Goal: Task Accomplishment & Management: Use online tool/utility

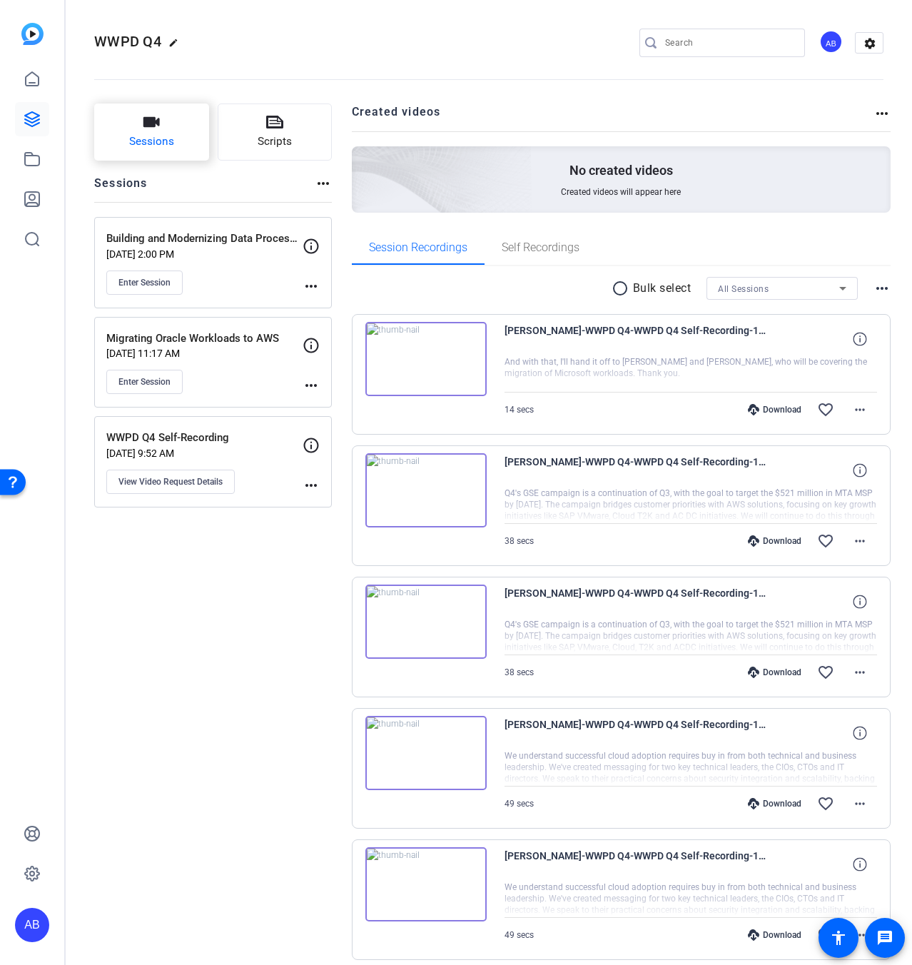
click at [178, 148] on button "Sessions" at bounding box center [151, 132] width 115 height 57
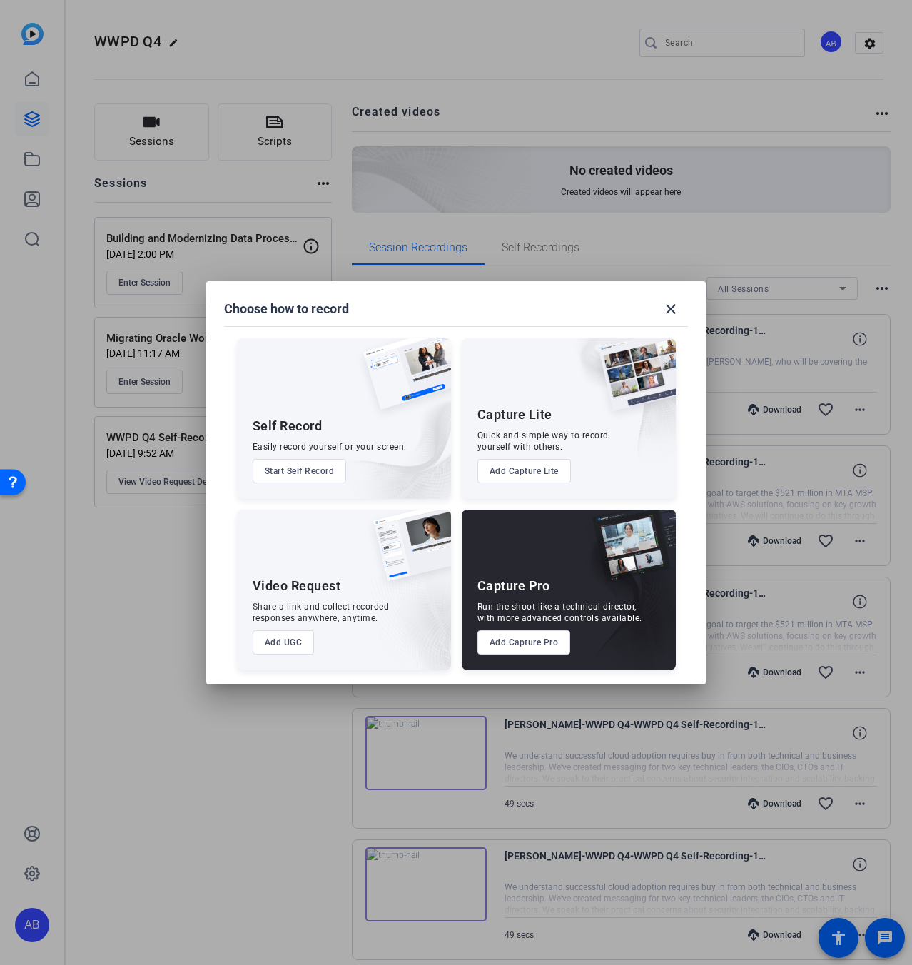
click at [526, 650] on button "Add Capture Pro" at bounding box center [525, 642] width 94 height 24
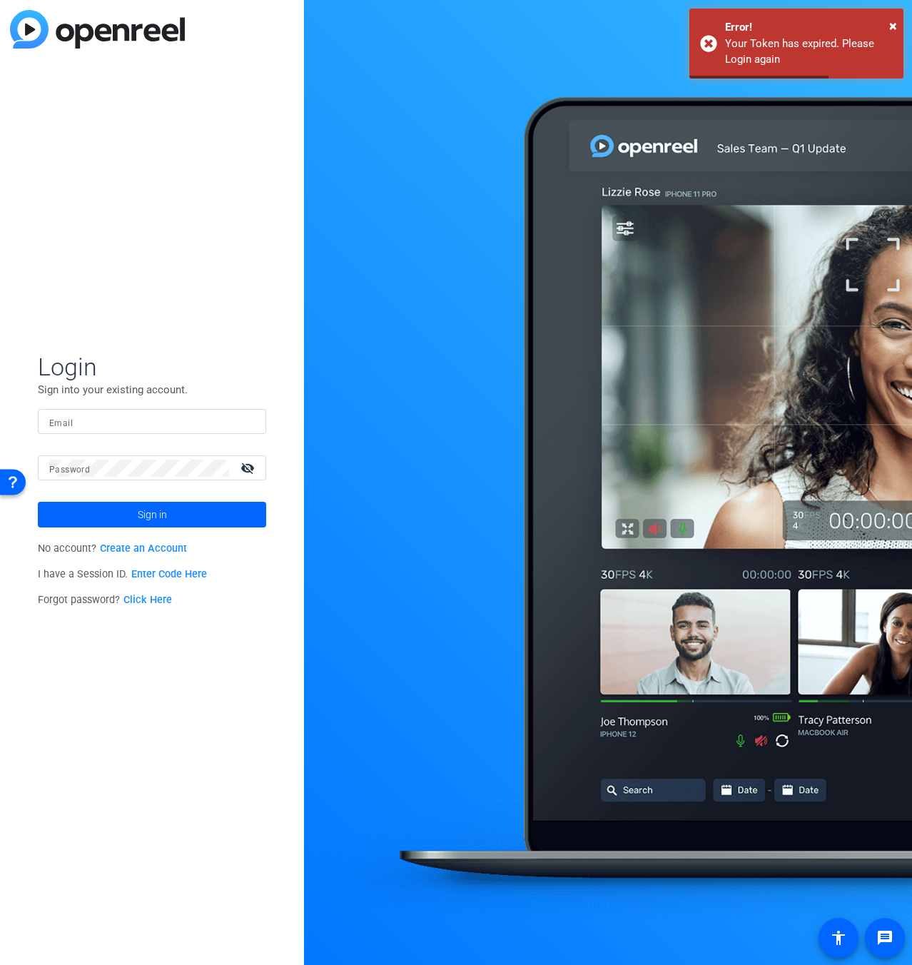
drag, startPoint x: 84, startPoint y: 418, endPoint x: 101, endPoint y: 444, distance: 31.5
click at [84, 418] on input "Email" at bounding box center [152, 421] width 206 height 17
type input "[EMAIL_ADDRESS][DOMAIN_NAME]"
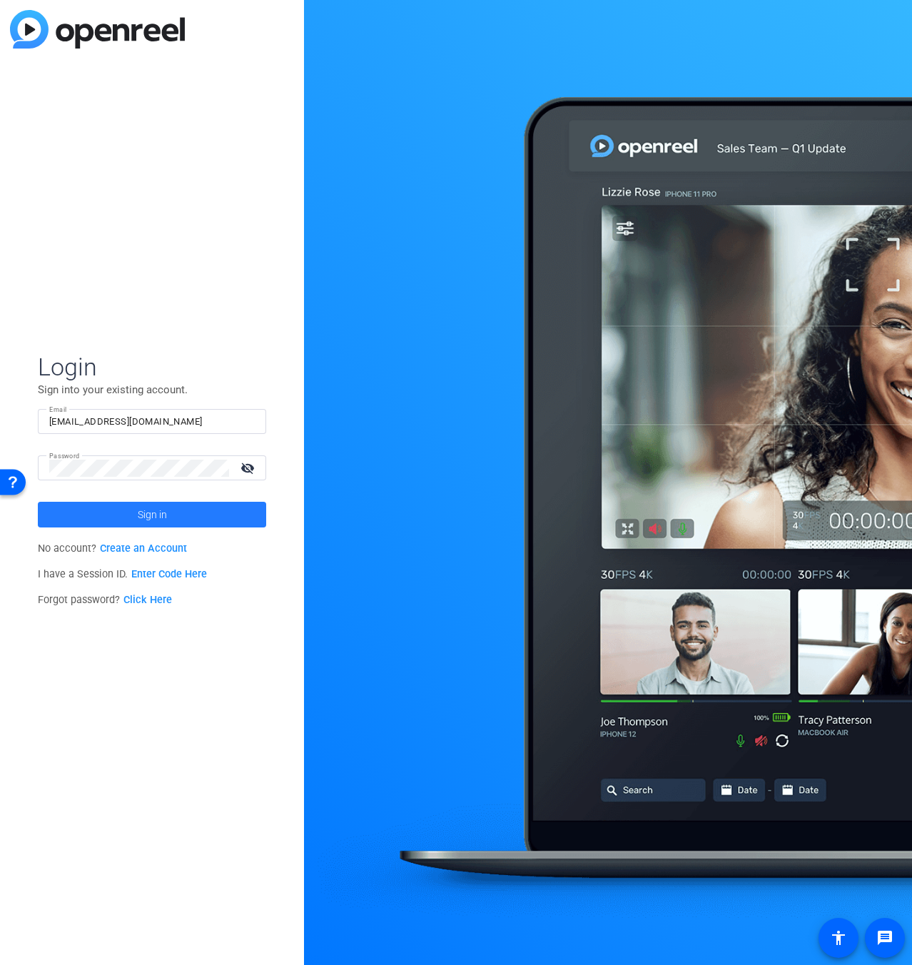
click at [138, 502] on span "Sign in" at bounding box center [152, 515] width 29 height 36
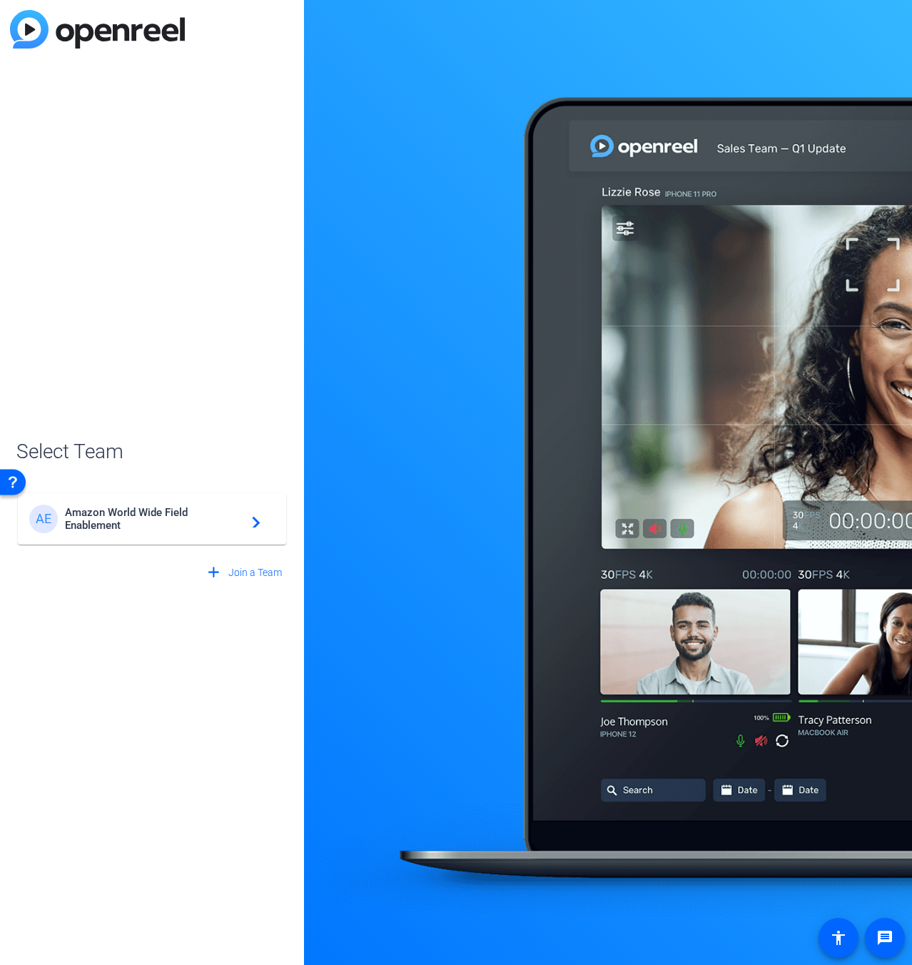
click at [168, 518] on span "Amazon World Wide Field Enablement" at bounding box center [154, 519] width 178 height 26
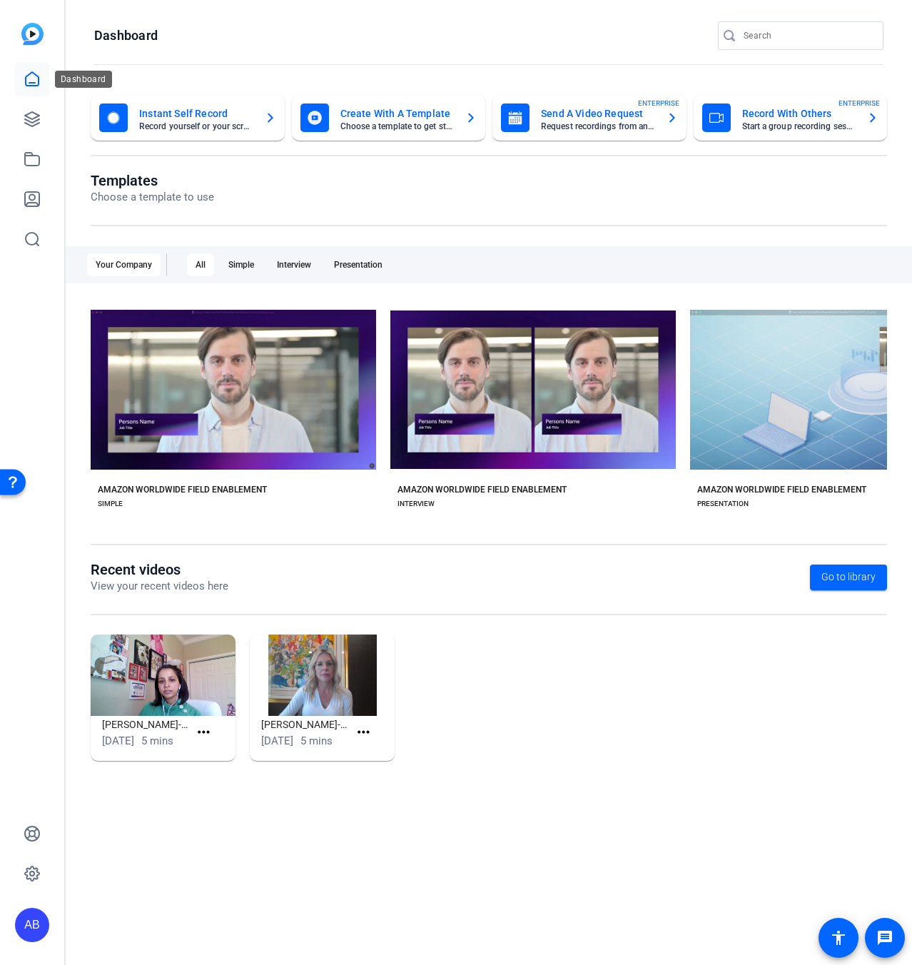
click at [26, 84] on icon at bounding box center [32, 79] width 13 height 14
click at [23, 121] on link at bounding box center [32, 119] width 34 height 34
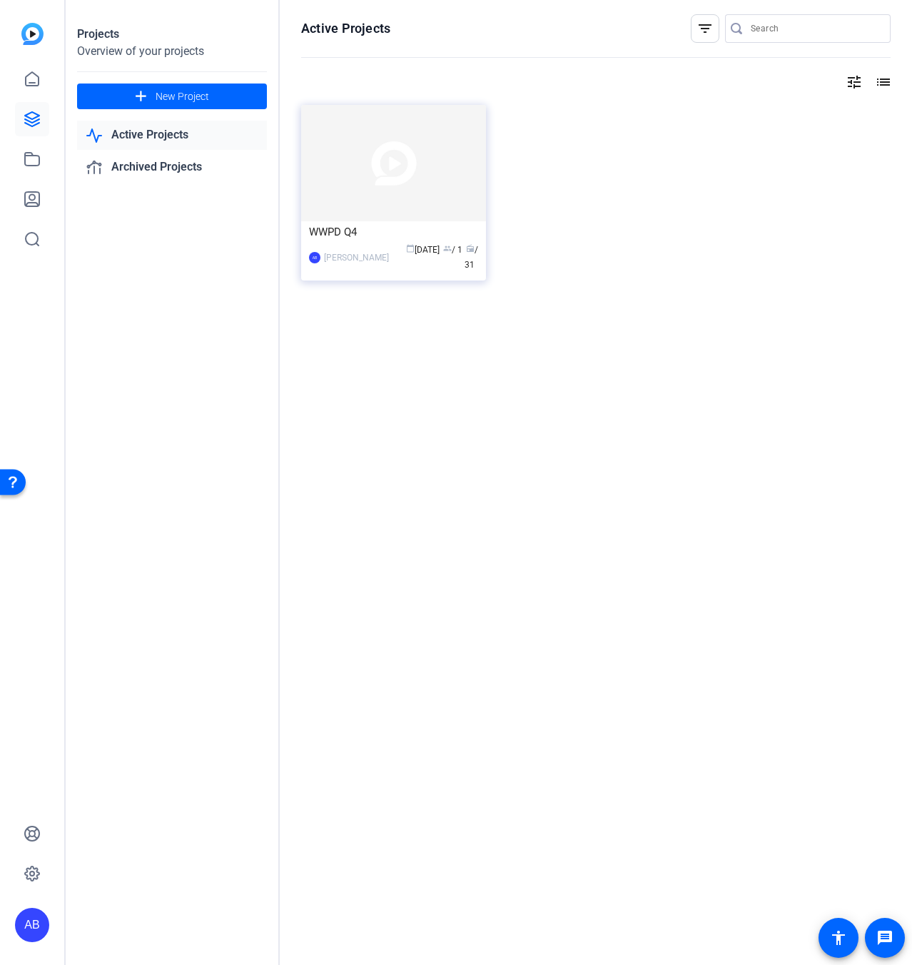
click at [384, 131] on img at bounding box center [393, 163] width 185 height 116
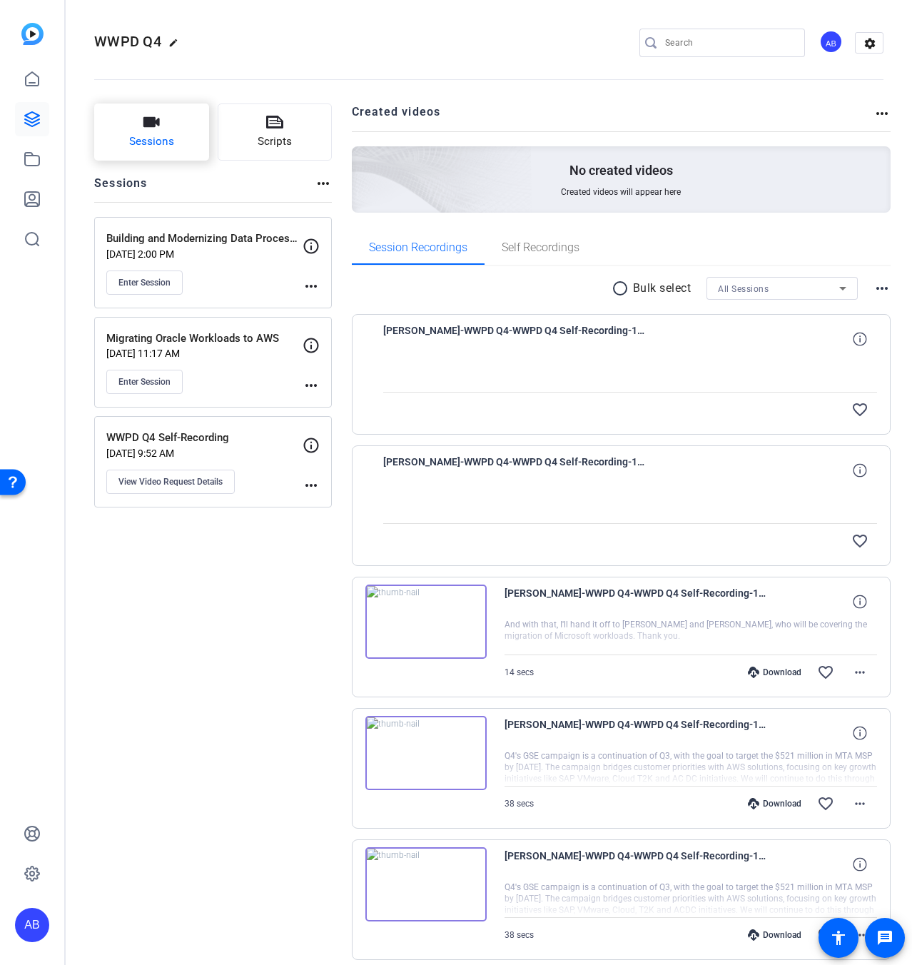
click at [169, 138] on span "Sessions" at bounding box center [151, 141] width 45 height 16
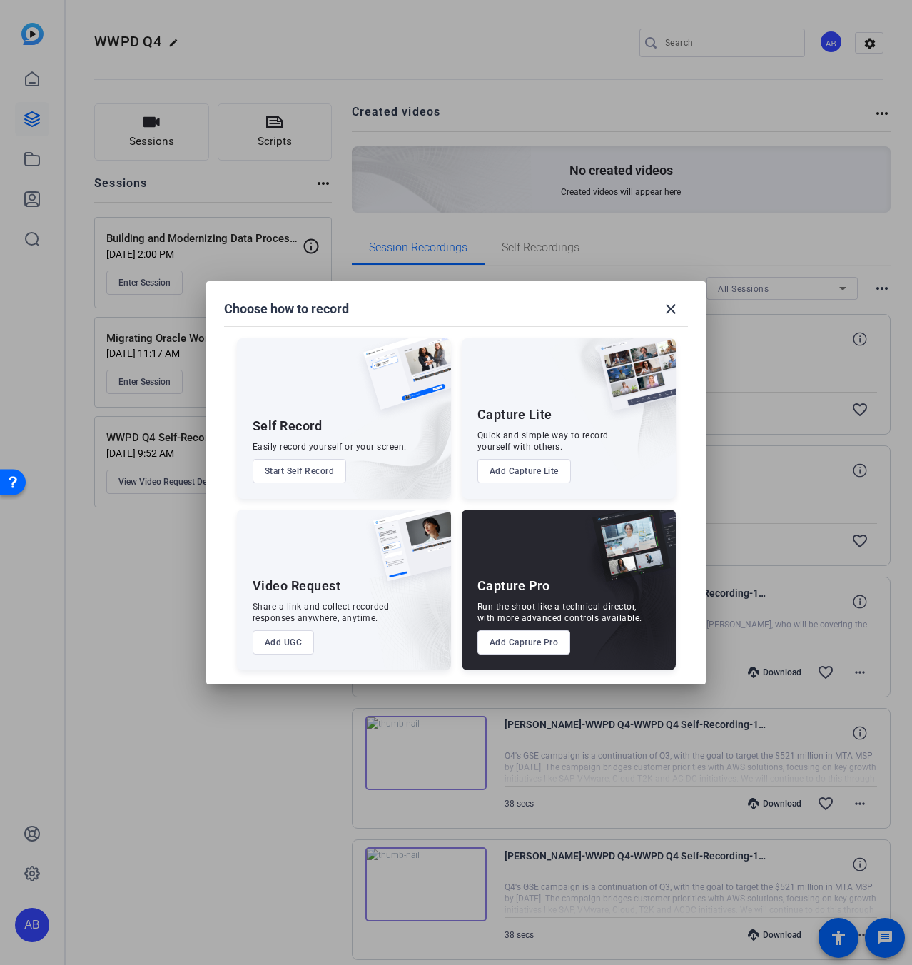
click at [515, 652] on button "Add Capture Pro" at bounding box center [525, 642] width 94 height 24
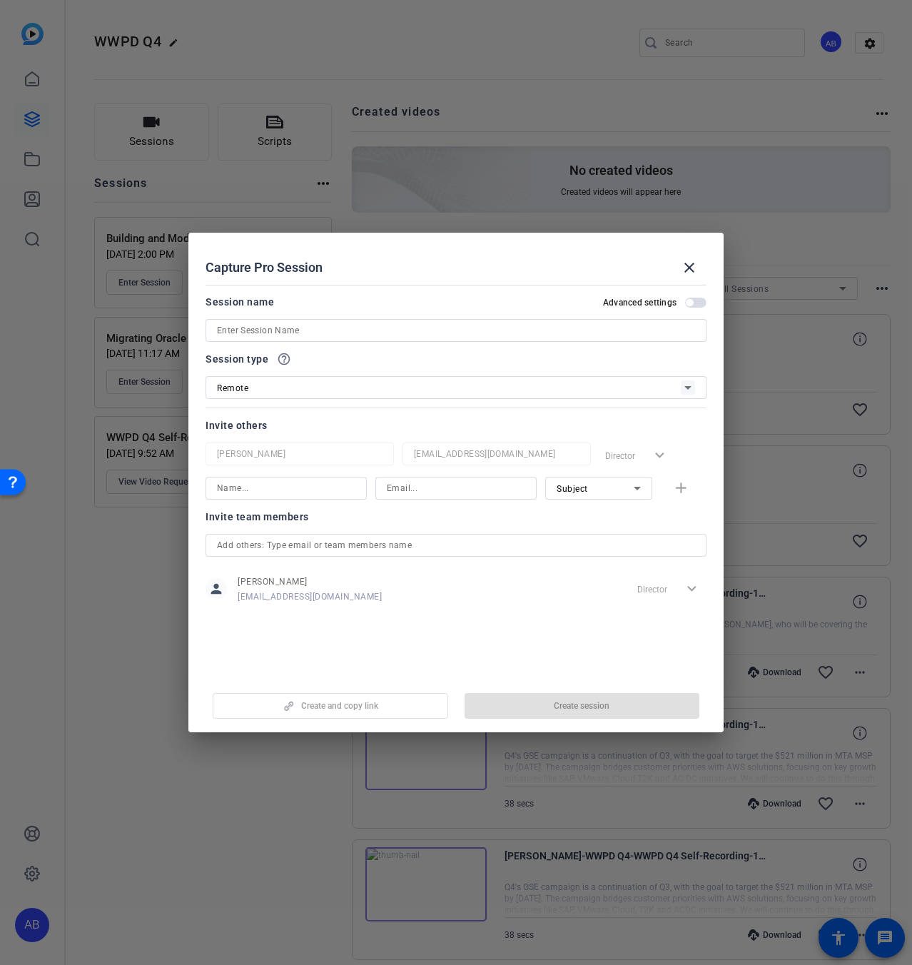
click at [332, 338] on input at bounding box center [456, 330] width 478 height 17
paste input "Microsoft Workloads Migration & Modernization"
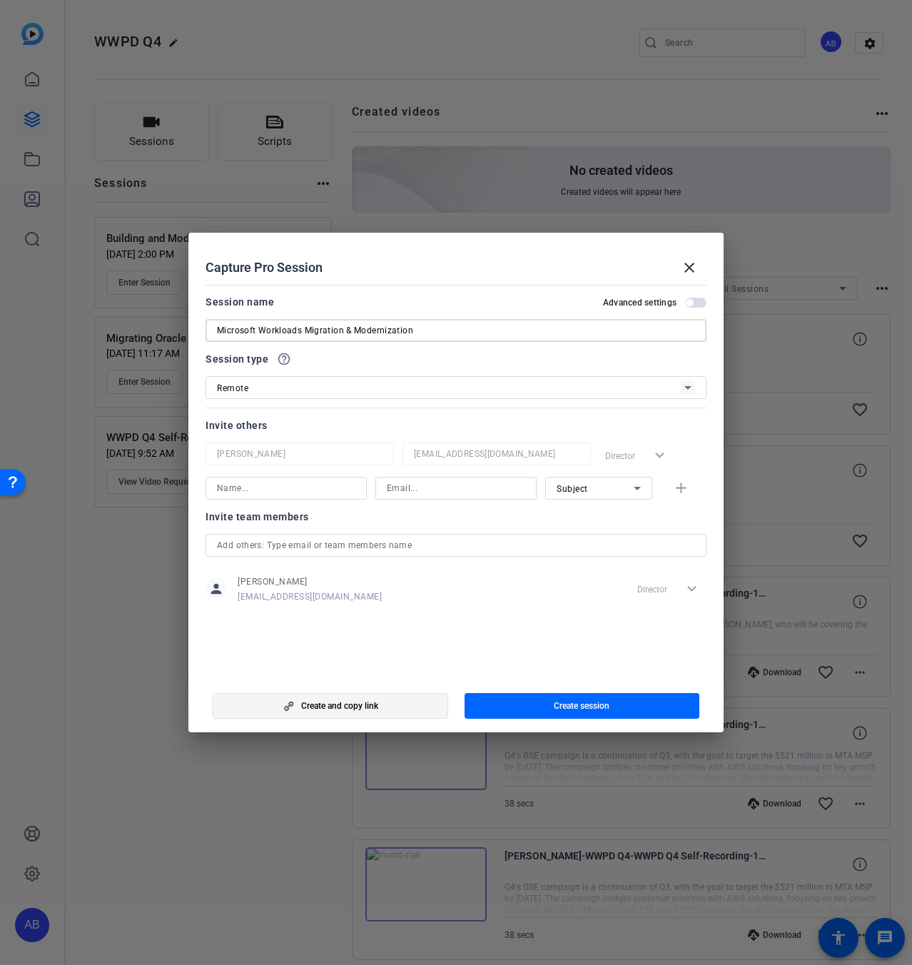
type input "Microsoft Workloads Migration & Modernization"
click at [395, 709] on span "button" at bounding box center [330, 706] width 234 height 34
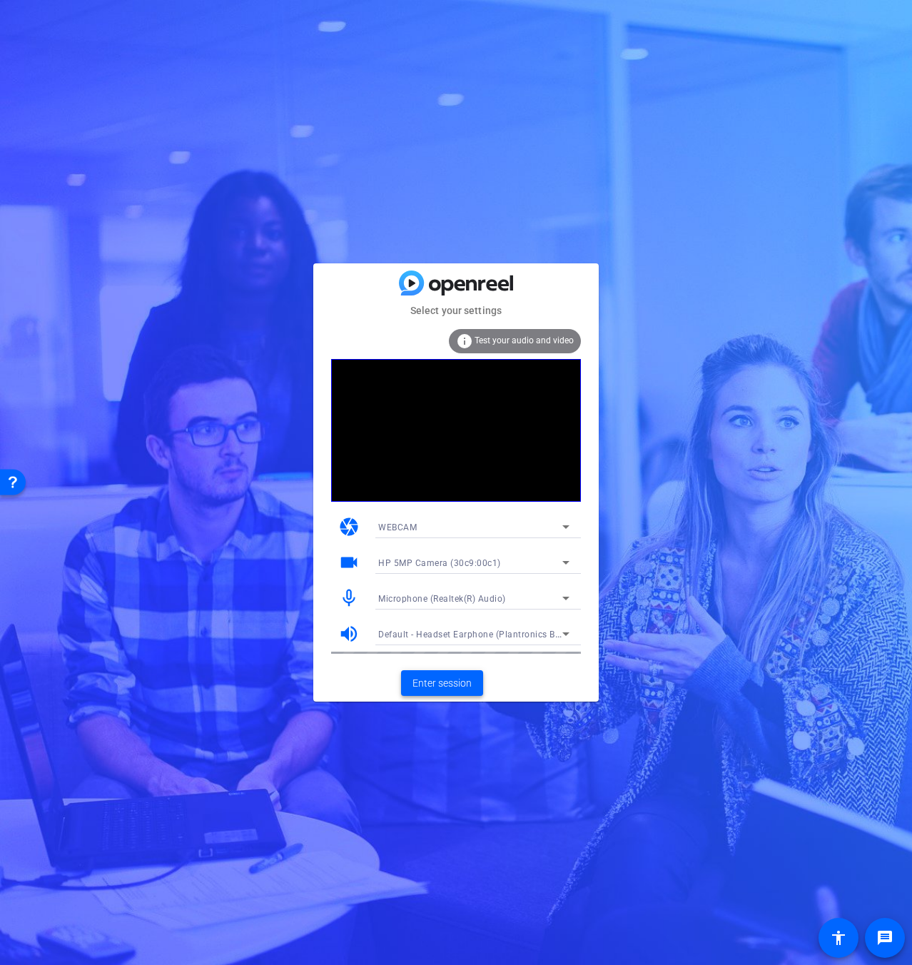
click at [456, 683] on span "Enter session" at bounding box center [442, 683] width 59 height 15
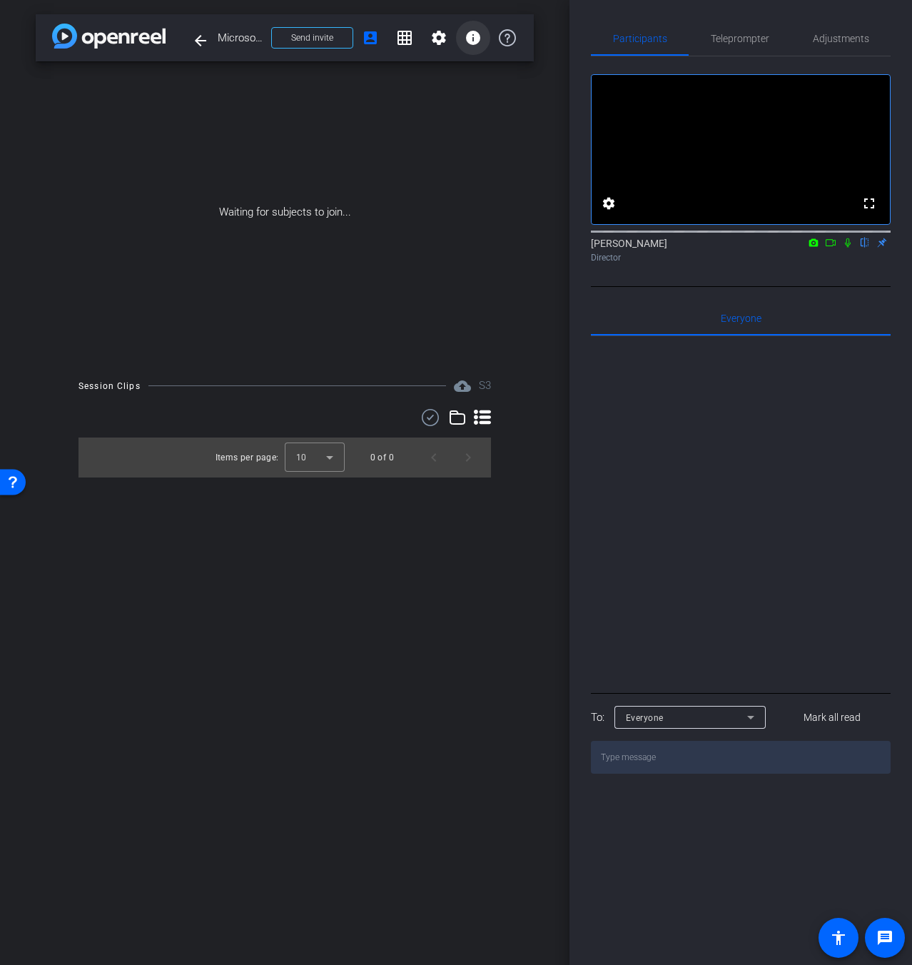
click at [483, 39] on span at bounding box center [473, 38] width 34 height 34
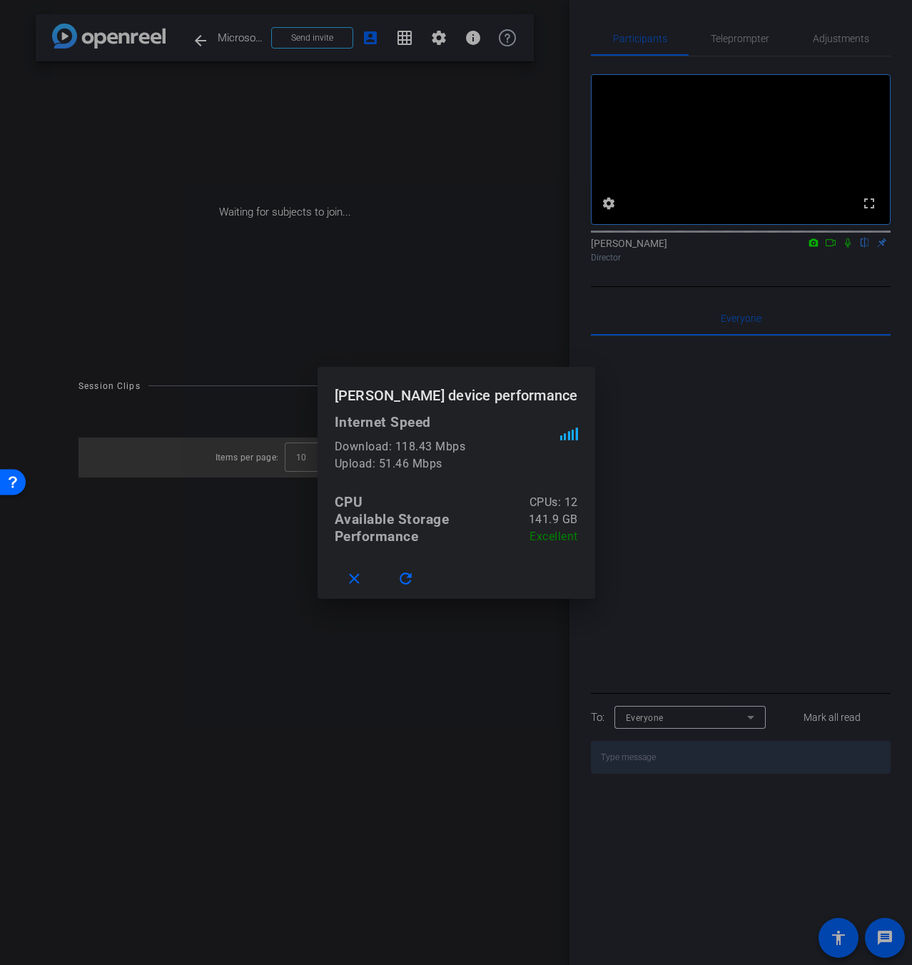
click at [307, 699] on div at bounding box center [456, 482] width 912 height 965
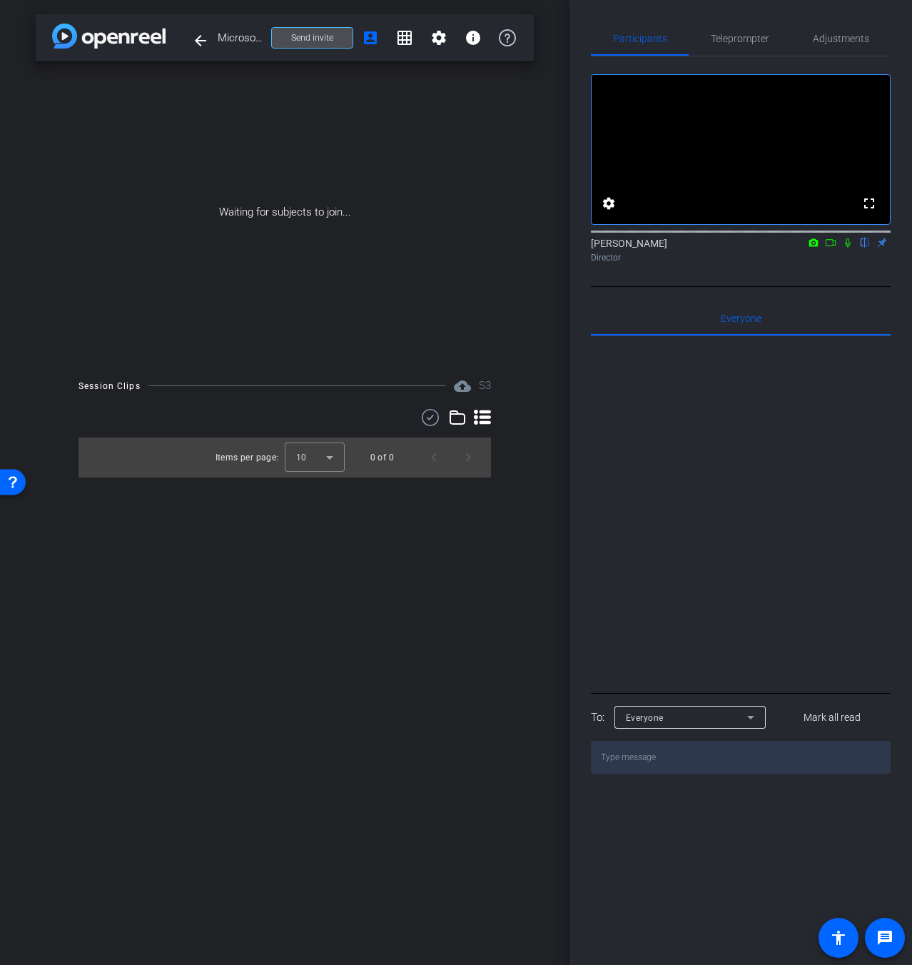
click at [329, 33] on span "Send invite" at bounding box center [312, 37] width 42 height 11
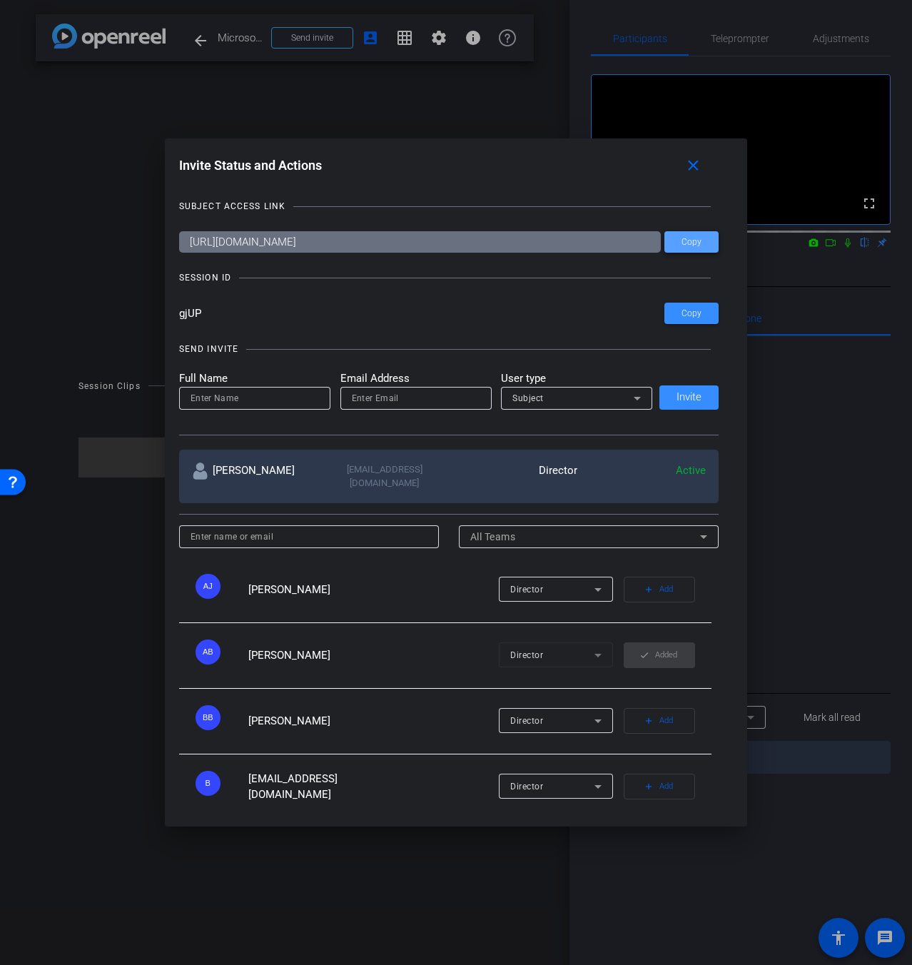
click at [695, 247] on span "Copy" at bounding box center [692, 242] width 20 height 11
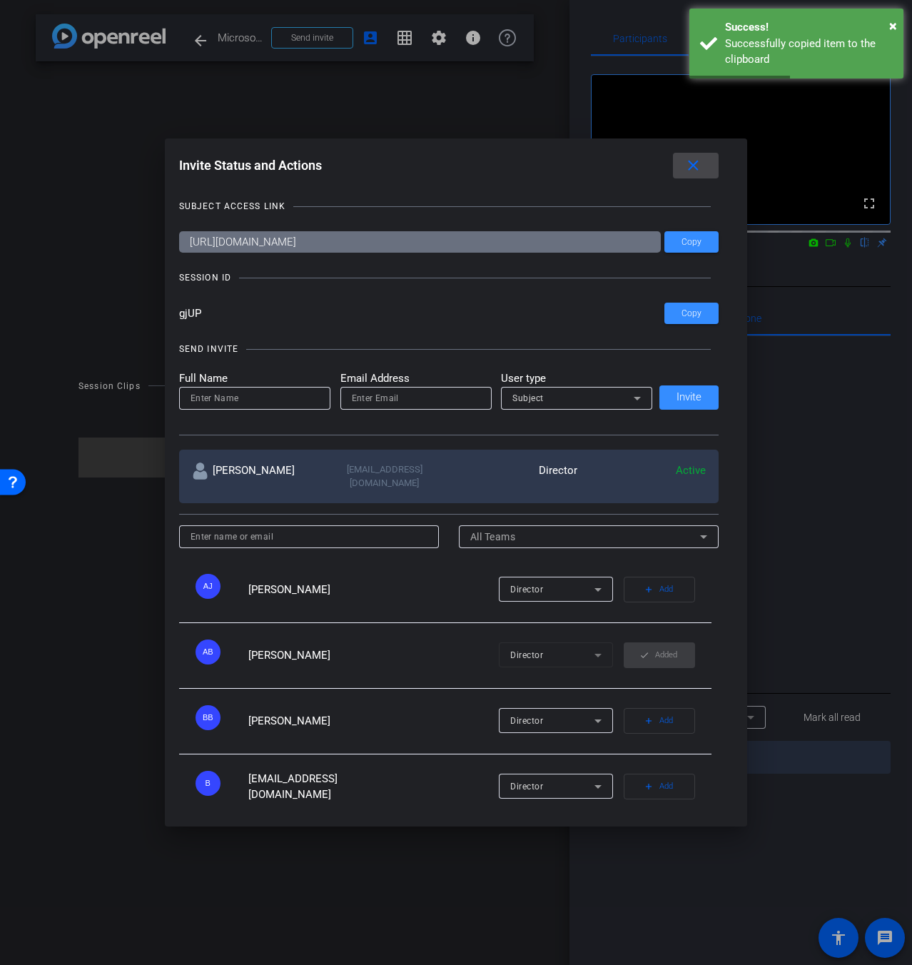
click at [696, 164] on mat-icon "close" at bounding box center [694, 166] width 18 height 18
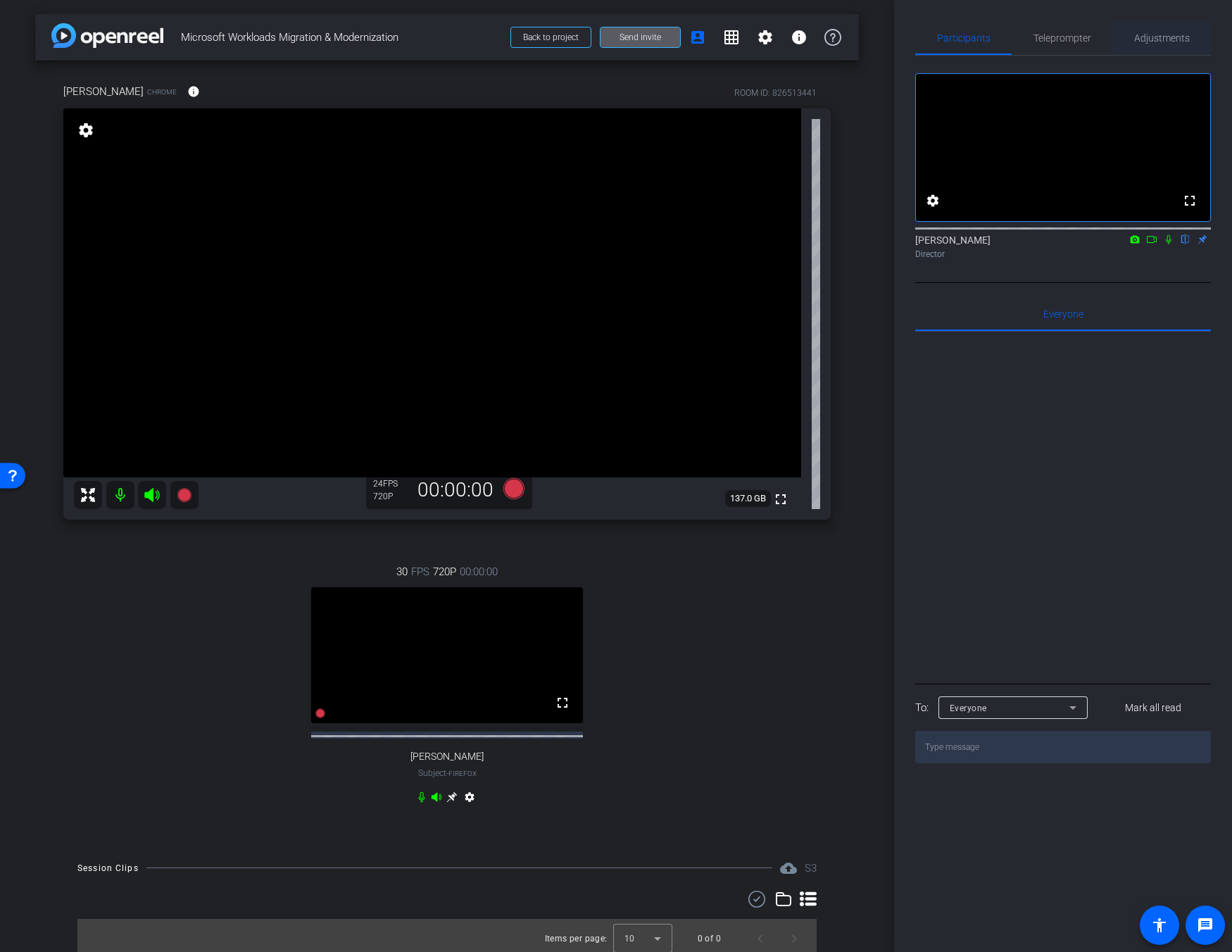
click at [900, 39] on span "Adjustments" at bounding box center [1162, 38] width 55 height 10
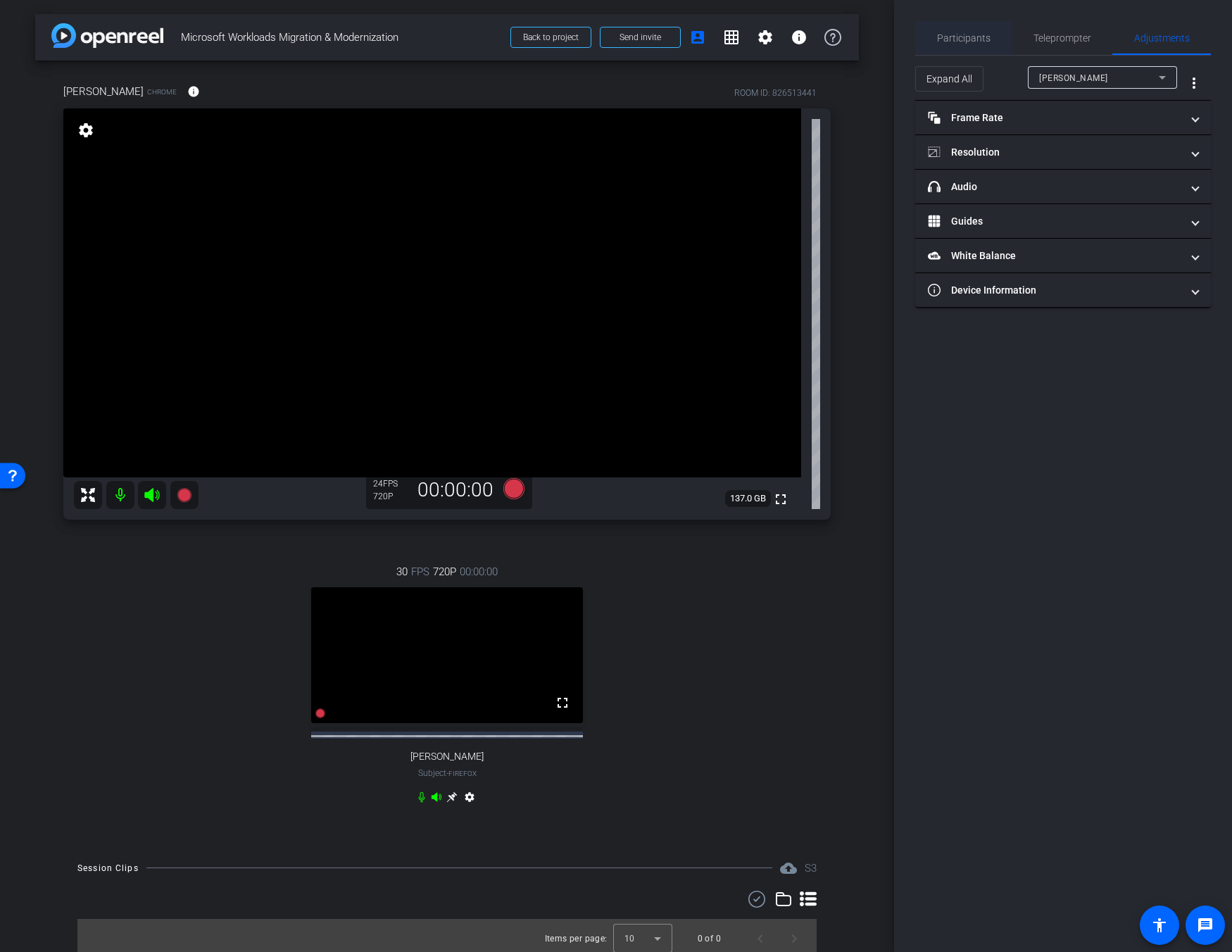
click at [900, 45] on span "Participants" at bounding box center [964, 37] width 53 height 34
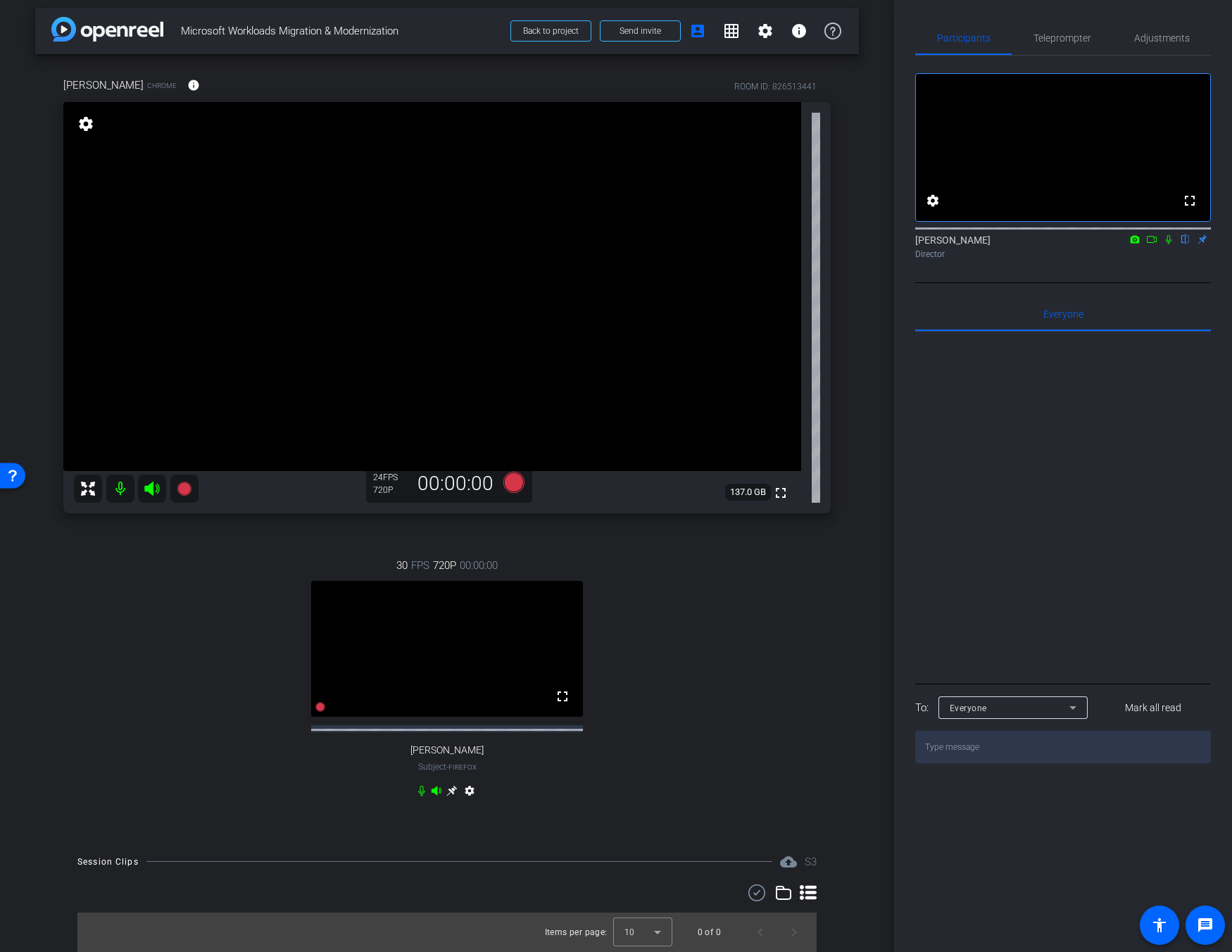
scroll to position [19, 0]
click at [505, 472] on icon at bounding box center [513, 481] width 21 height 21
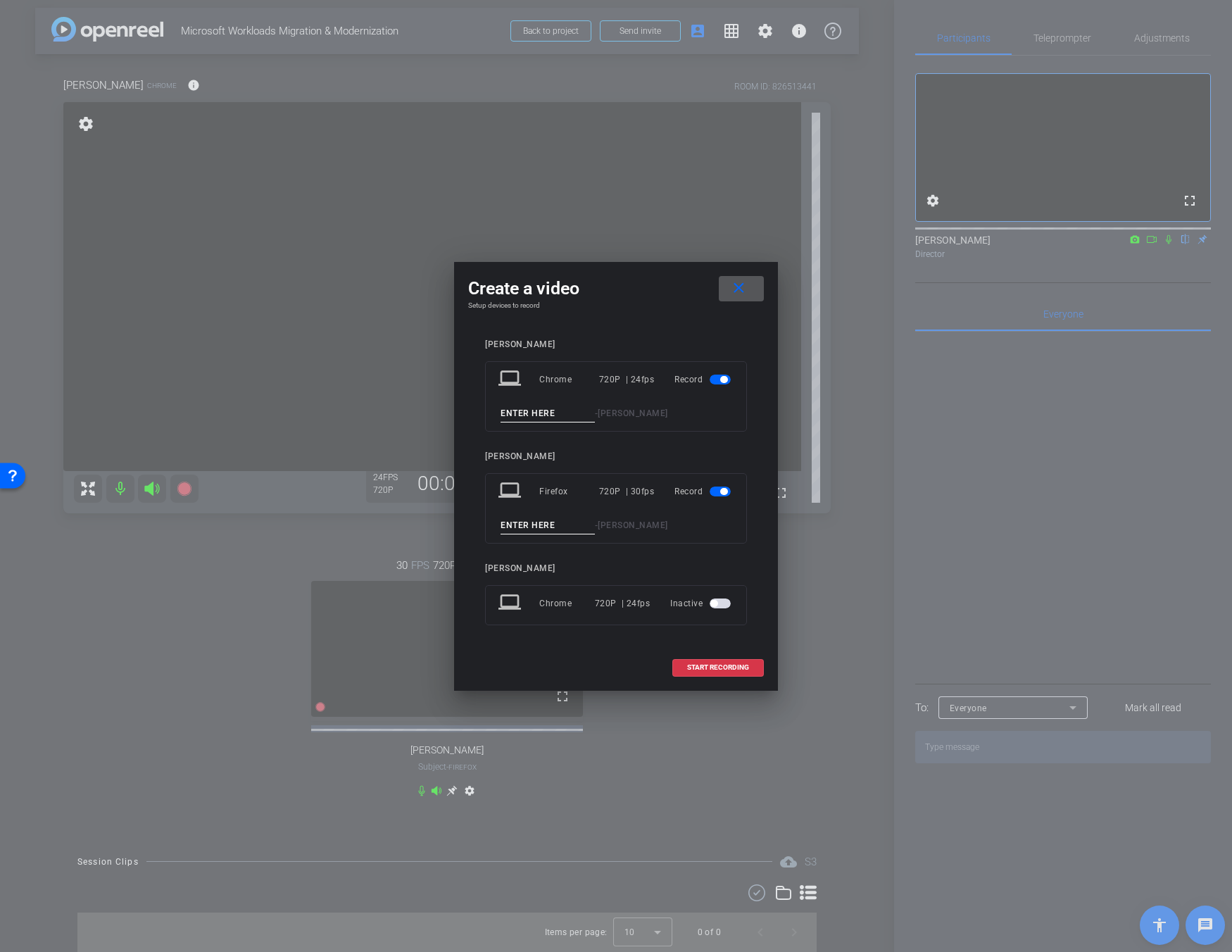
click at [552, 538] on div "laptop Firefox 720P | 30fps Record - [PERSON_NAME]" at bounding box center [616, 508] width 262 height 70
click at [545, 526] on input at bounding box center [548, 526] width 95 height 18
click at [735, 297] on mat-icon "close" at bounding box center [739, 288] width 18 height 18
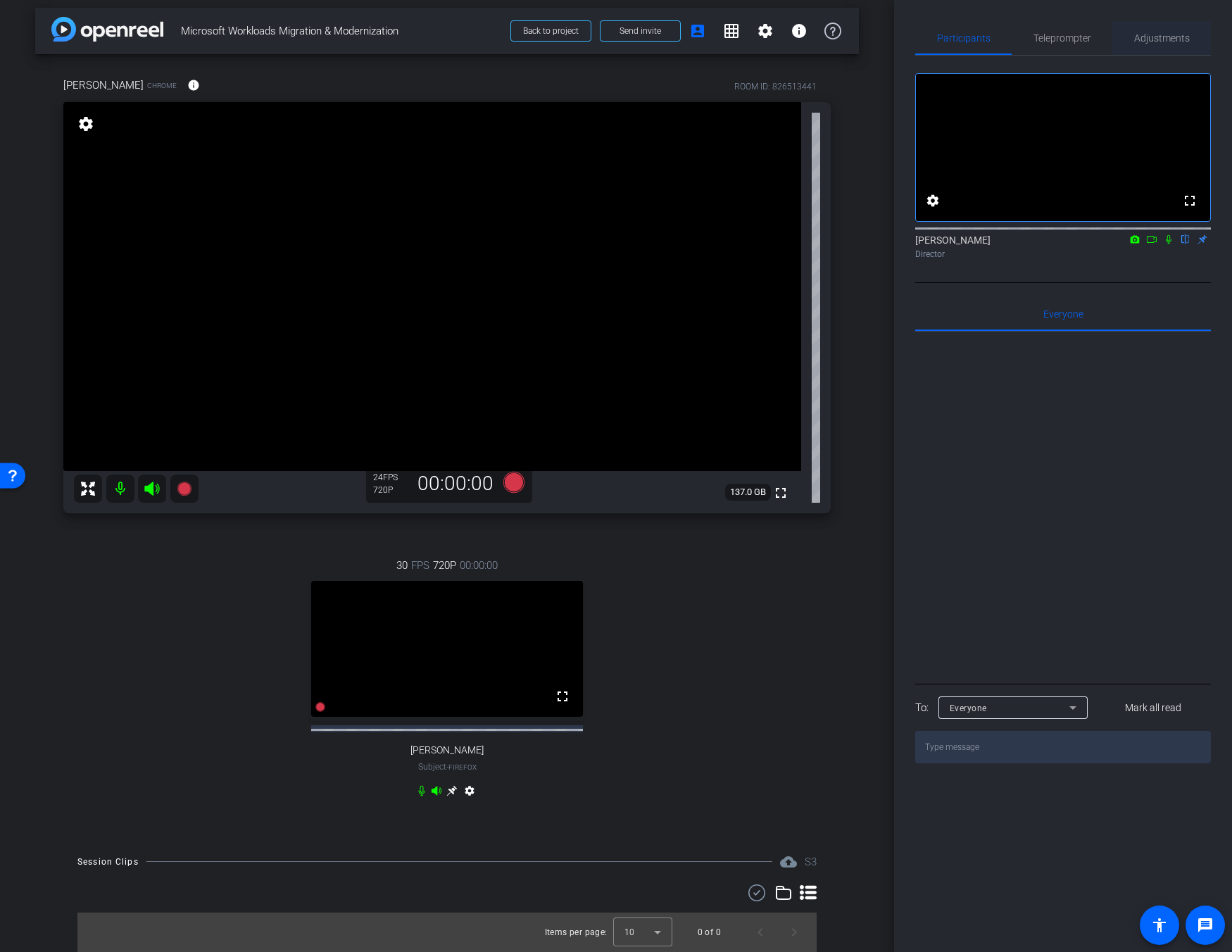
click at [900, 31] on span "Adjustments" at bounding box center [1162, 37] width 55 height 34
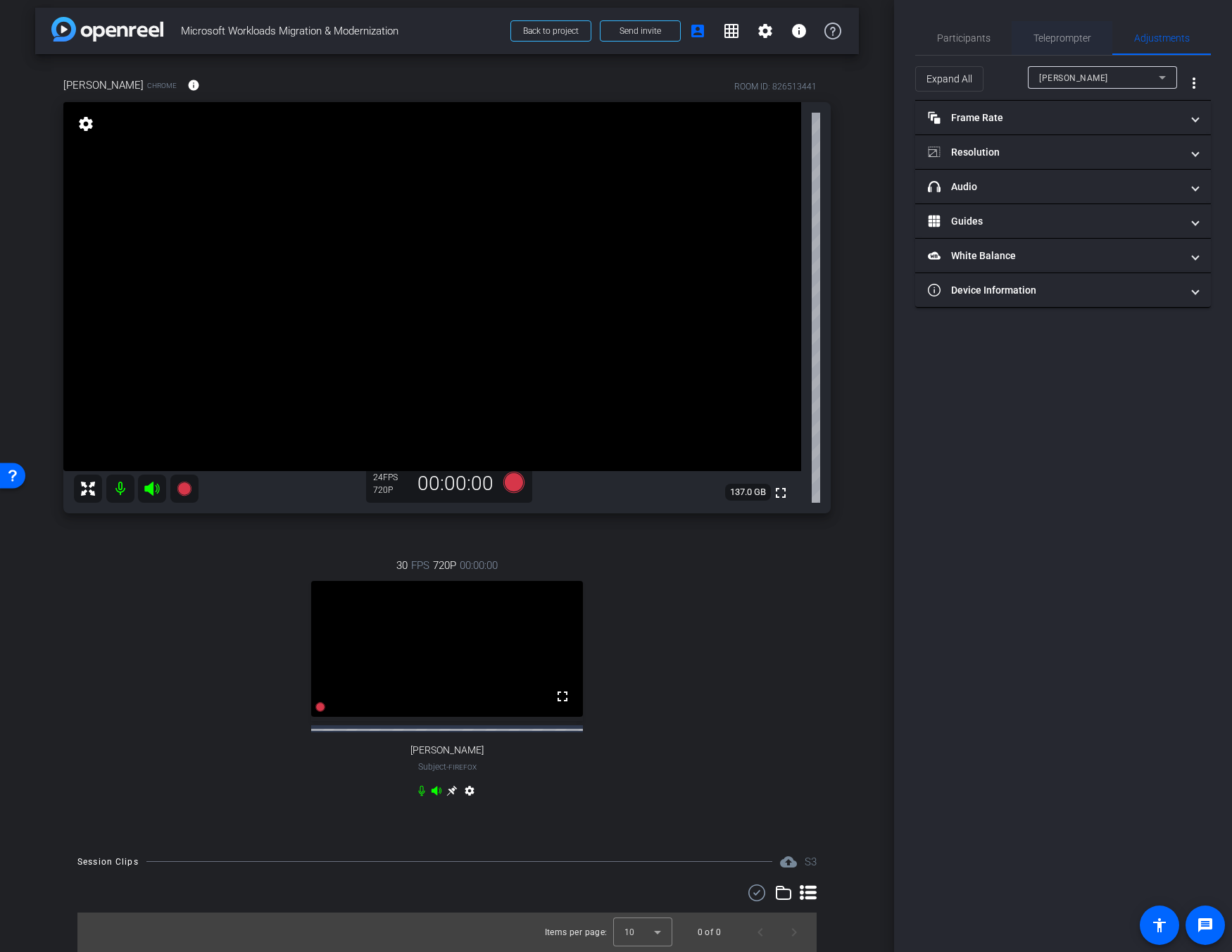
click at [900, 45] on div "Teleprompter" at bounding box center [1062, 37] width 101 height 34
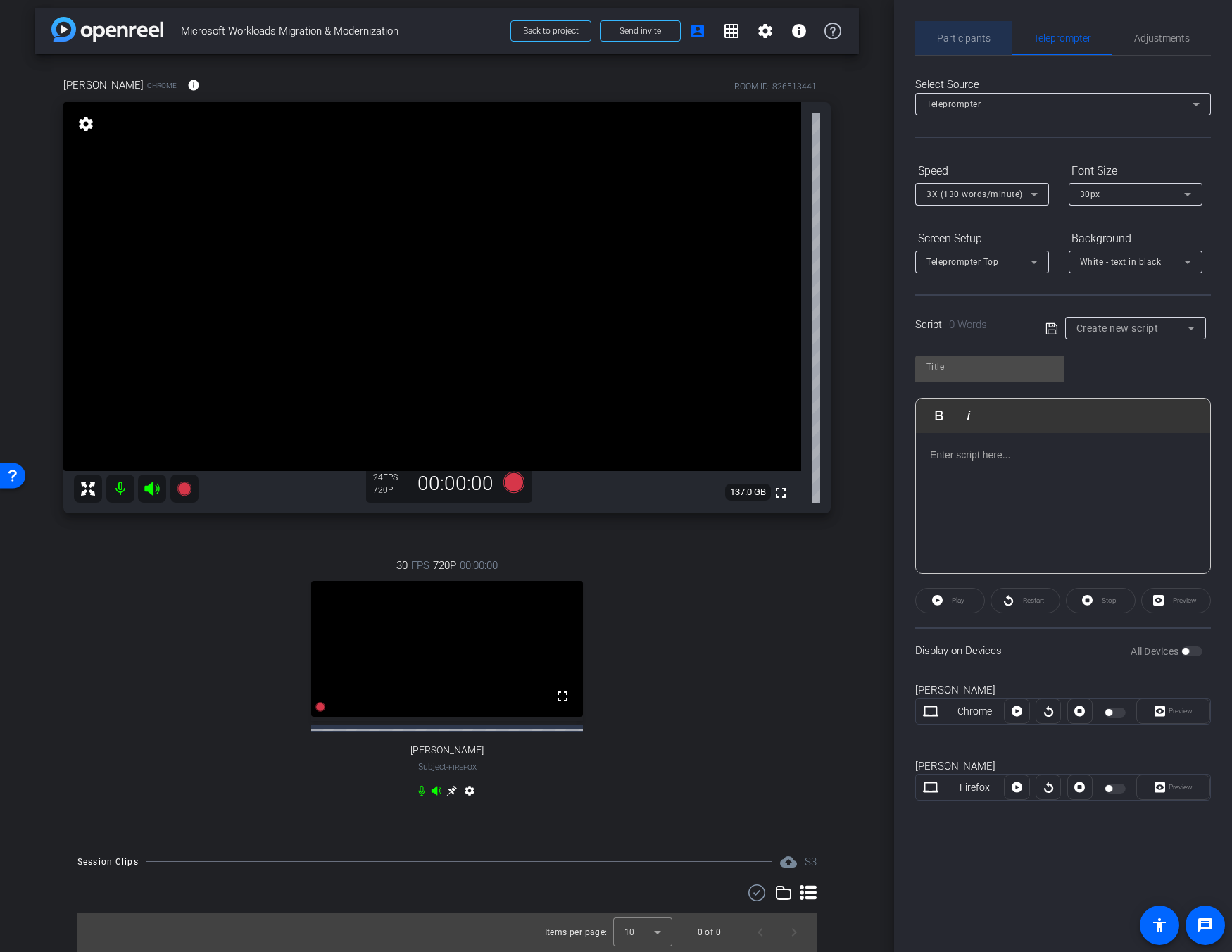
click at [900, 43] on span "Participants" at bounding box center [964, 37] width 53 height 34
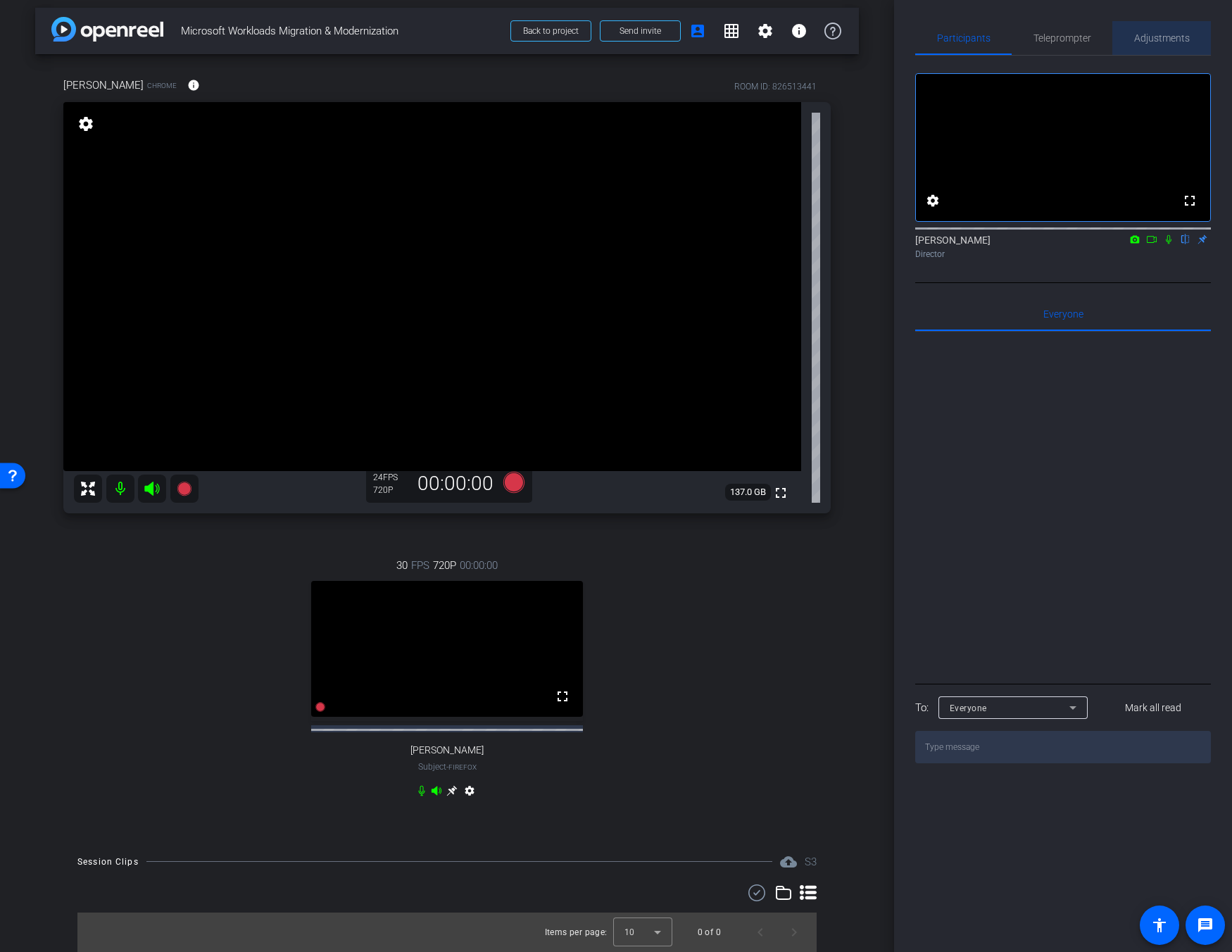
click at [900, 50] on span "Adjustments" at bounding box center [1162, 37] width 55 height 34
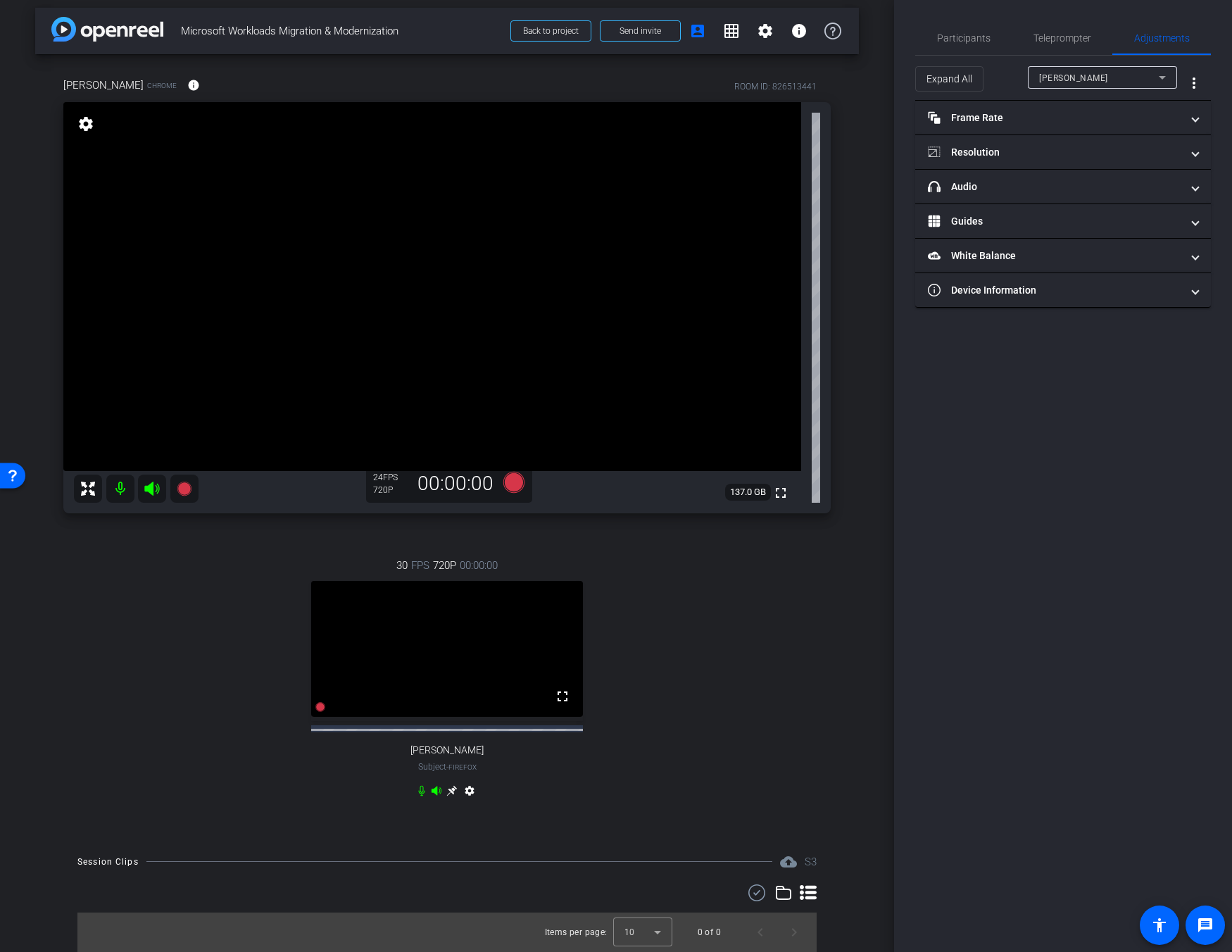
scroll to position [0, 0]
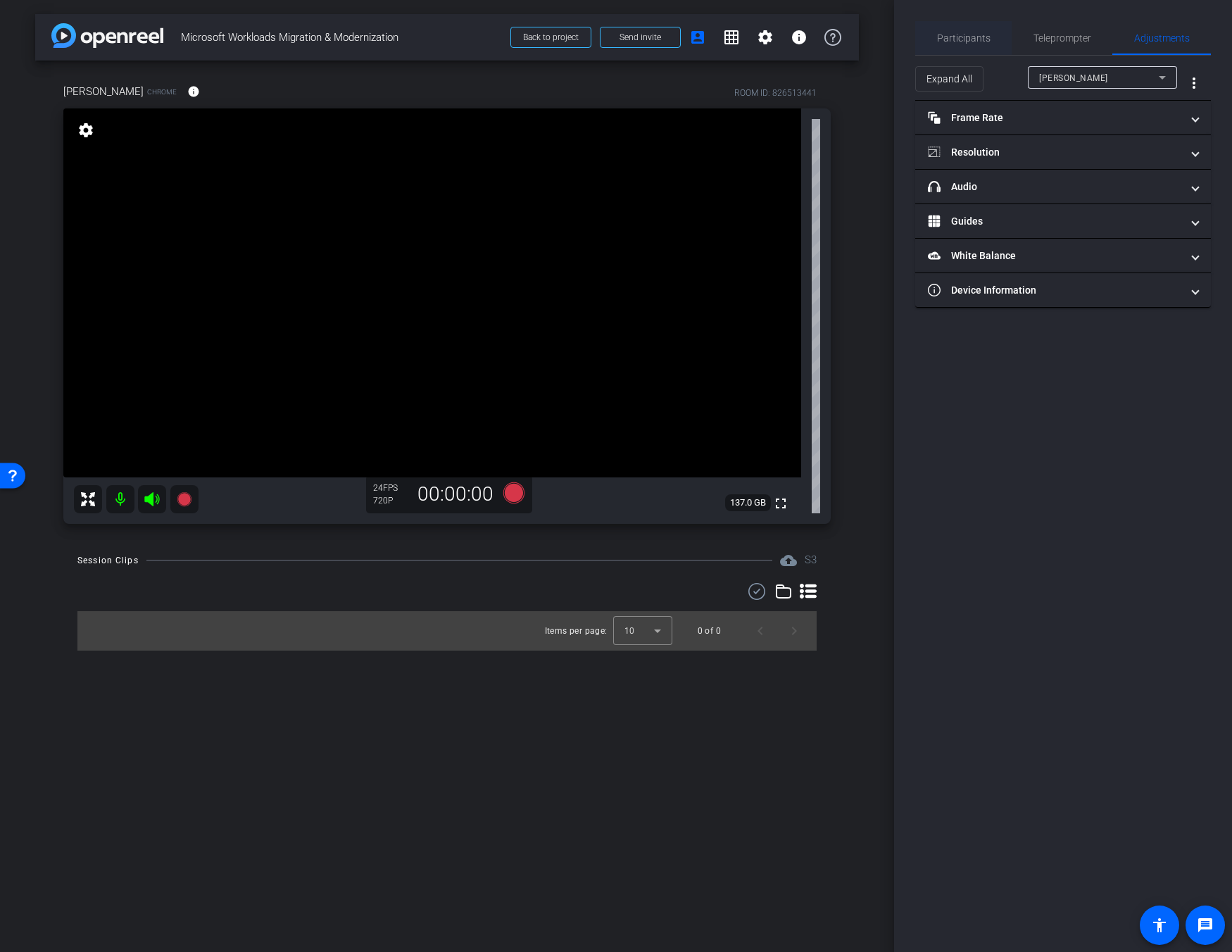
click at [900, 38] on span "Participants" at bounding box center [964, 38] width 53 height 10
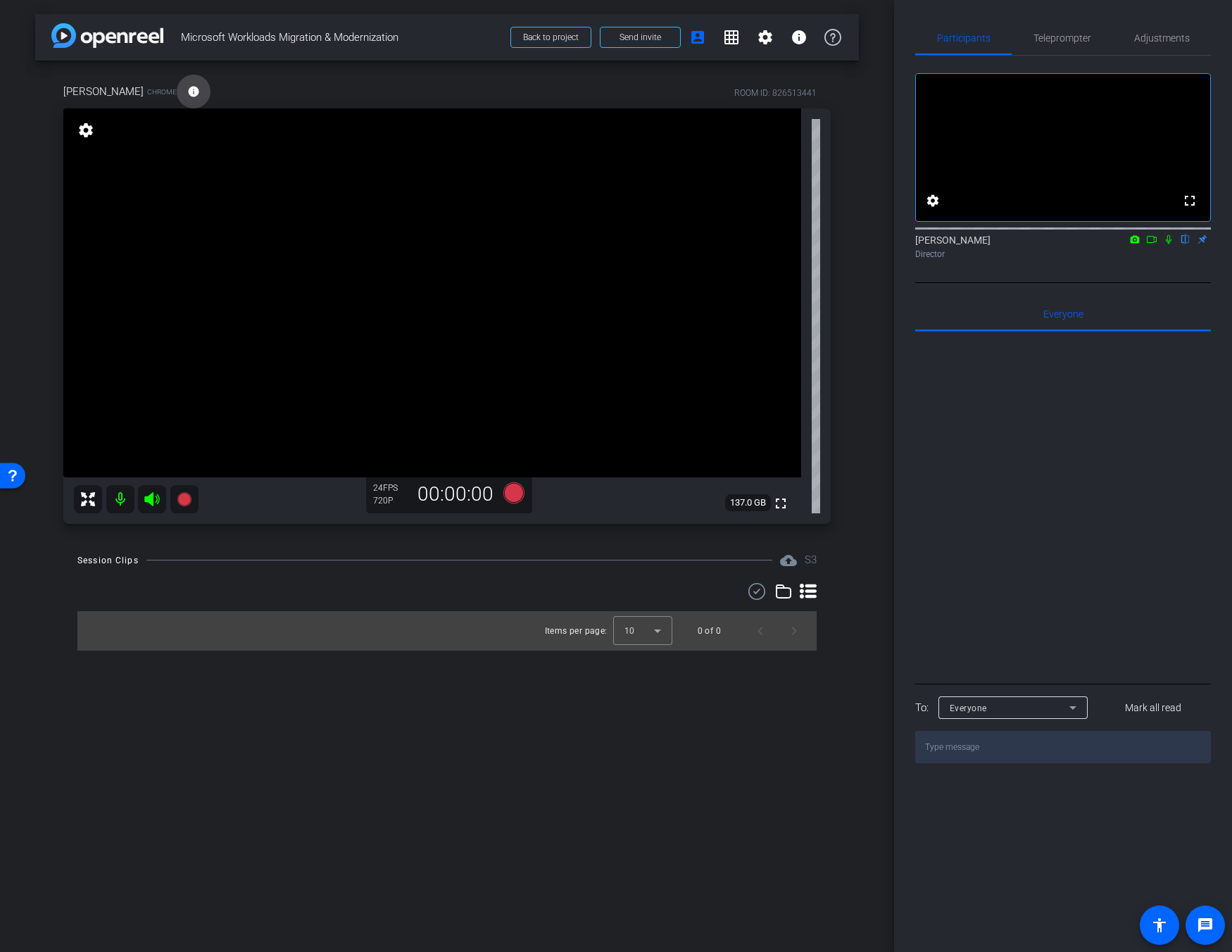
click at [187, 93] on mat-icon "info" at bounding box center [193, 91] width 13 height 13
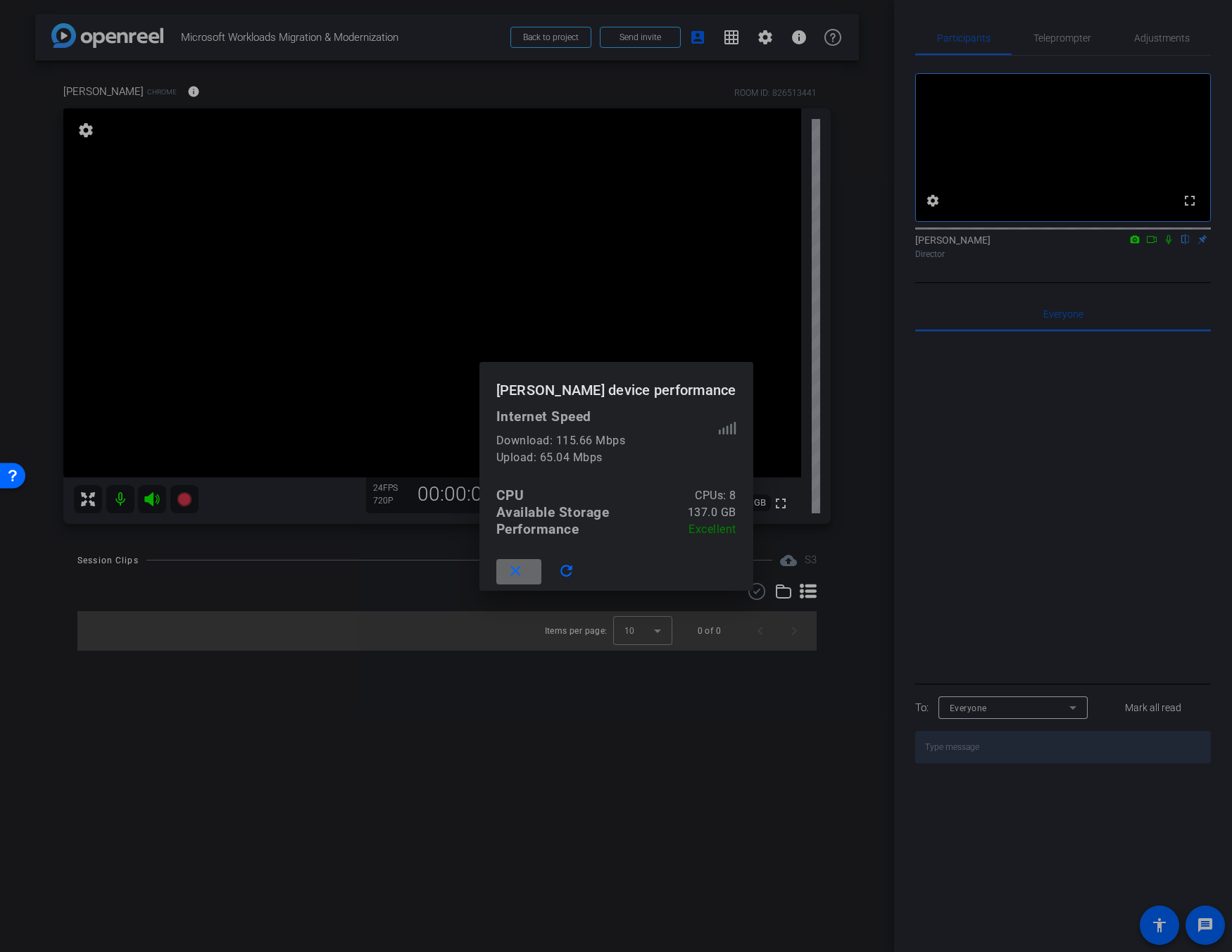
click at [521, 582] on span at bounding box center [519, 572] width 45 height 34
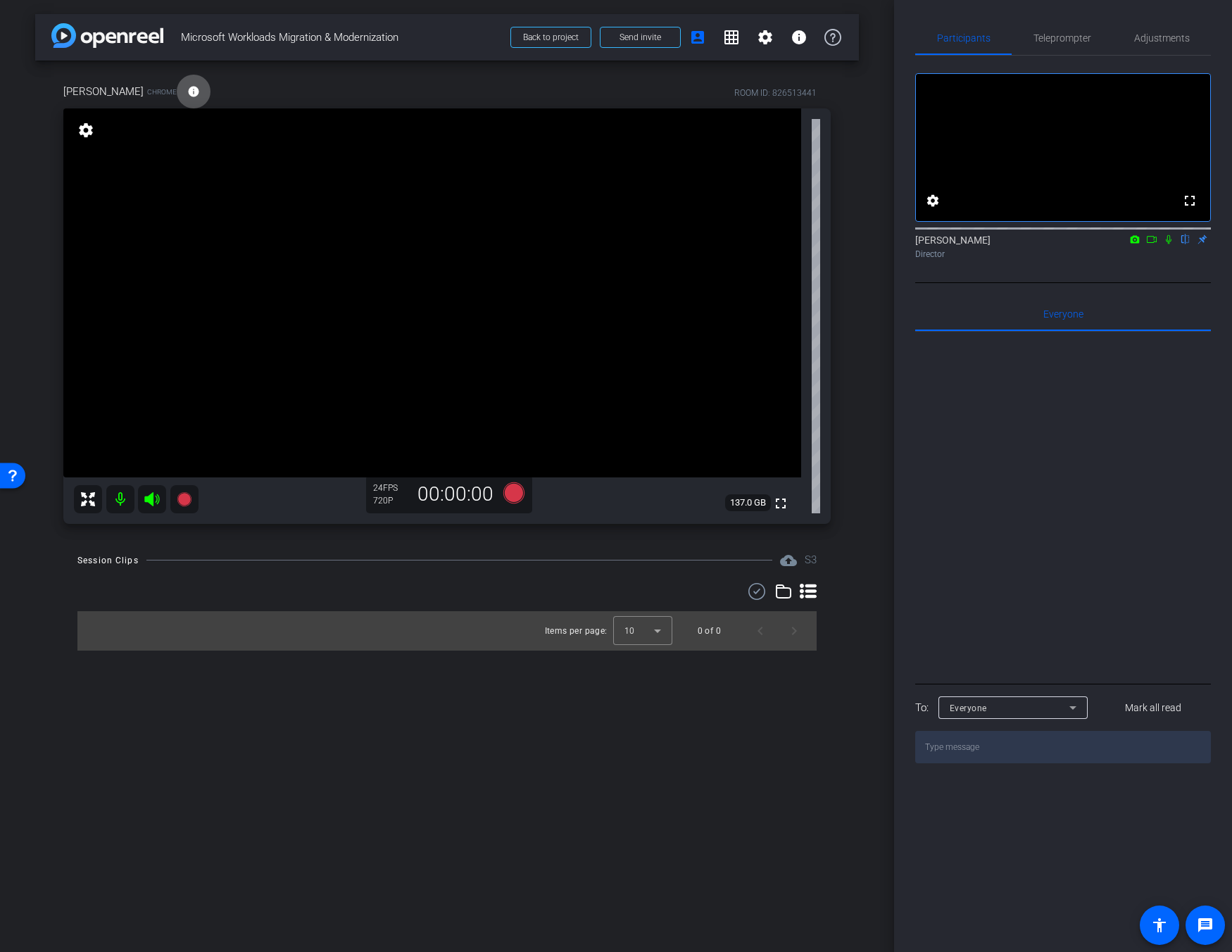
click at [253, 92] on div "[PERSON_NAME] Chrome info ROOM ID: 826513441" at bounding box center [447, 92] width 767 height 34
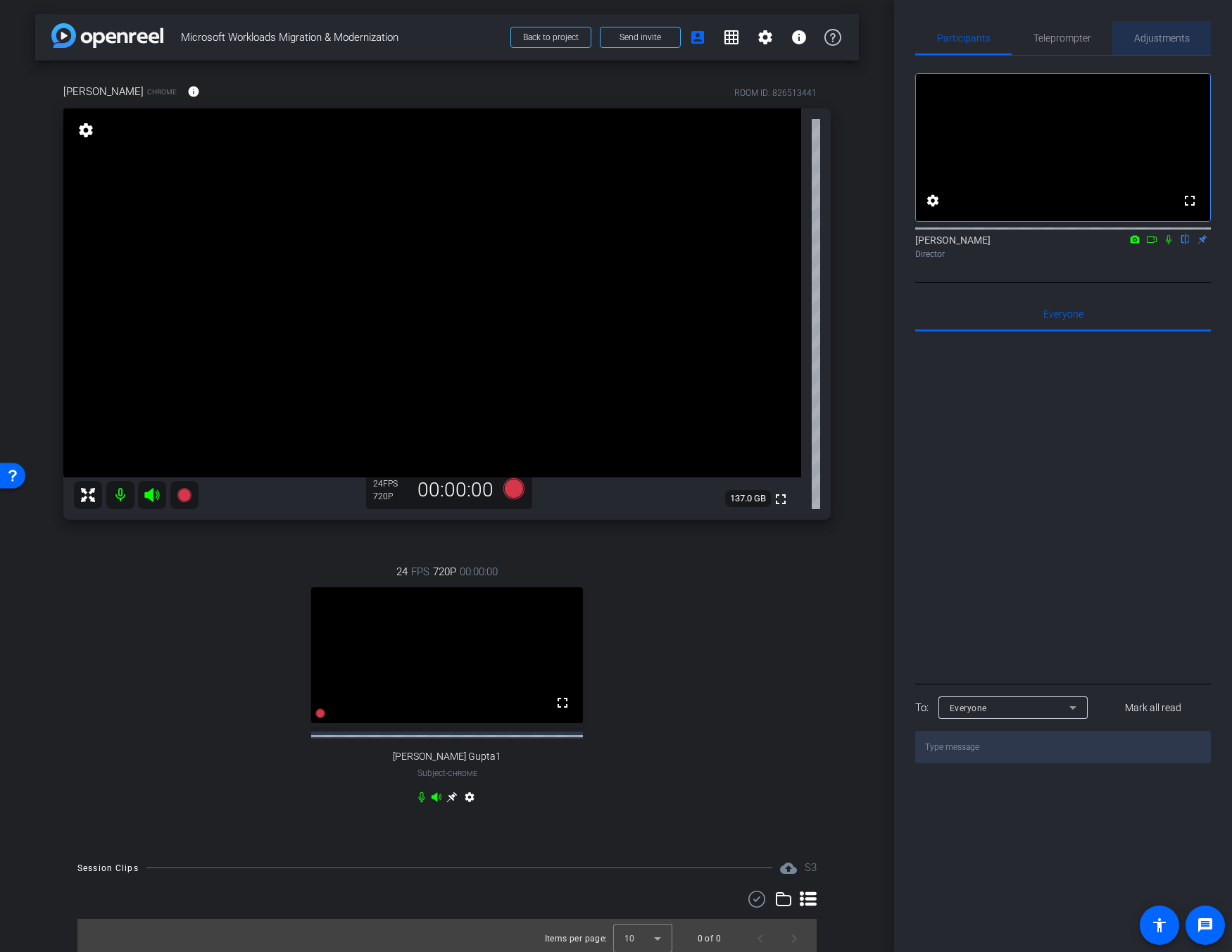
click at [900, 31] on span "Adjustments" at bounding box center [1162, 37] width 55 height 34
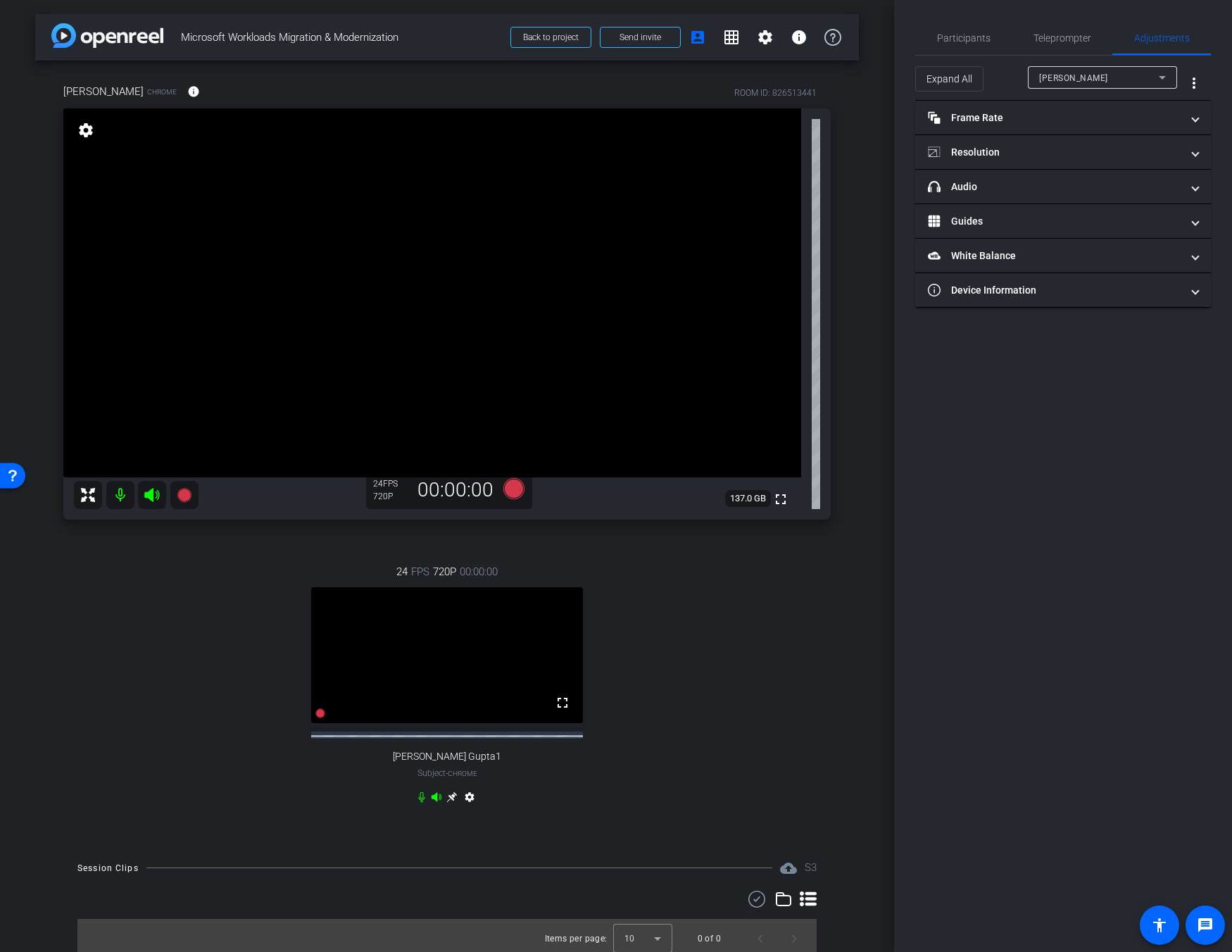
click at [900, 78] on span "[PERSON_NAME]" at bounding box center [1074, 78] width 69 height 10
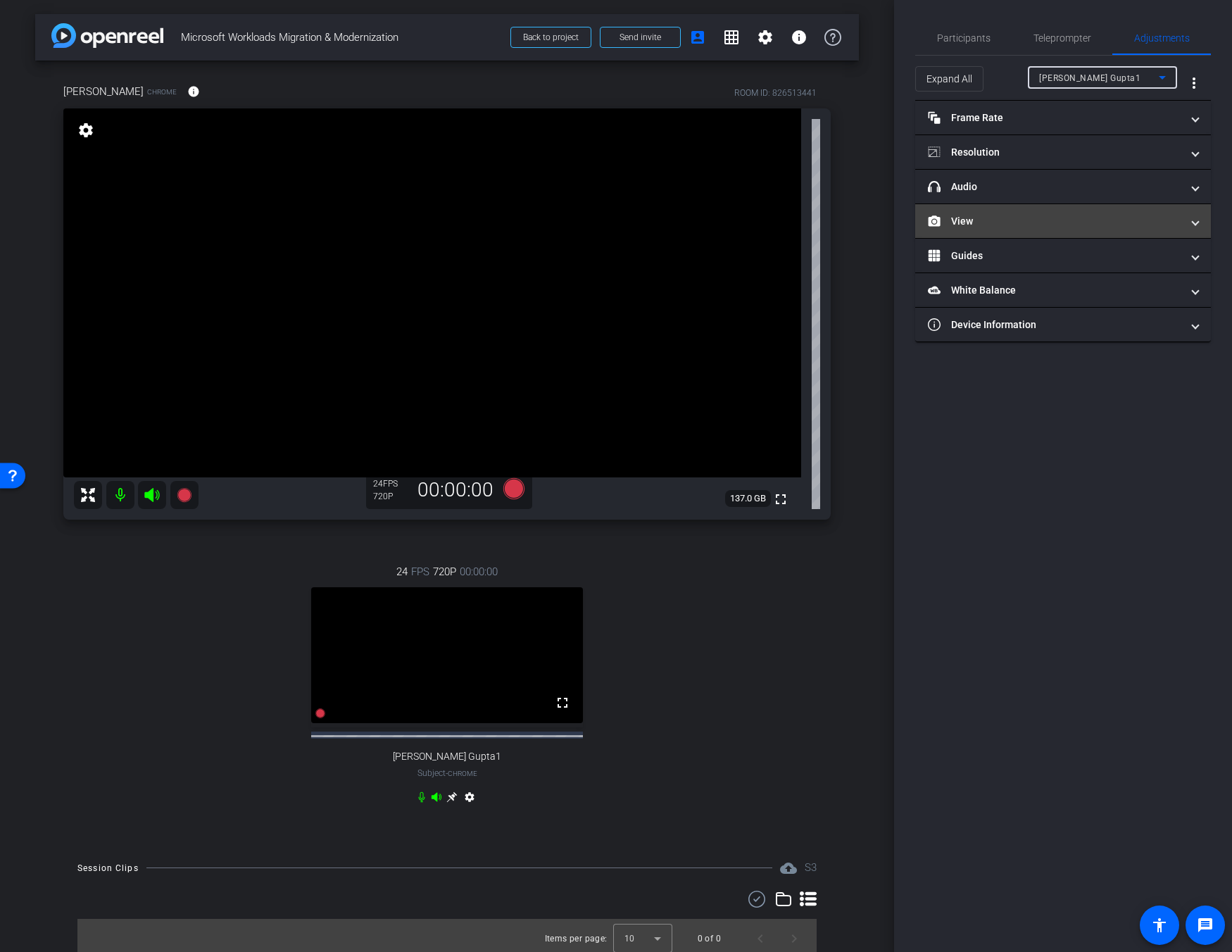
click at [900, 229] on mat-expansion-panel-header "View" at bounding box center [1063, 221] width 296 height 34
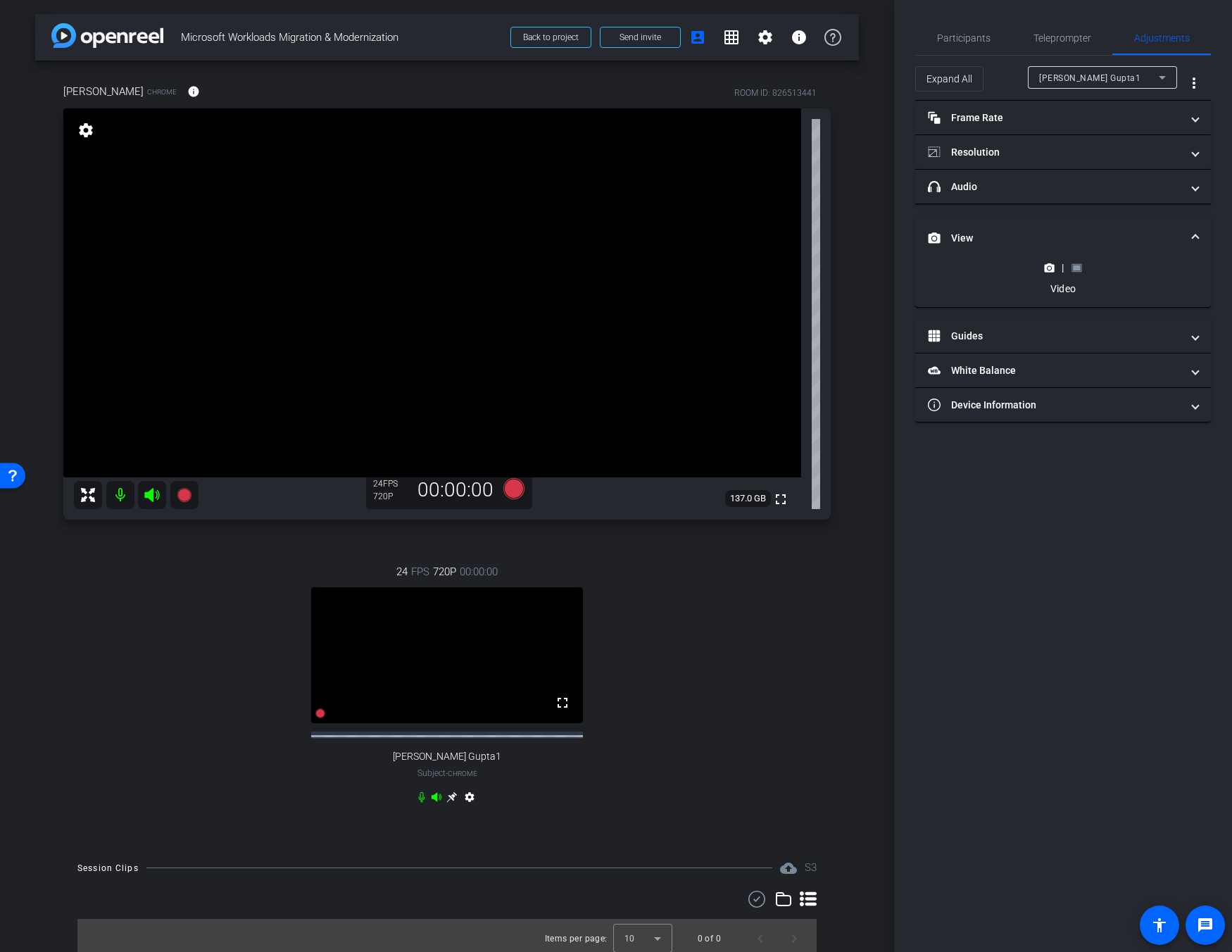
click at [900, 264] on div "|" at bounding box center [1063, 267] width 51 height 14
click at [900, 265] on icon at bounding box center [1076, 267] width 11 height 11
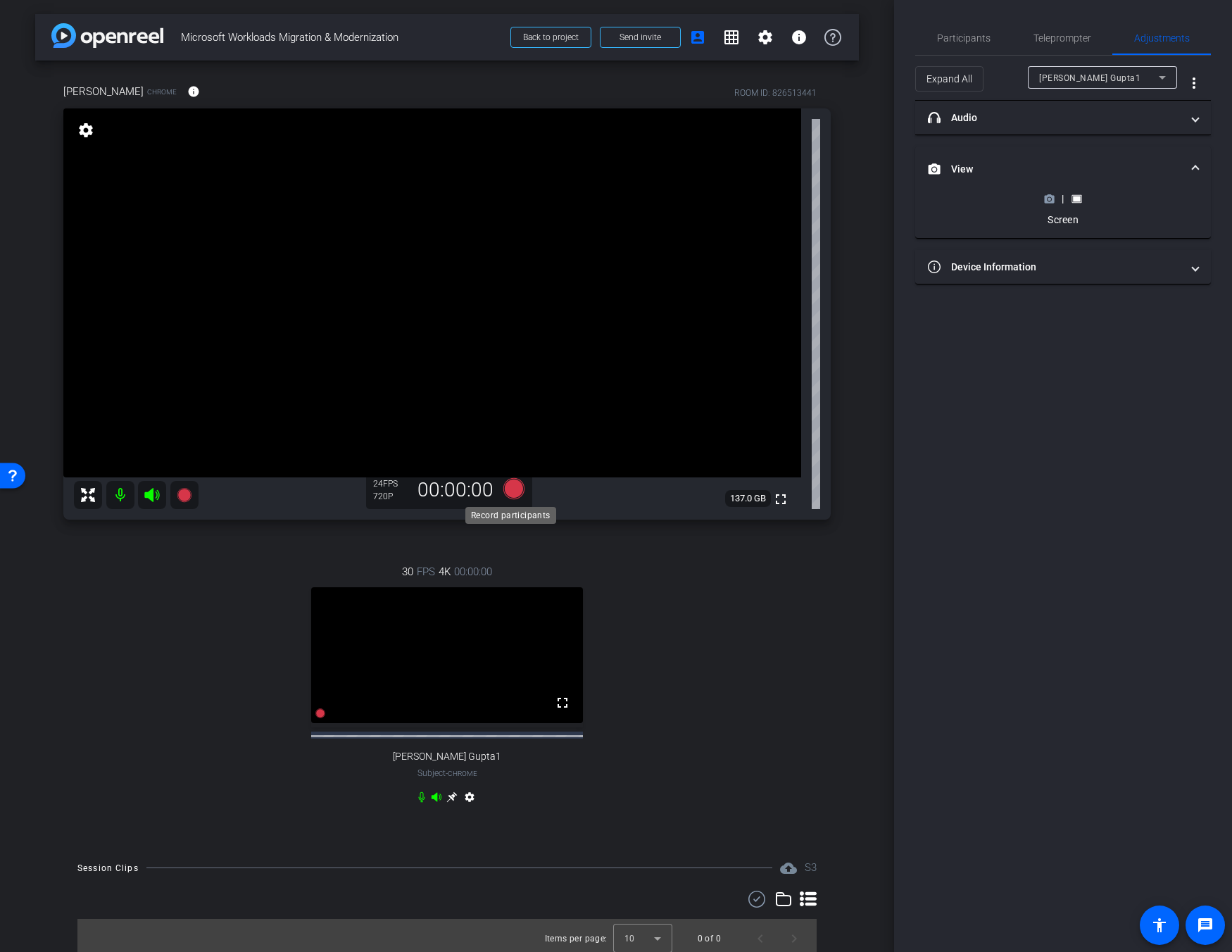
click at [514, 491] on icon at bounding box center [513, 488] width 21 height 21
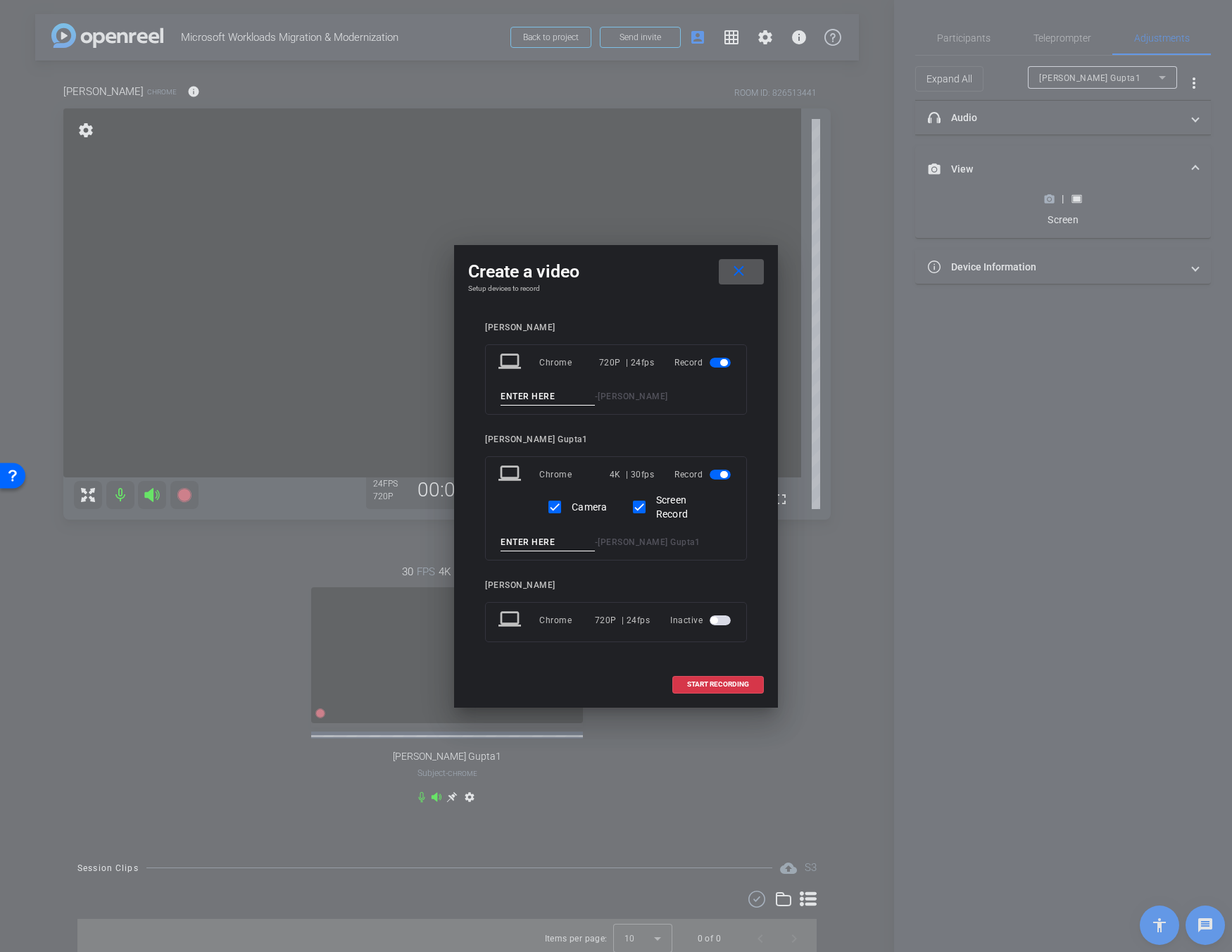
click at [557, 398] on input at bounding box center [548, 397] width 95 height 18
type input "Test1"
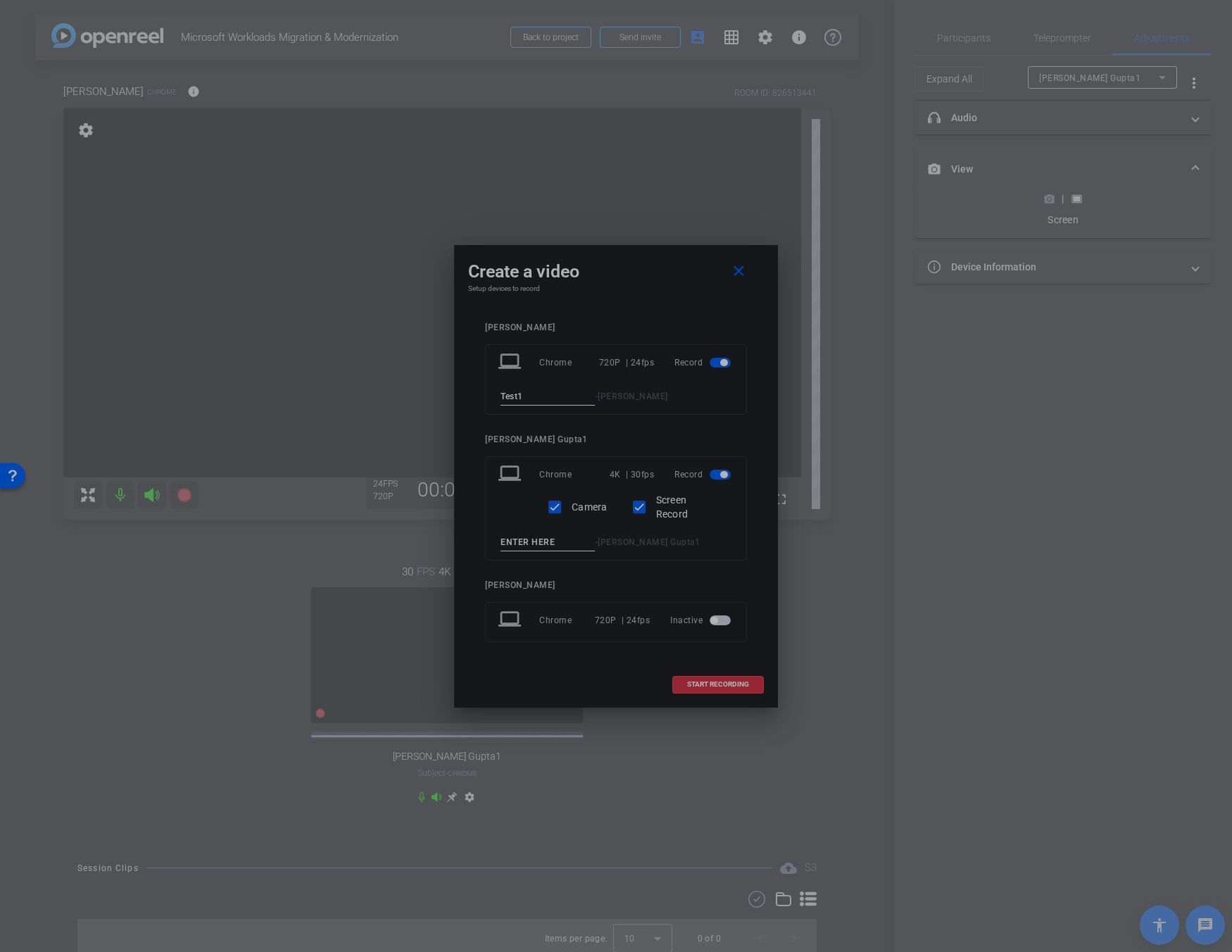
click at [553, 550] on input at bounding box center [548, 543] width 95 height 18
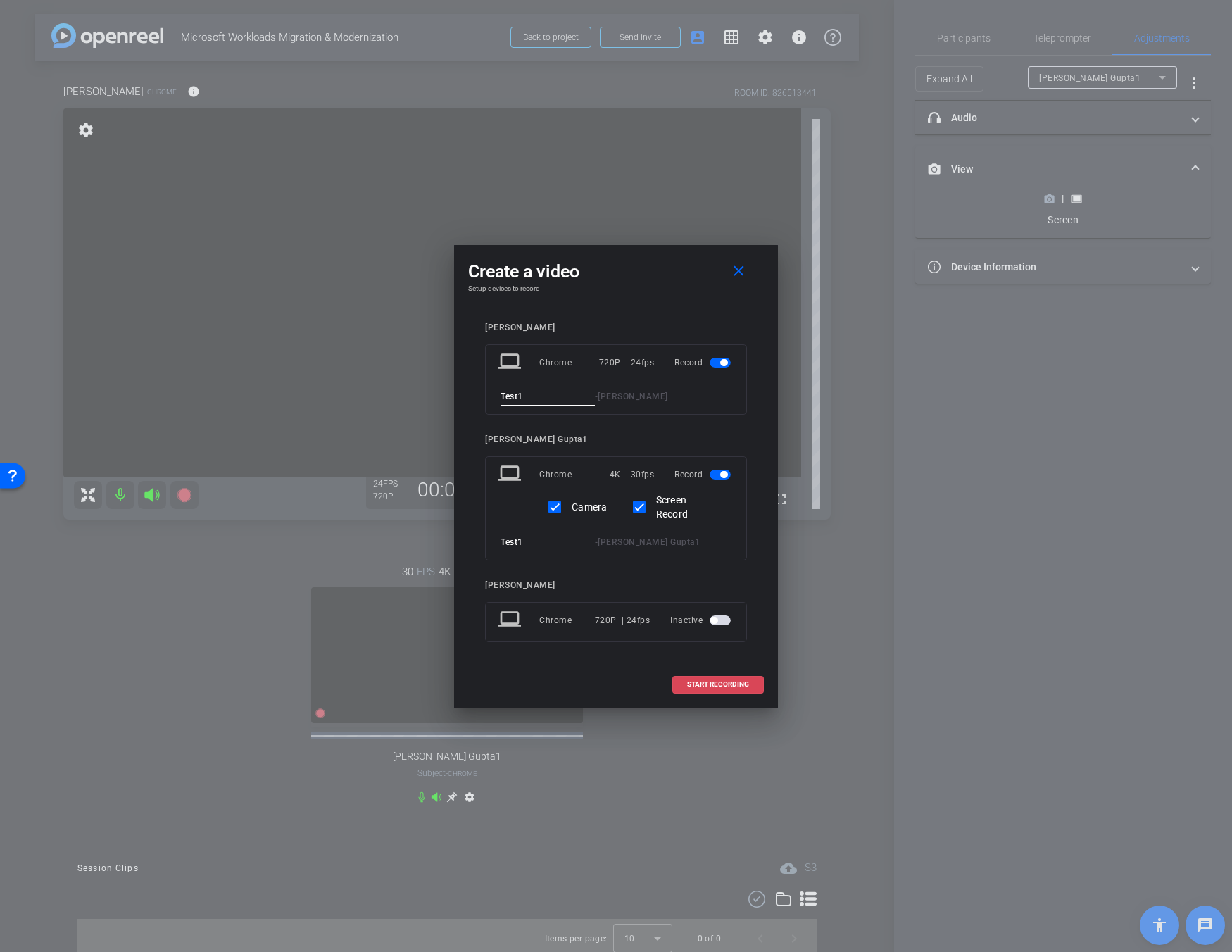
type input "Test1"
click at [701, 682] on span "START RECORDING" at bounding box center [718, 684] width 62 height 7
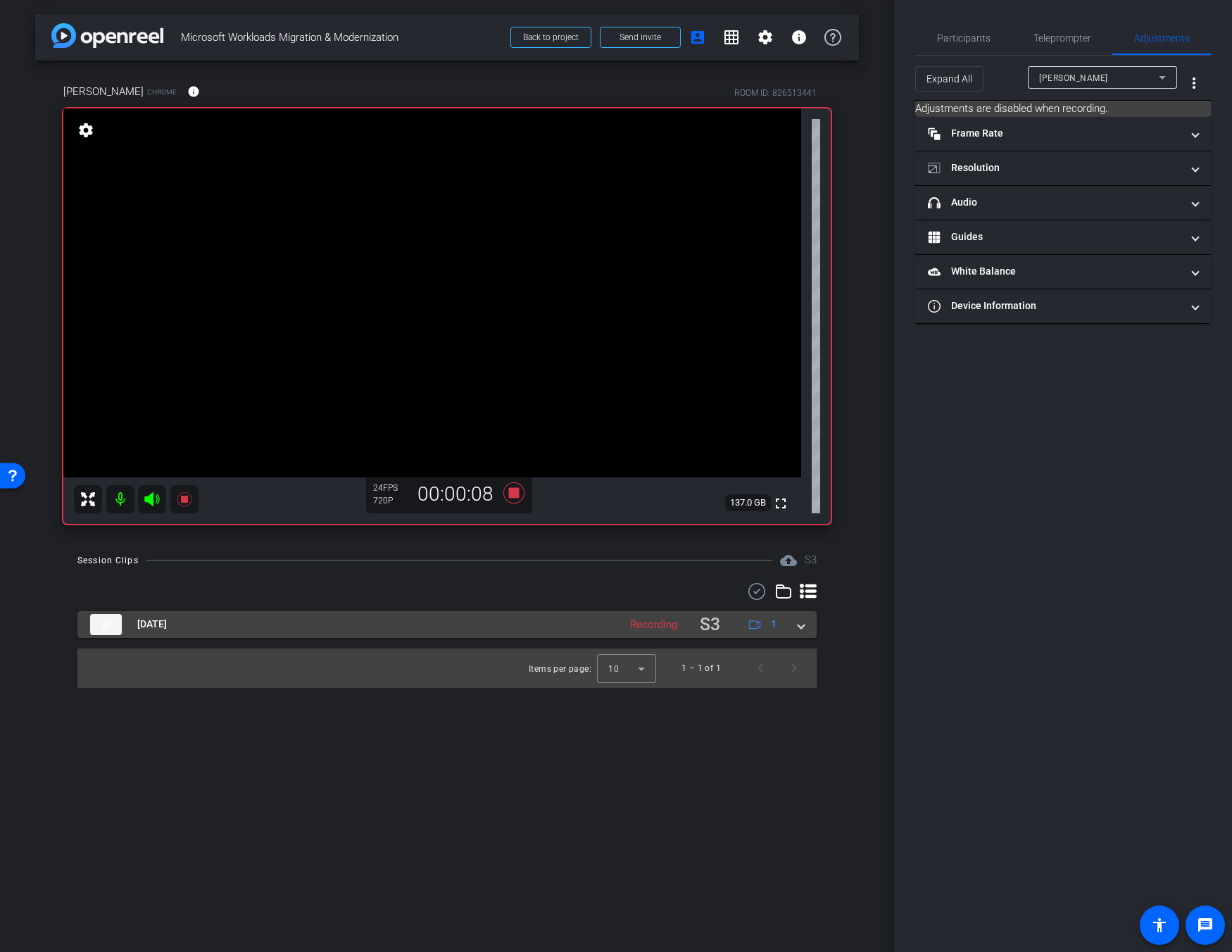
click at [799, 629] on span at bounding box center [802, 623] width 6 height 15
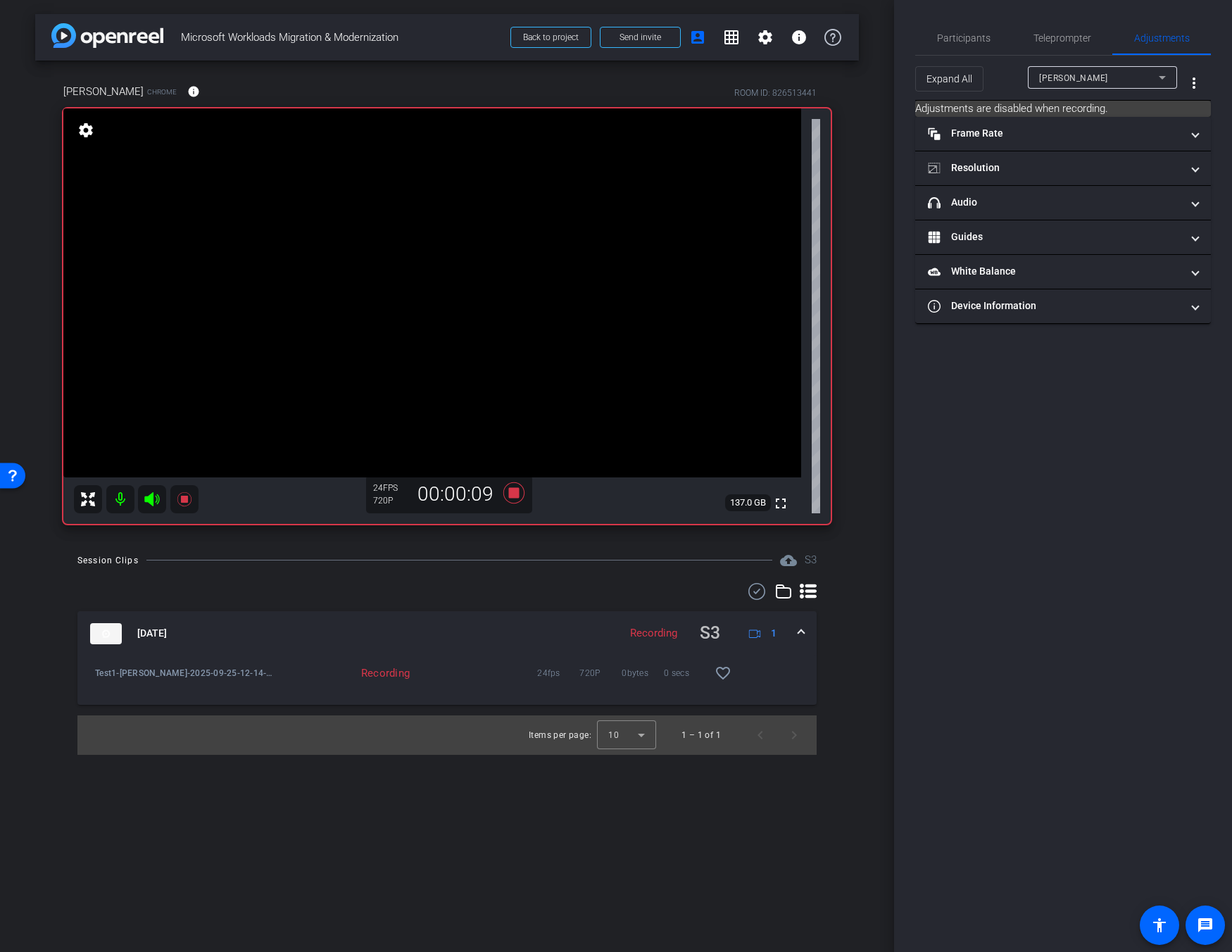
click at [804, 629] on mat-expansion-panel-header "[DATE] Recording S3 1" at bounding box center [448, 634] width 740 height 45
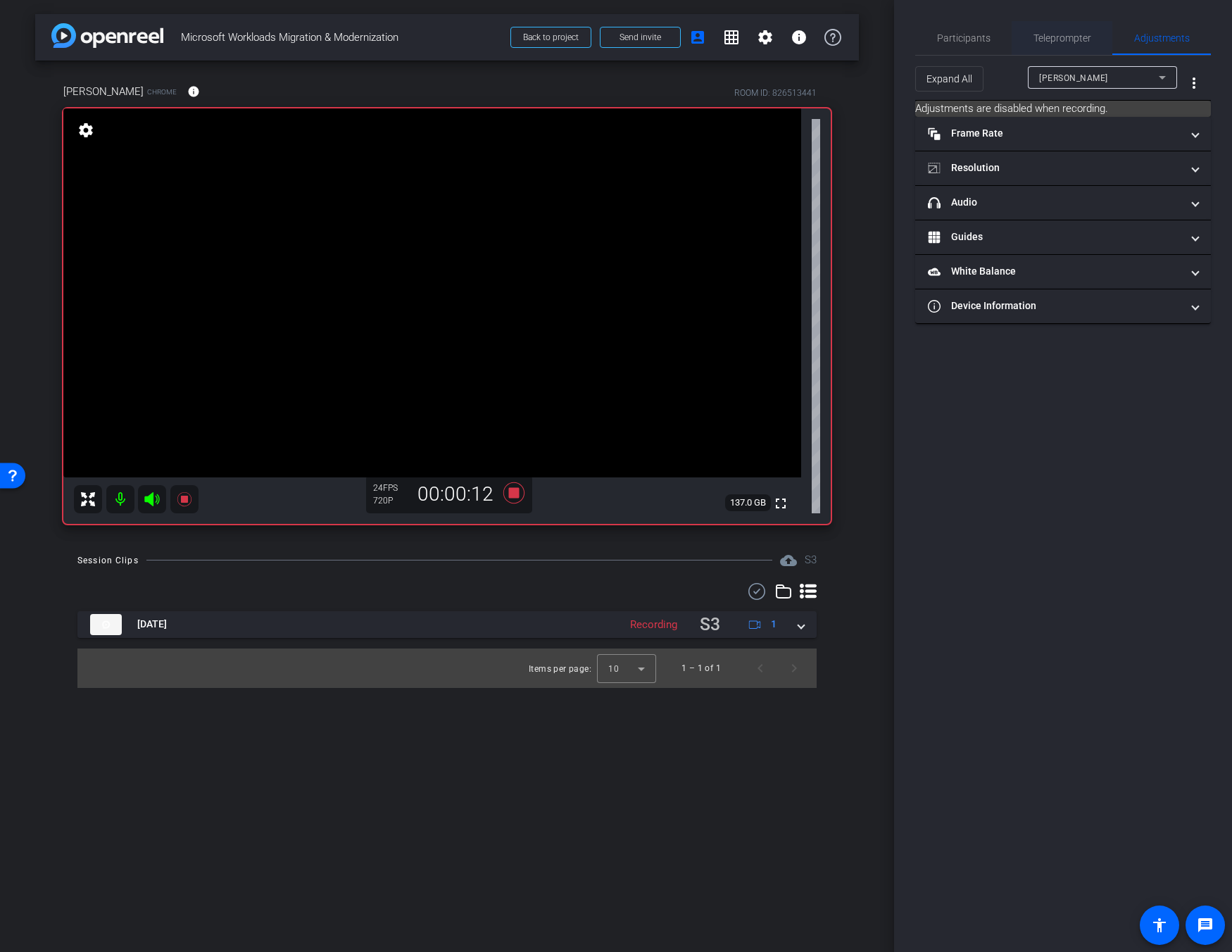
click at [900, 40] on span "Teleprompter" at bounding box center [1062, 38] width 58 height 10
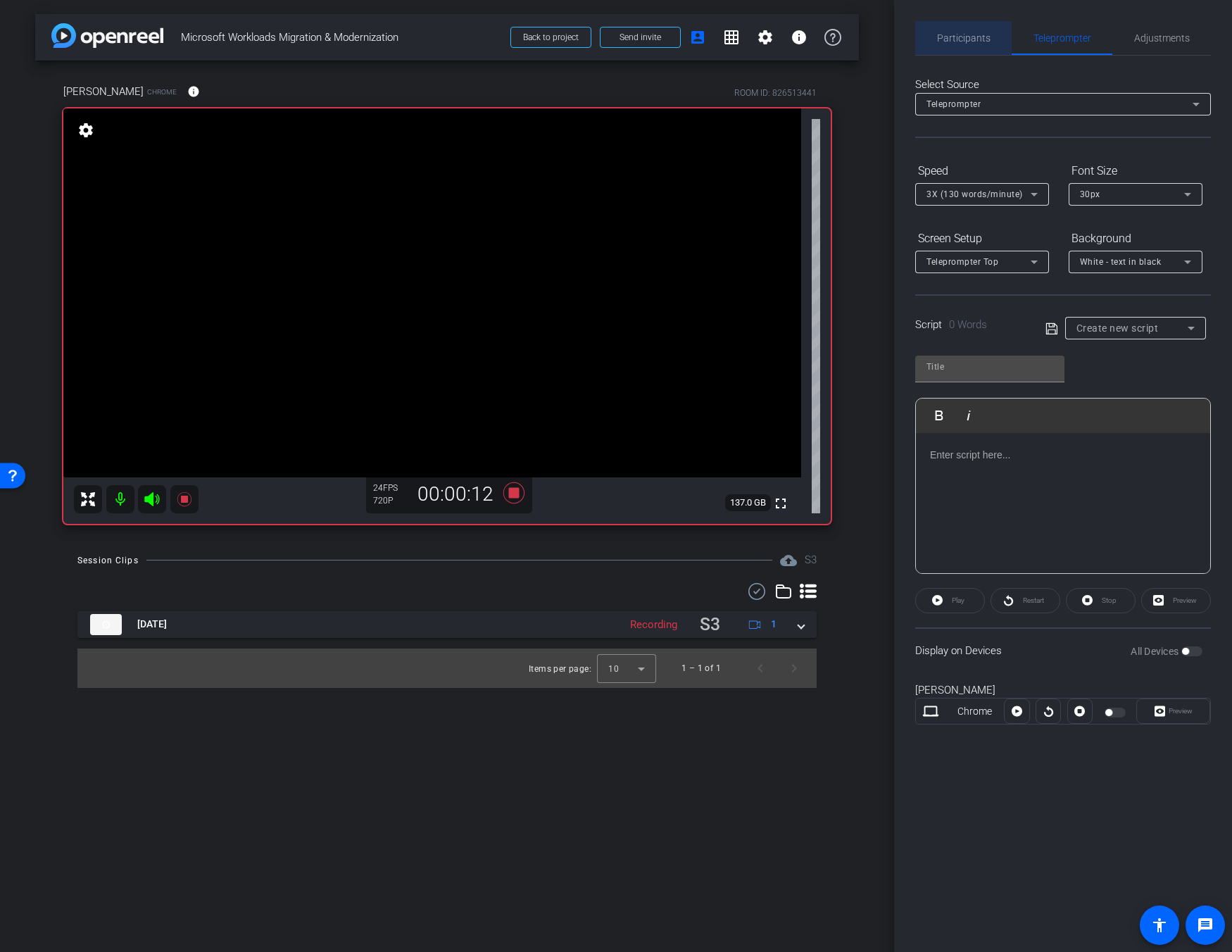
click at [900, 40] on span "Participants" at bounding box center [964, 38] width 53 height 10
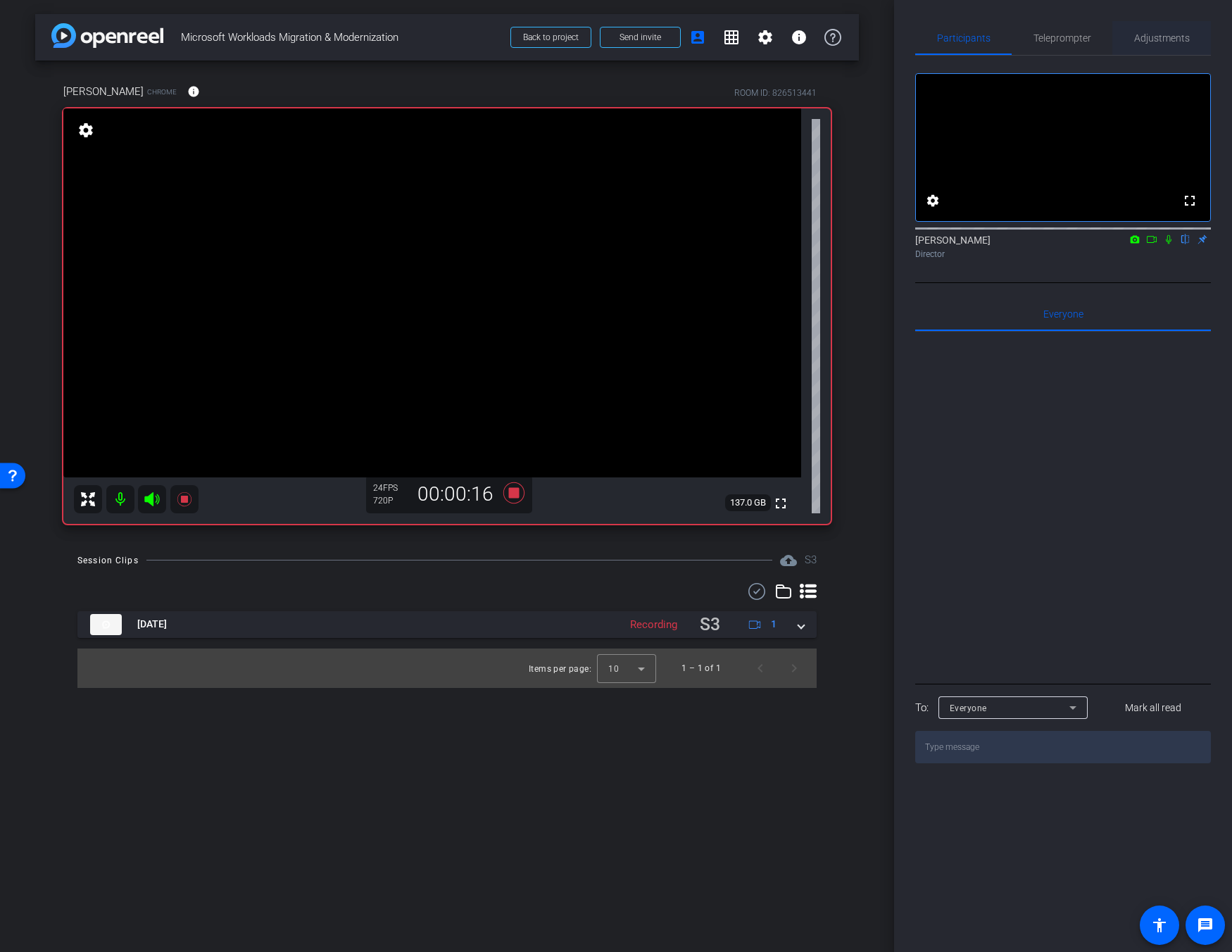
click at [900, 36] on span "Adjustments" at bounding box center [1162, 38] width 55 height 10
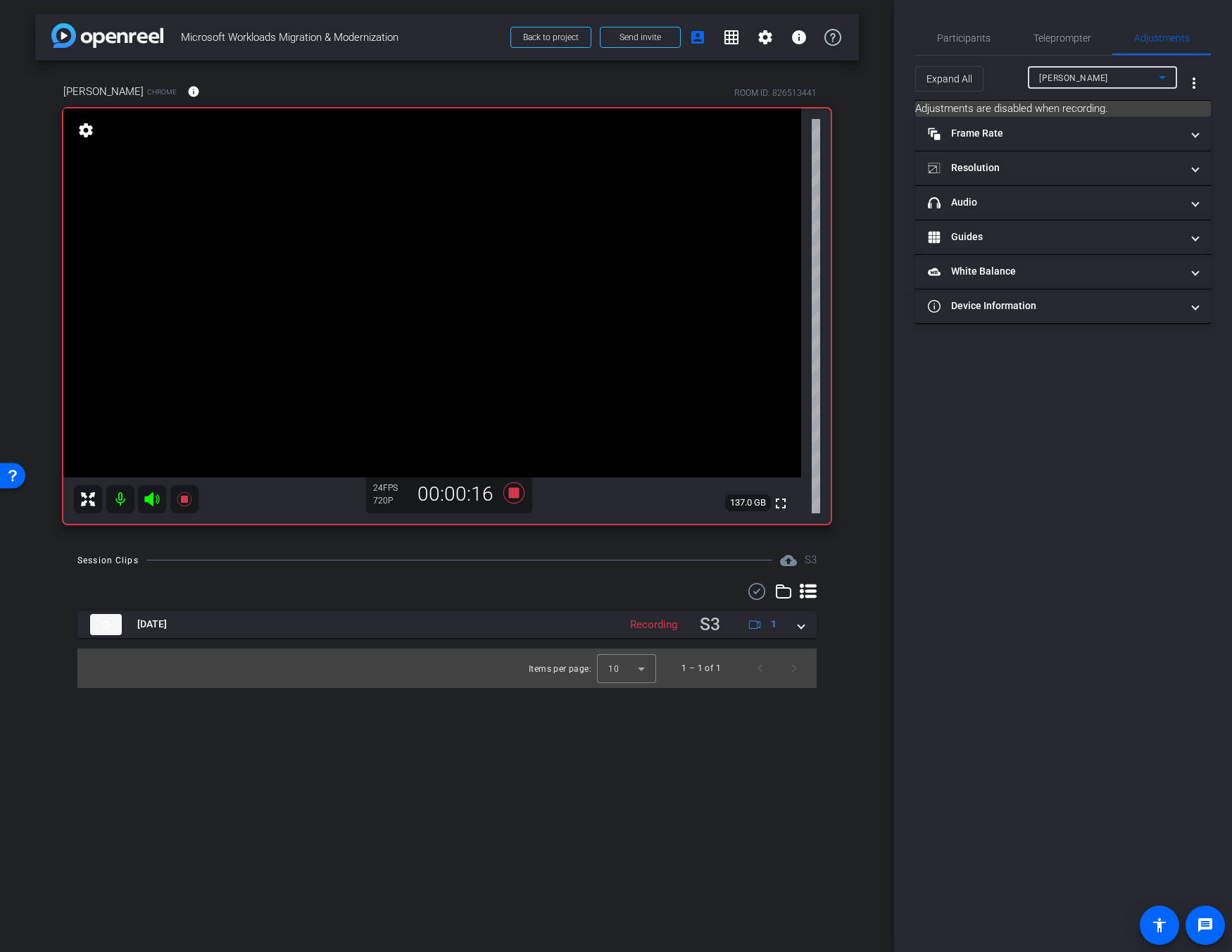
click at [900, 72] on div "[PERSON_NAME]" at bounding box center [1099, 78] width 119 height 18
click at [900, 75] on div at bounding box center [616, 476] width 1232 height 952
click at [516, 496] on icon at bounding box center [513, 491] width 21 height 21
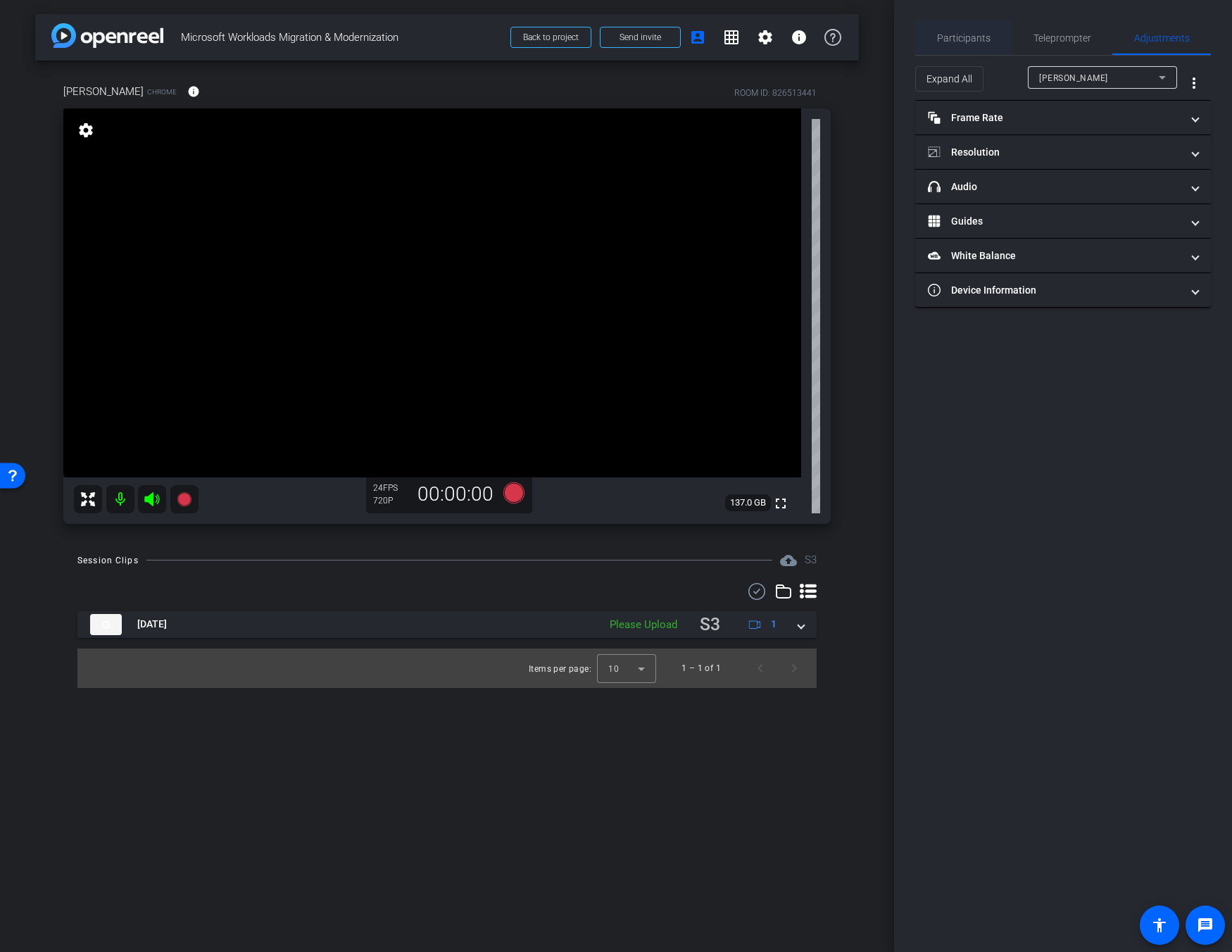
click at [900, 34] on span "Participants" at bounding box center [964, 38] width 53 height 10
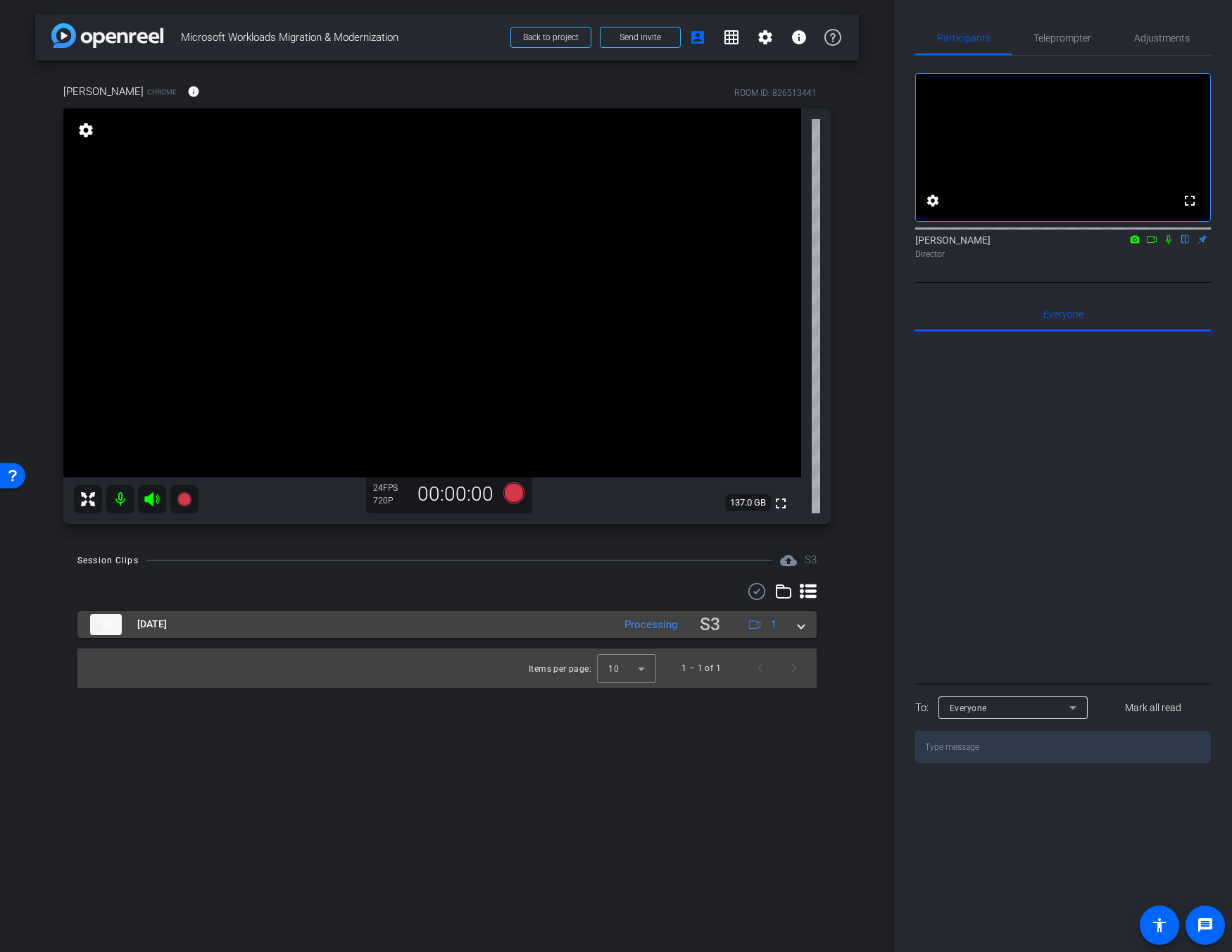
click at [797, 628] on div "[DATE] Processing S3 1" at bounding box center [444, 625] width 708 height 28
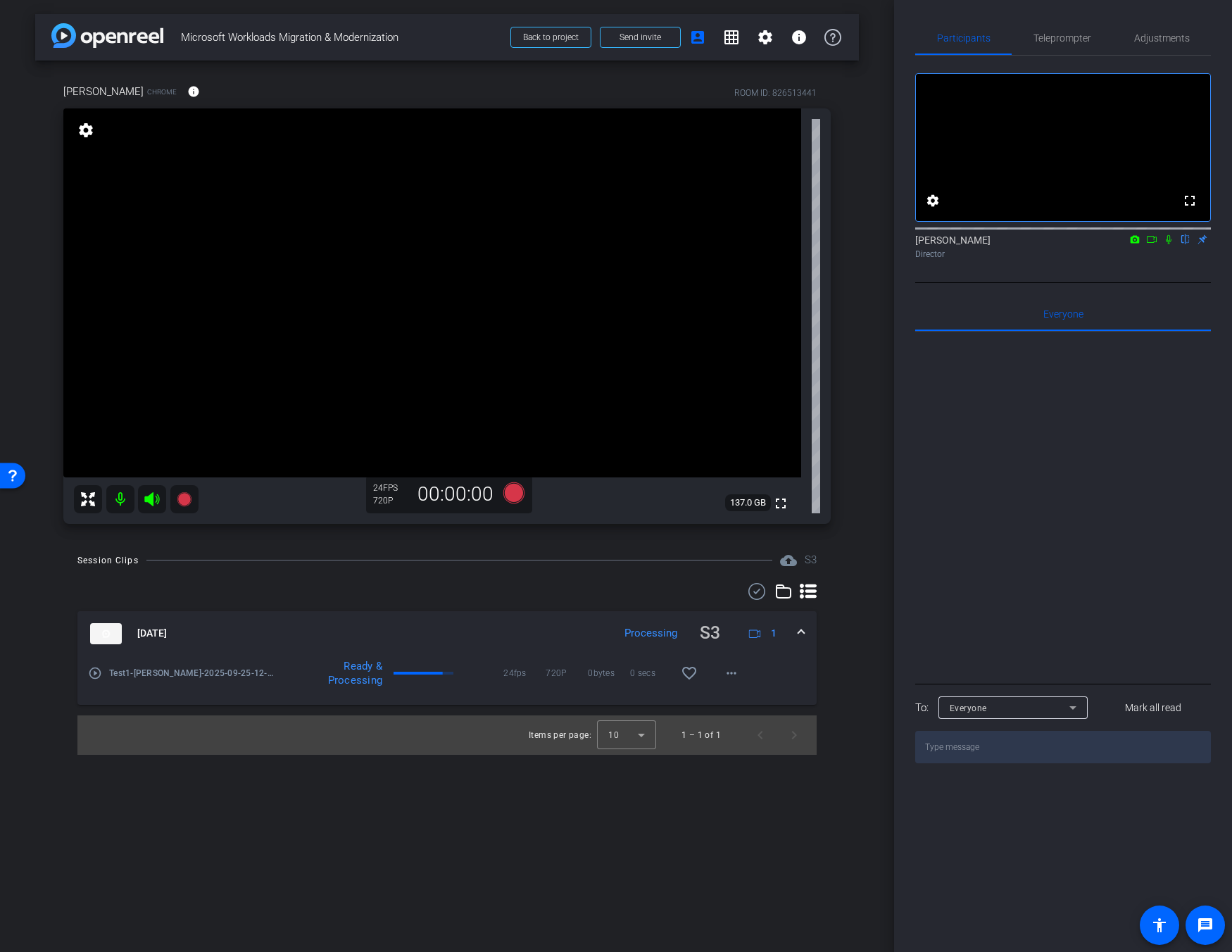
click at [96, 673] on mat-icon "play_circle_outline" at bounding box center [95, 673] width 14 height 14
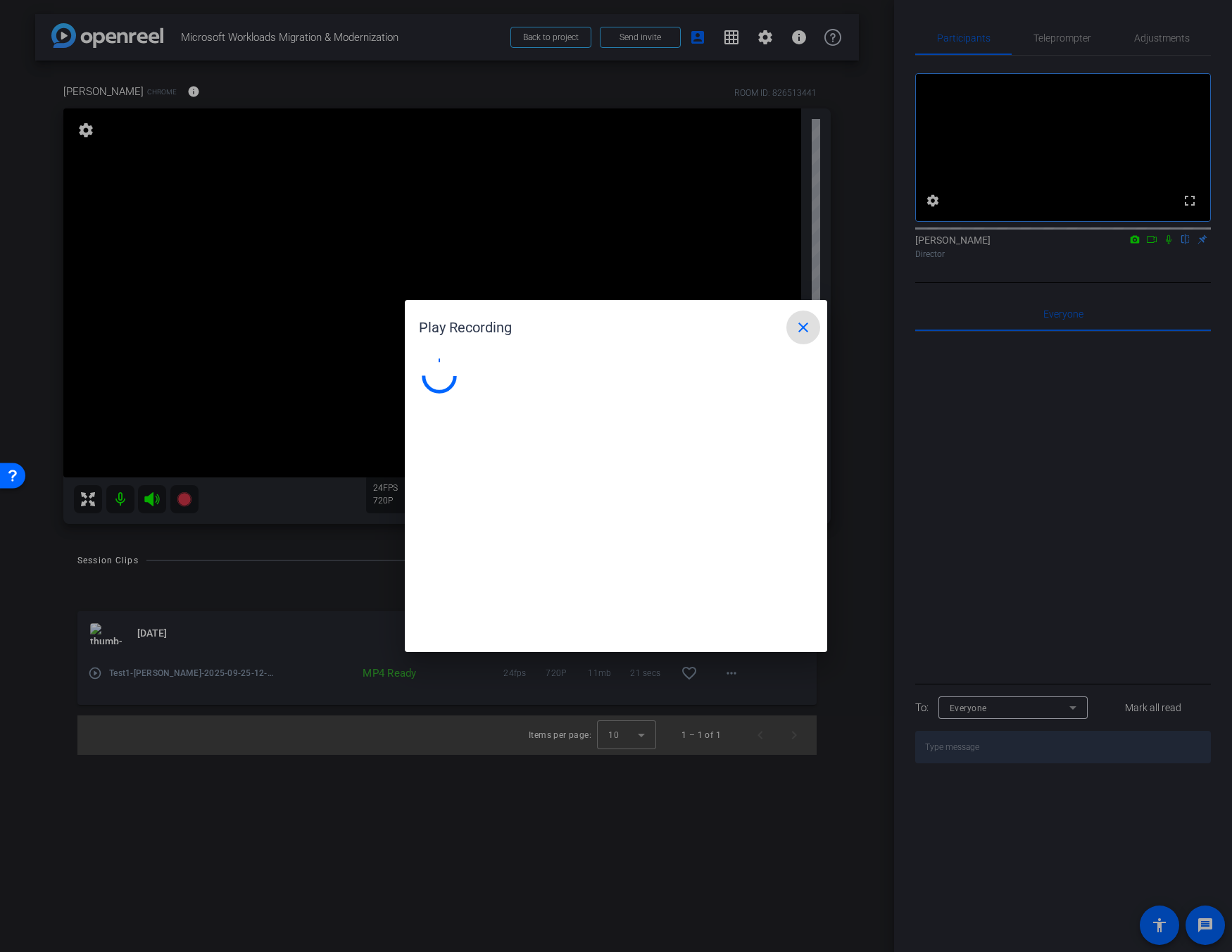
click at [806, 330] on mat-icon "close" at bounding box center [803, 327] width 17 height 17
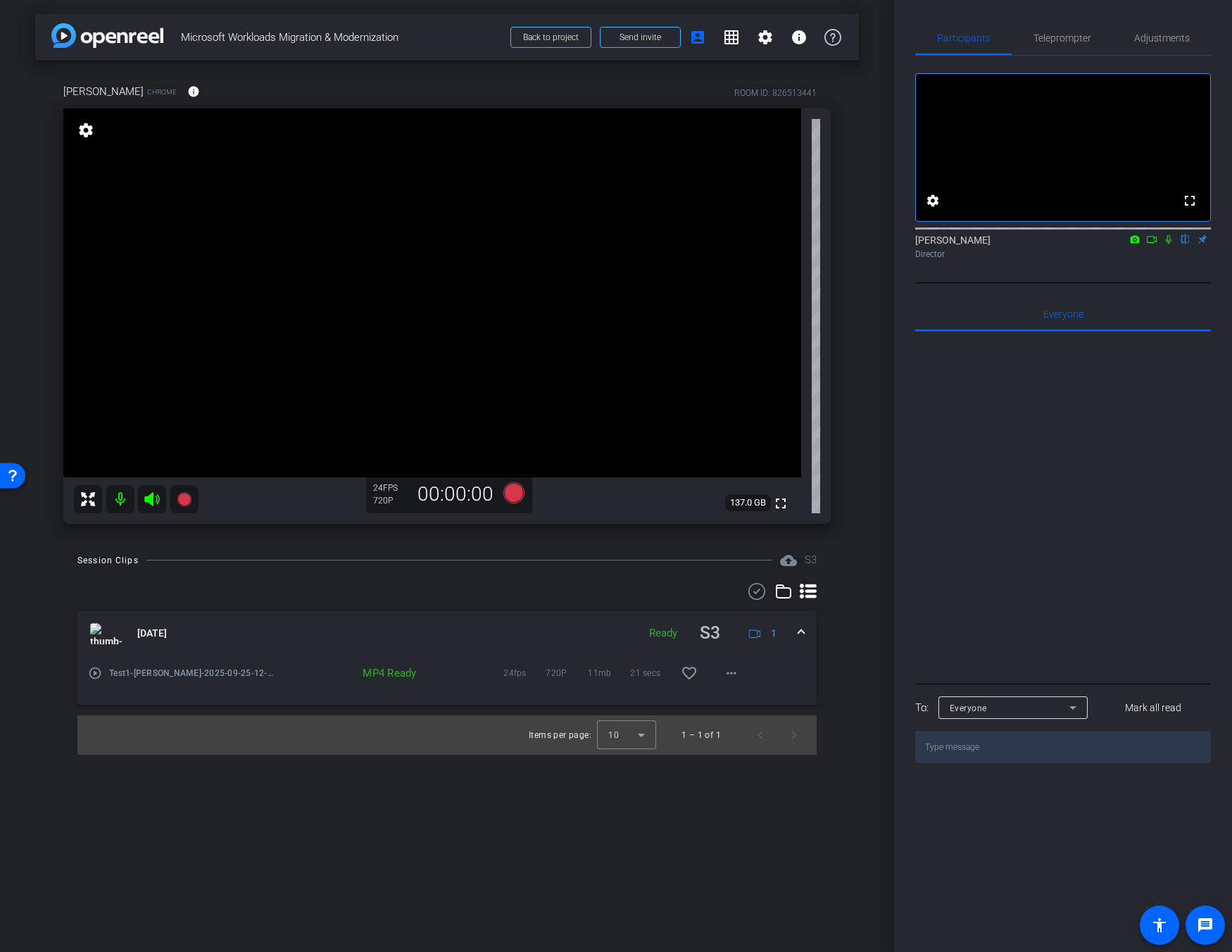
click at [89, 676] on mat-icon "play_circle_outline" at bounding box center [95, 673] width 14 height 14
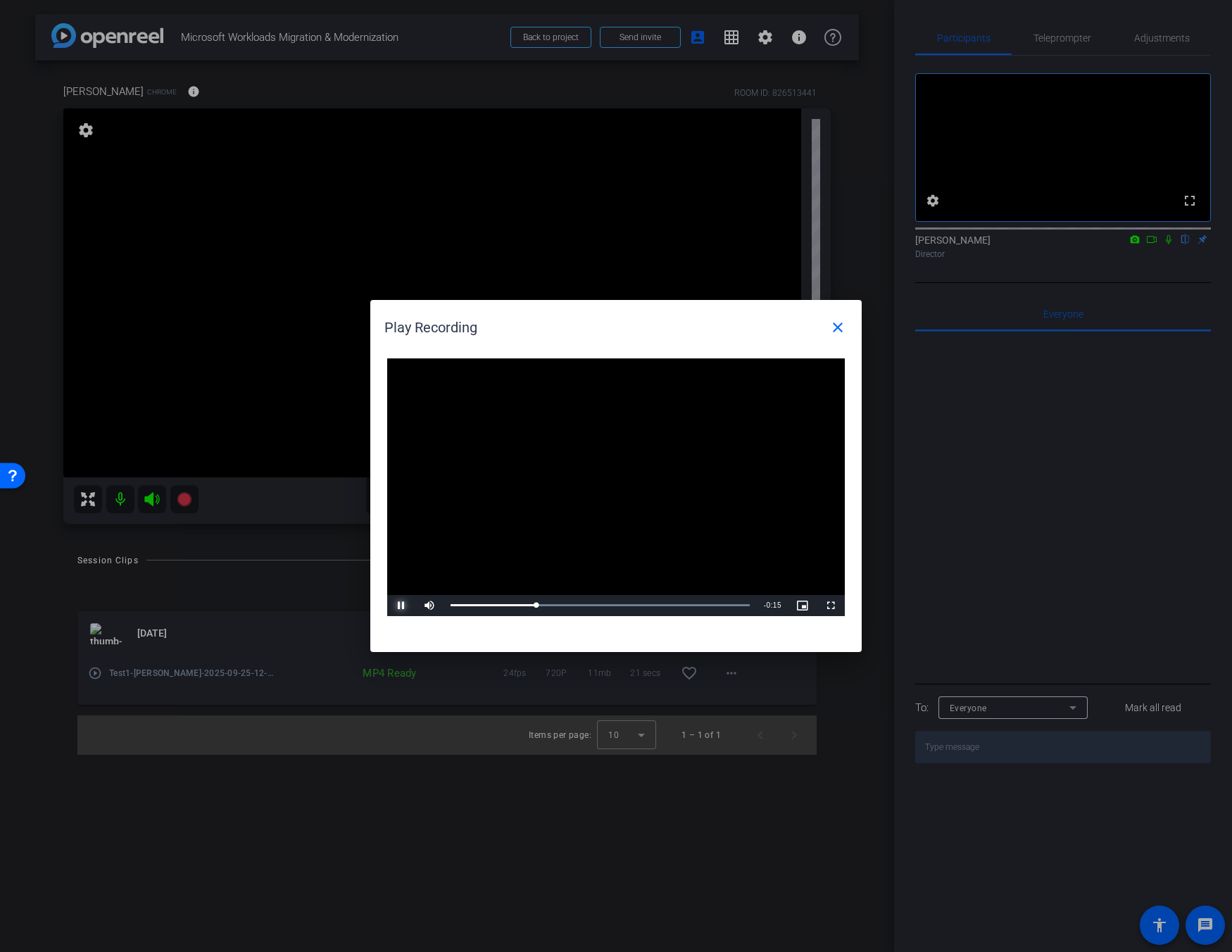
click at [408, 606] on span "Video Player" at bounding box center [401, 606] width 29 height 0
click at [826, 331] on span at bounding box center [837, 328] width 34 height 34
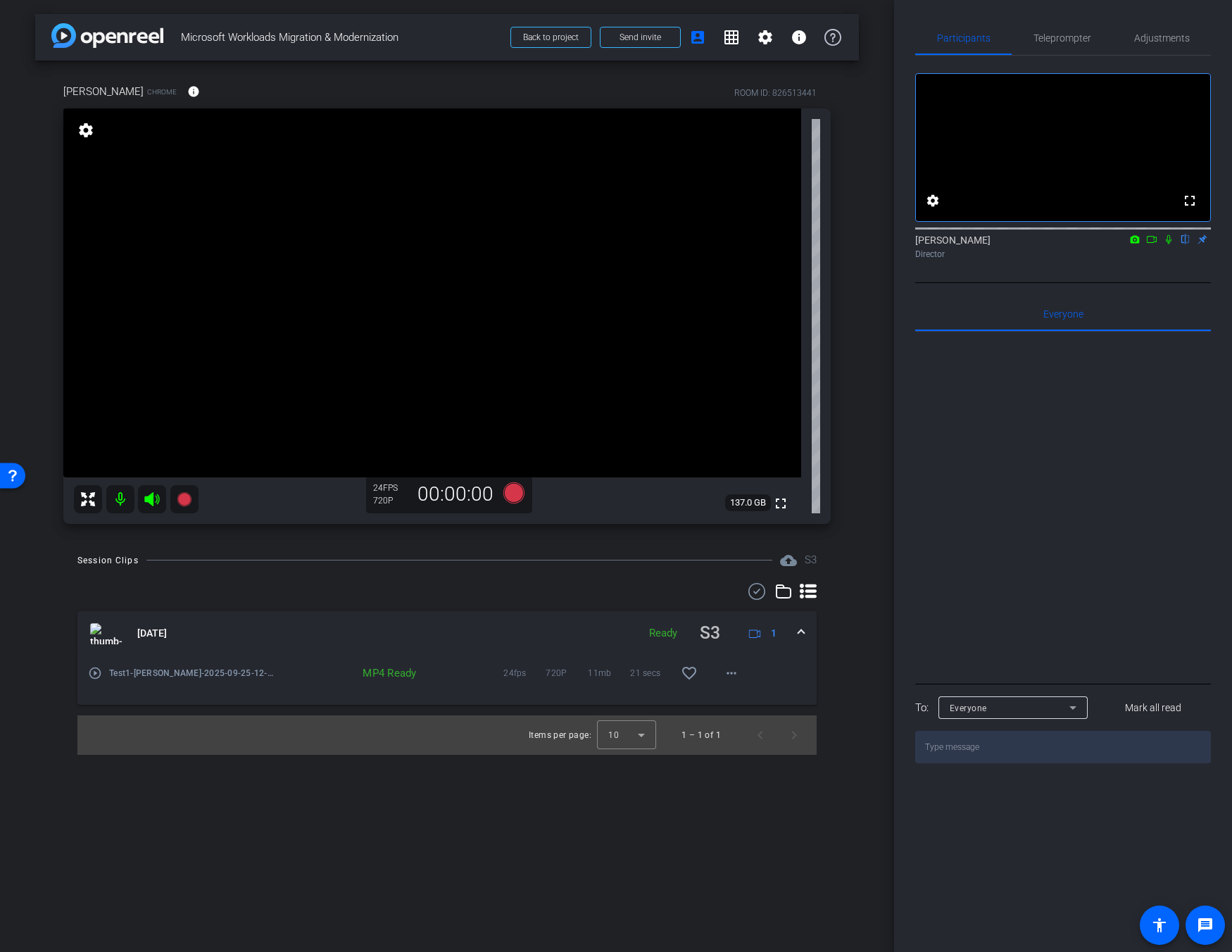
click at [862, 607] on div "arrow_back Microsoft Workloads Migration & Modernization Back to project Send i…" at bounding box center [447, 476] width 895 height 952
click at [809, 633] on mat-expansion-panel-header "[DATE] Ready S3 1" at bounding box center [448, 634] width 740 height 45
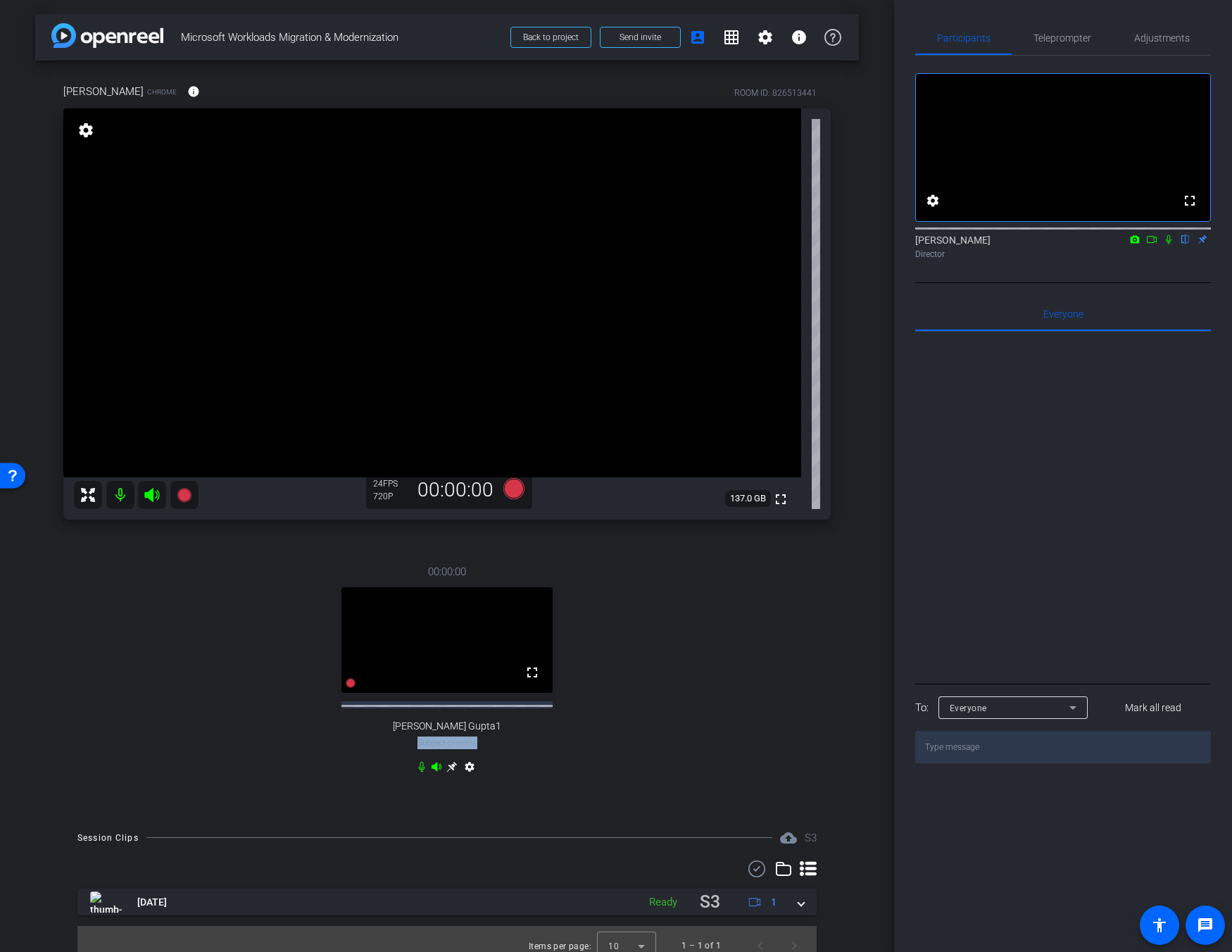
drag, startPoint x: 476, startPoint y: 745, endPoint x: 410, endPoint y: 742, distance: 66.1
click at [410, 742] on div "00:00:00 fullscreen [PERSON_NAME] Gupta1 Subject - Chrome settings" at bounding box center [447, 671] width 767 height 260
drag, startPoint x: 473, startPoint y: 742, endPoint x: 416, endPoint y: 729, distance: 58.5
click at [416, 729] on div "[PERSON_NAME] Gupta1 Subject - Chrome" at bounding box center [447, 737] width 109 height 34
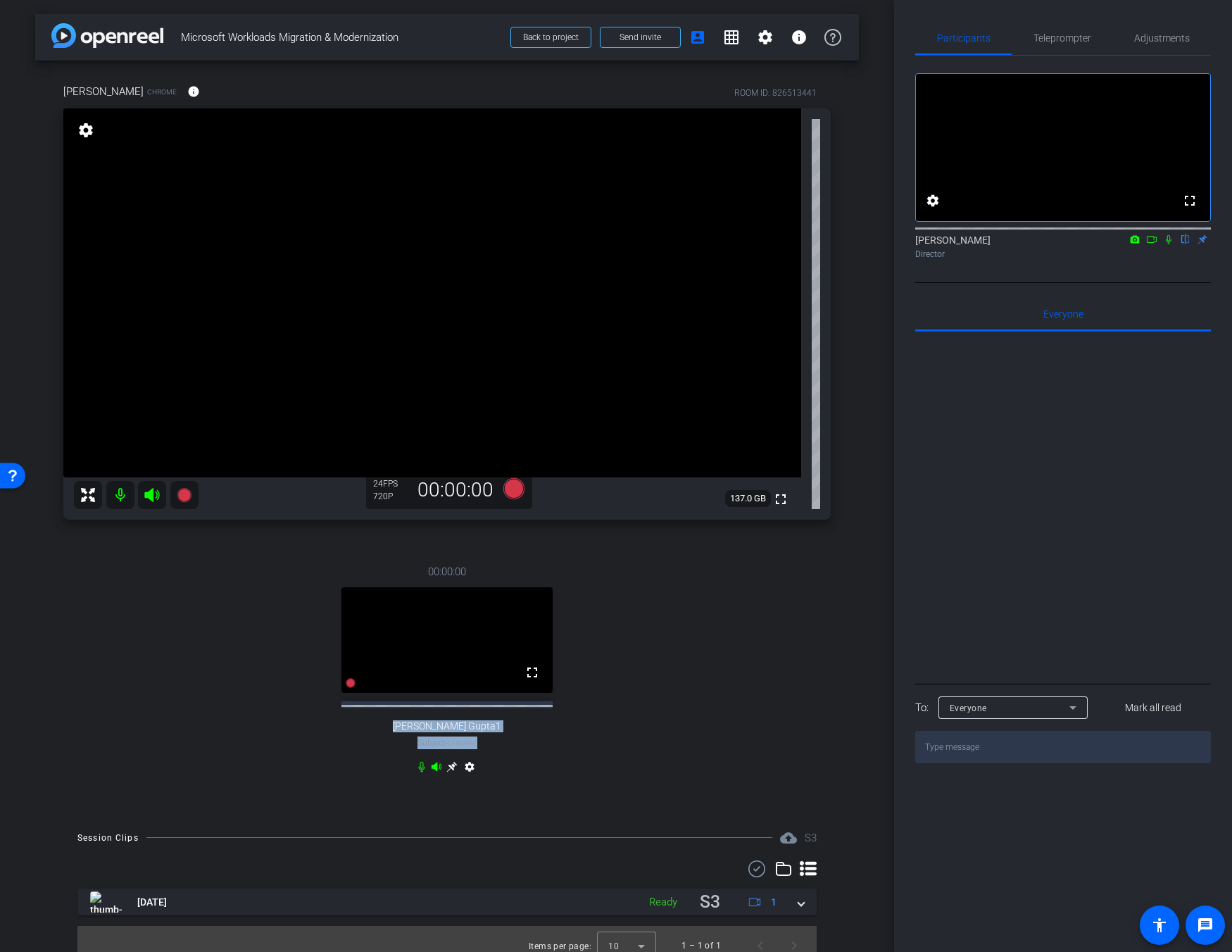
click at [424, 730] on span "[PERSON_NAME] Gupta1" at bounding box center [447, 726] width 109 height 12
drag, startPoint x: 476, startPoint y: 745, endPoint x: 417, endPoint y: 728, distance: 61.4
click at [417, 728] on div "00:00:00 fullscreen [PERSON_NAME] Gupta1 Subject - Chrome settings" at bounding box center [447, 671] width 767 height 260
click at [417, 728] on span "[PERSON_NAME] Gupta1" at bounding box center [447, 726] width 109 height 12
click at [900, 34] on span "Adjustments" at bounding box center [1162, 38] width 55 height 10
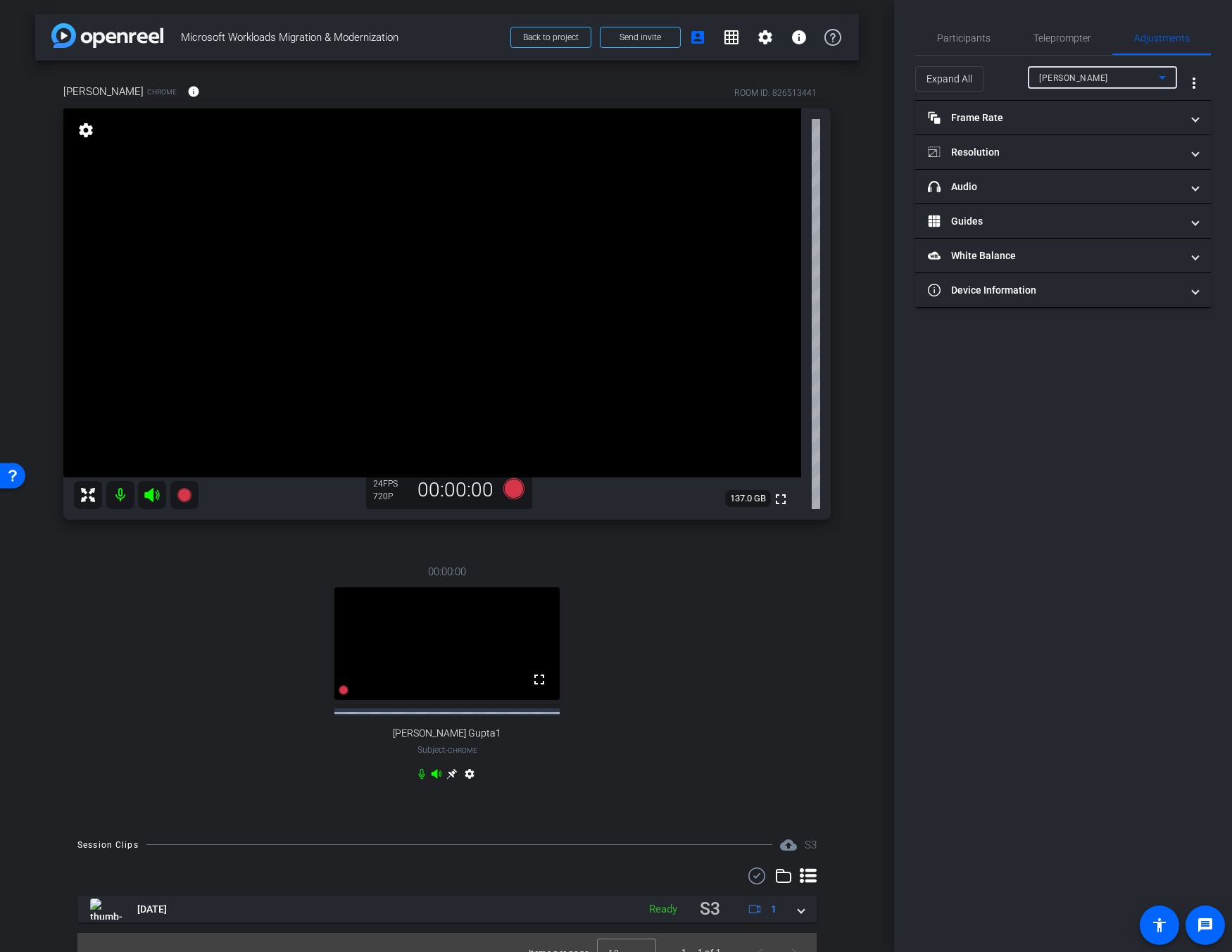
click at [900, 78] on span "[PERSON_NAME]" at bounding box center [1074, 78] width 69 height 10
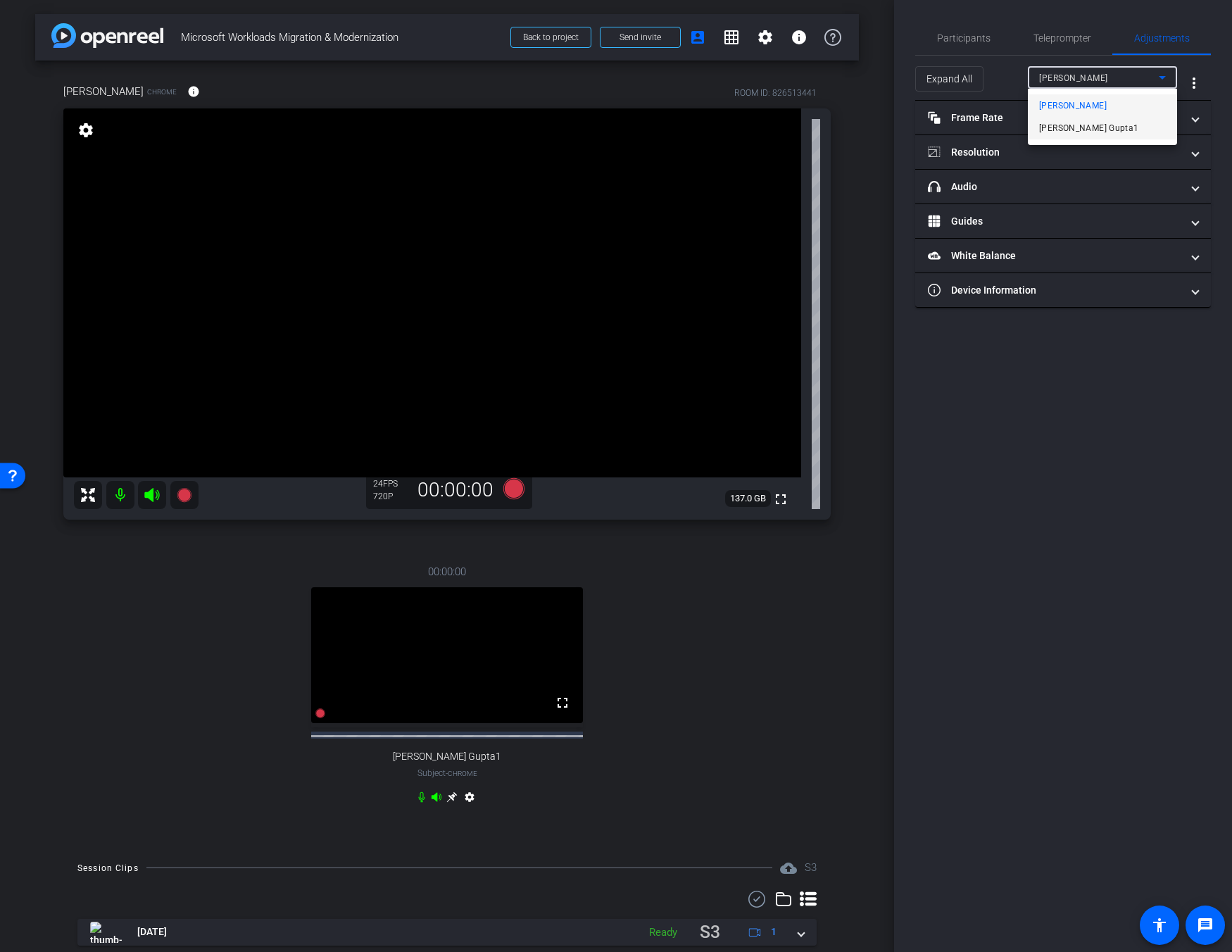
click at [900, 125] on span "[PERSON_NAME] Gupta1" at bounding box center [1089, 127] width 100 height 17
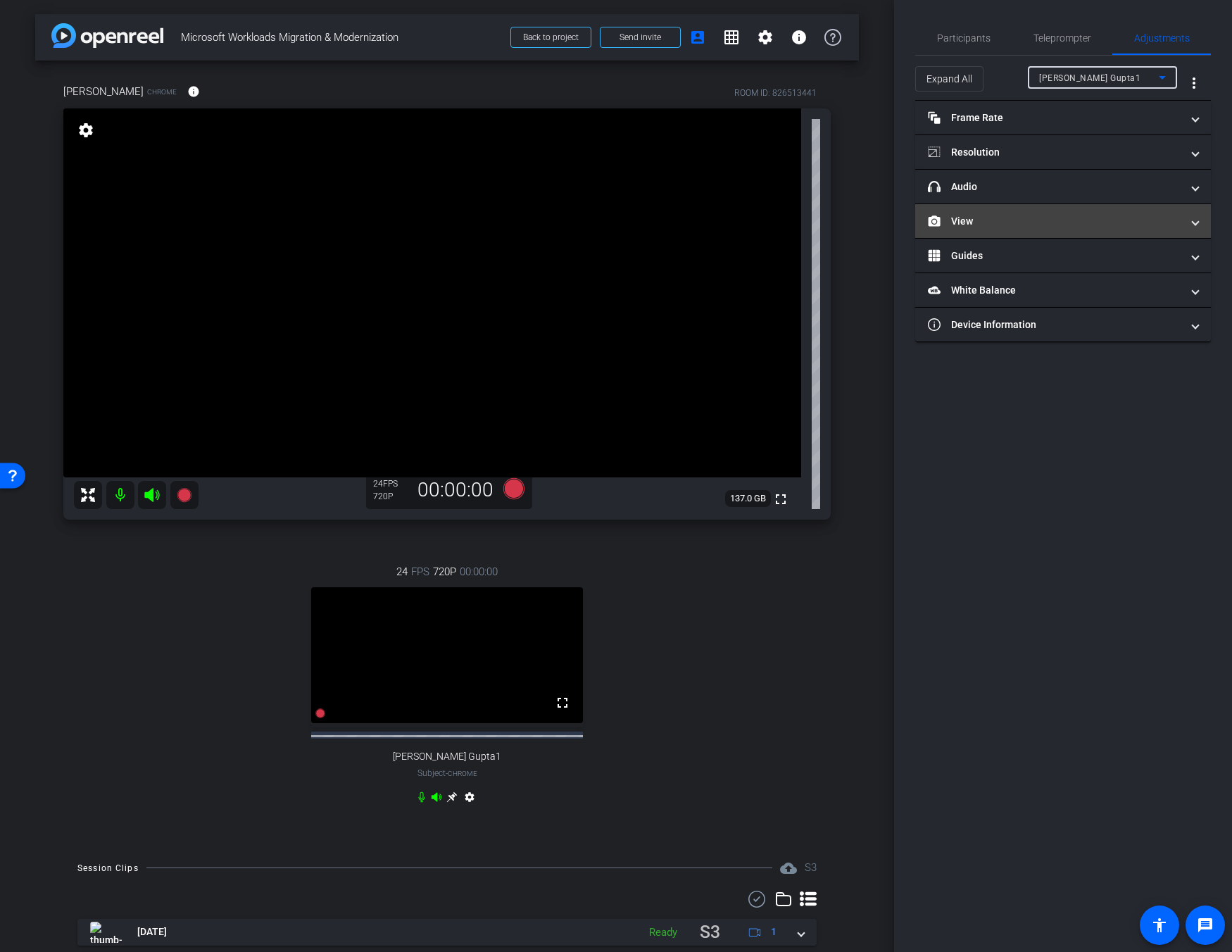
click at [900, 220] on mat-panel-title "View" at bounding box center [1054, 221] width 254 height 15
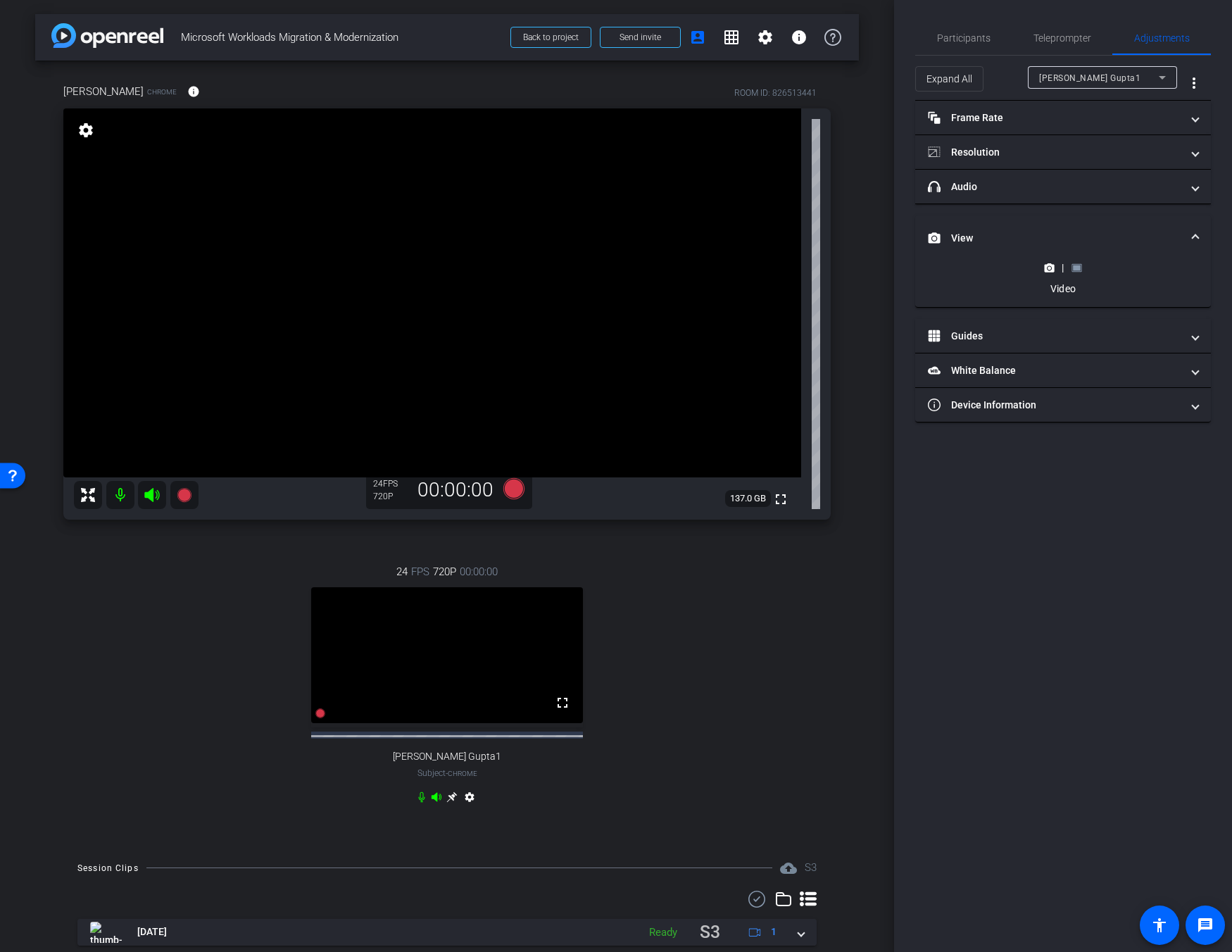
click at [900, 267] on rect at bounding box center [1077, 267] width 8 height 6
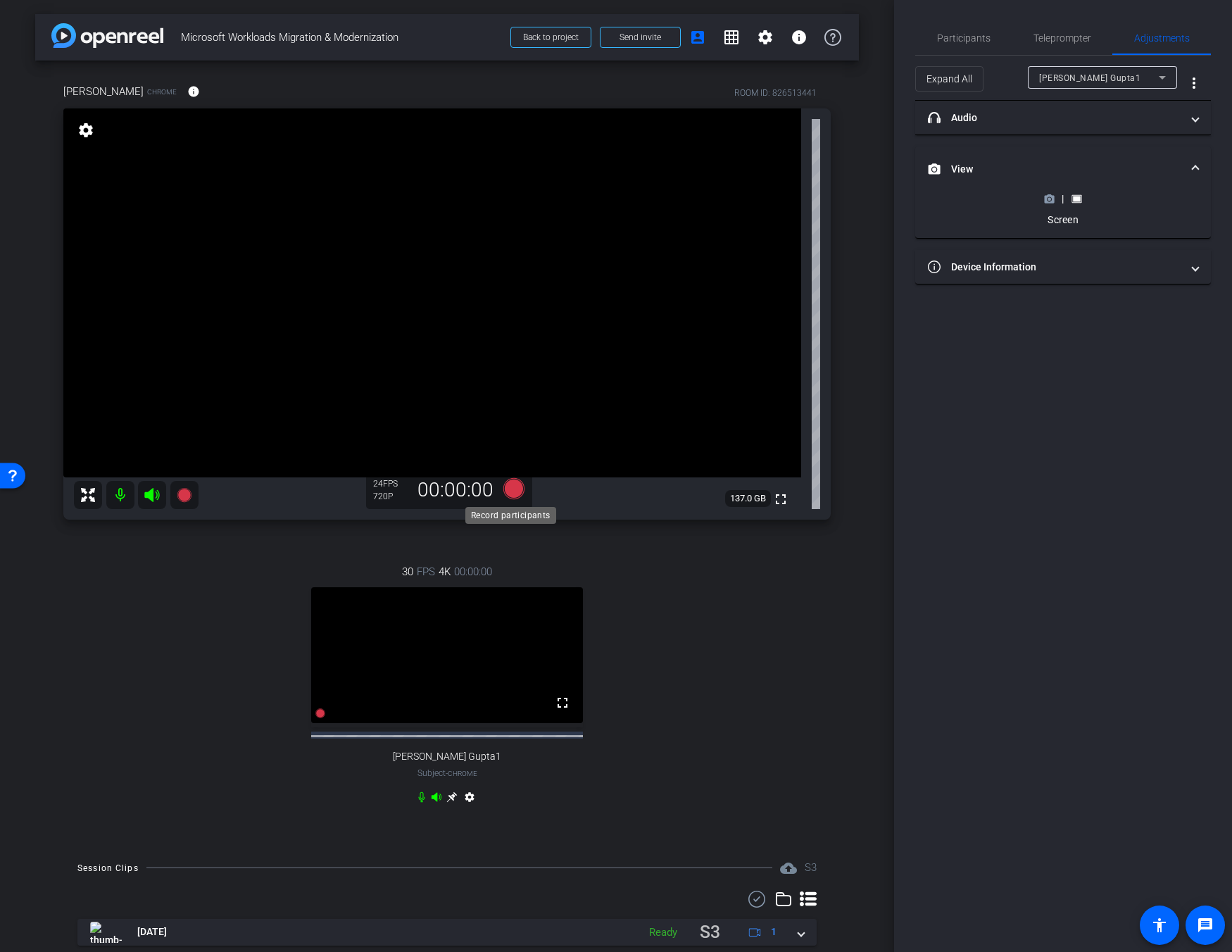
click at [508, 493] on icon at bounding box center [513, 488] width 21 height 21
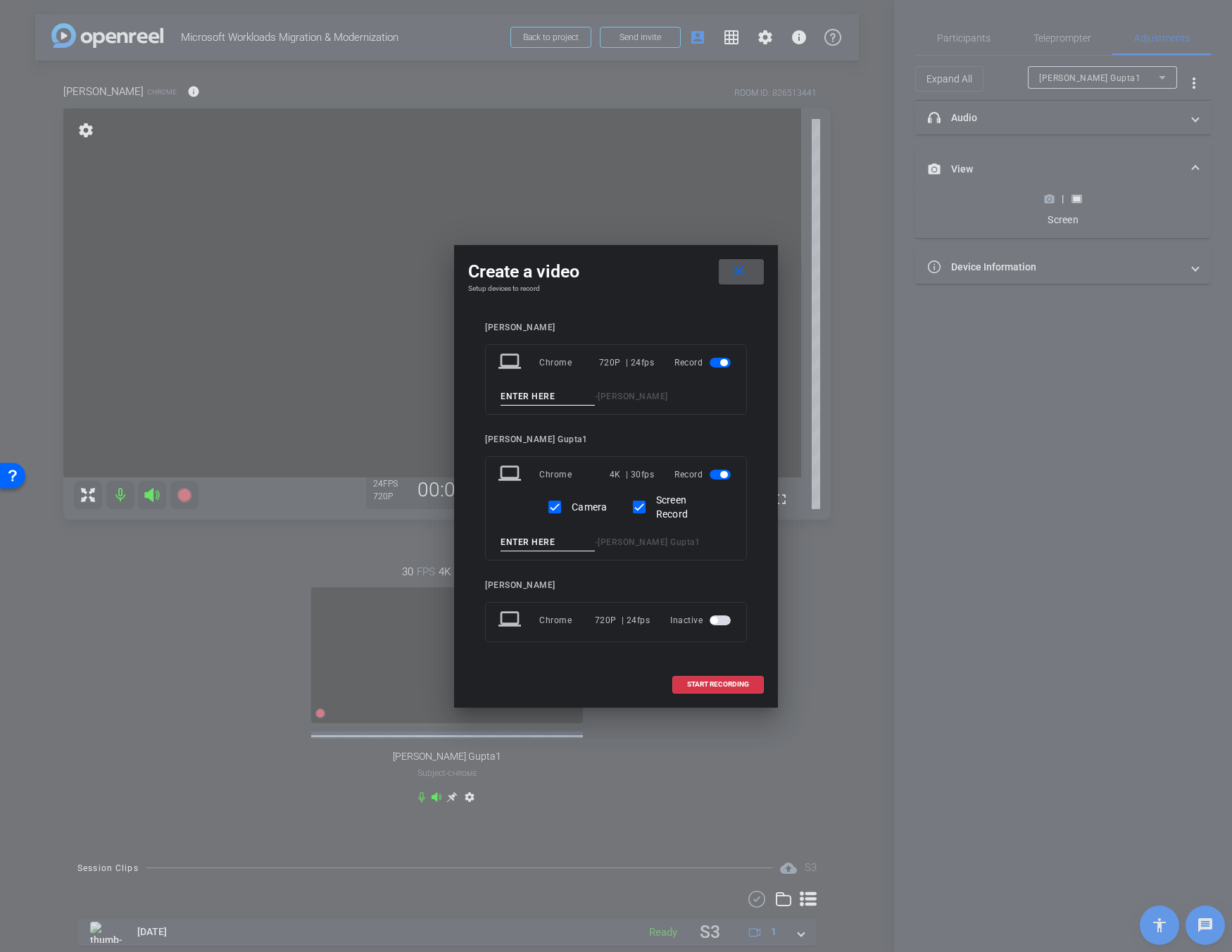
click at [545, 391] on input at bounding box center [548, 397] width 95 height 18
type input "test2"
click at [718, 683] on span "START RECORDING" at bounding box center [718, 684] width 62 height 7
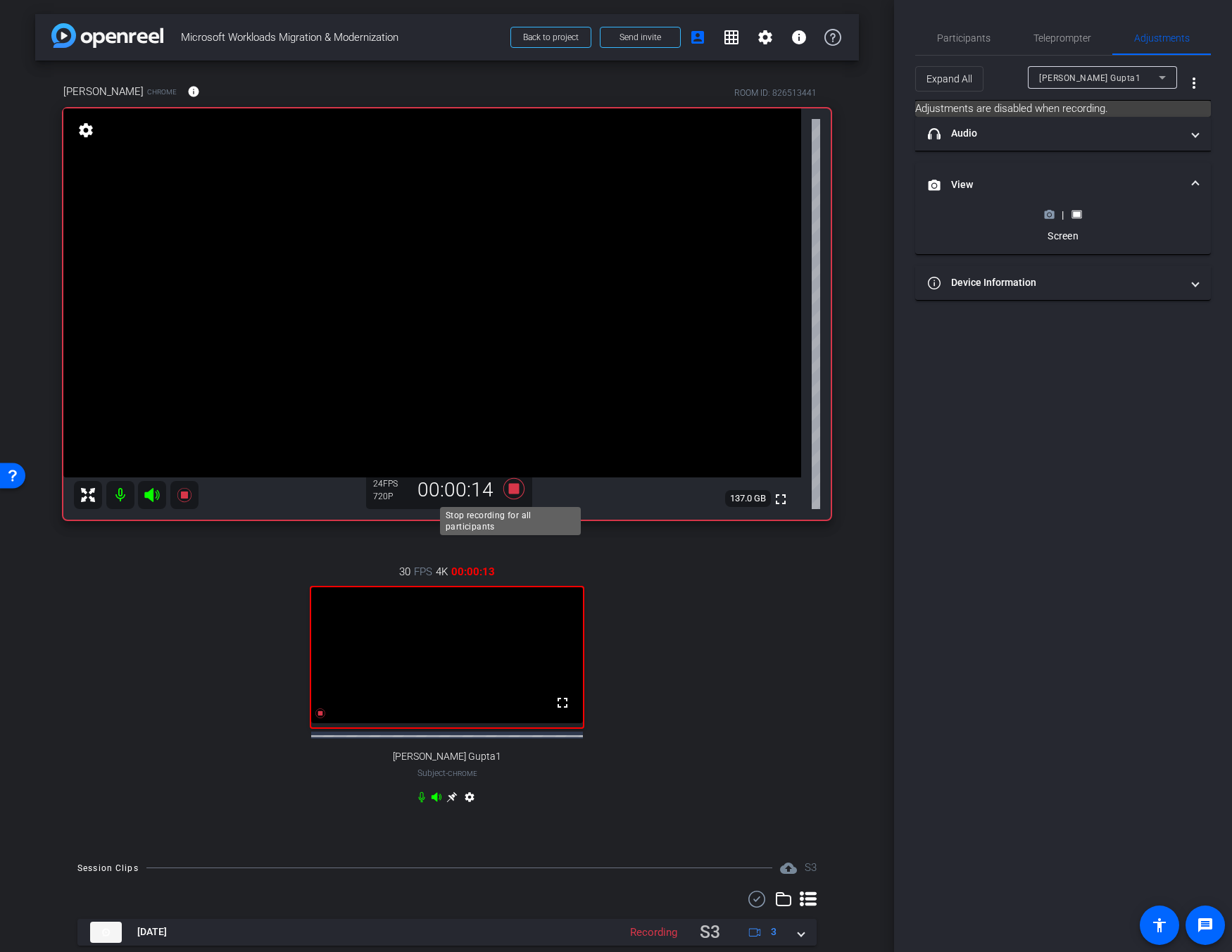
click at [511, 489] on icon at bounding box center [513, 488] width 21 height 21
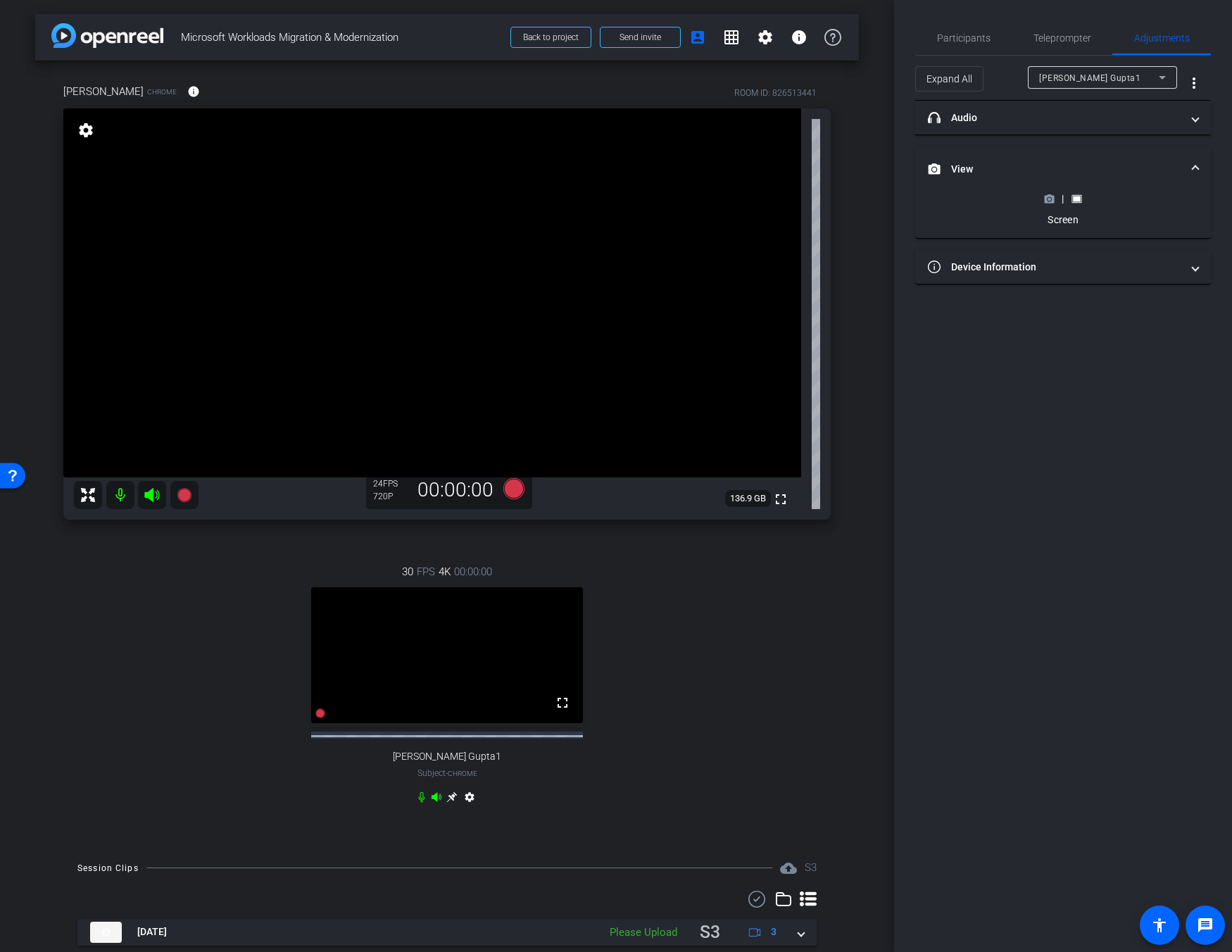
scroll to position [94, 0]
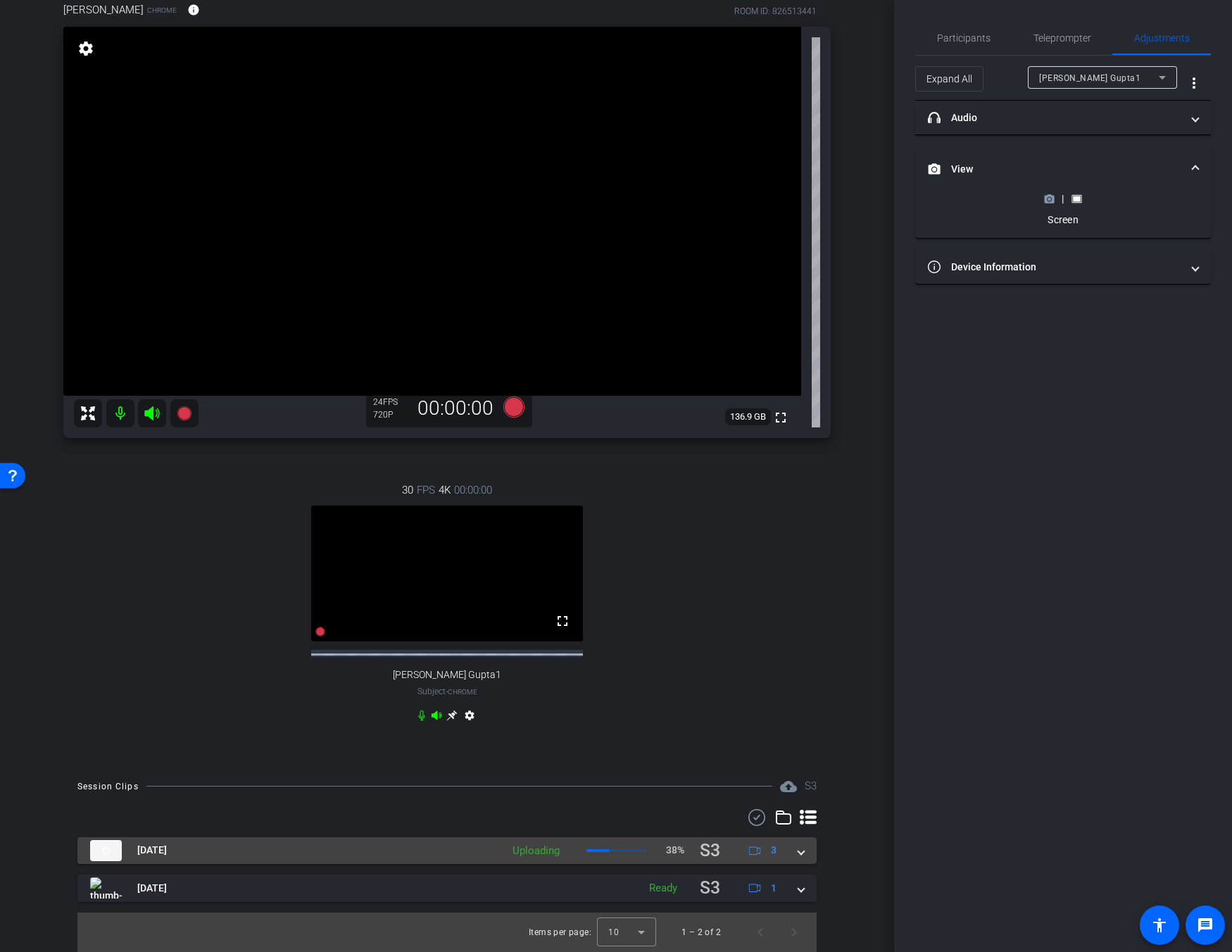
click at [794, 862] on mat-expansion-panel-header "[DATE] Uploading 38% S3 3" at bounding box center [448, 851] width 740 height 28
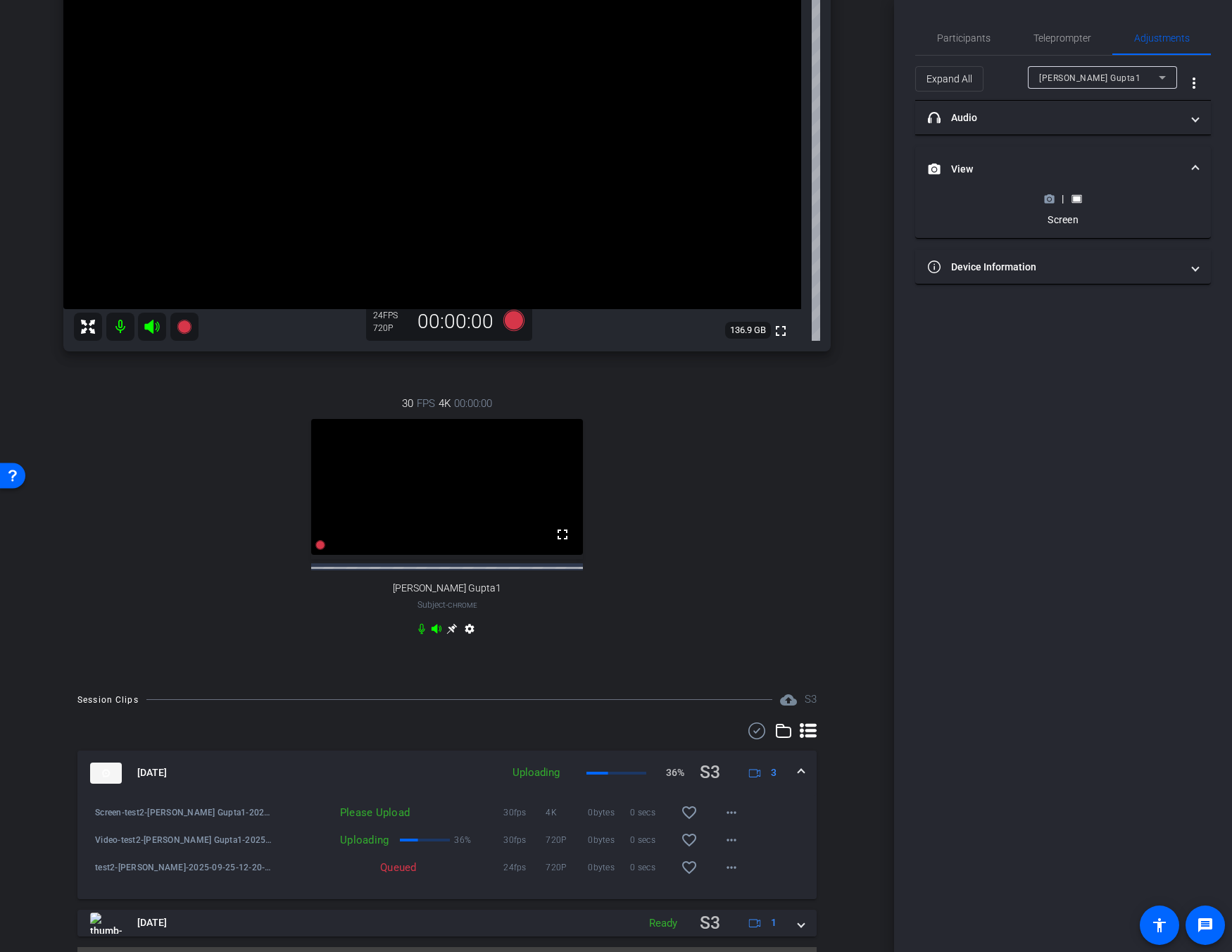
scroll to position [215, 0]
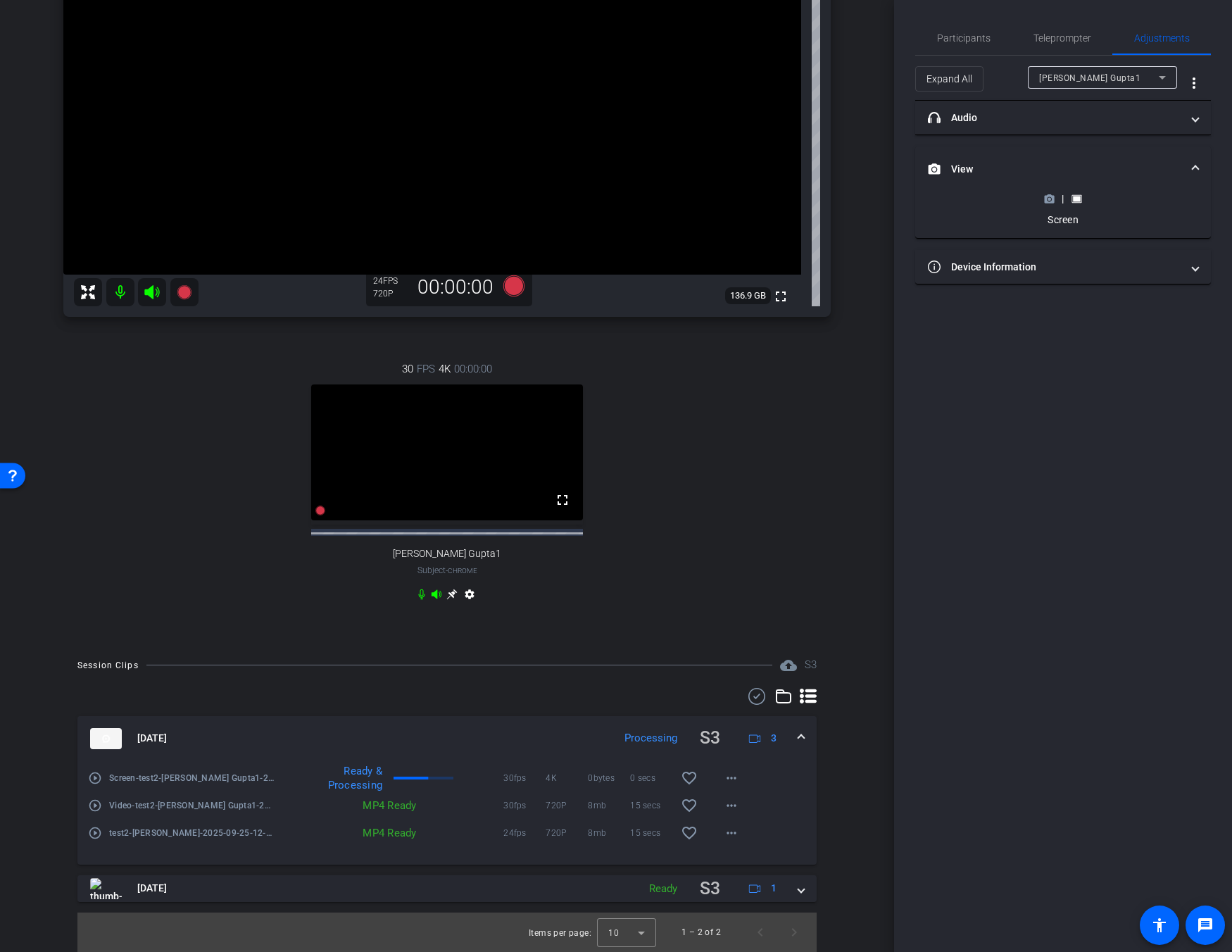
click at [93, 829] on mat-icon "play_circle_outline" at bounding box center [95, 833] width 14 height 14
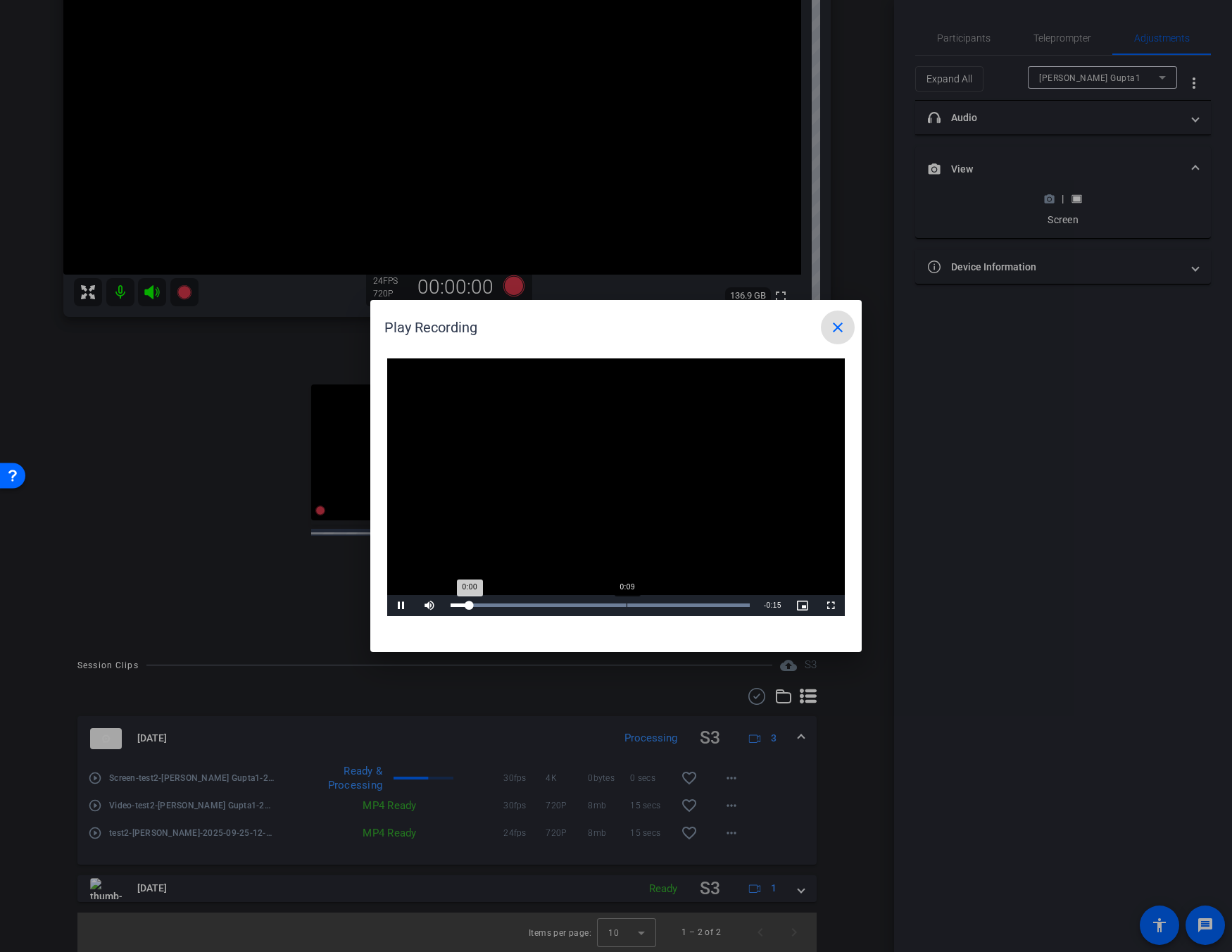
click at [643, 604] on div "Loaded : 100.00% 0:09 0:00" at bounding box center [600, 606] width 299 height 4
click at [702, 609] on div "Loaded : 100.00% 0:12 0:09" at bounding box center [601, 605] width 314 height 21
click at [845, 329] on mat-icon "close" at bounding box center [837, 327] width 17 height 17
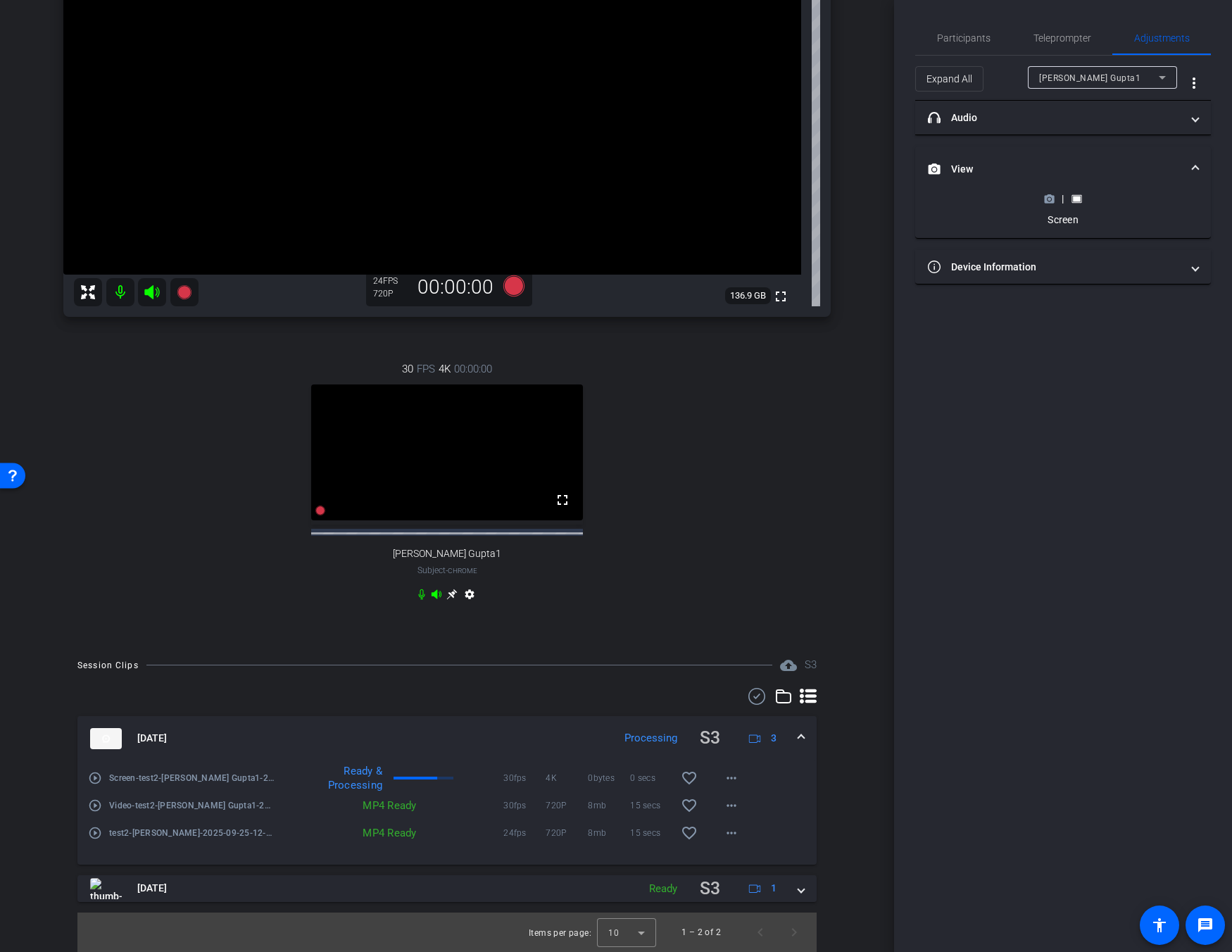
click at [100, 800] on mat-icon "play_circle_outline" at bounding box center [95, 806] width 14 height 14
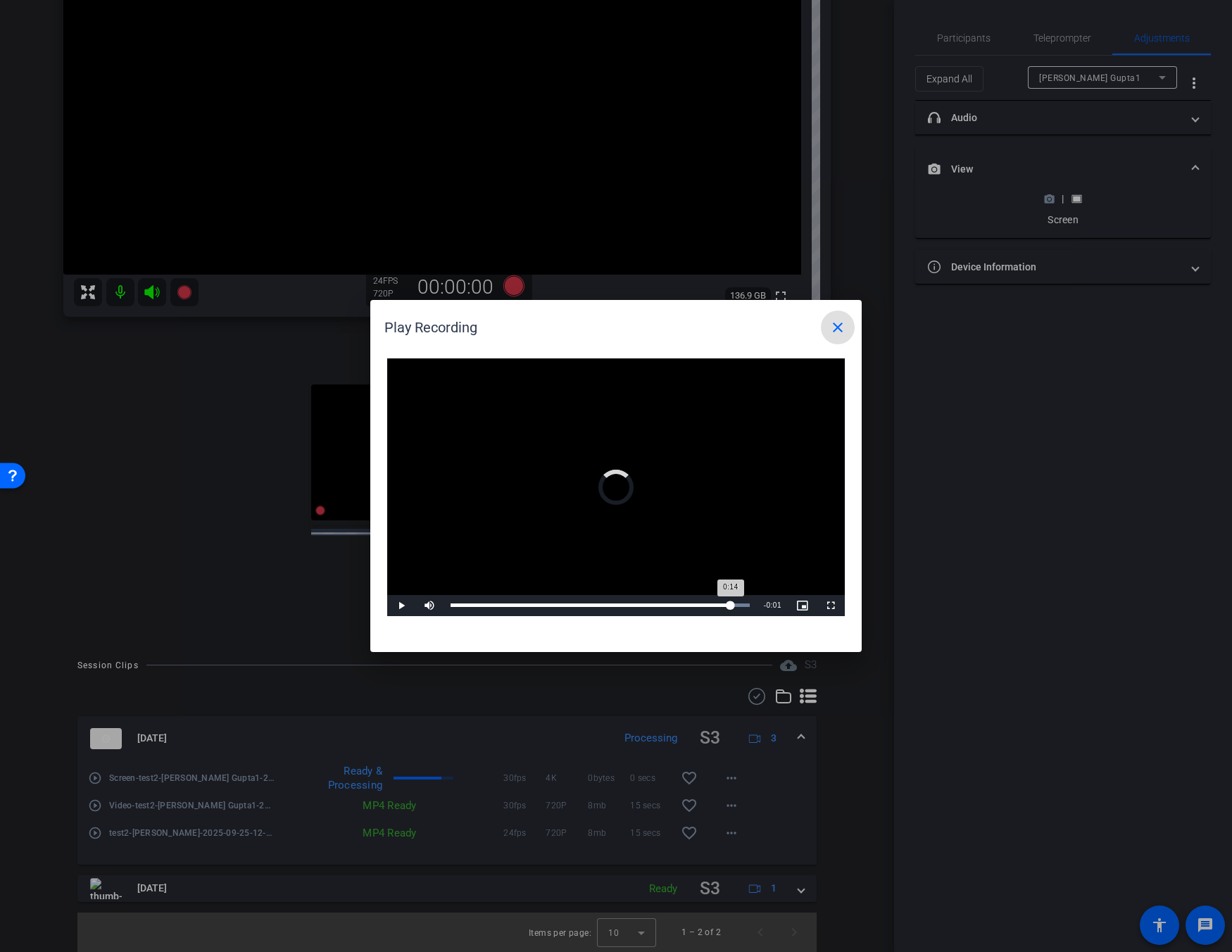
click at [731, 602] on div "Loaded : 100.00% 0:14 0:14" at bounding box center [601, 605] width 314 height 21
click at [837, 330] on mat-icon "close" at bounding box center [837, 327] width 17 height 17
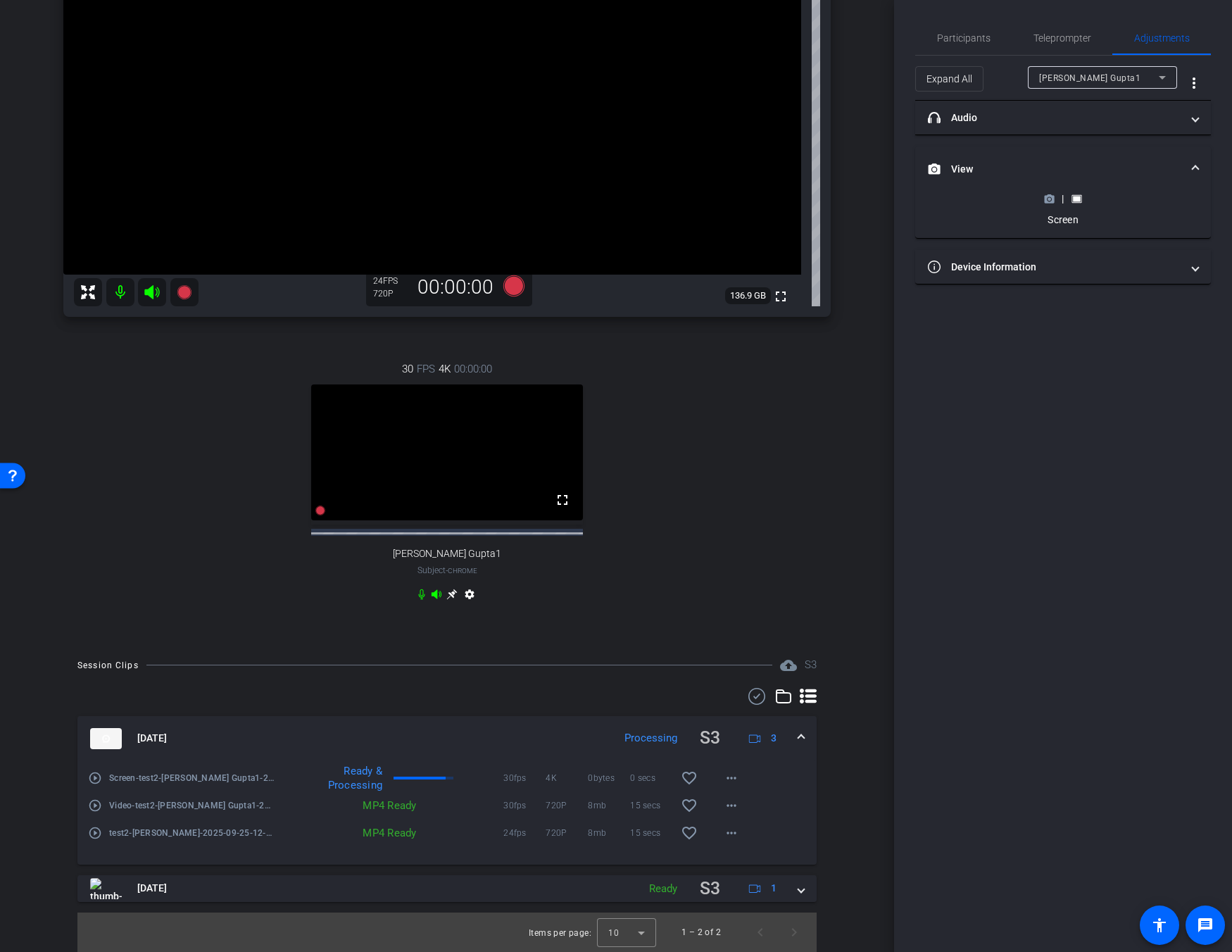
click at [95, 779] on mat-icon "play_circle_outline" at bounding box center [95, 778] width 14 height 14
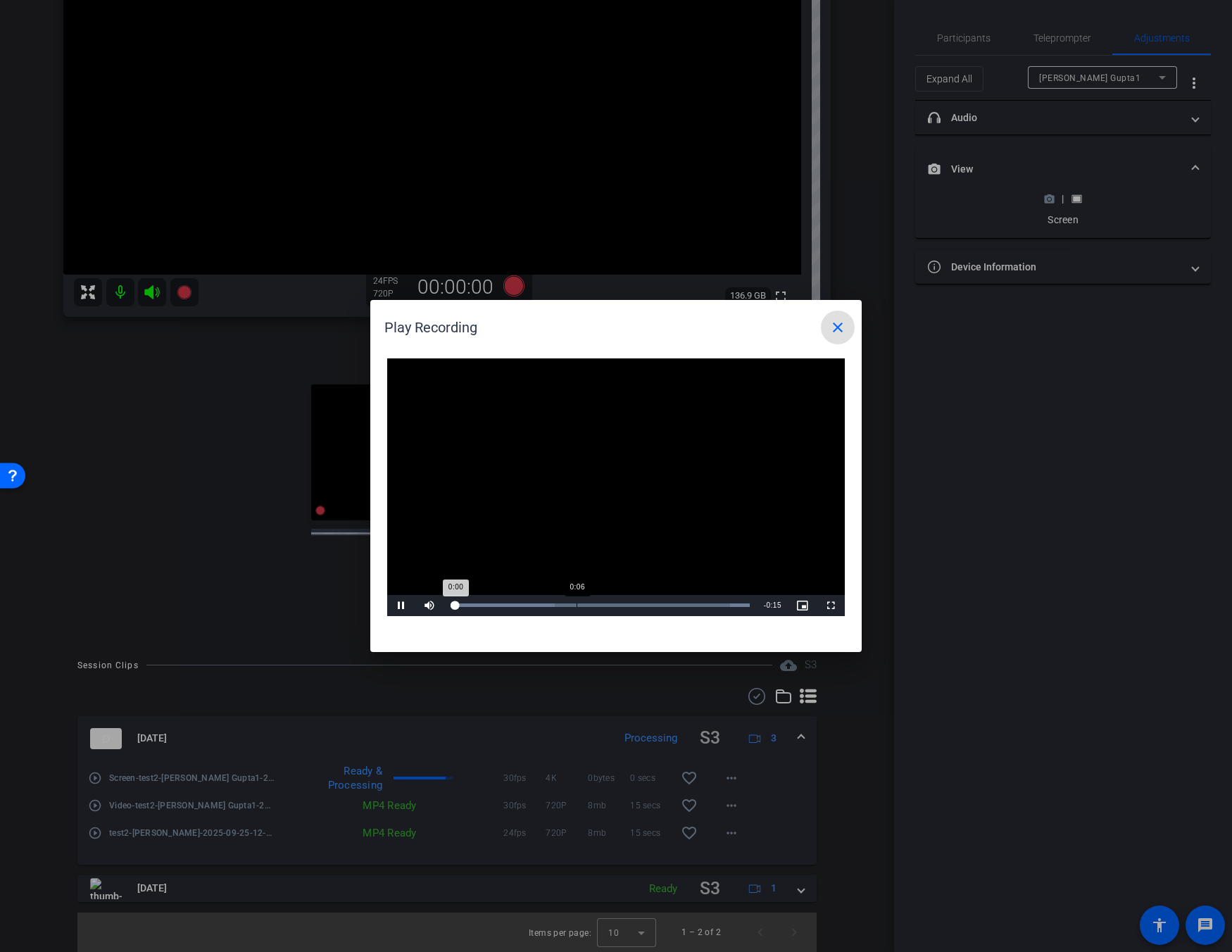
click at [573, 607] on div "Loaded : 100.00% 0:06 0:00" at bounding box center [600, 606] width 299 height 4
click at [841, 333] on mat-icon "close" at bounding box center [837, 327] width 17 height 17
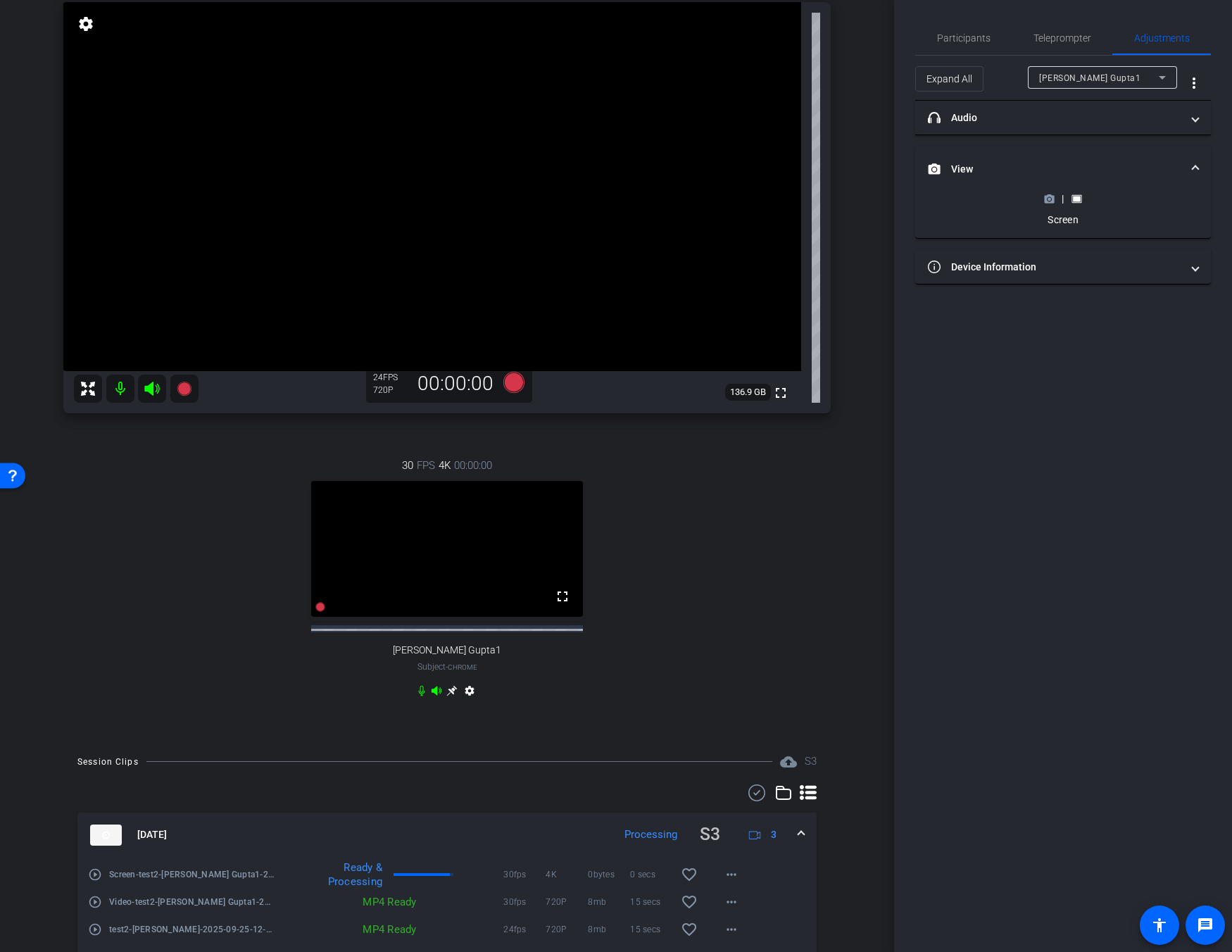
scroll to position [141, 0]
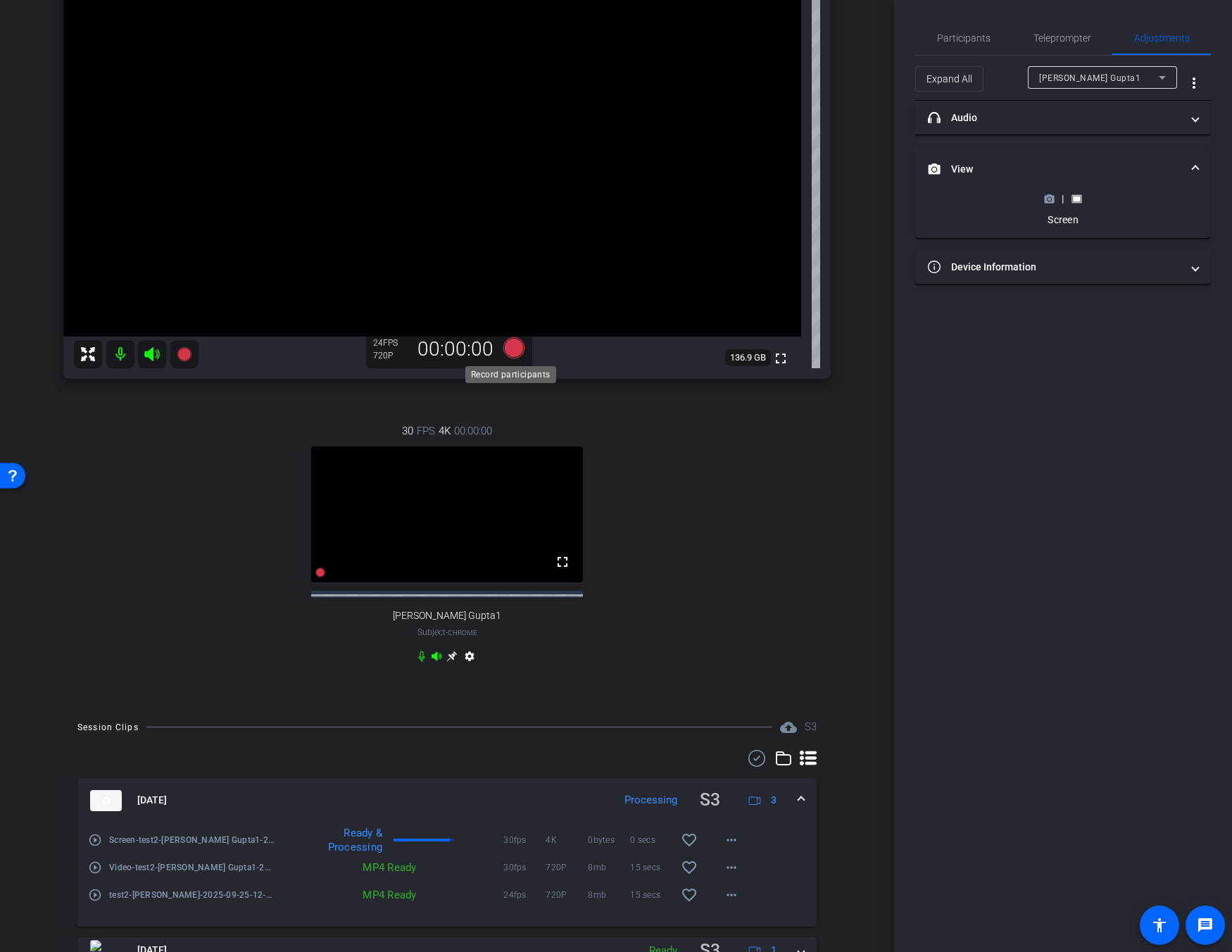
click at [504, 338] on icon at bounding box center [514, 348] width 34 height 26
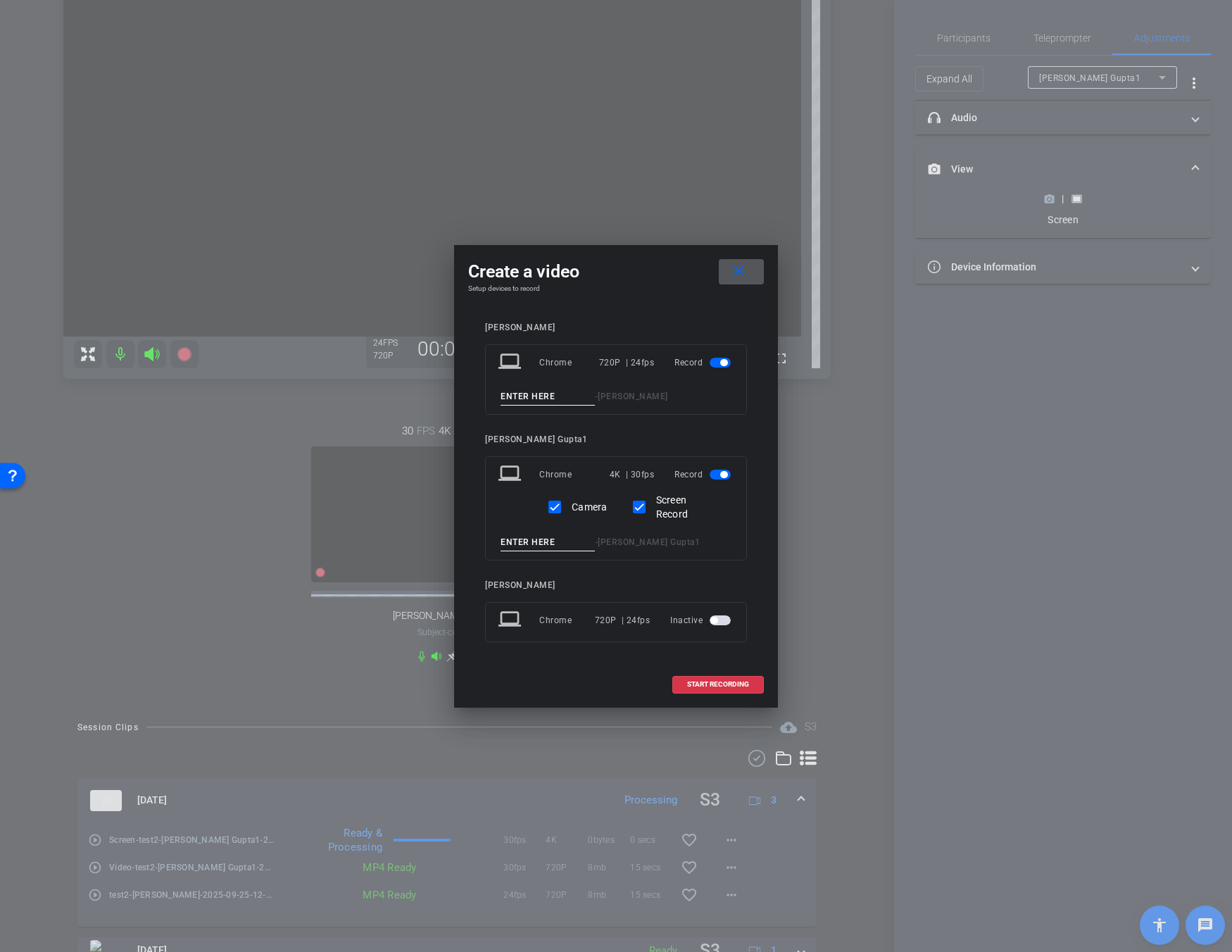
click at [539, 399] on input at bounding box center [548, 397] width 95 height 18
type input "Prod1"
type input "Prod2"
click at [710, 693] on span at bounding box center [717, 685] width 90 height 34
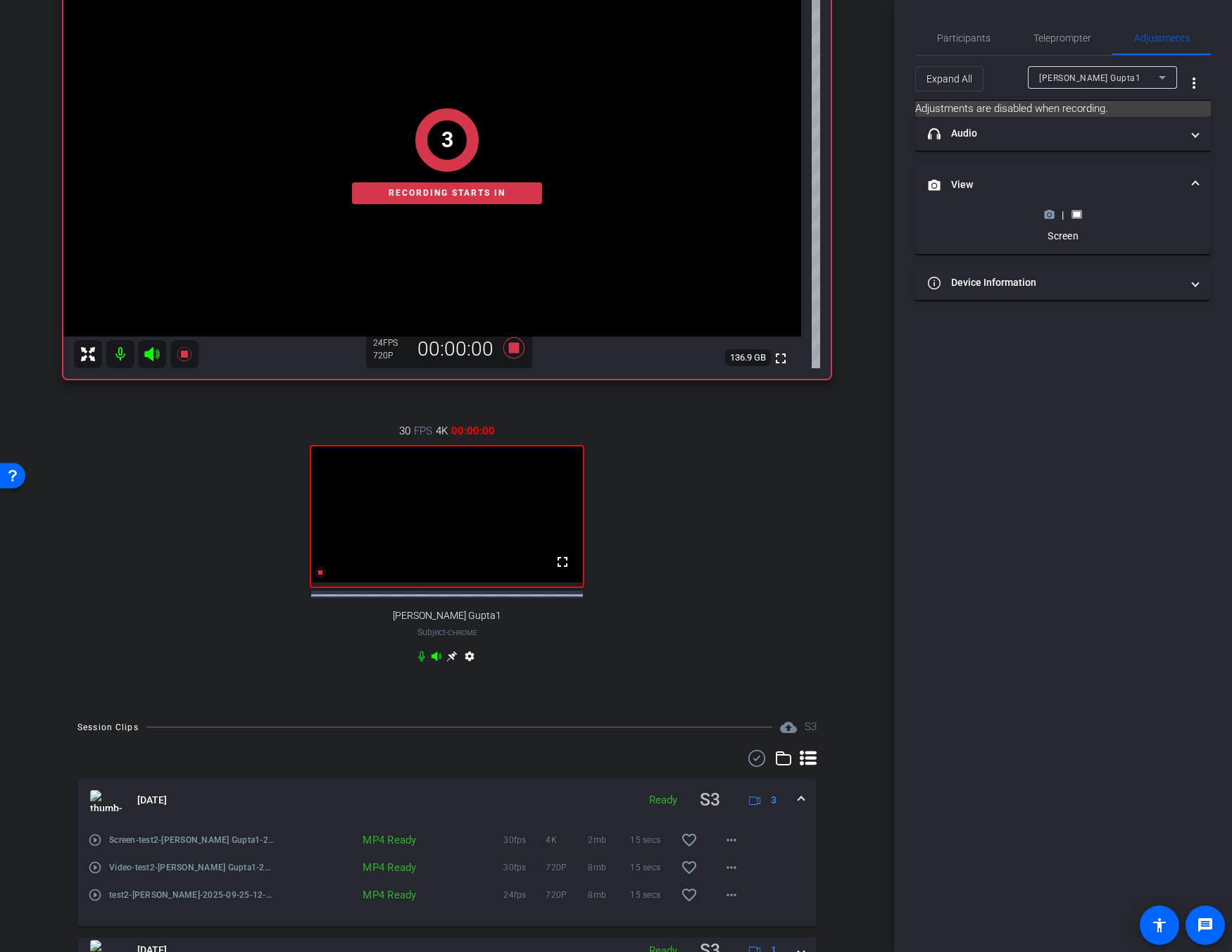
scroll to position [0, 0]
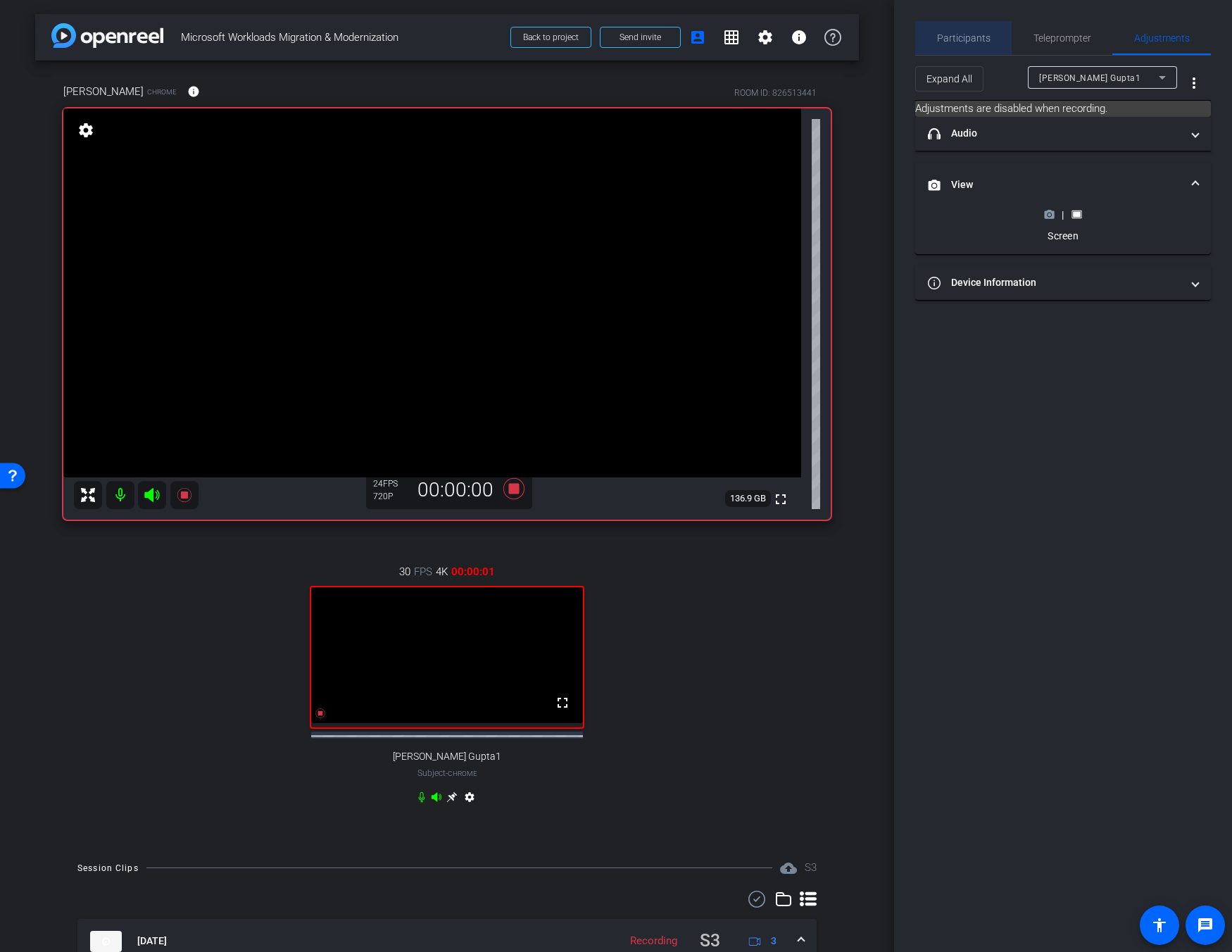
click at [900, 47] on div "Participants" at bounding box center [964, 37] width 97 height 34
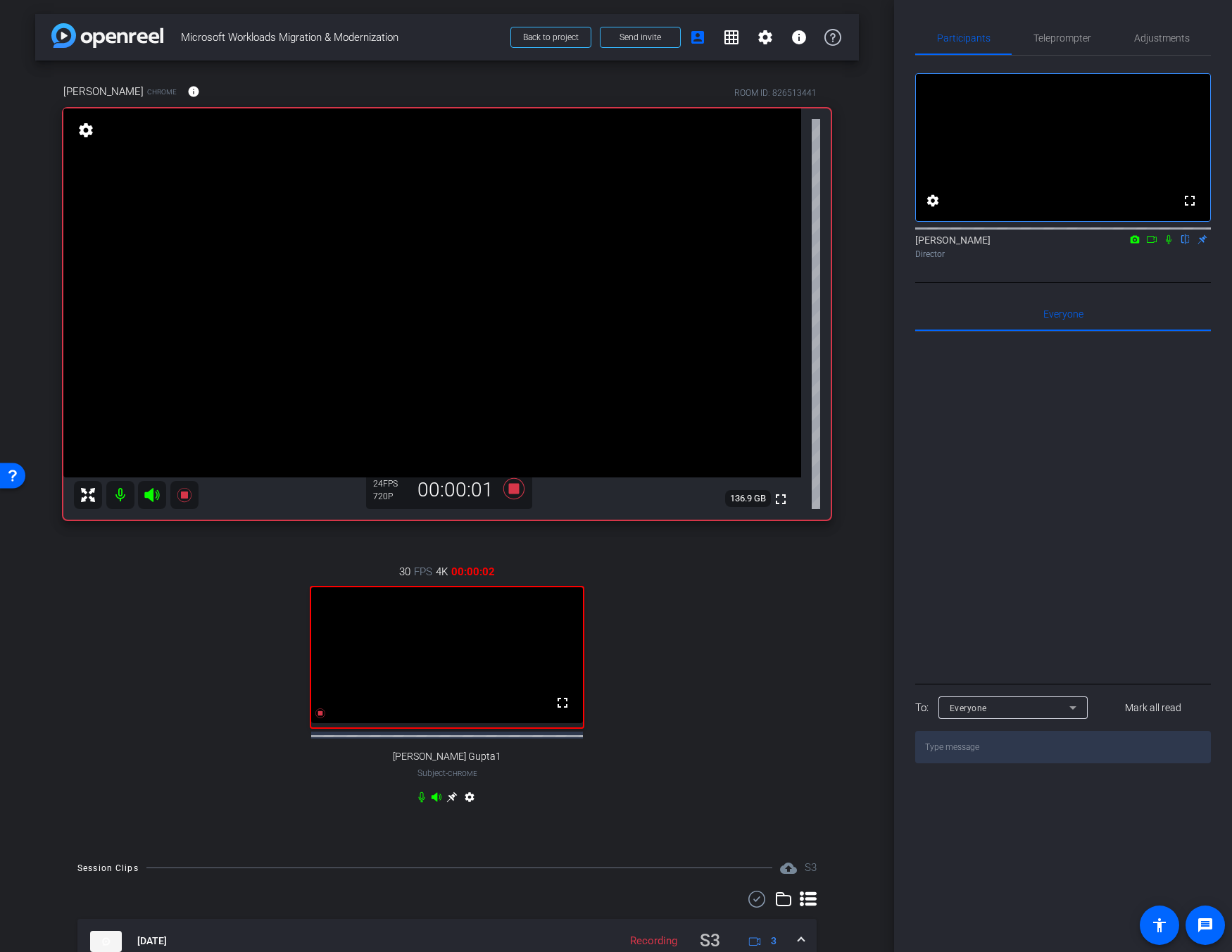
click at [900, 245] on icon at bounding box center [1168, 240] width 11 height 10
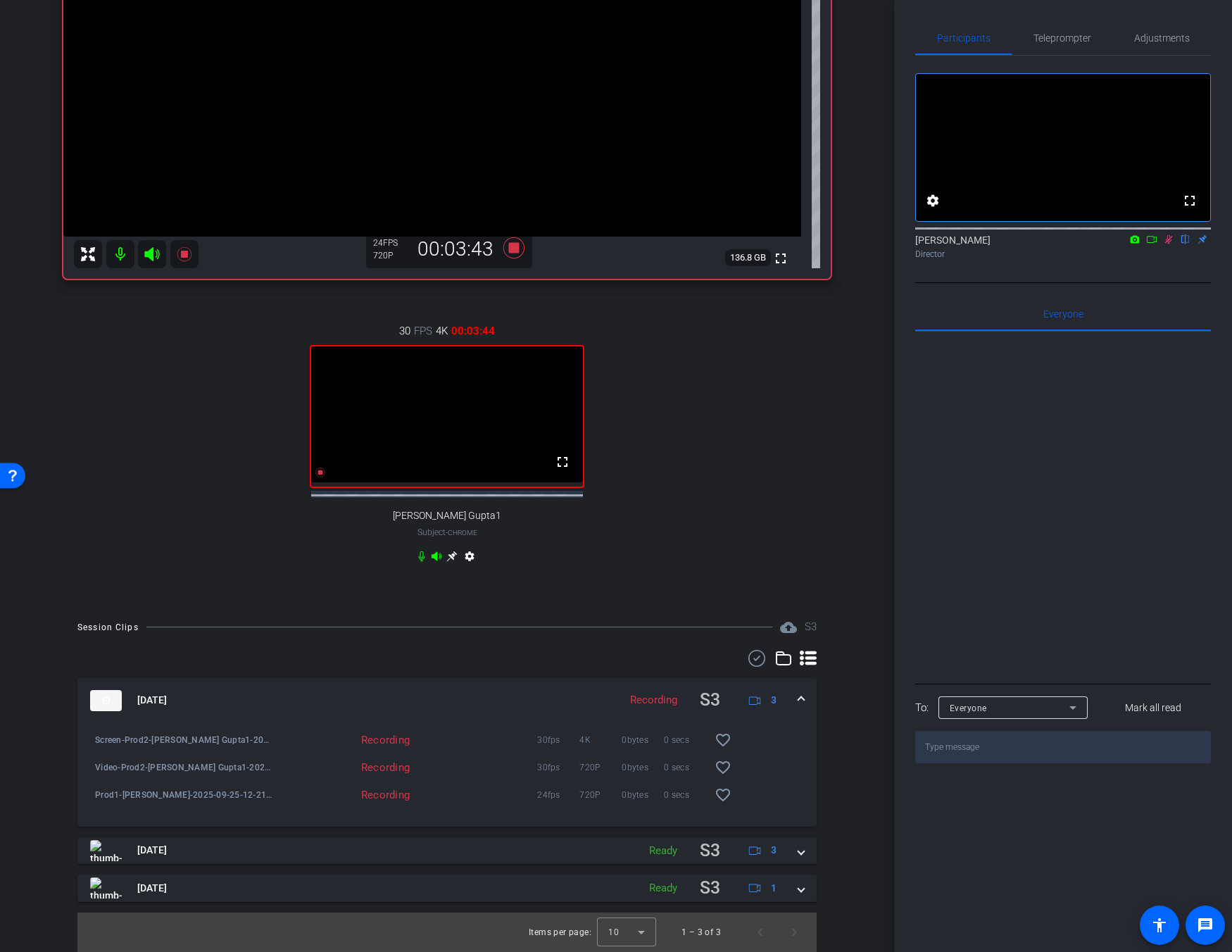
scroll to position [110, 0]
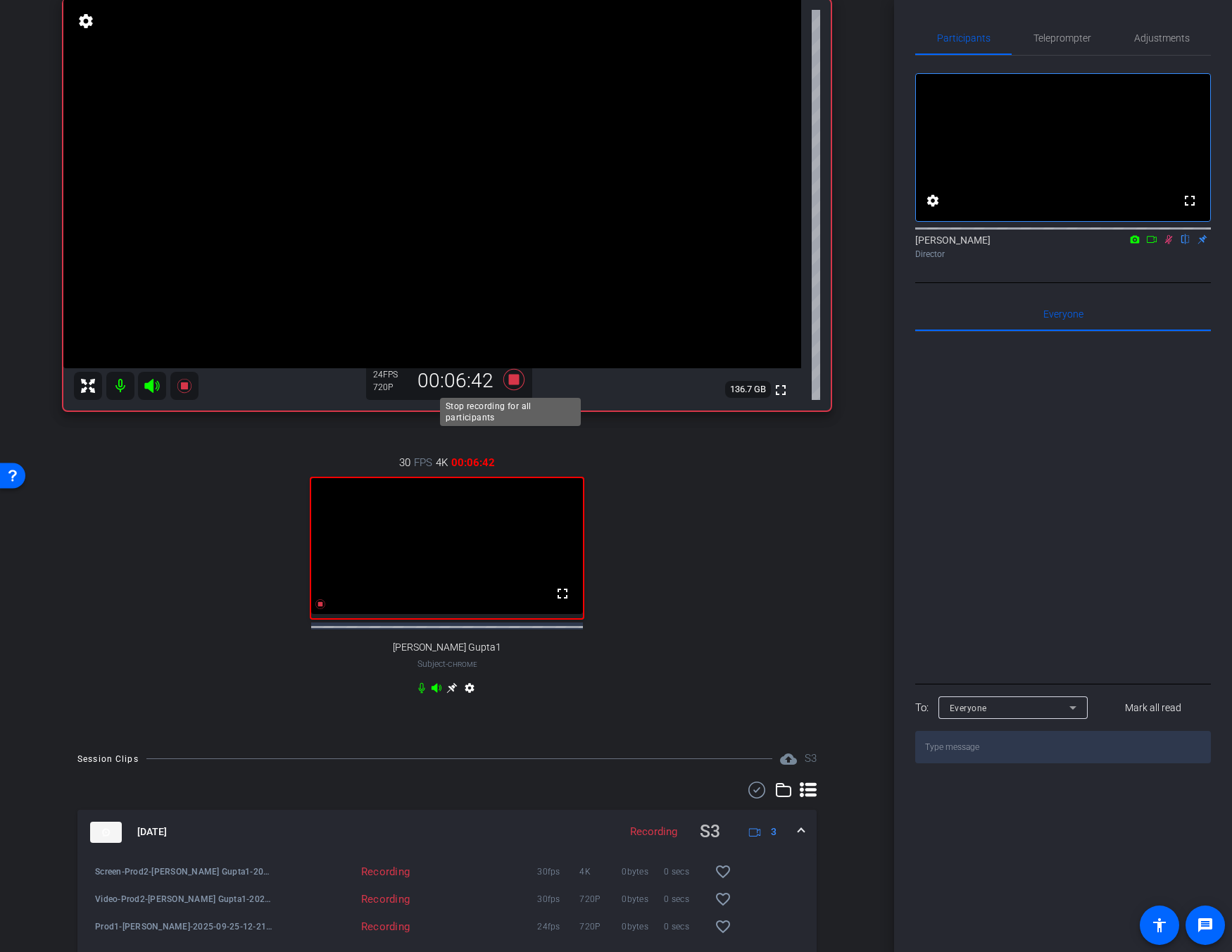
click at [511, 387] on icon at bounding box center [514, 380] width 34 height 26
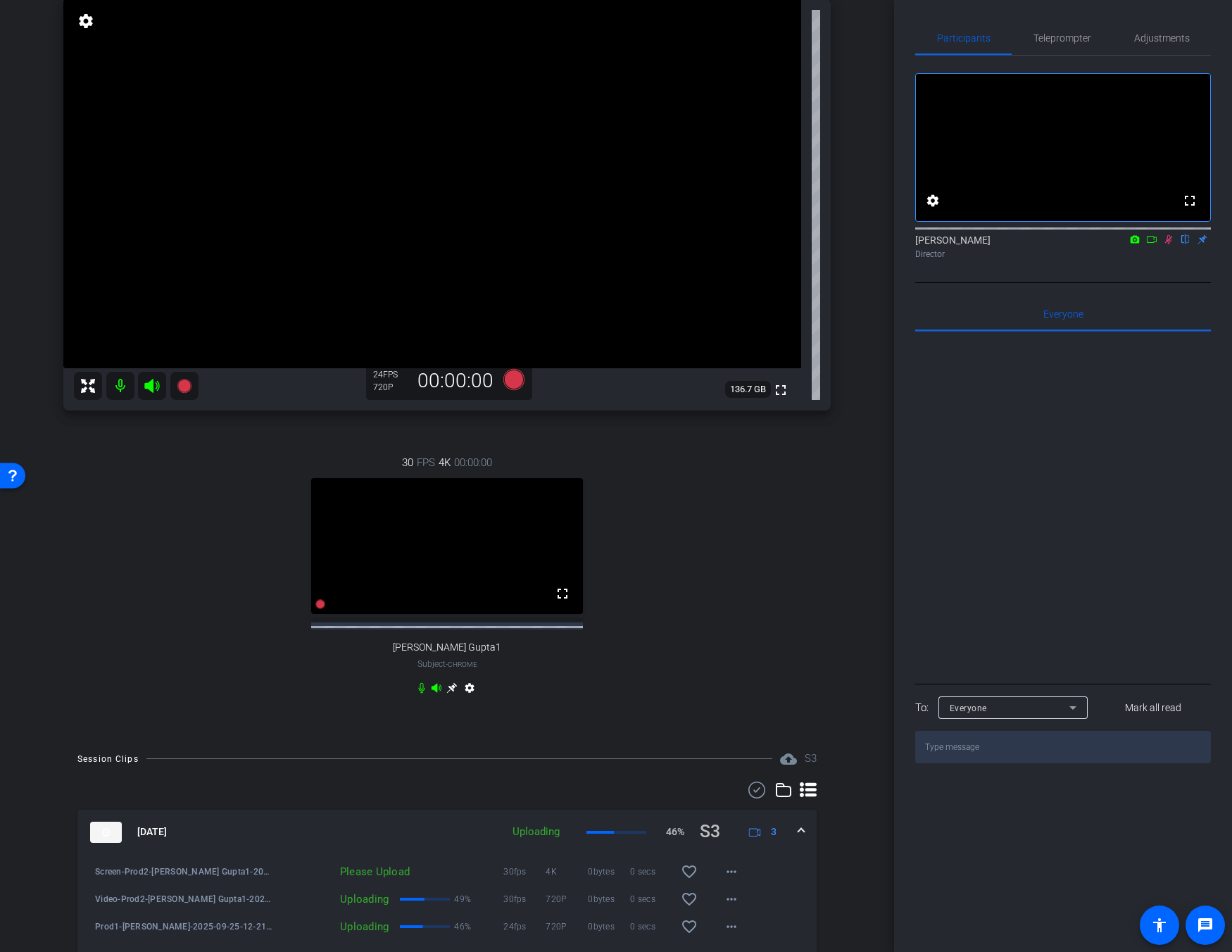
click at [900, 245] on icon at bounding box center [1169, 239] width 8 height 9
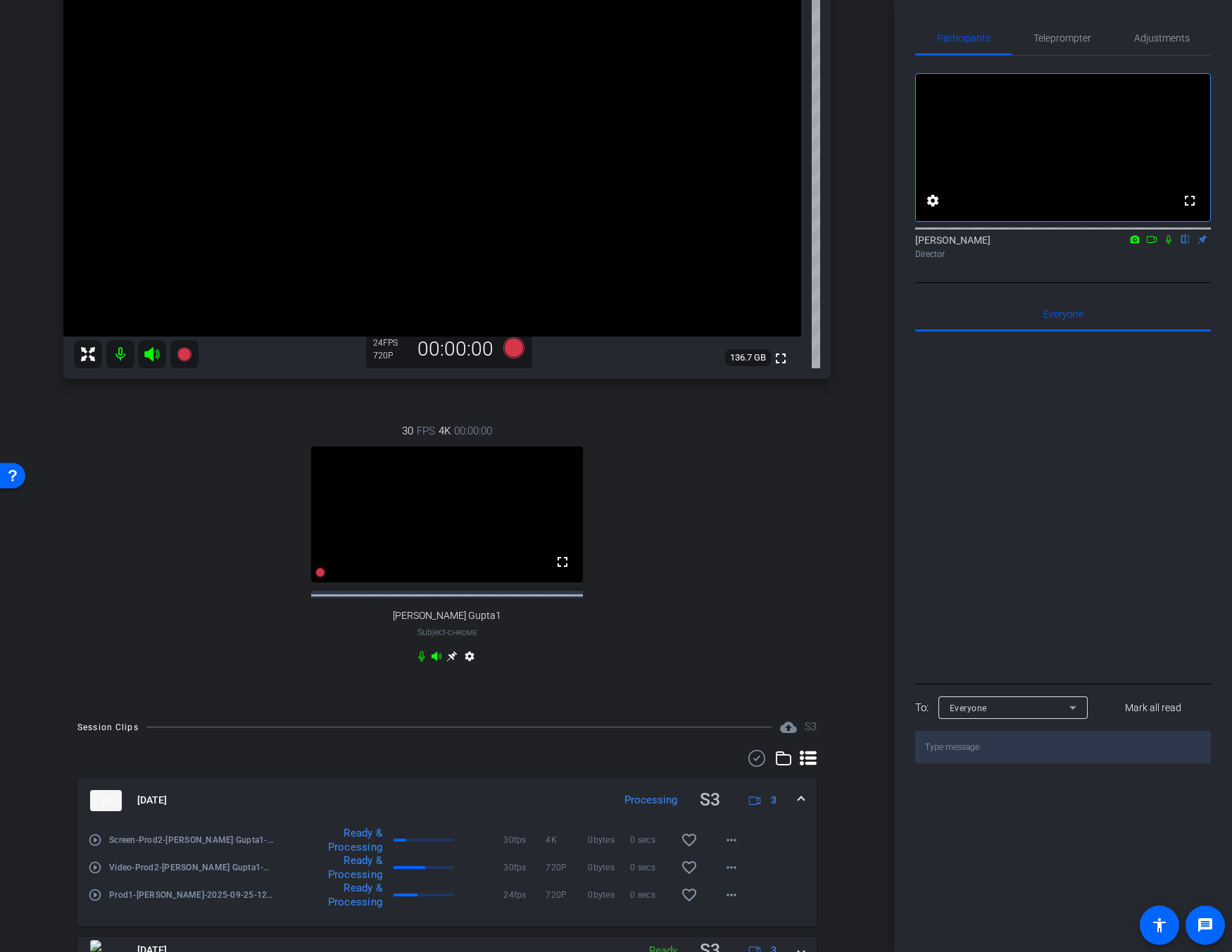
scroll to position [0, 0]
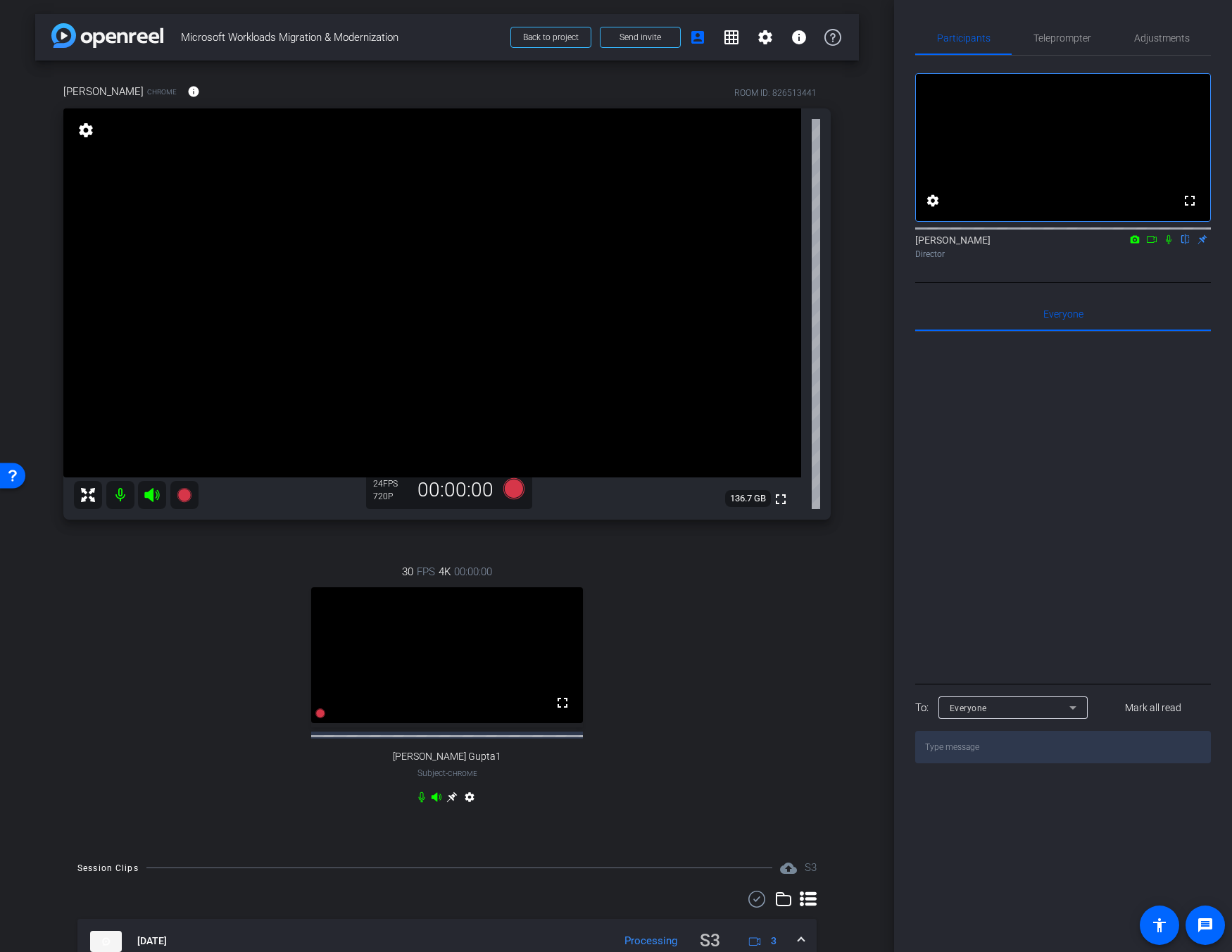
click at [900, 764] on textarea at bounding box center [1063, 747] width 296 height 33
paste textarea "[PERSON_NAME]"
type textarea "[PERSON_NAME]"
drag, startPoint x: 1104, startPoint y: 394, endPoint x: 1012, endPoint y: 400, distance: 92.2
click at [900, 400] on div "[PERSON_NAME] 12:31" at bounding box center [1099, 386] width 197 height 55
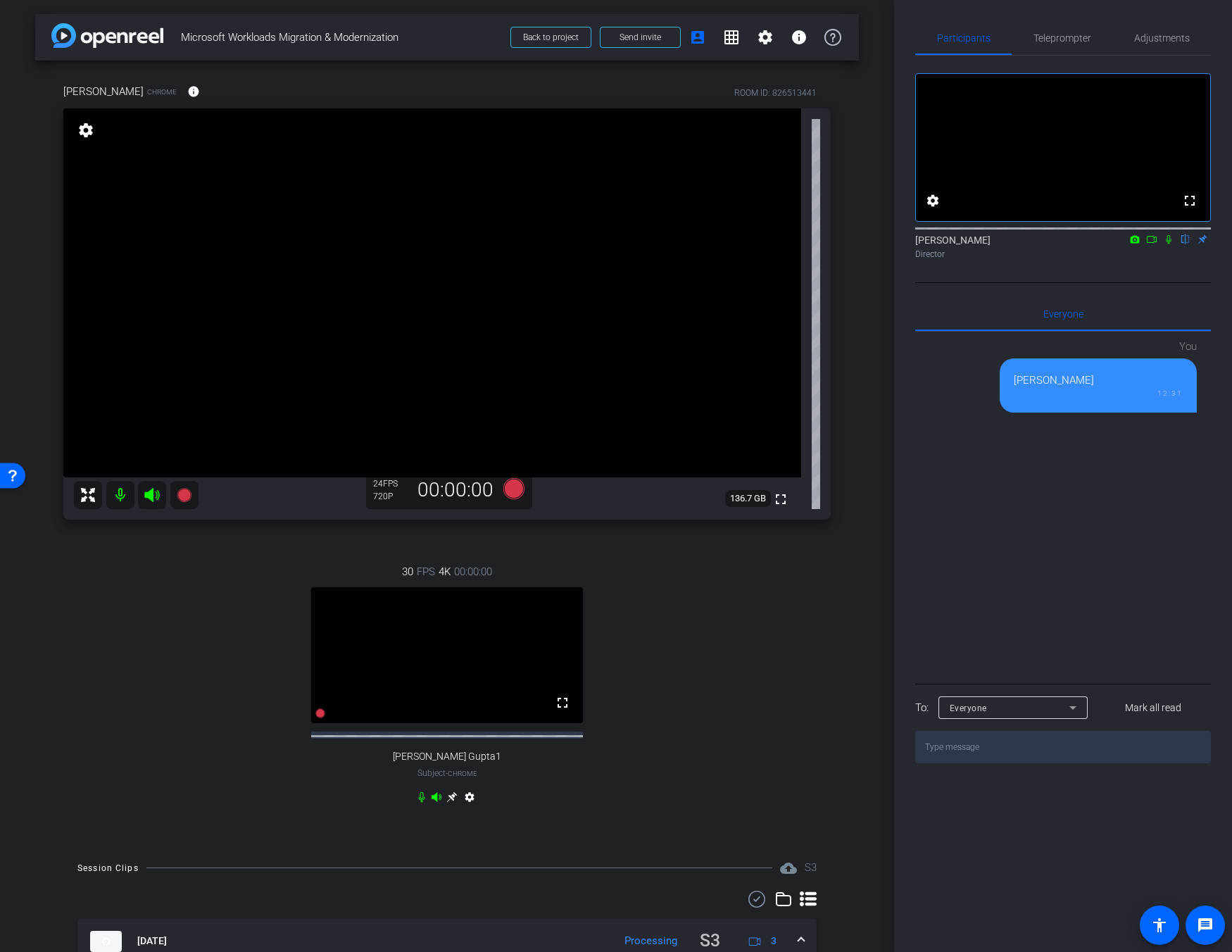
click at [900, 399] on div "12:31" at bounding box center [1098, 393] width 169 height 11
click at [900, 719] on div "Everyone" at bounding box center [1013, 707] width 126 height 23
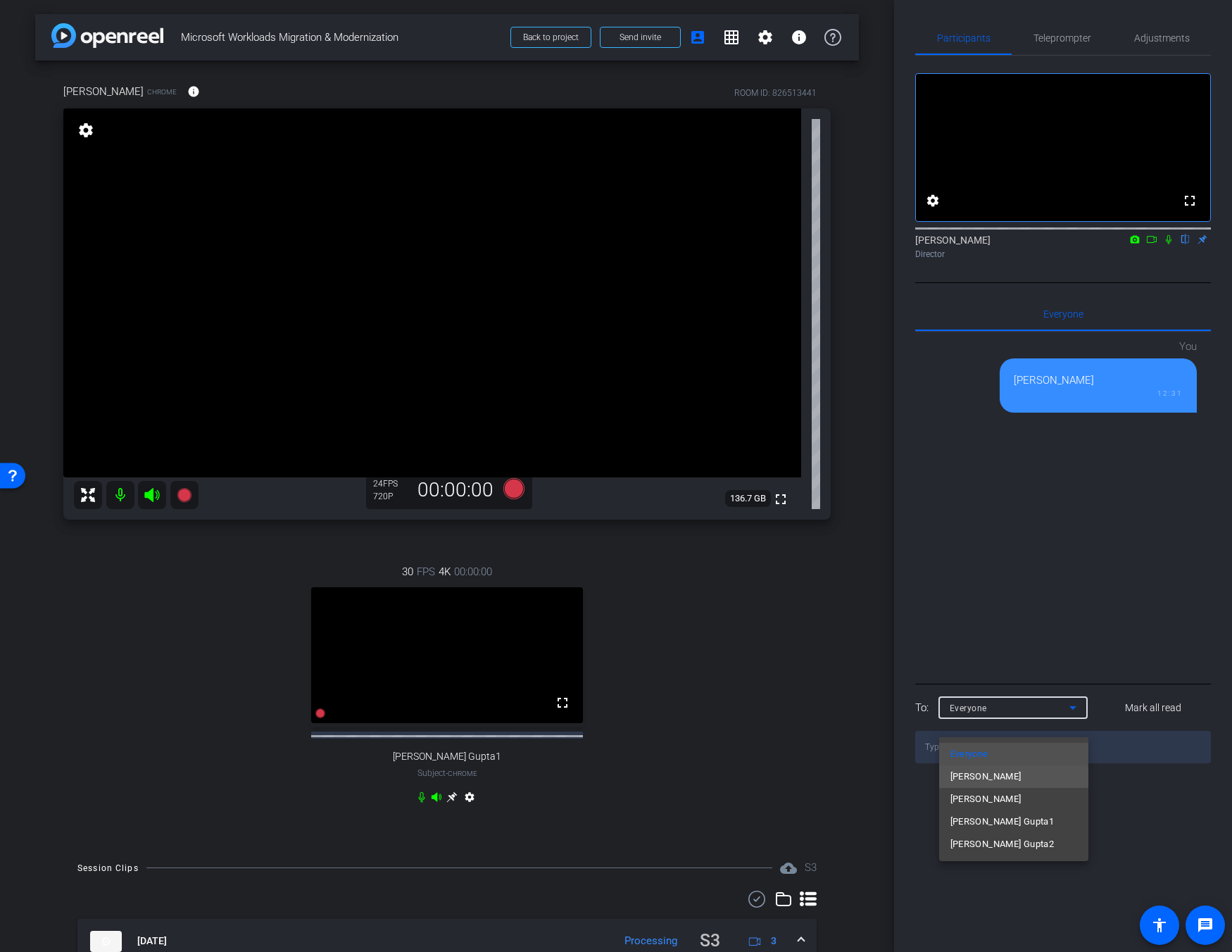
click at [900, 779] on span "[PERSON_NAME]" at bounding box center [986, 776] width 71 height 17
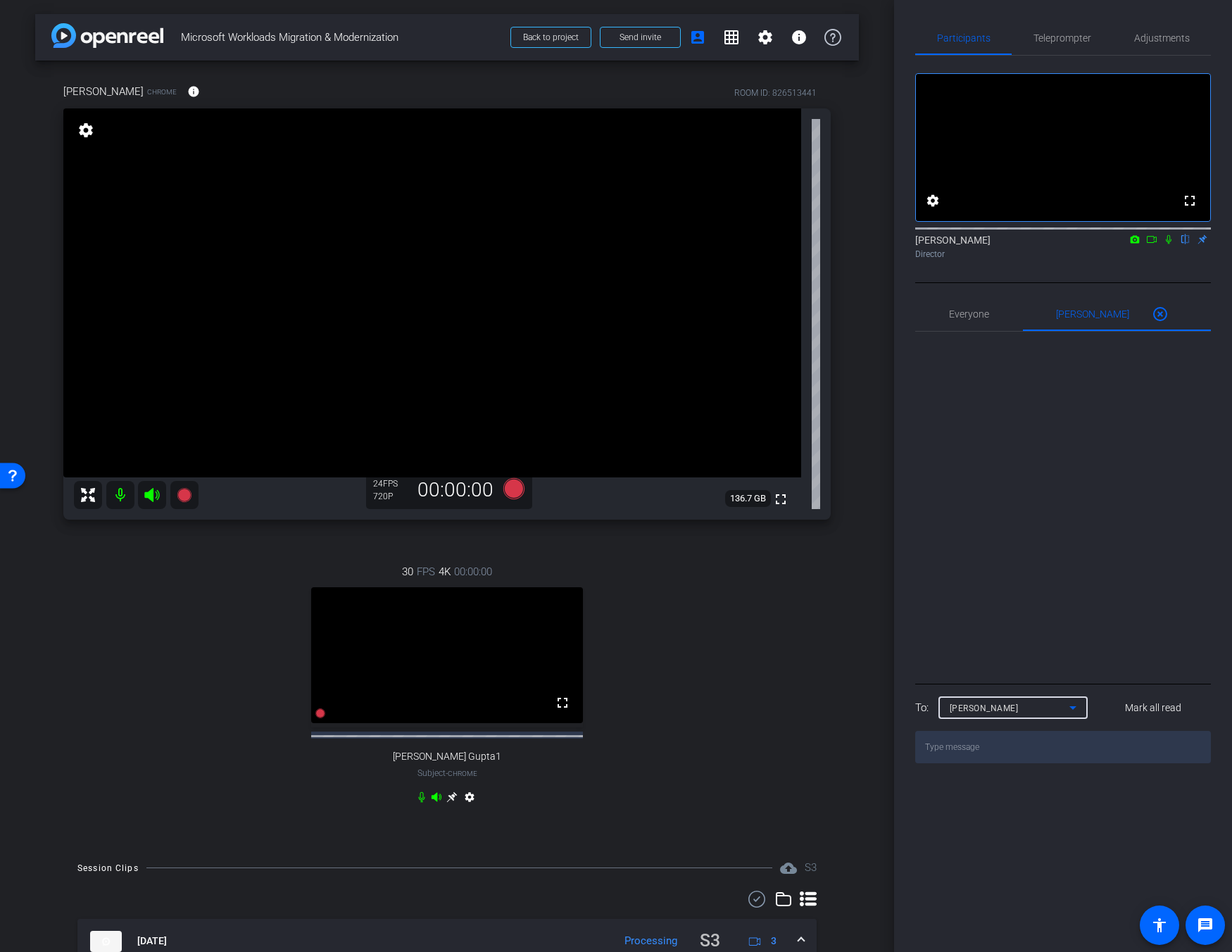
click at [900, 717] on div "[PERSON_NAME]" at bounding box center [1009, 708] width 119 height 18
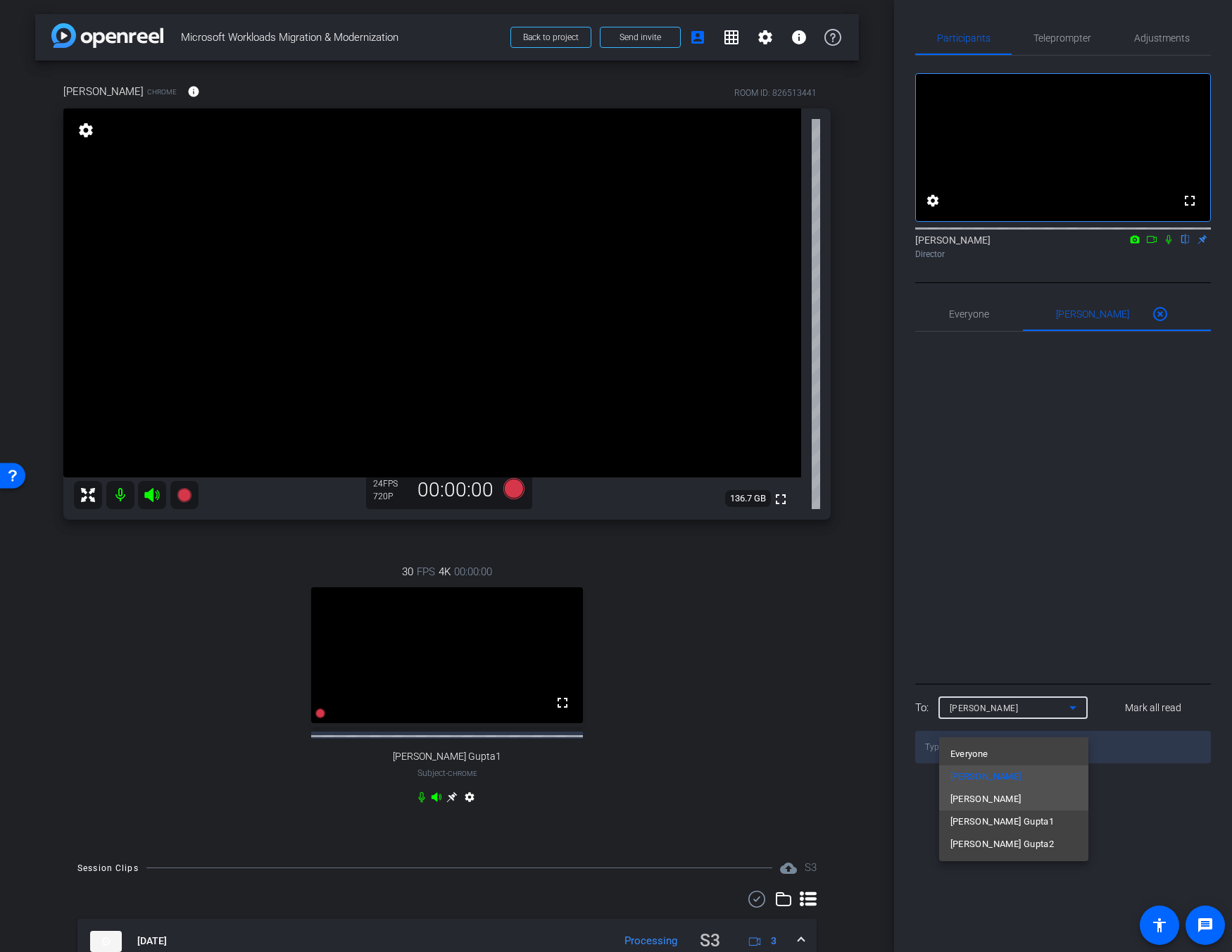
click at [900, 800] on mat-option "[PERSON_NAME]" at bounding box center [1013, 799] width 149 height 23
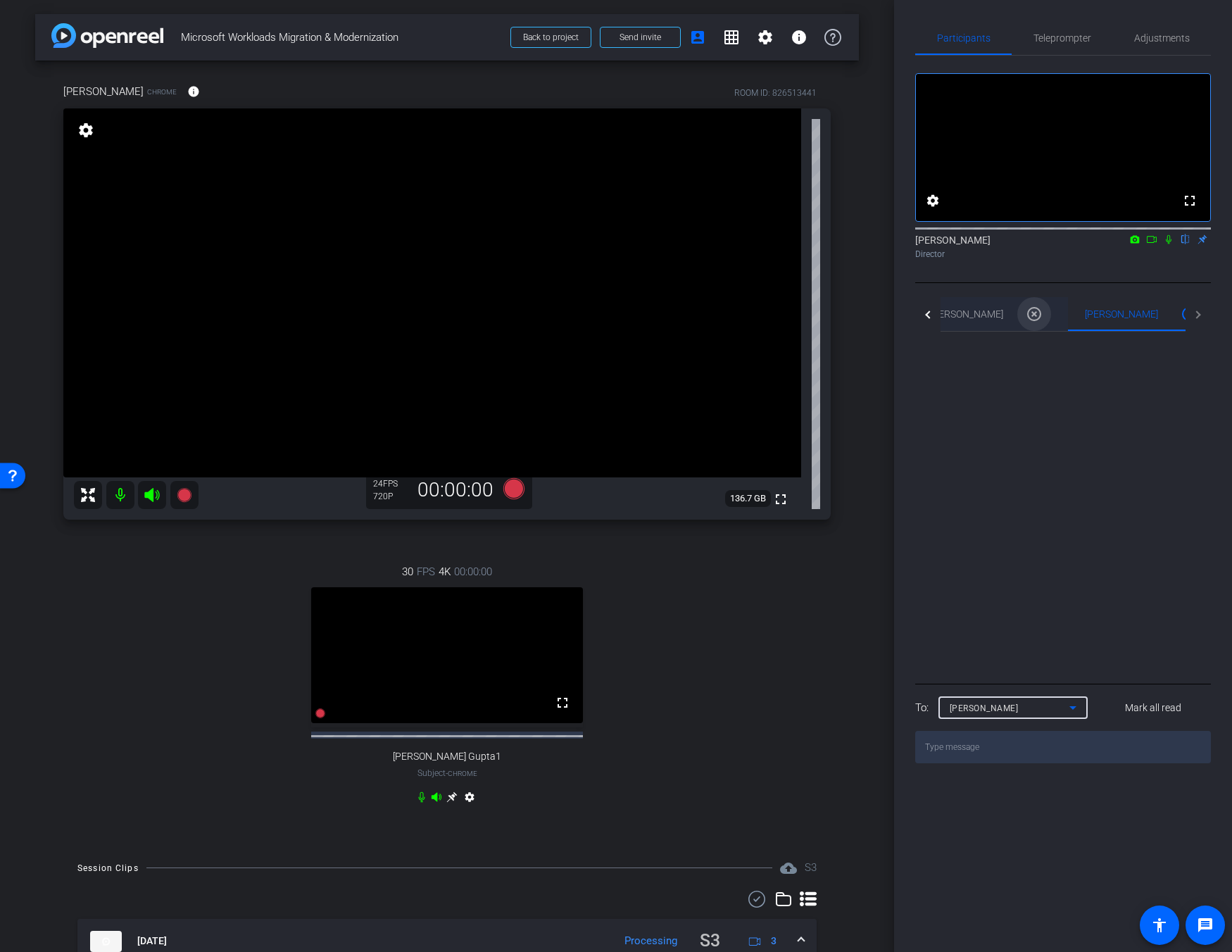
click at [900, 323] on mat-icon "highlight_off" at bounding box center [1034, 314] width 17 height 17
click at [900, 323] on mat-icon "highlight_off" at bounding box center [1160, 314] width 17 height 17
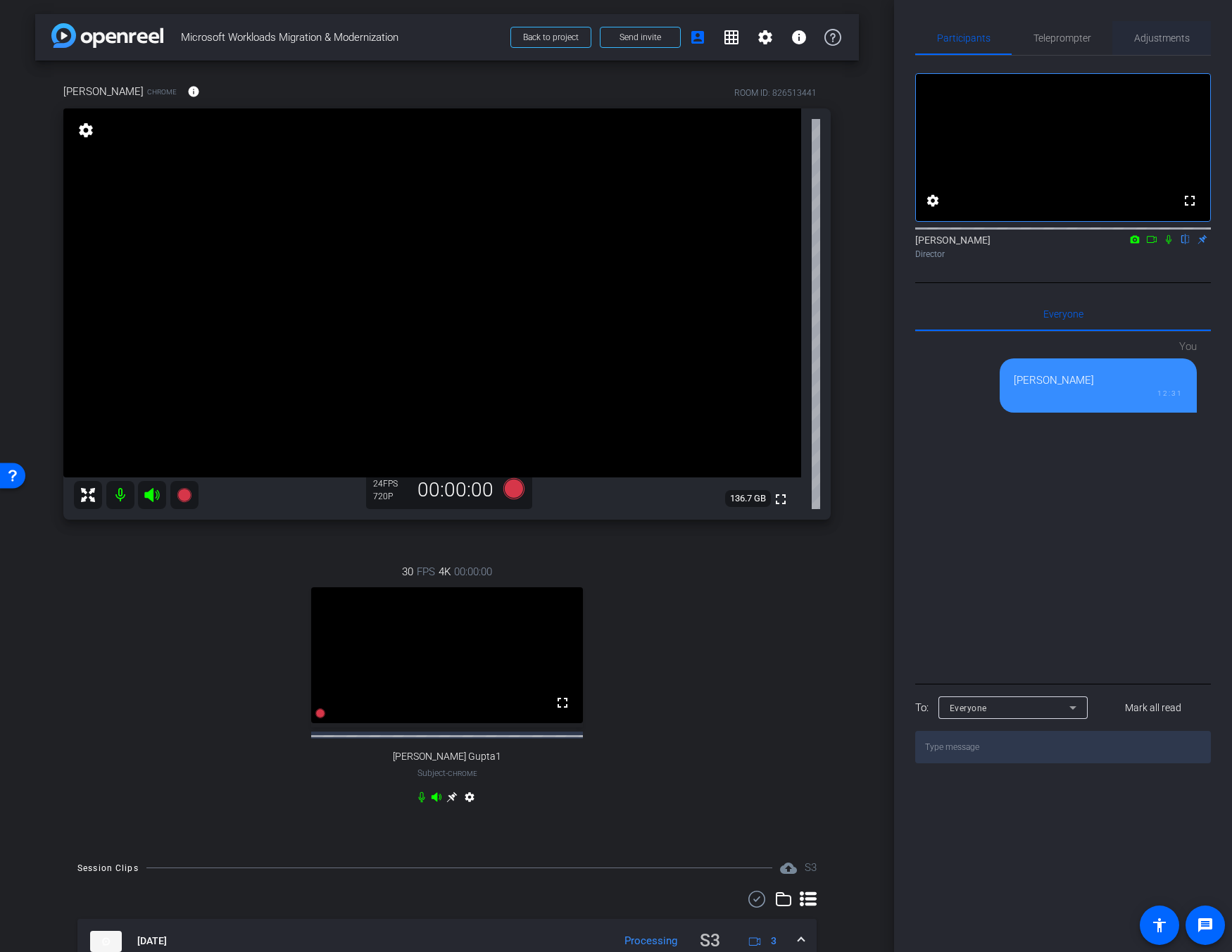
click at [900, 39] on span "Adjustments" at bounding box center [1162, 38] width 55 height 10
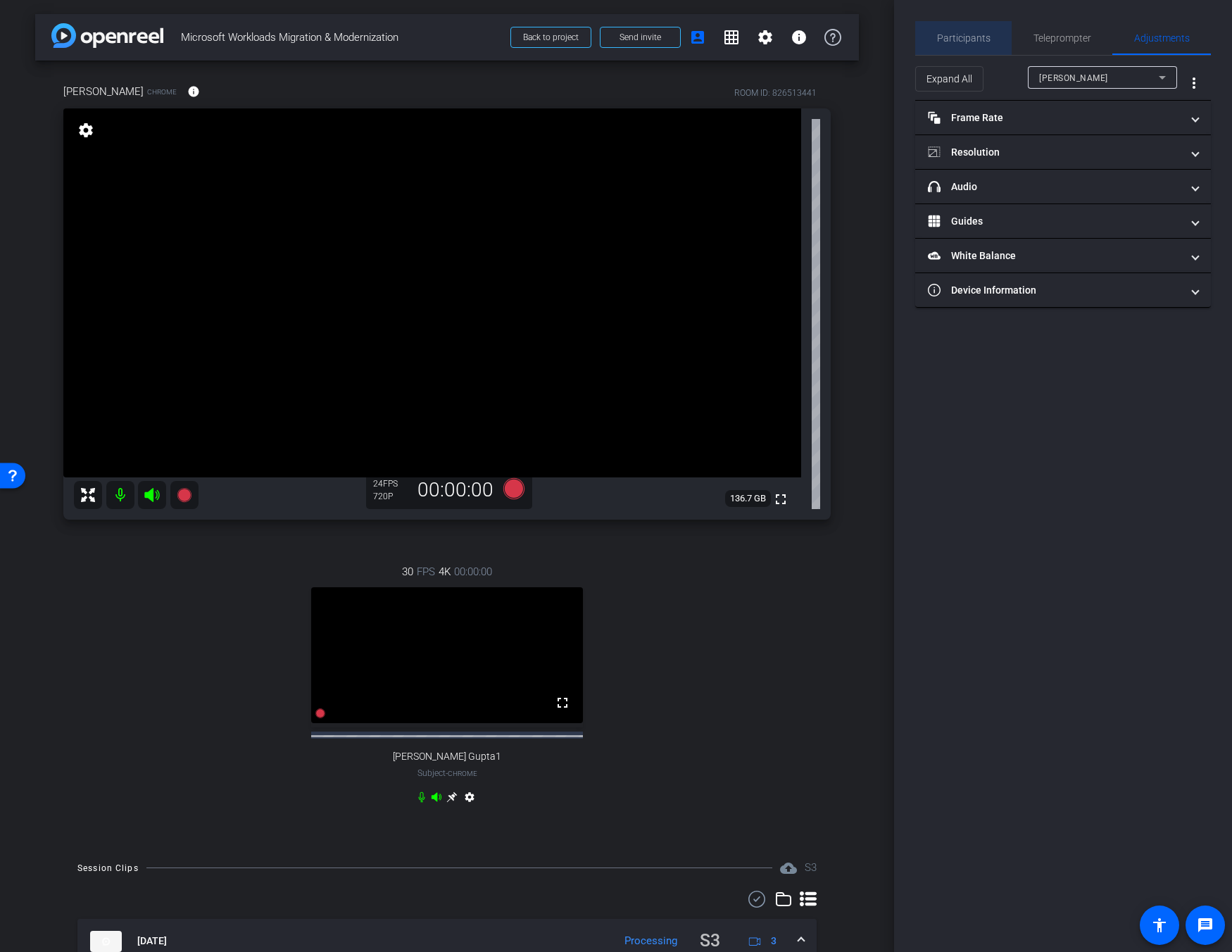
click at [900, 38] on span "Participants" at bounding box center [964, 38] width 53 height 10
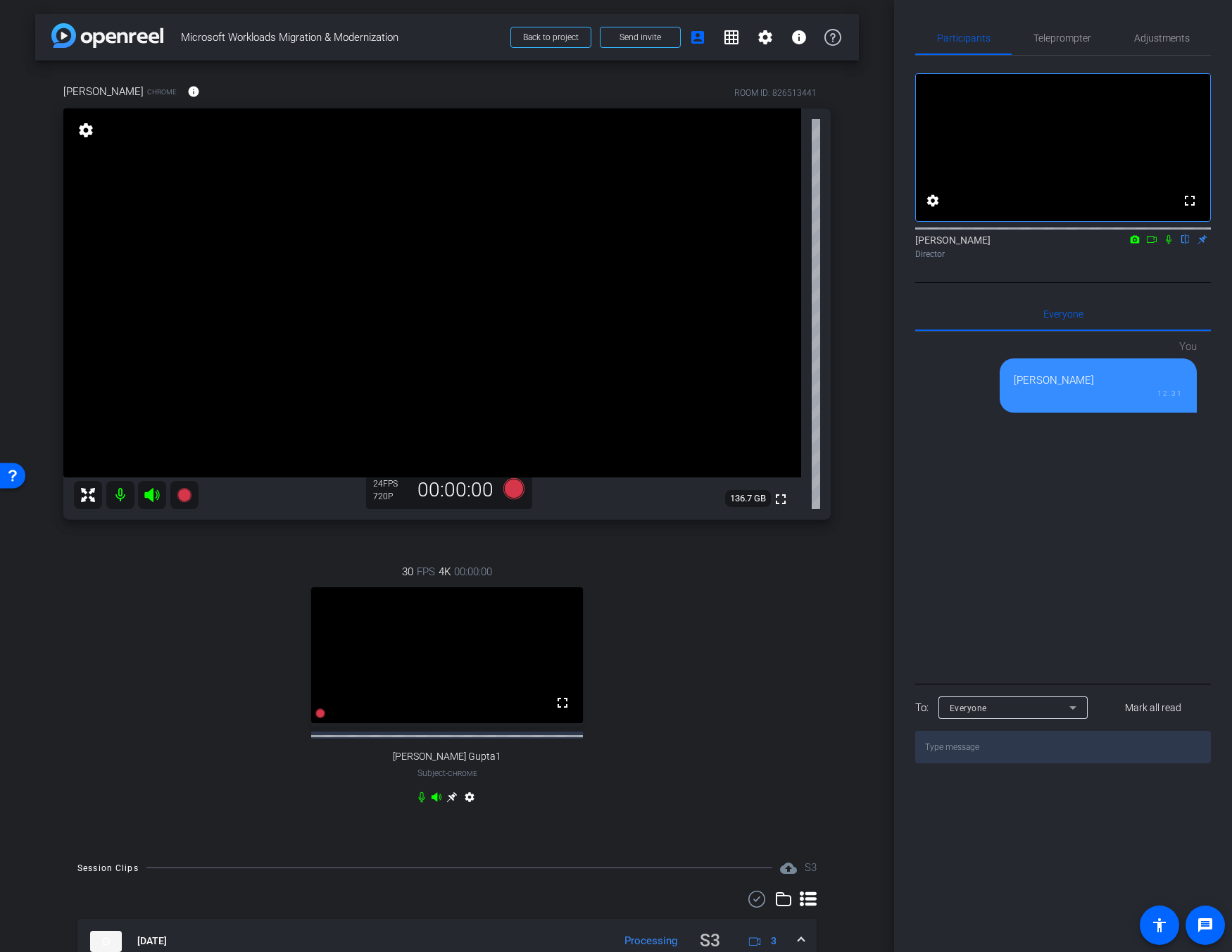
click at [222, 603] on div "30 FPS 4K 00:00:00 fullscreen [PERSON_NAME] Gupta1 Subject - Chrome settings" at bounding box center [447, 686] width 767 height 291
click at [186, 651] on div "30 FPS 4K 00:00:00 fullscreen [PERSON_NAME] Gupta1 Subject - Chrome settings" at bounding box center [447, 686] width 767 height 291
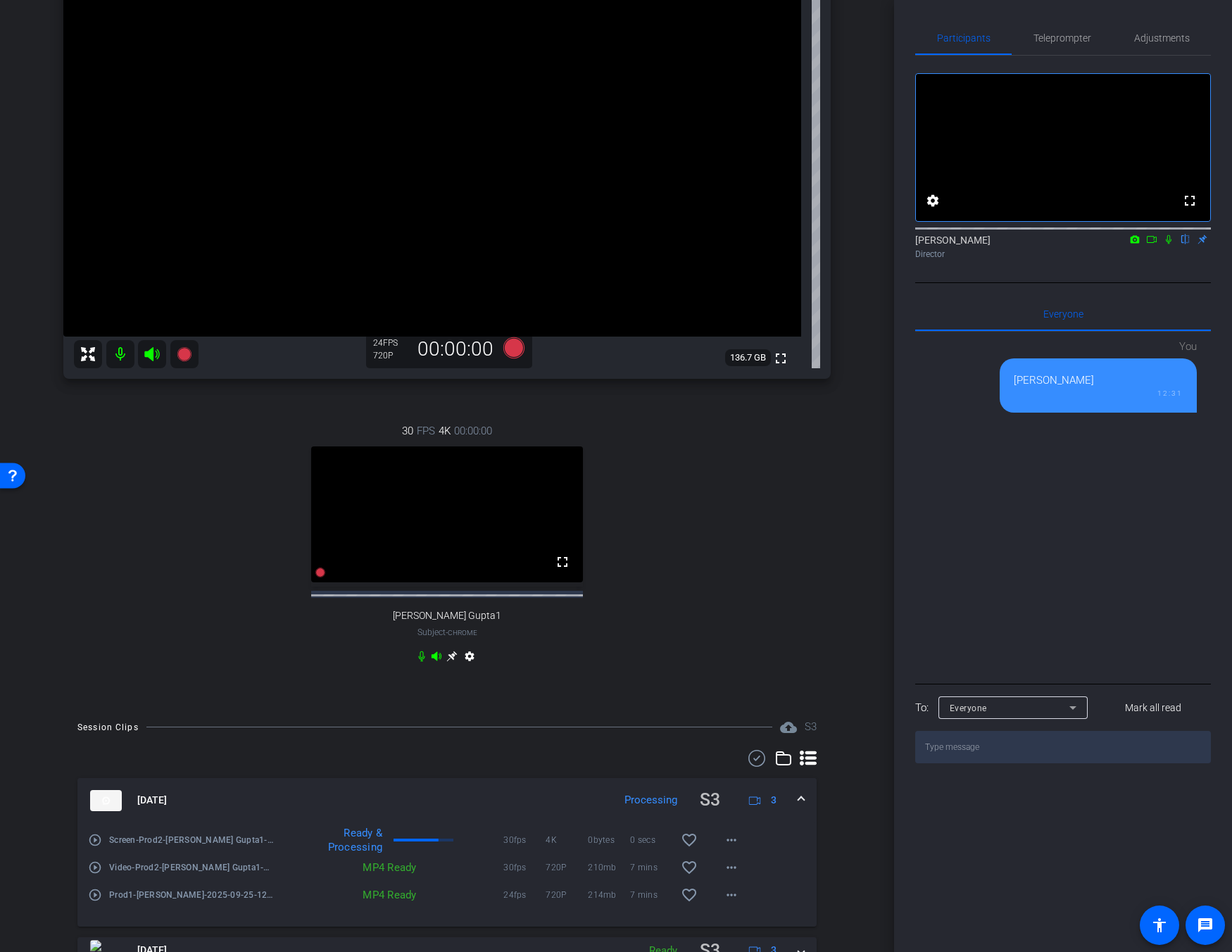
click at [799, 808] on span at bounding box center [802, 800] width 6 height 15
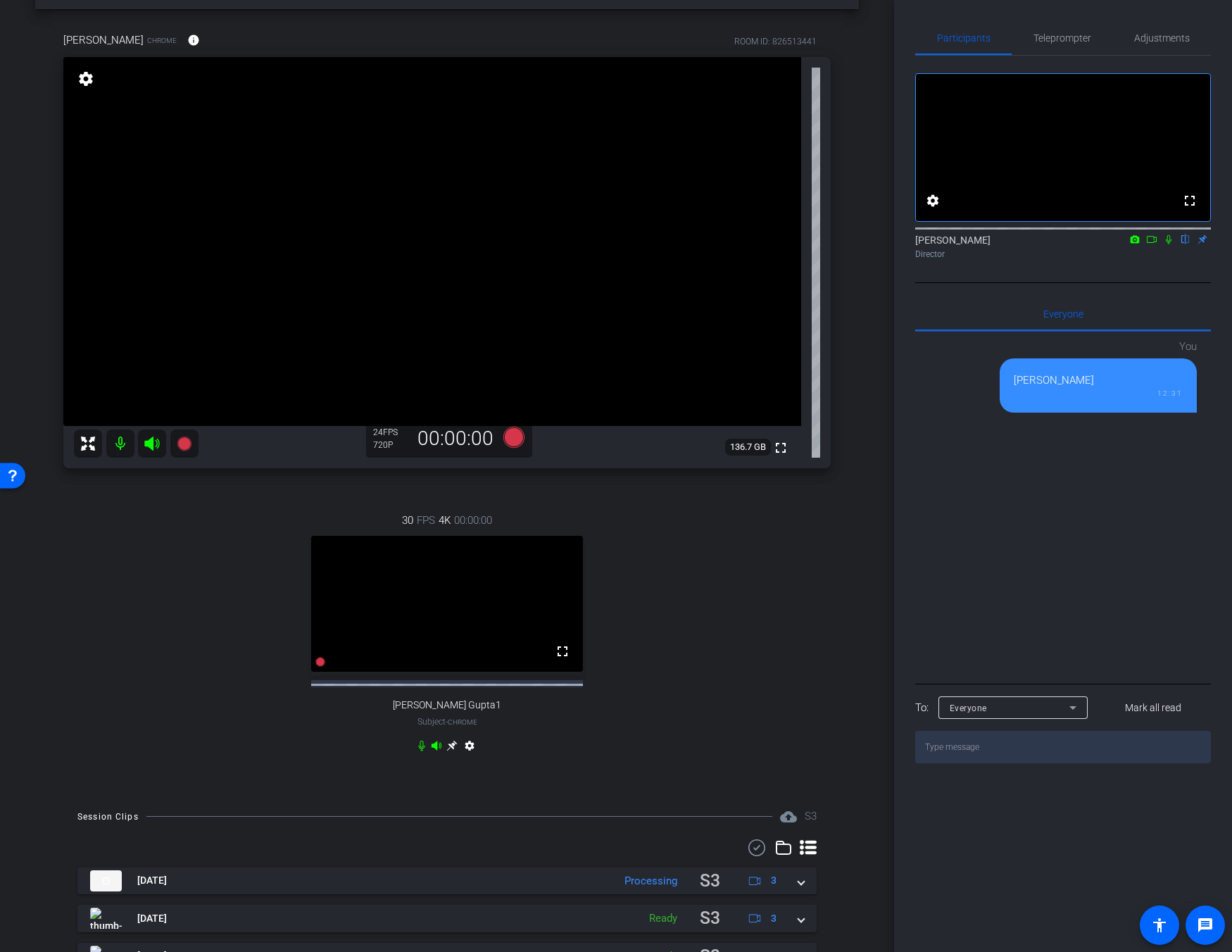
scroll to position [0, 0]
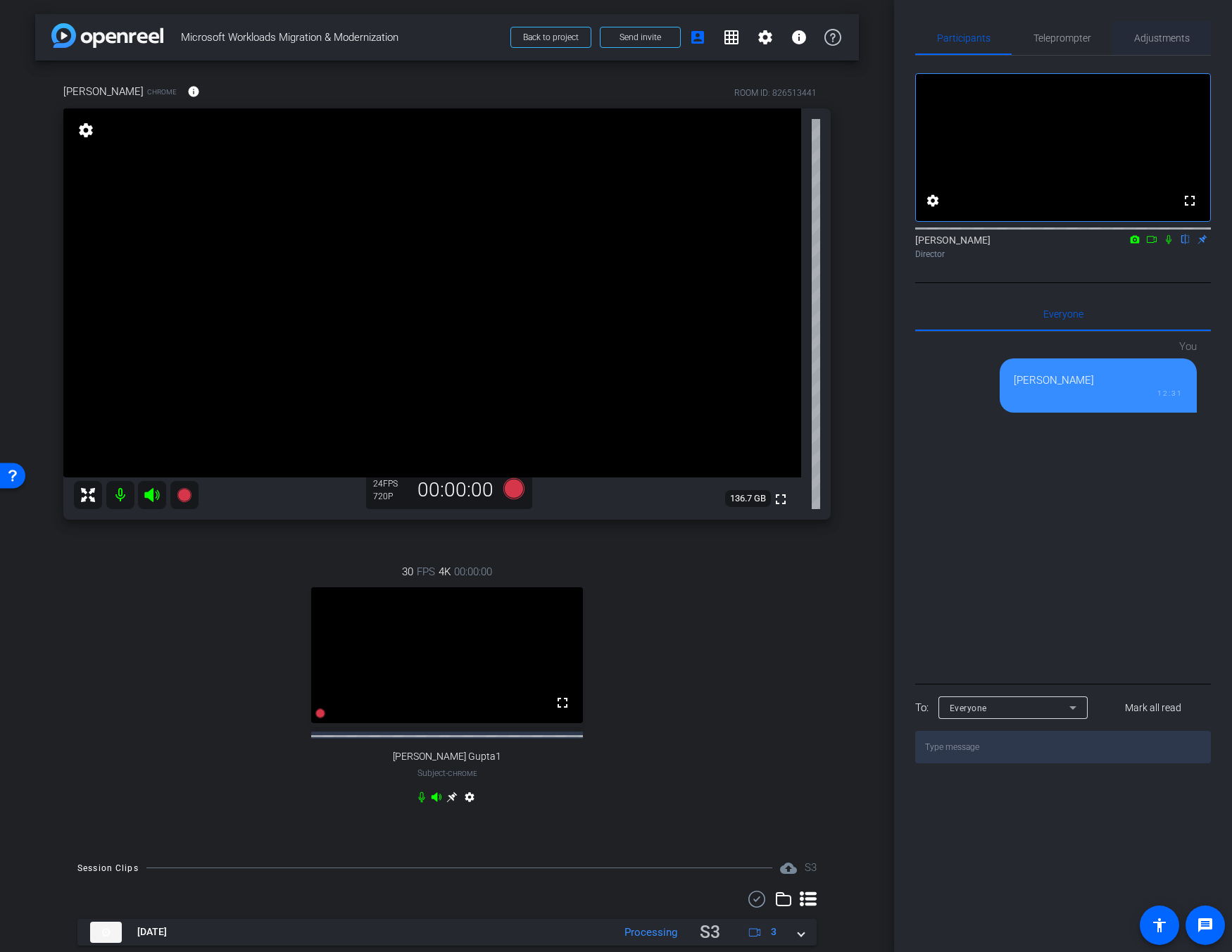
click at [900, 44] on div "Adjustments" at bounding box center [1162, 37] width 99 height 34
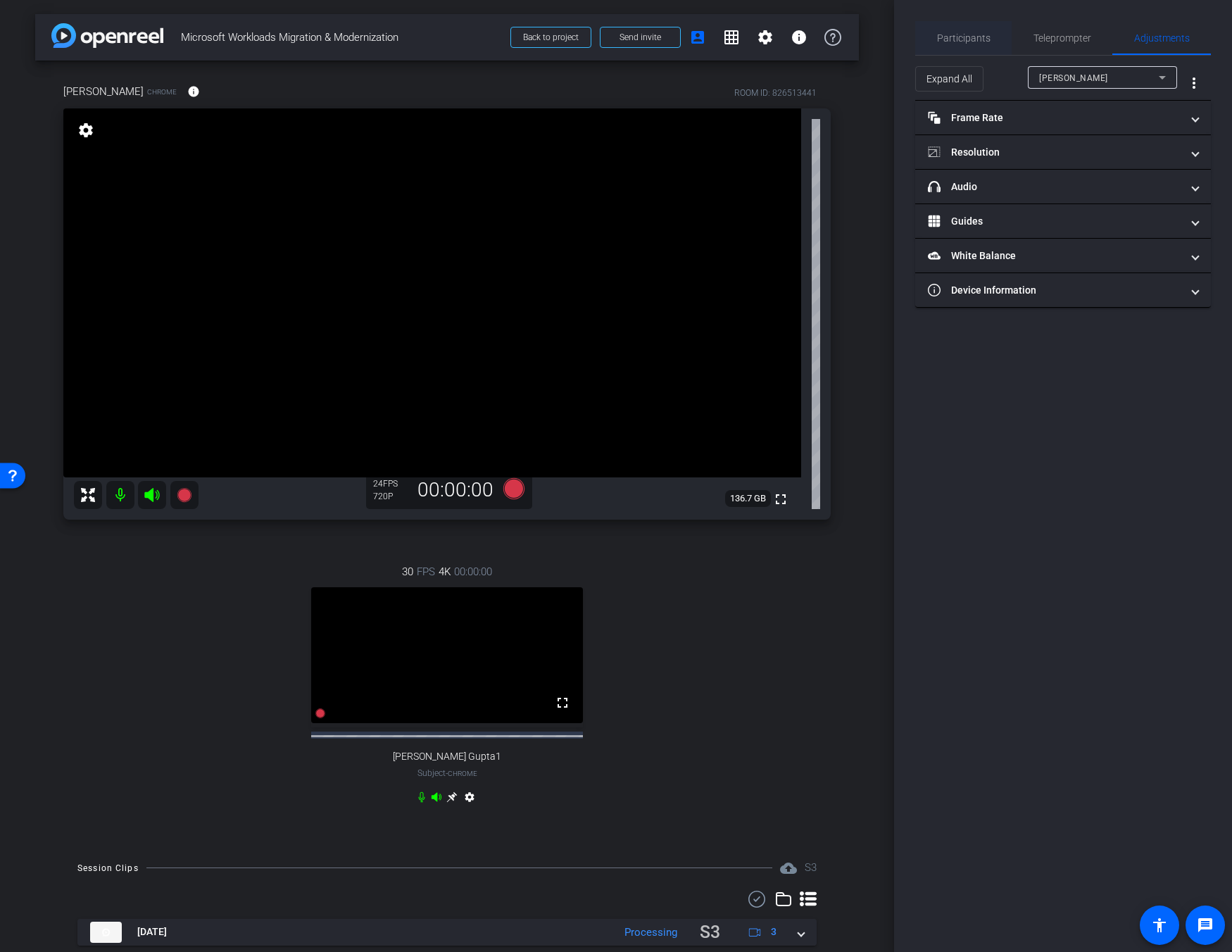
click at [900, 48] on span "Participants" at bounding box center [964, 37] width 53 height 34
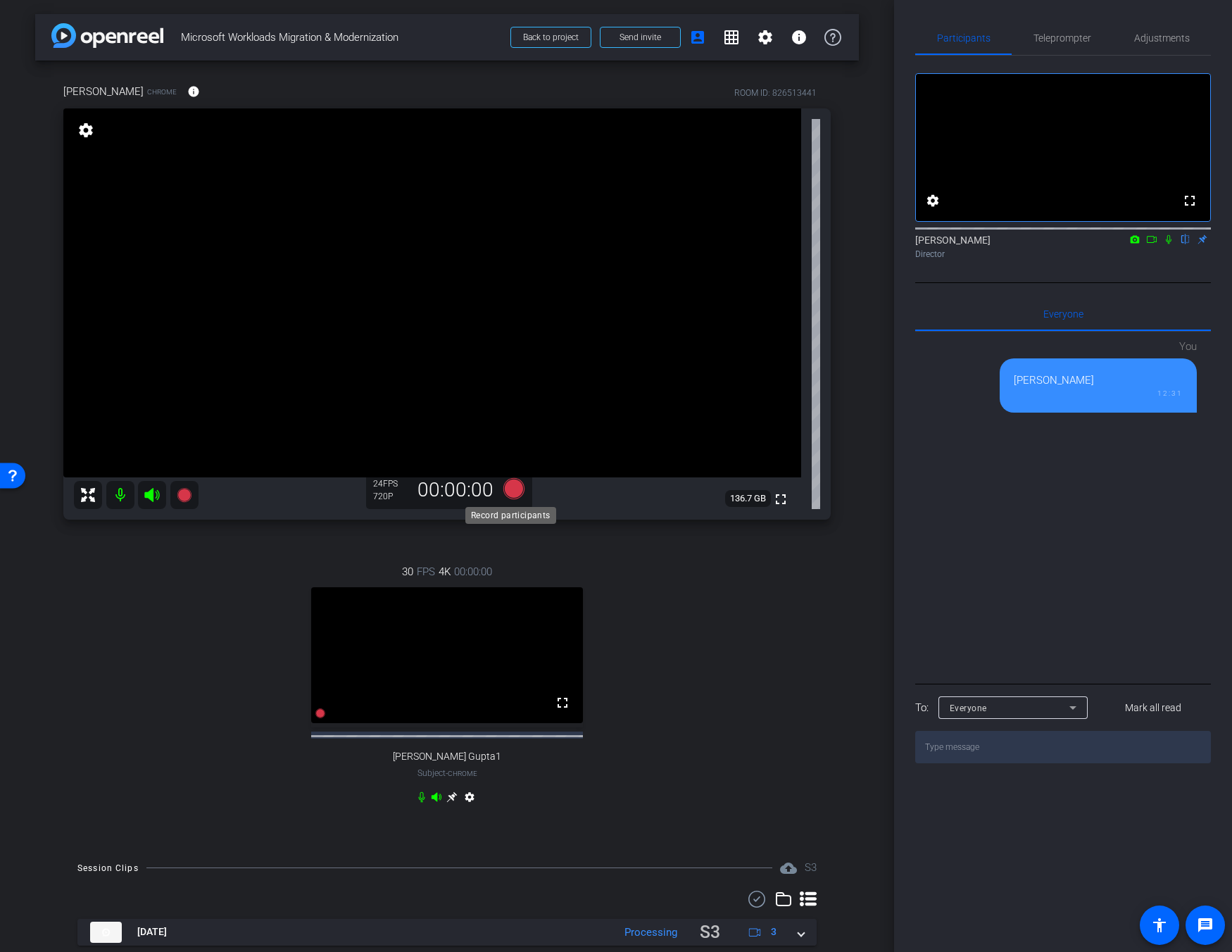
click at [511, 493] on icon at bounding box center [513, 488] width 21 height 21
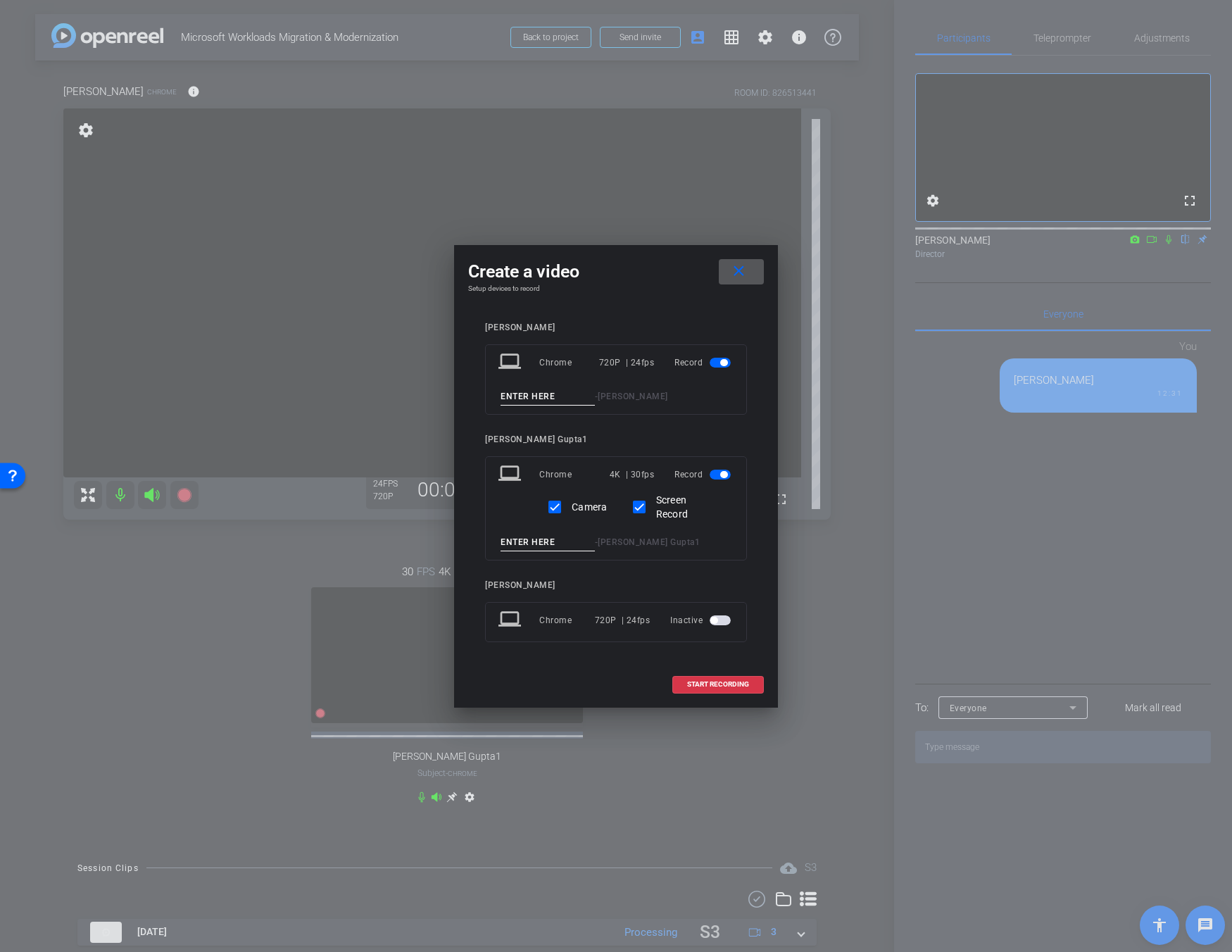
click at [540, 393] on input at bounding box center [548, 397] width 95 height 18
type input "Prod3"
click at [554, 539] on input at bounding box center [548, 543] width 95 height 18
click at [504, 541] on input "prod3" at bounding box center [548, 543] width 95 height 18
type input "Prod3"
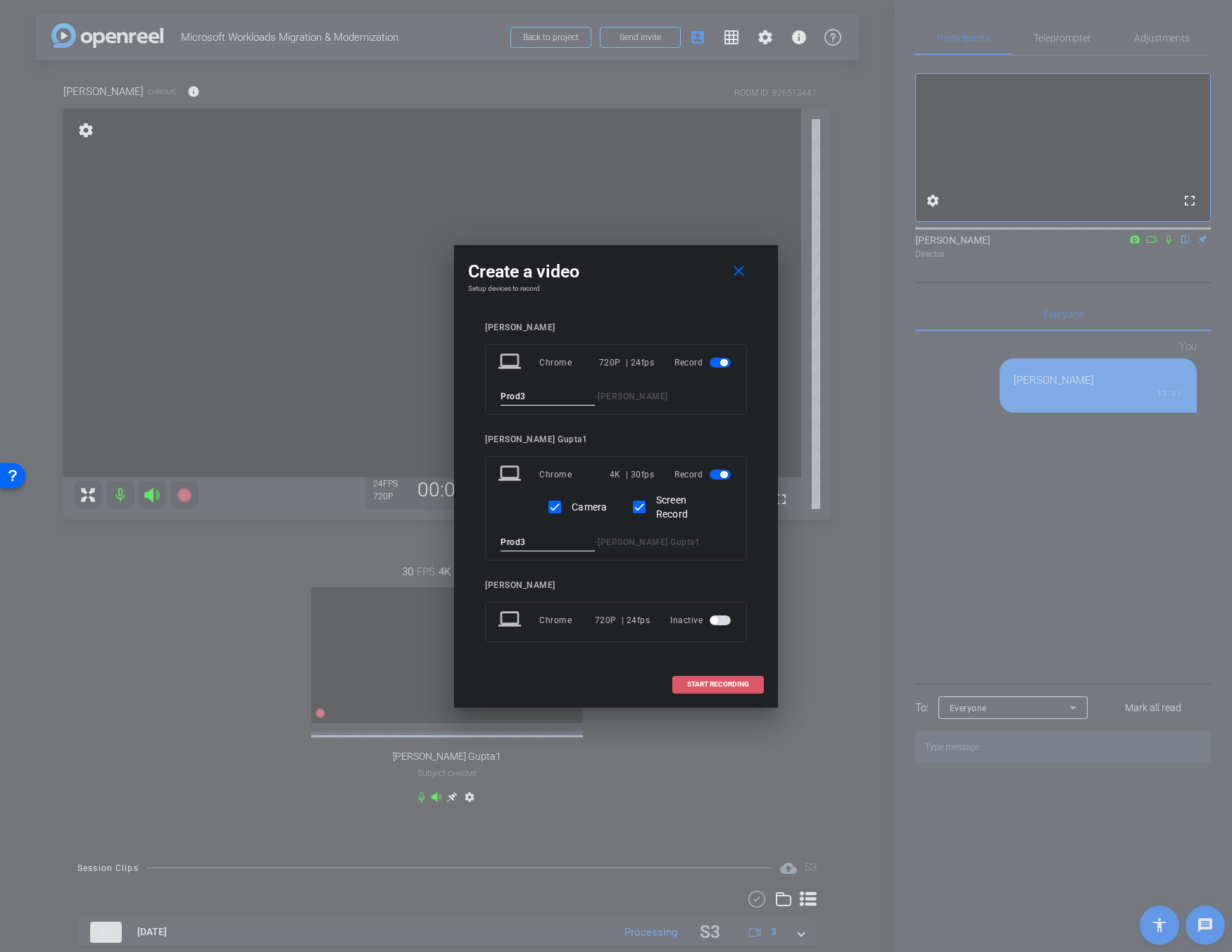
click at [690, 686] on span "START RECORDING" at bounding box center [718, 684] width 62 height 7
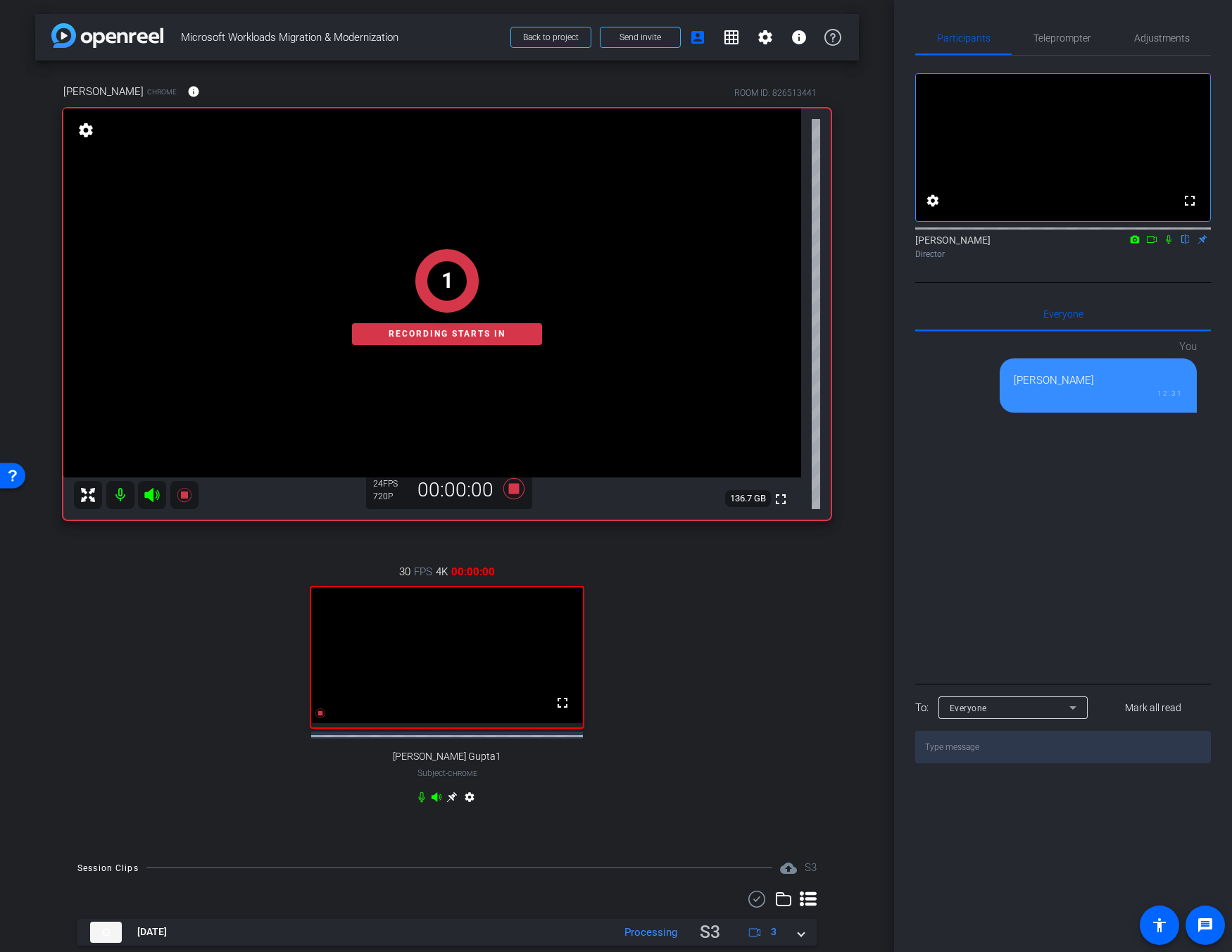
click at [900, 245] on icon at bounding box center [1168, 240] width 11 height 10
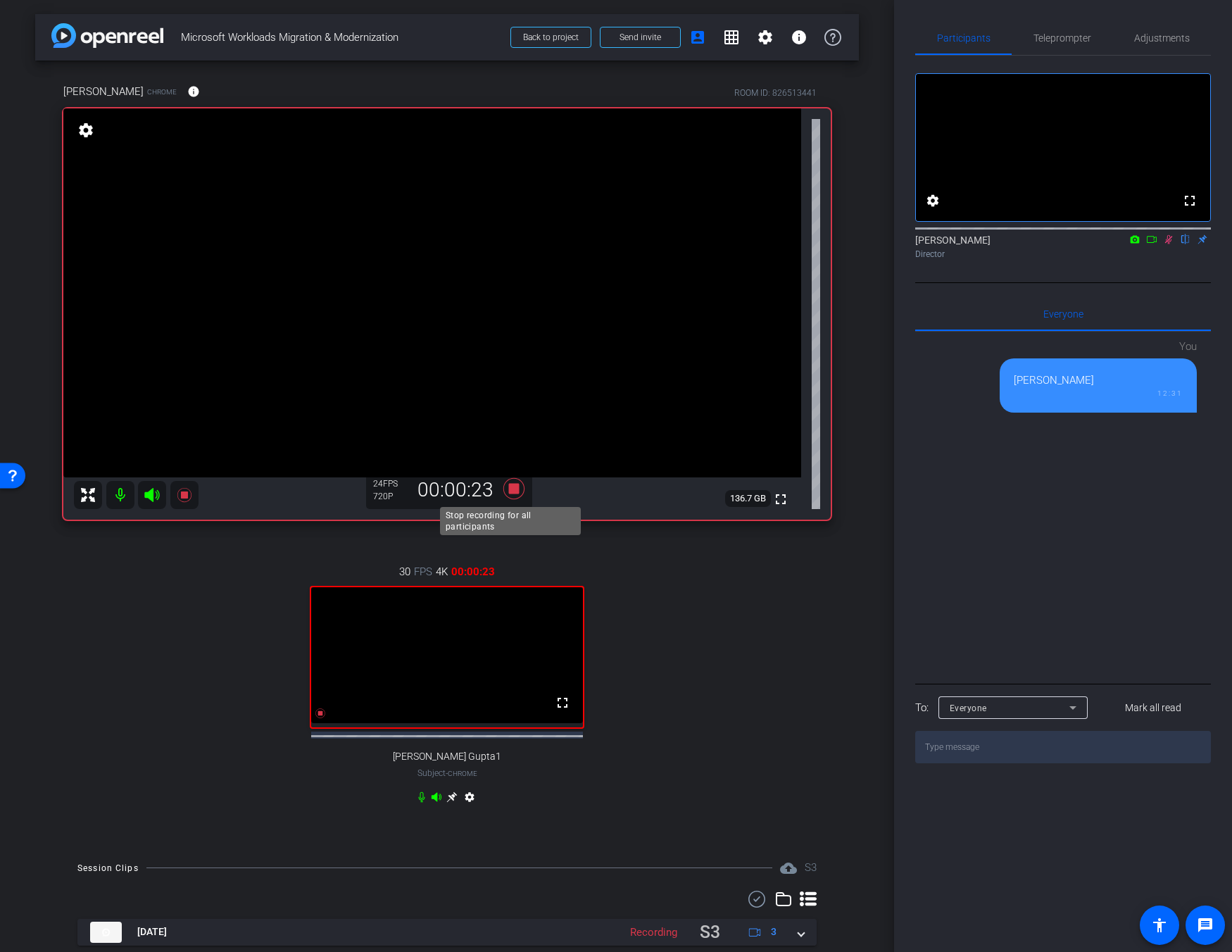
click at [515, 492] on icon at bounding box center [513, 488] width 21 height 21
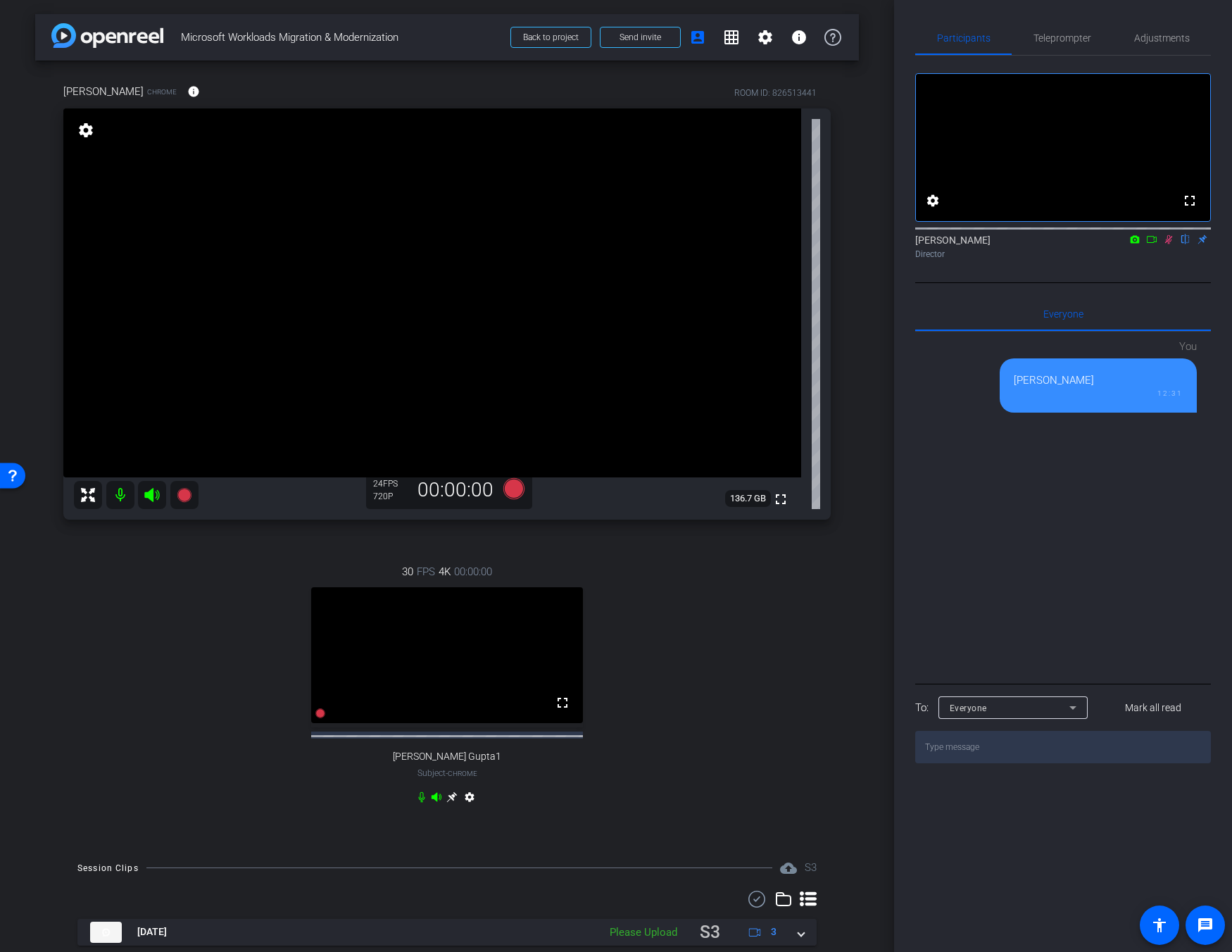
click at [900, 245] on icon at bounding box center [1168, 240] width 11 height 10
click at [510, 492] on icon at bounding box center [513, 488] width 21 height 21
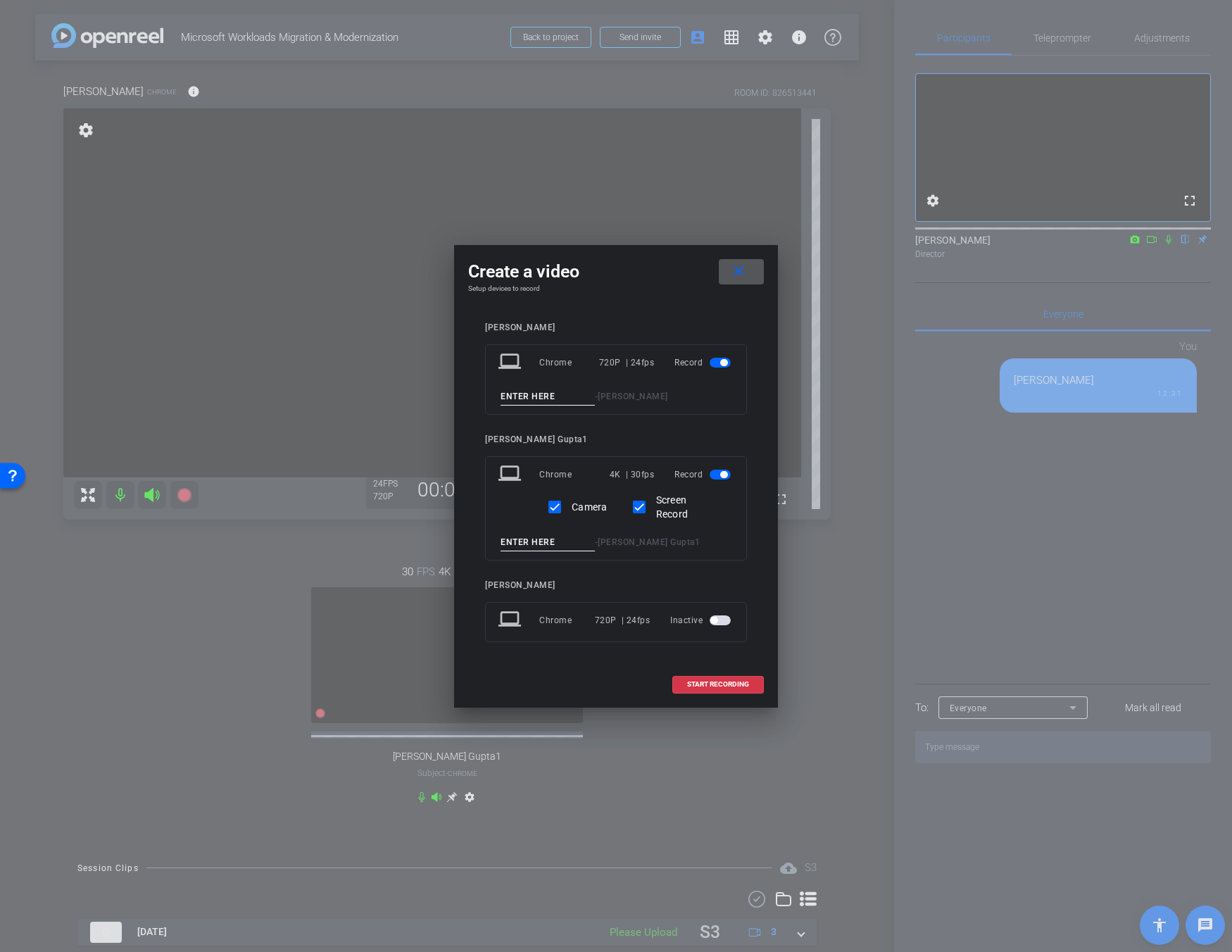
click at [545, 403] on input at bounding box center [548, 397] width 95 height 18
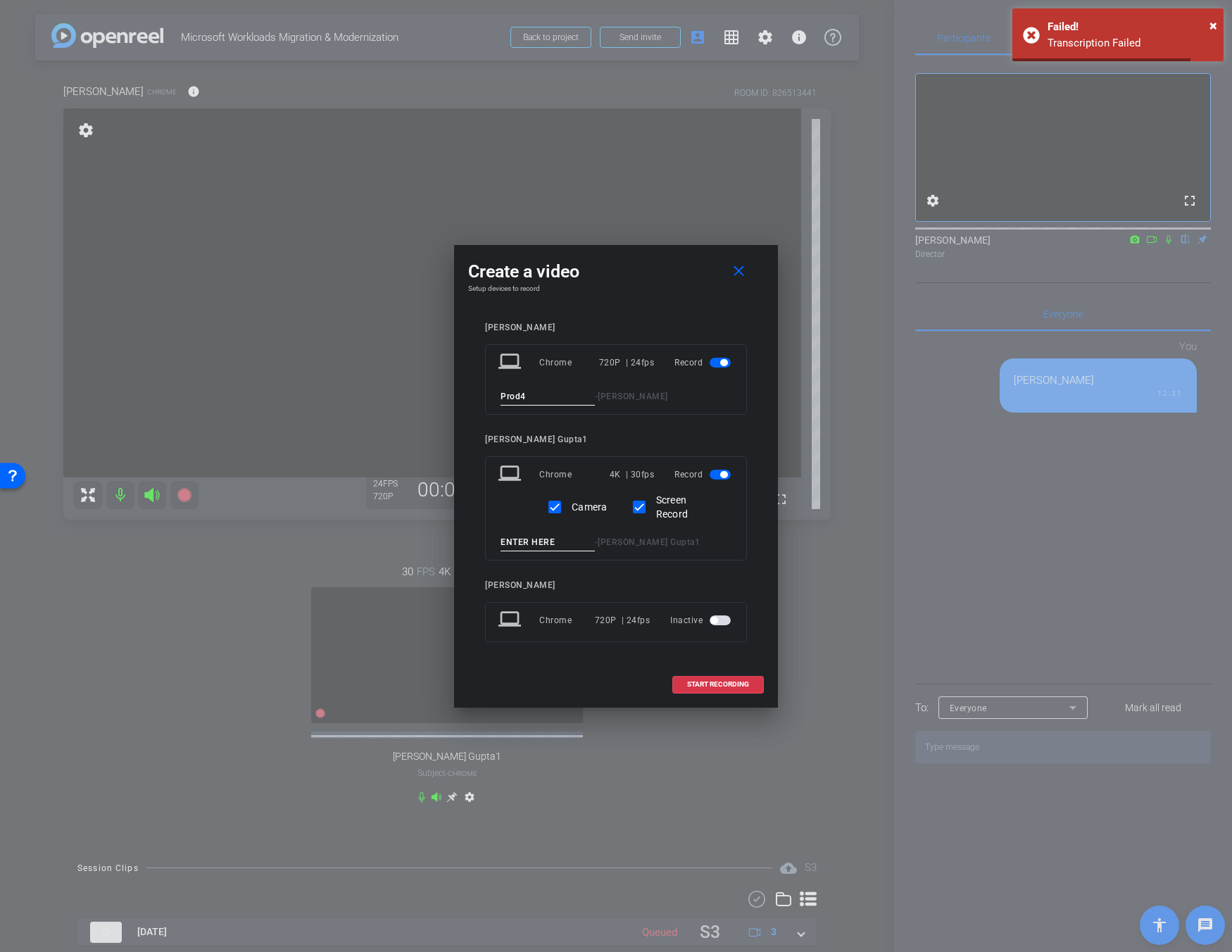
type input "Prod4"
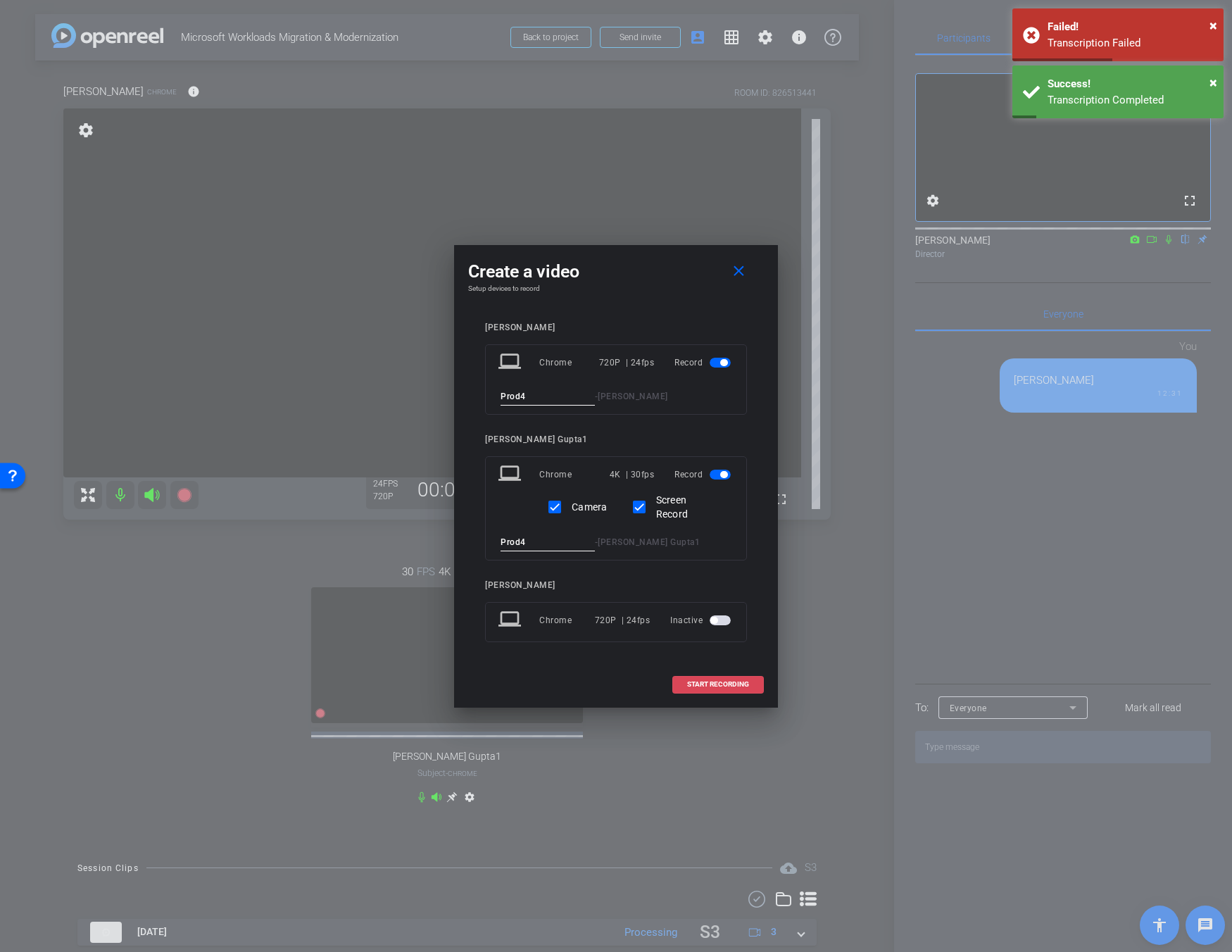
type input "Prod4"
click at [703, 687] on span "START RECORDING" at bounding box center [718, 684] width 62 height 7
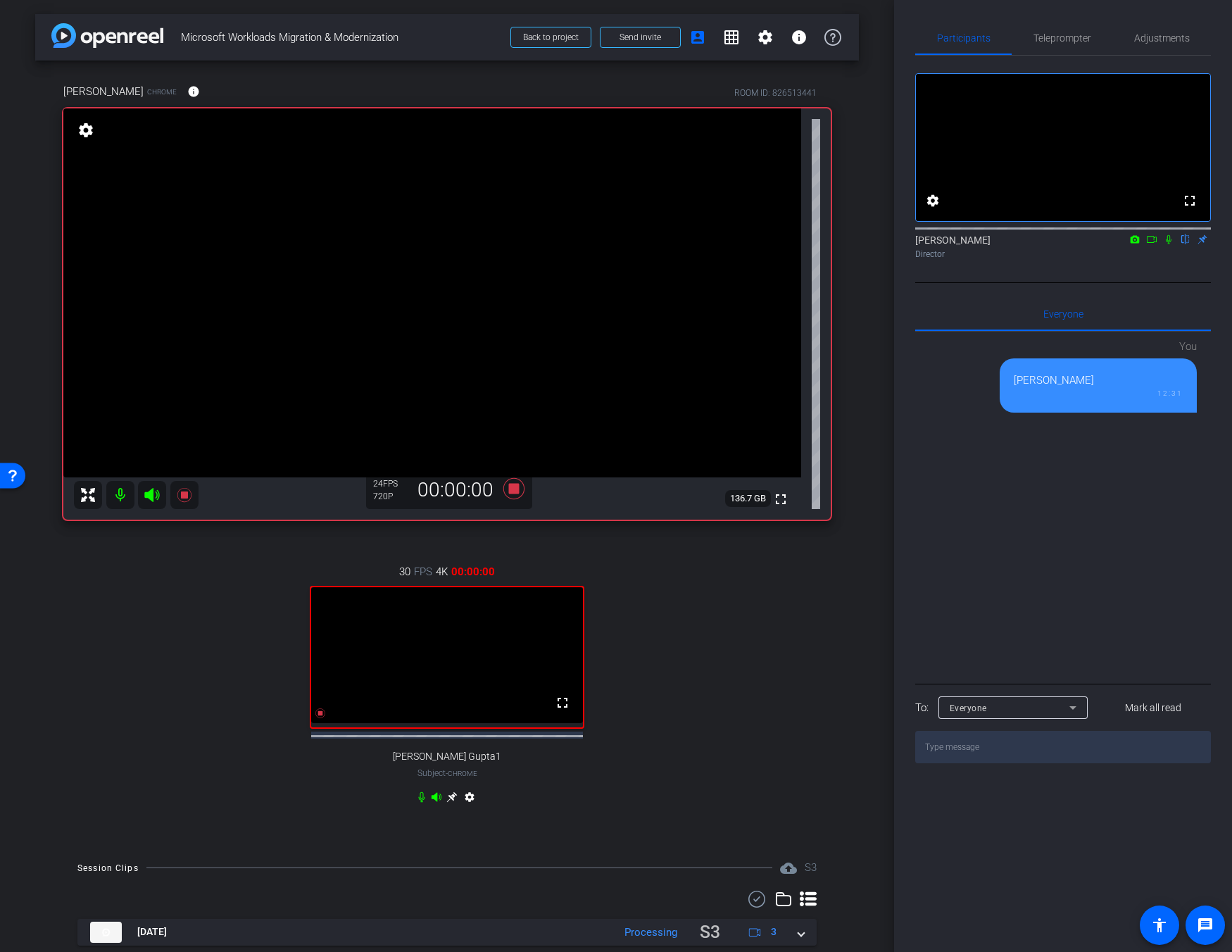
click at [900, 245] on icon at bounding box center [1168, 240] width 11 height 10
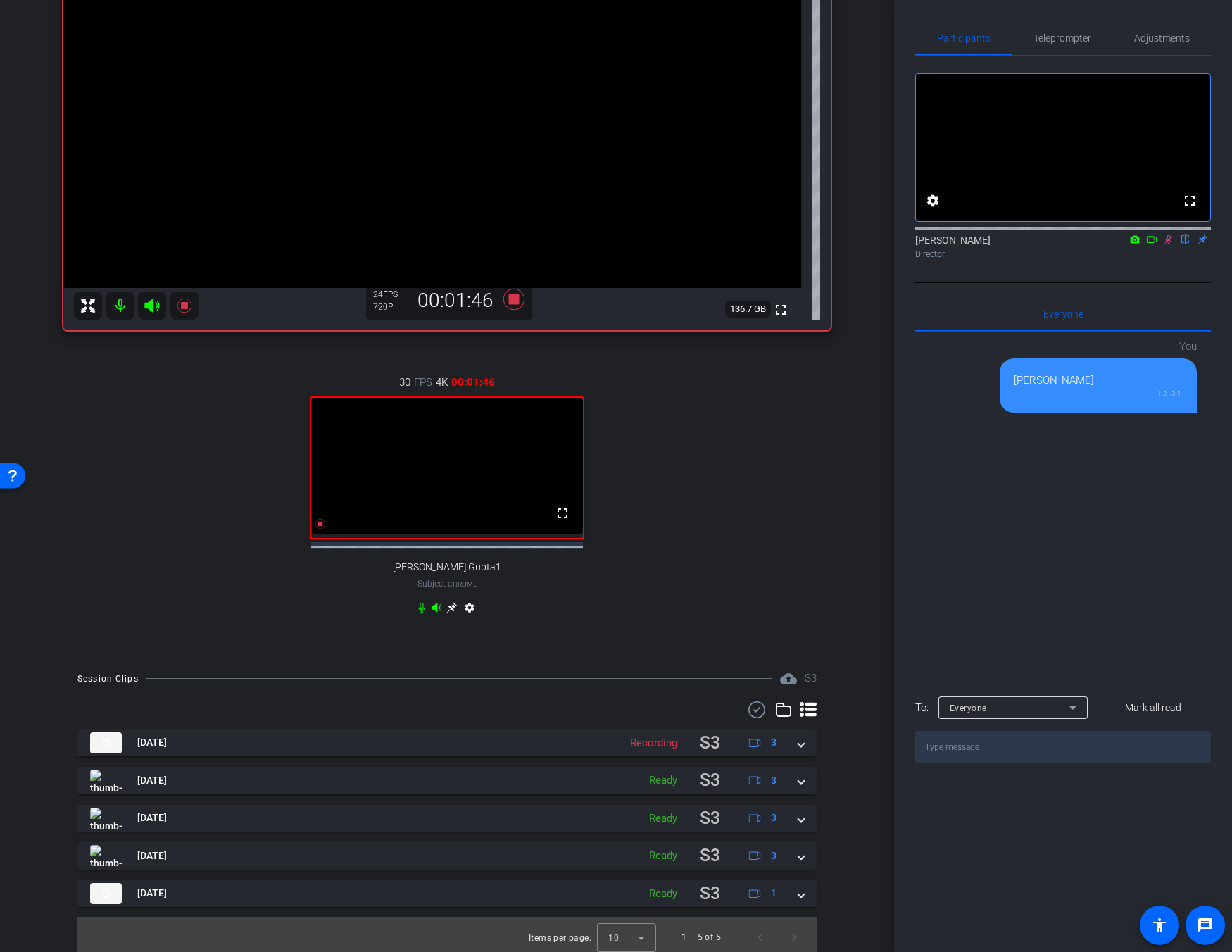
scroll to position [204, 0]
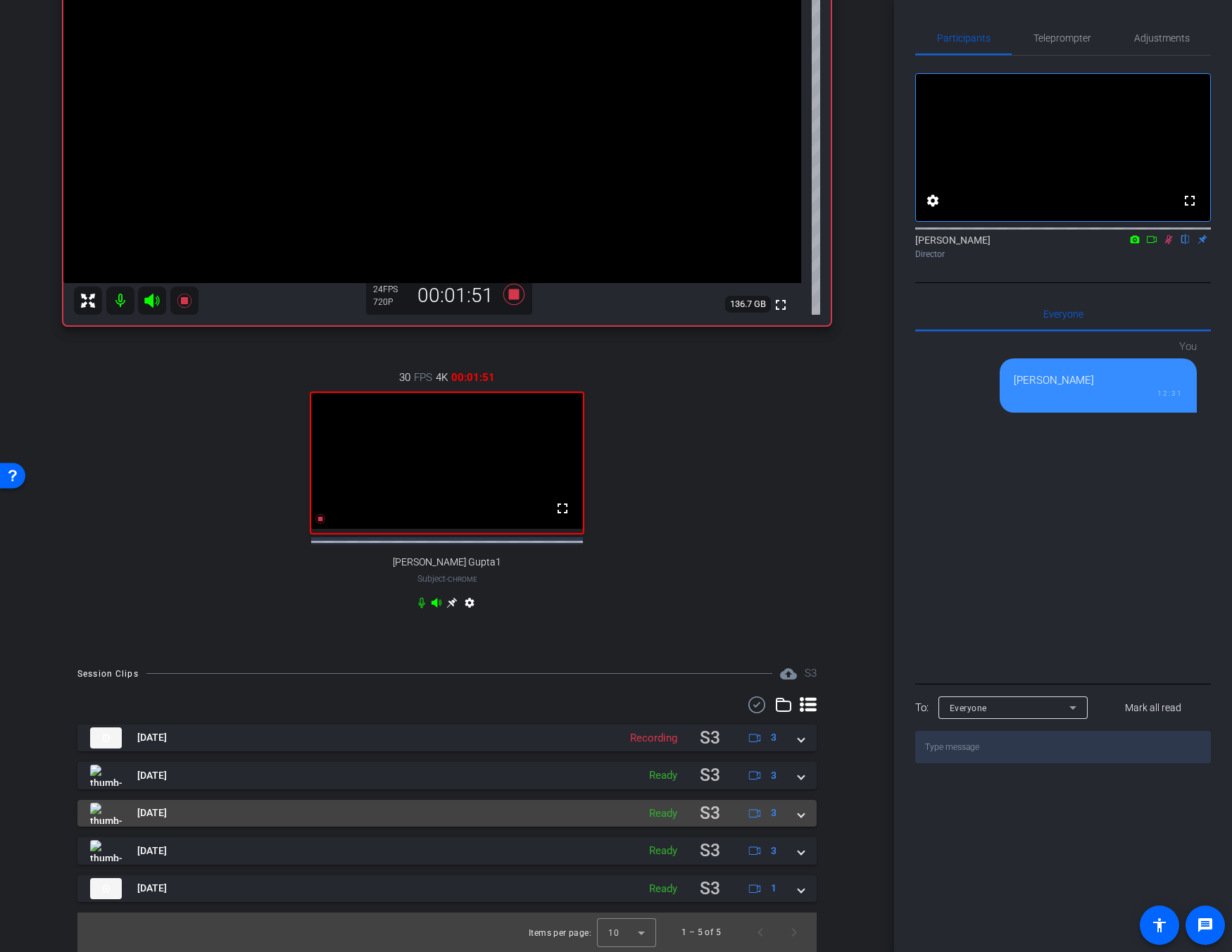
click at [782, 806] on div "[DATE] Ready S3 3" at bounding box center [444, 814] width 708 height 28
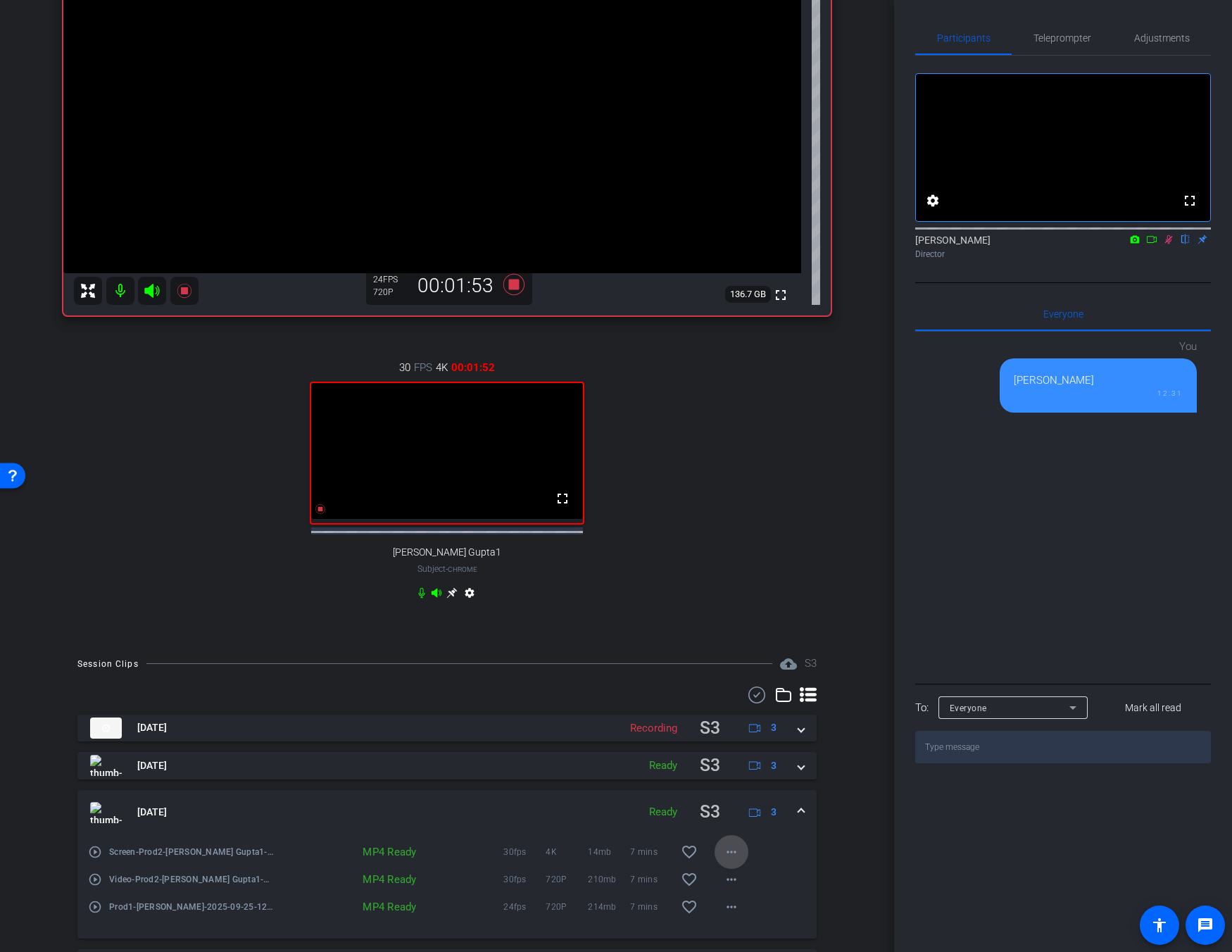
click at [724, 860] on mat-icon "more_horiz" at bounding box center [731, 851] width 17 height 17
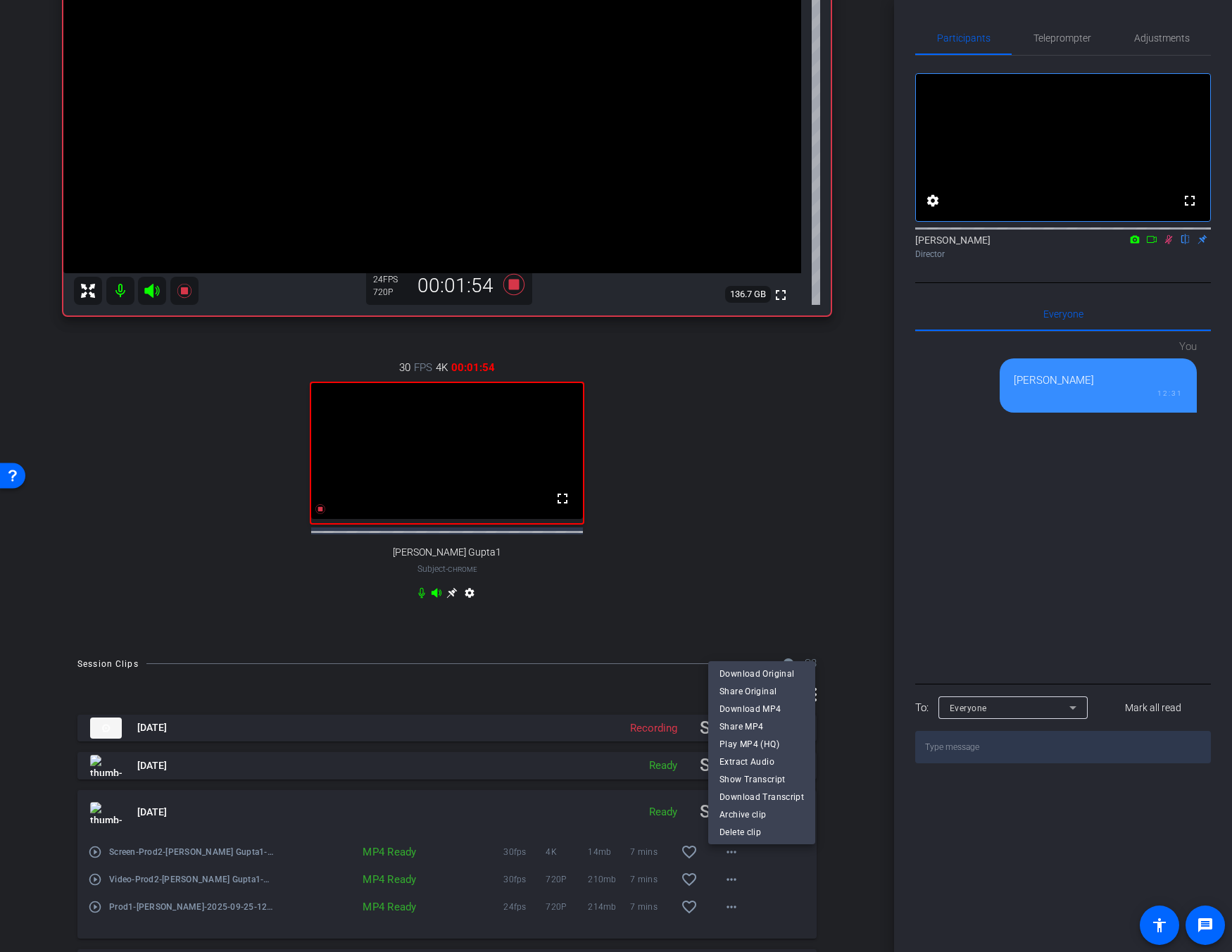
click at [829, 873] on div at bounding box center [616, 476] width 1232 height 952
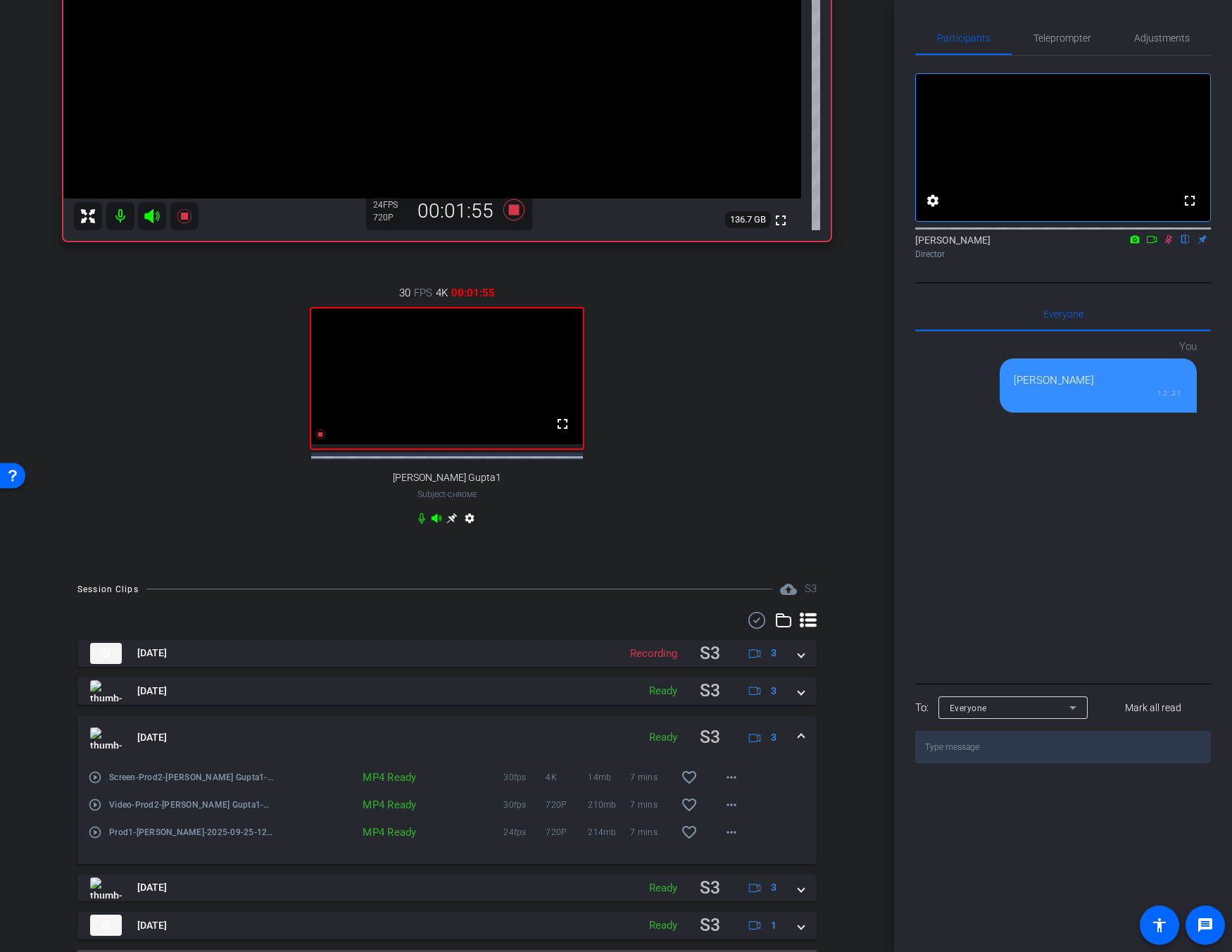
scroll to position [326, 0]
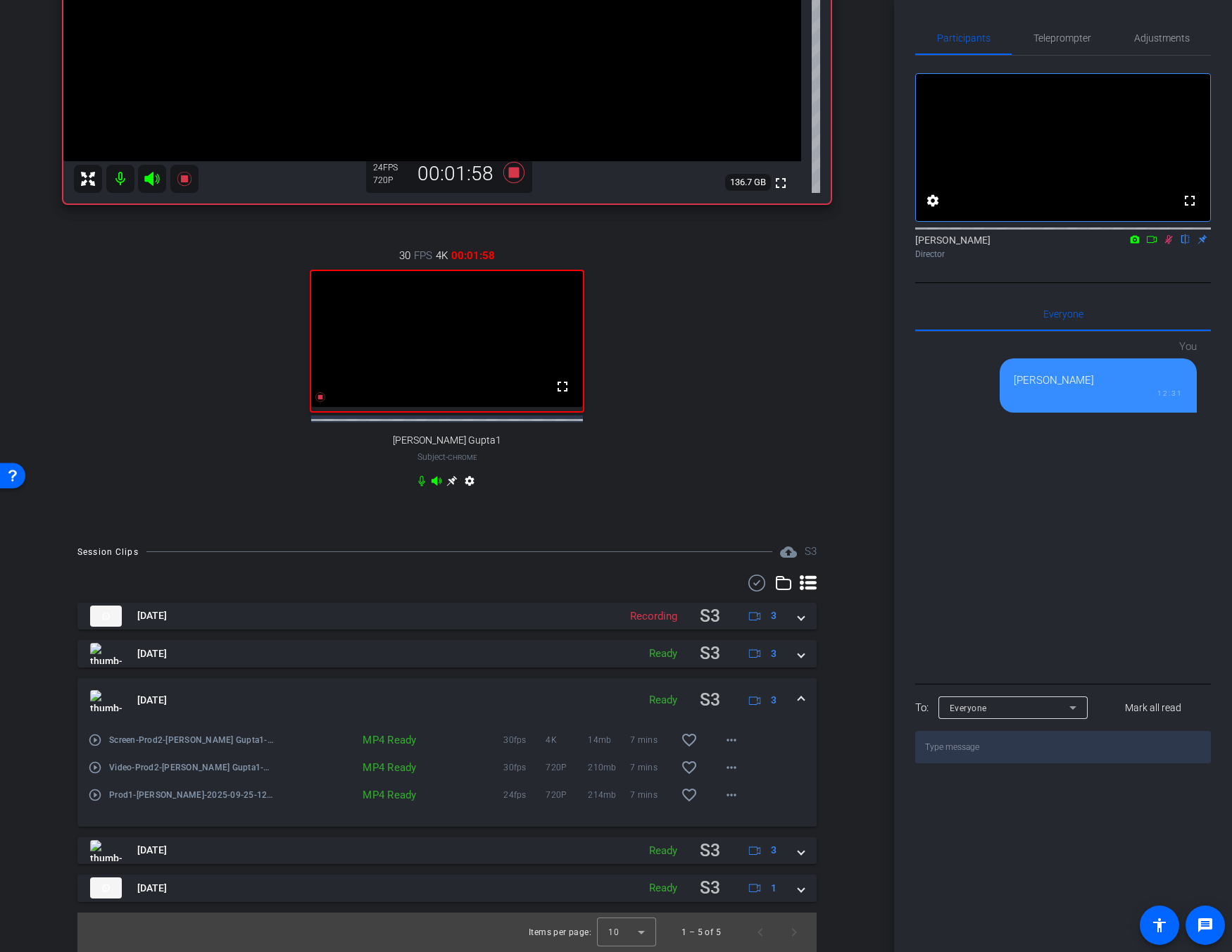
click at [791, 705] on div "[DATE] Ready S3 3" at bounding box center [444, 700] width 708 height 28
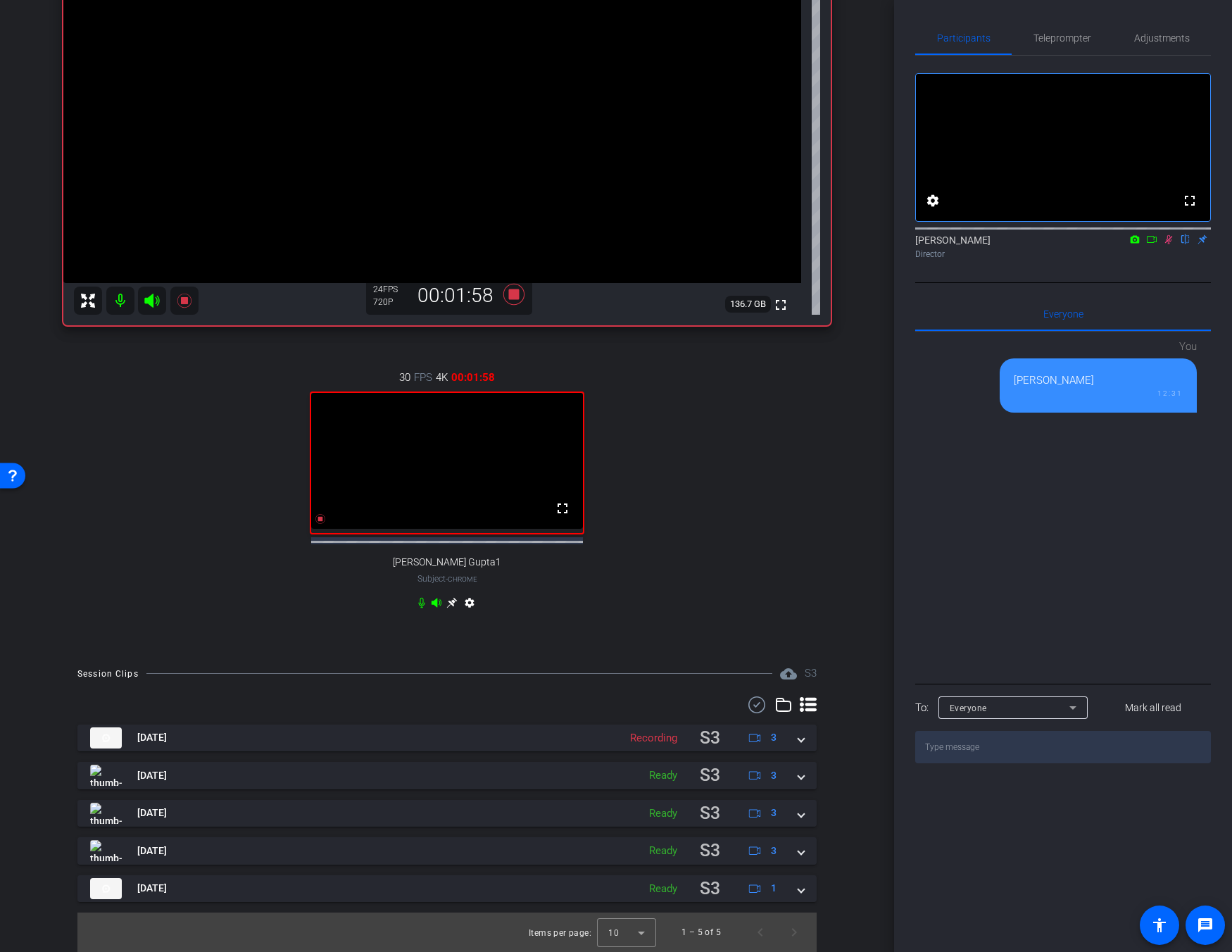
scroll to position [204, 0]
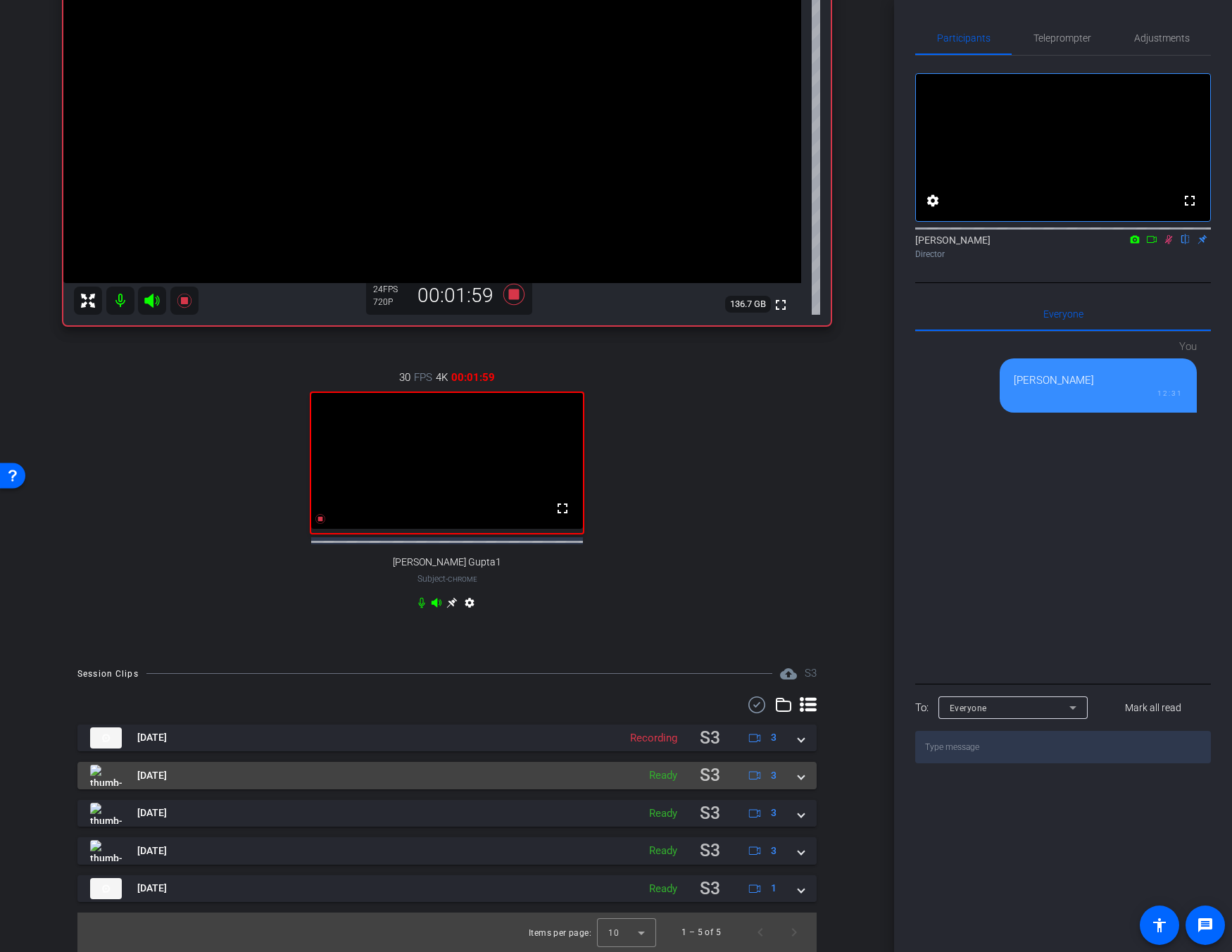
click at [799, 776] on span at bounding box center [802, 775] width 6 height 15
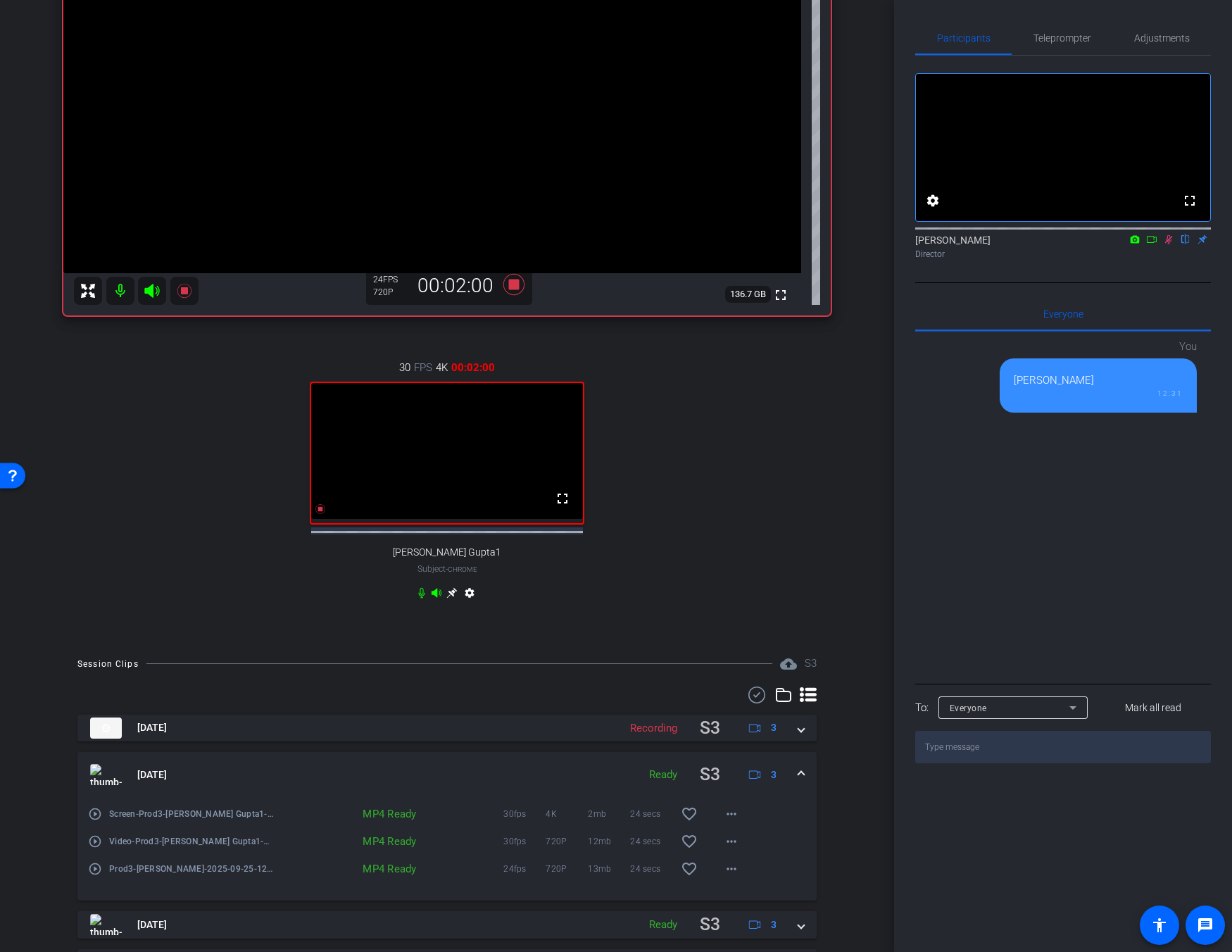
click at [799, 781] on span at bounding box center [802, 774] width 6 height 15
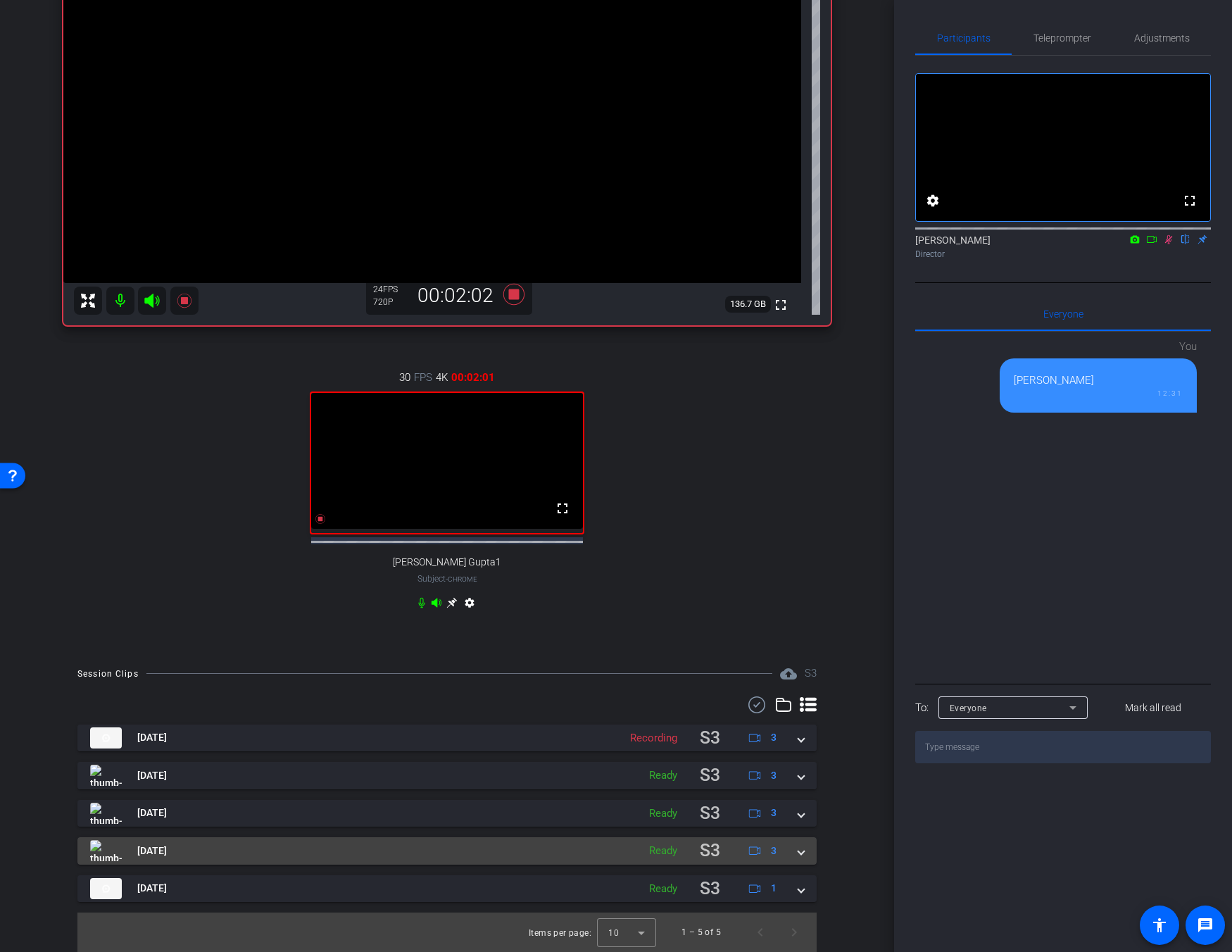
click at [799, 846] on span at bounding box center [802, 850] width 6 height 15
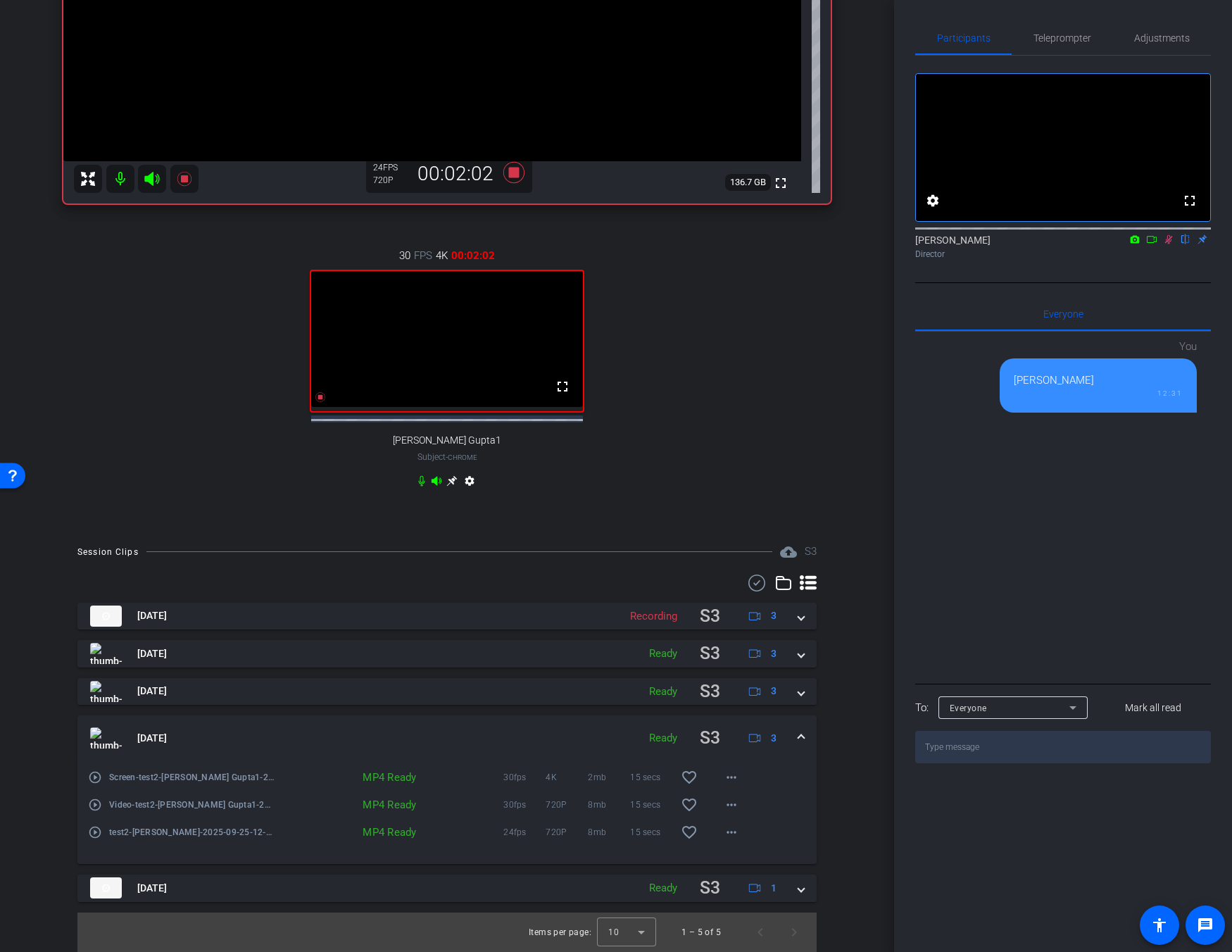
scroll to position [326, 0]
click at [724, 779] on mat-icon "more_horiz" at bounding box center [731, 777] width 17 height 17
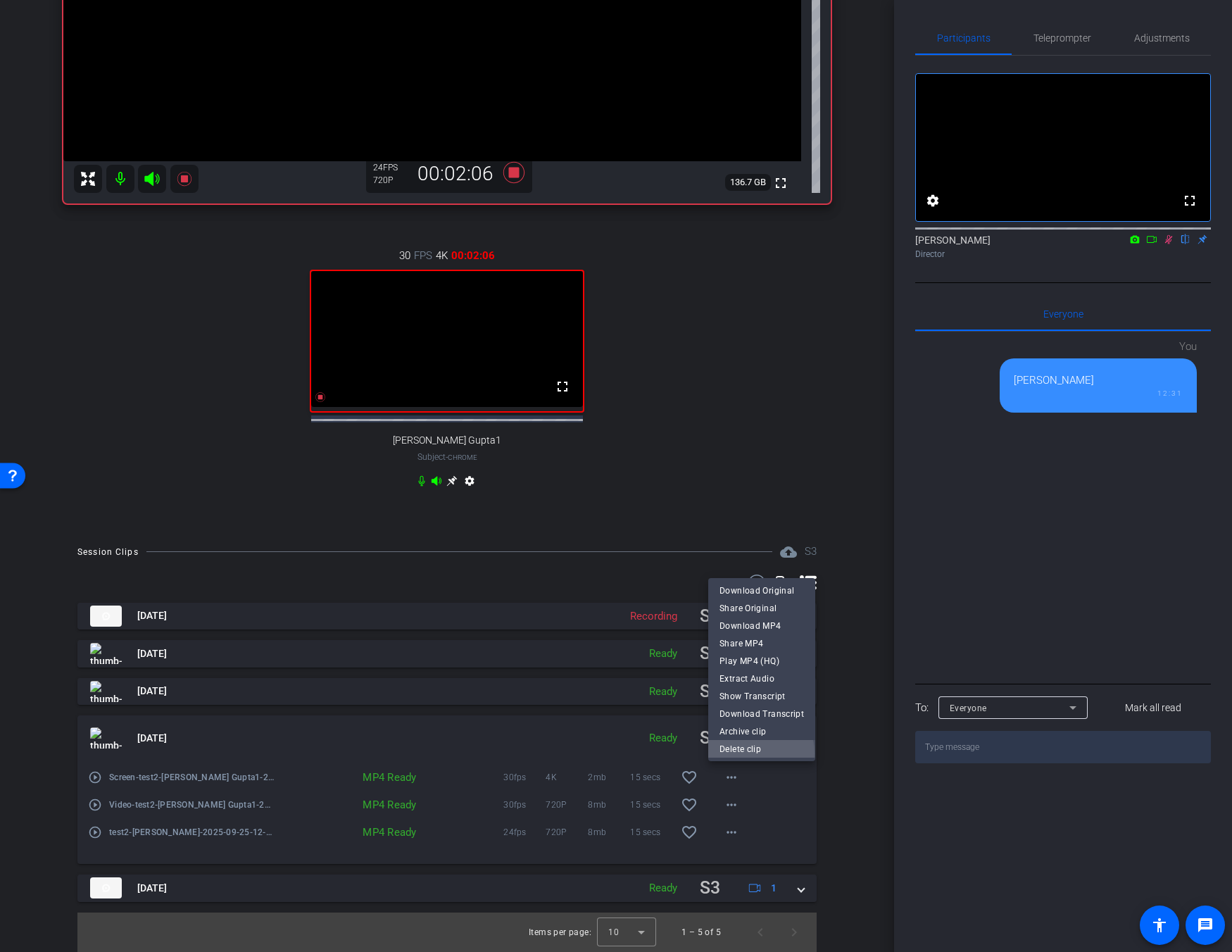
click at [743, 754] on span "Delete clip" at bounding box center [762, 748] width 85 height 17
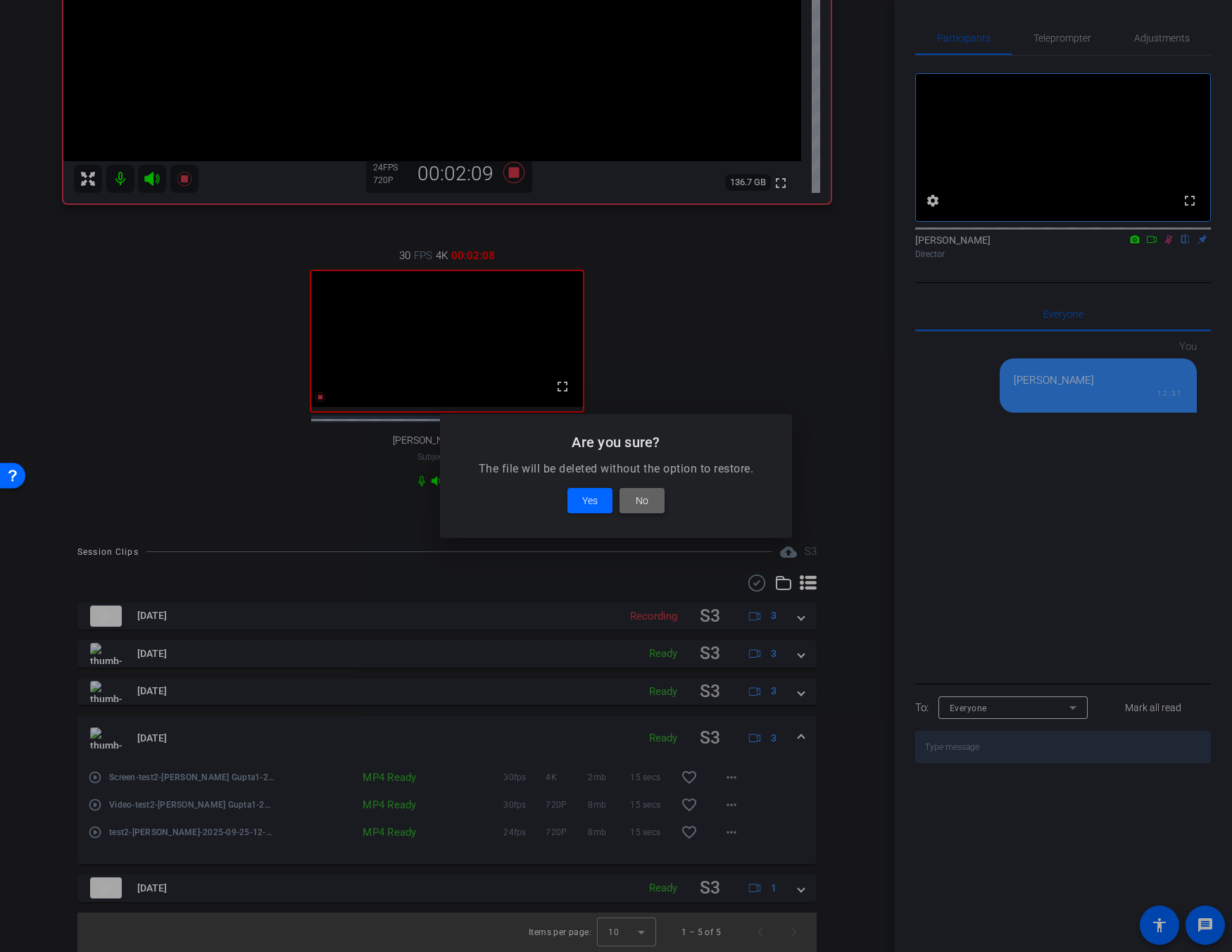
click at [641, 502] on span "No" at bounding box center [642, 500] width 13 height 17
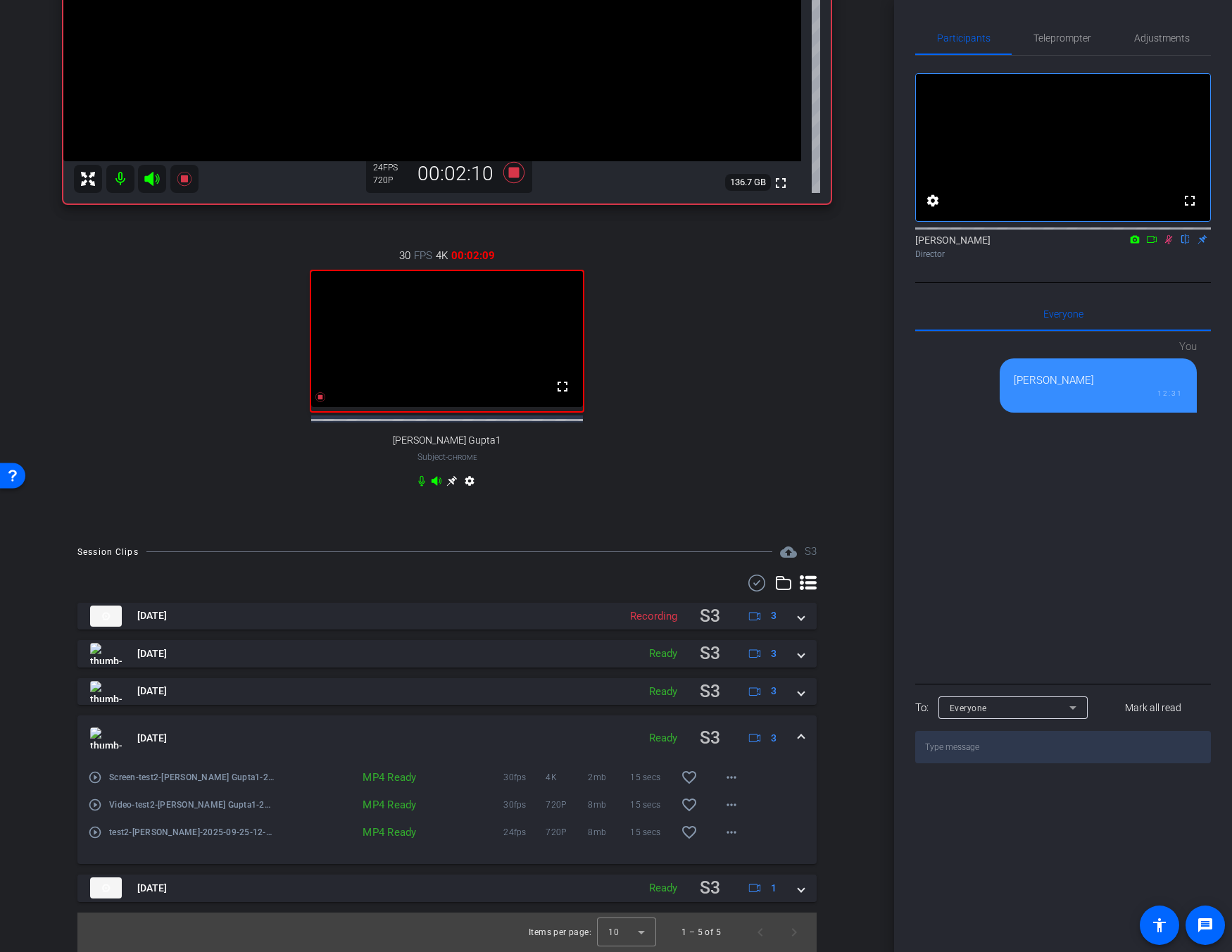
click at [799, 735] on span at bounding box center [802, 738] width 6 height 15
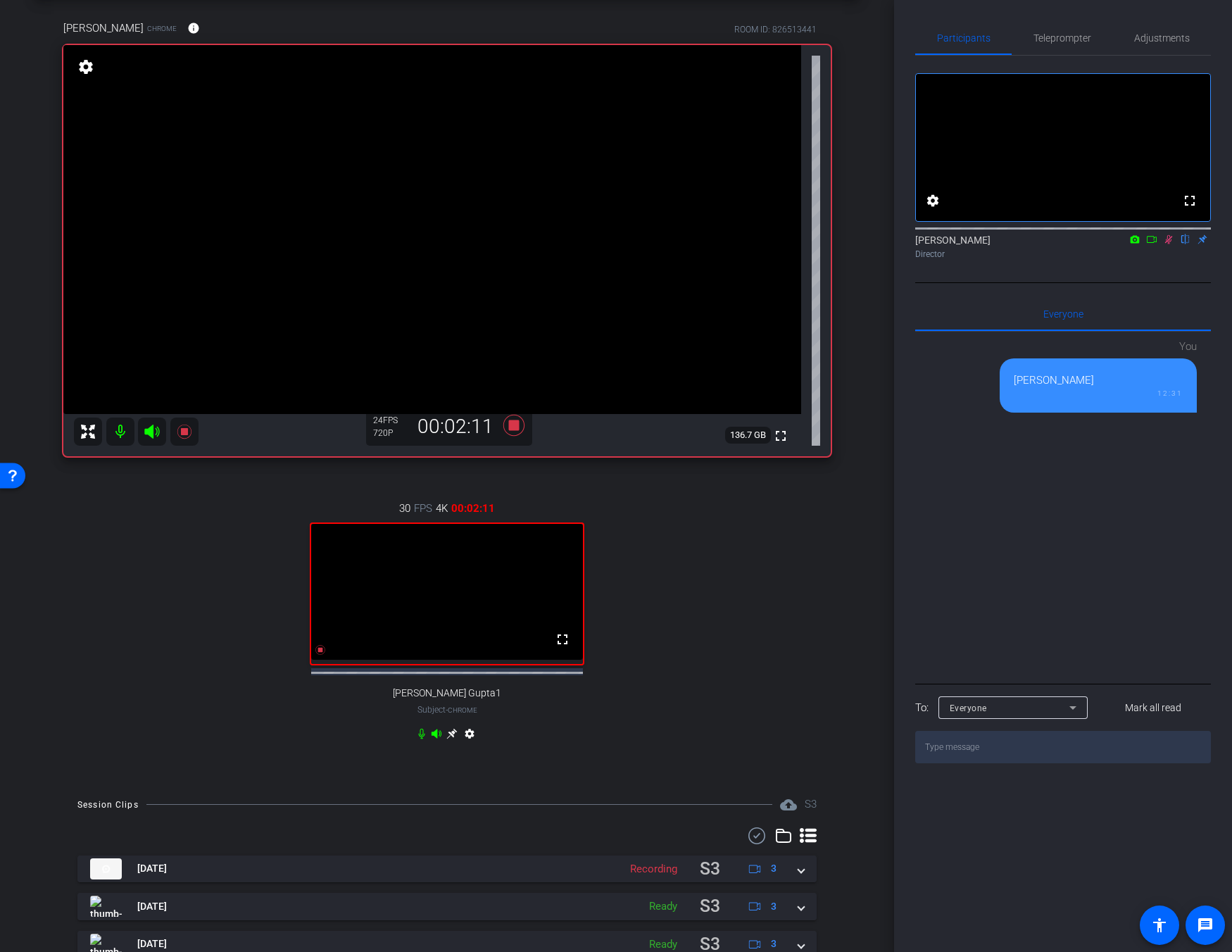
scroll to position [0, 0]
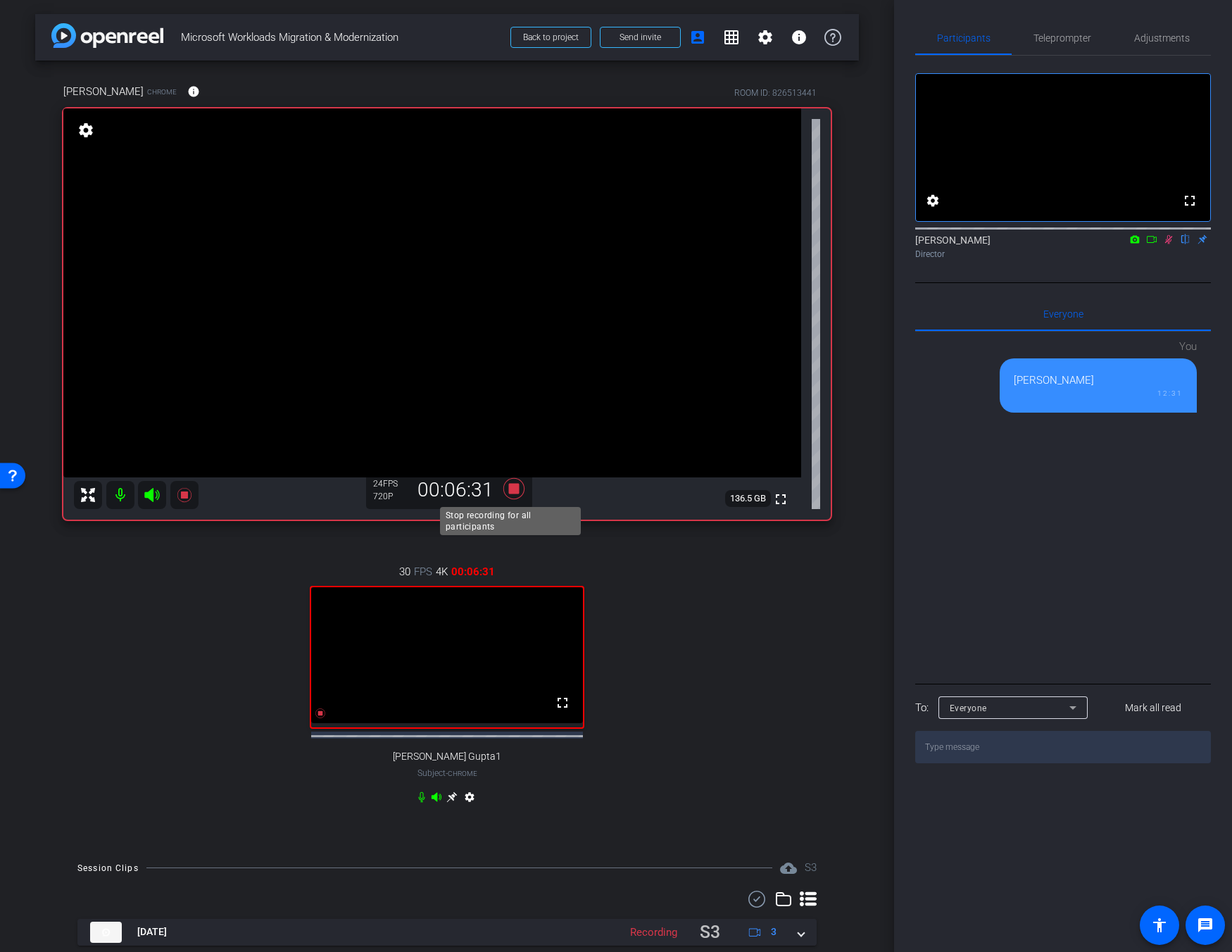
click at [514, 493] on icon at bounding box center [513, 488] width 21 height 21
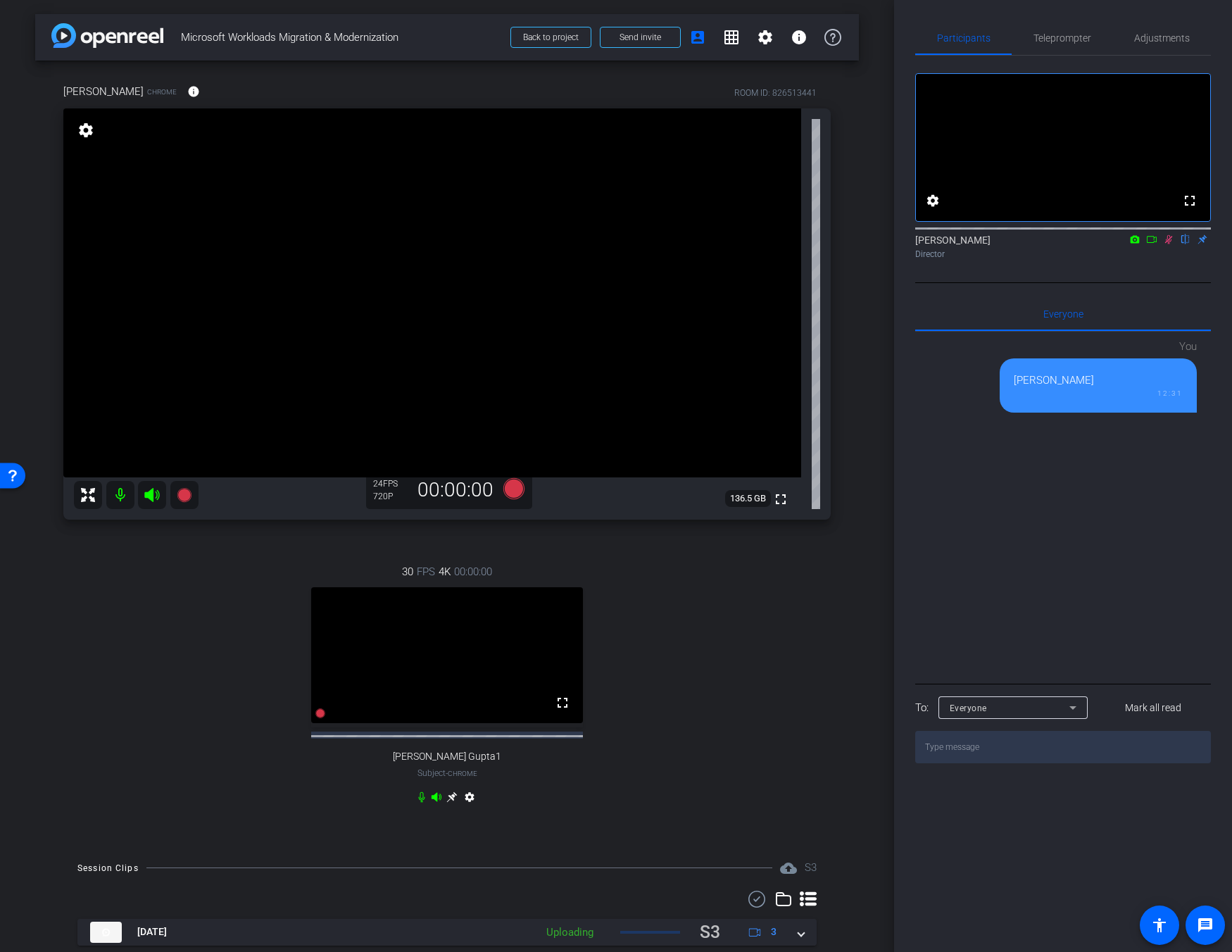
click at [900, 245] on icon at bounding box center [1169, 239] width 8 height 9
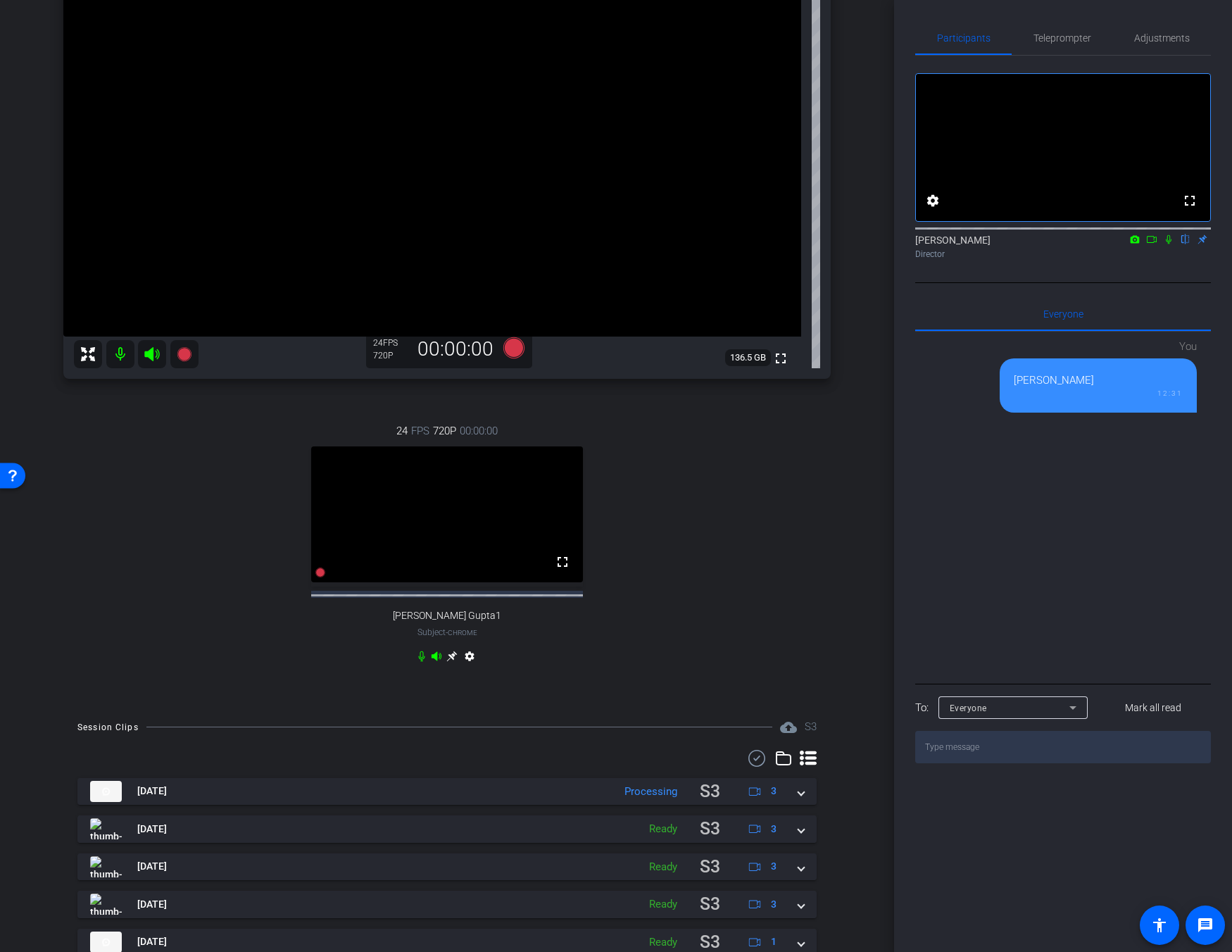
click at [235, 819] on div "[DATE] Processing S3 3 play_circle_outline Screen-Prod4-[PERSON_NAME] Gupta1-20…" at bounding box center [448, 867] width 740 height 179
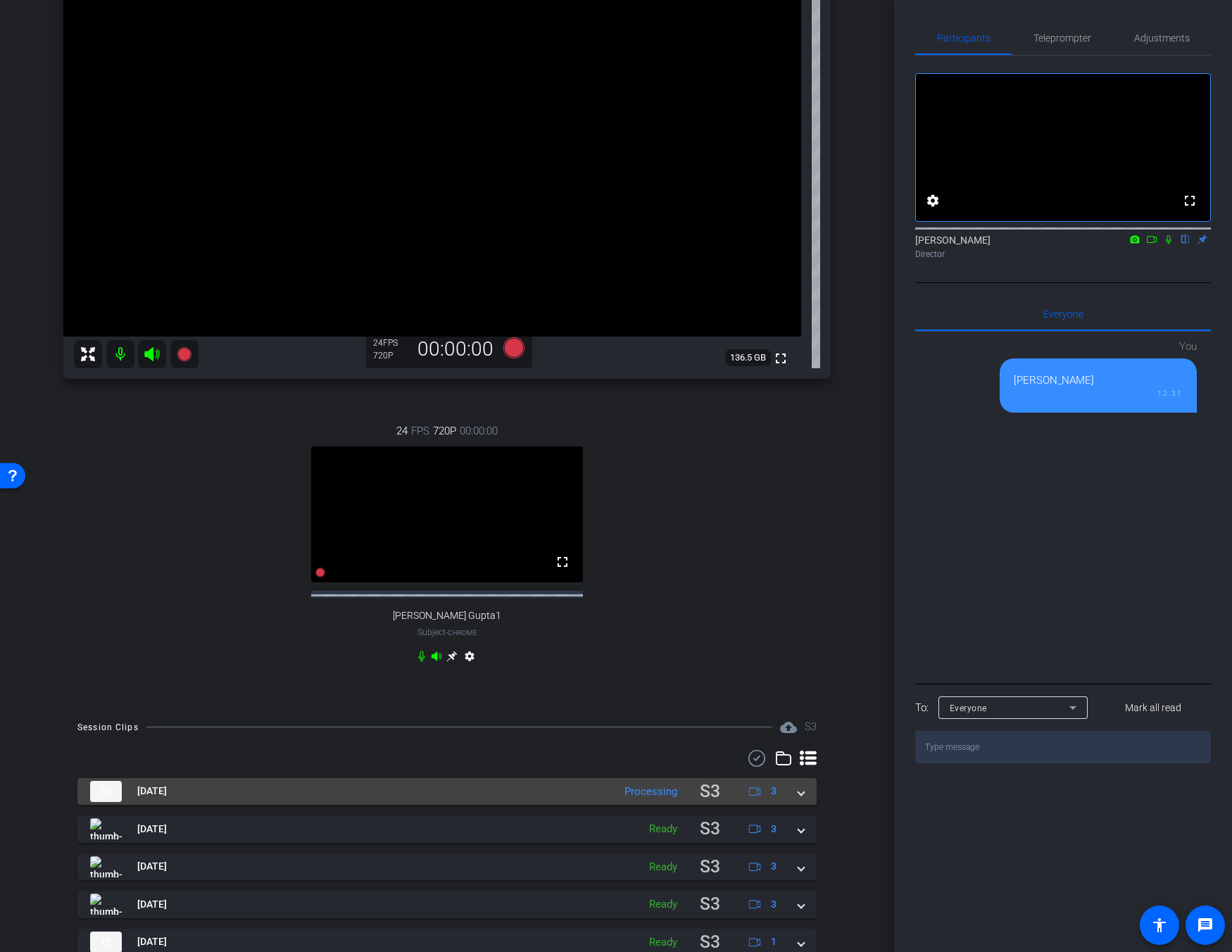
click at [238, 806] on mat-panel-title "[DATE]" at bounding box center [347, 792] width 516 height 28
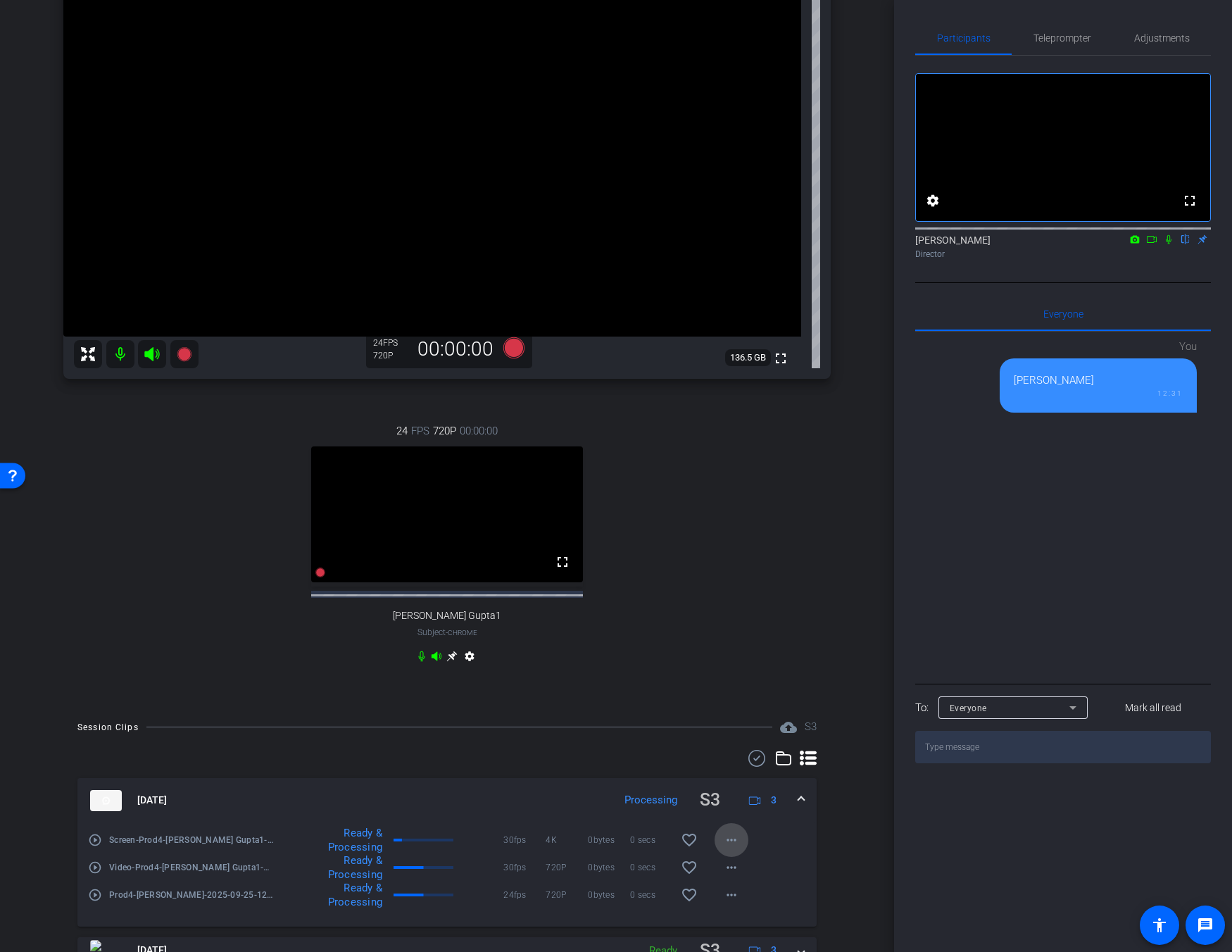
click at [728, 847] on mat-icon "more_horiz" at bounding box center [731, 840] width 17 height 17
click at [544, 755] on div at bounding box center [616, 476] width 1232 height 952
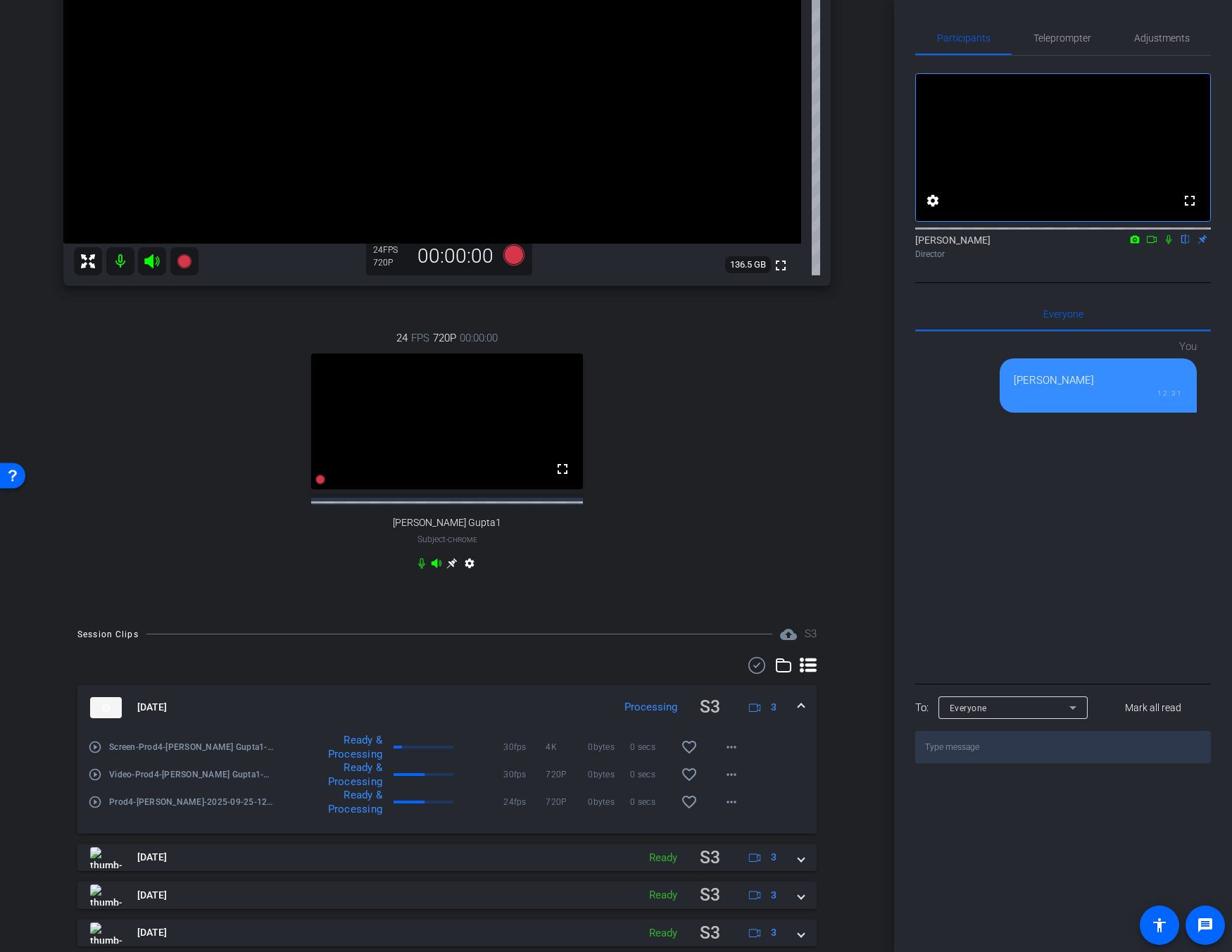
scroll to position [282, 0]
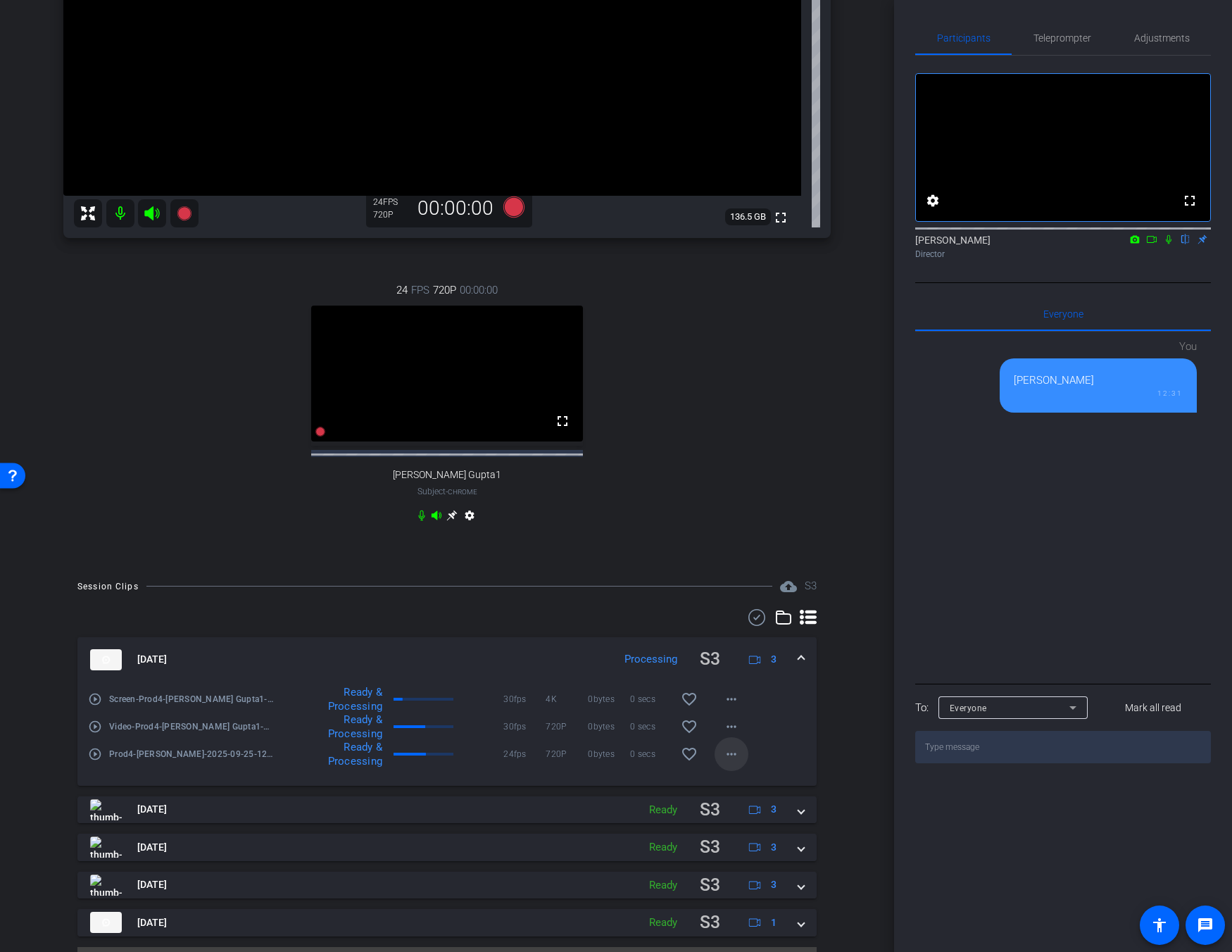
click at [723, 763] on mat-icon "more_horiz" at bounding box center [731, 754] width 17 height 17
click at [776, 800] on span "Download Original" at bounding box center [762, 795] width 85 height 17
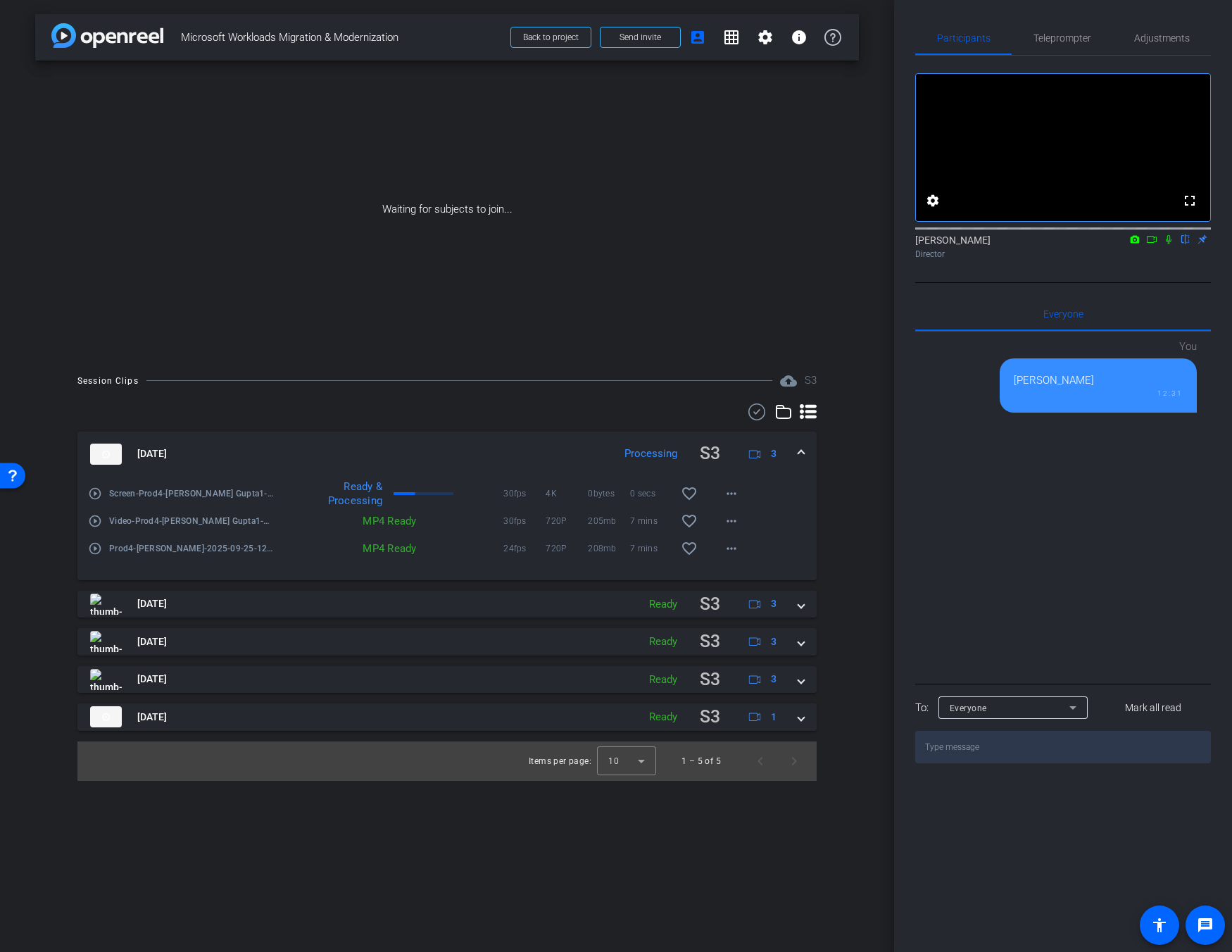
scroll to position [0, 0]
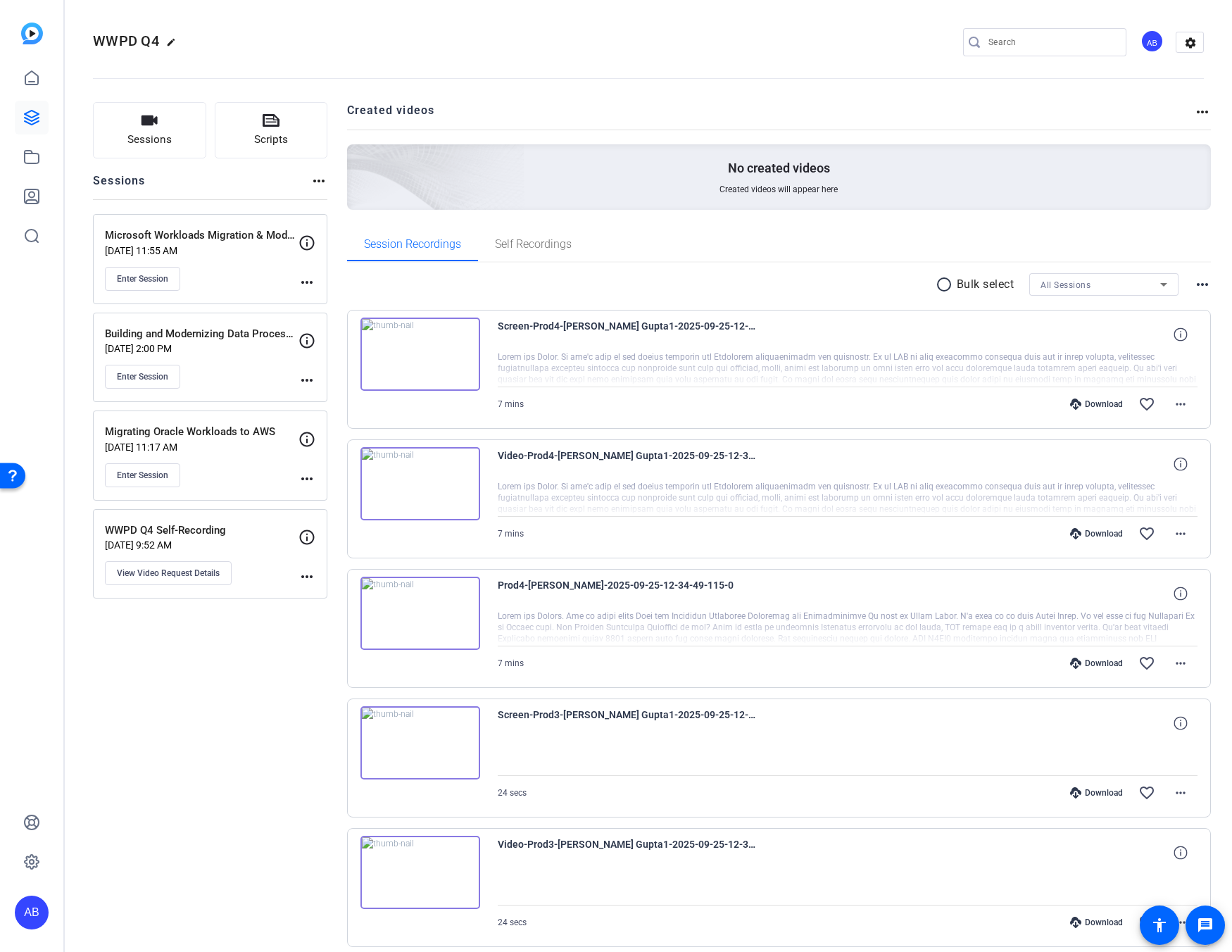
click at [231, 269] on div "Enter Session" at bounding box center [201, 279] width 193 height 24
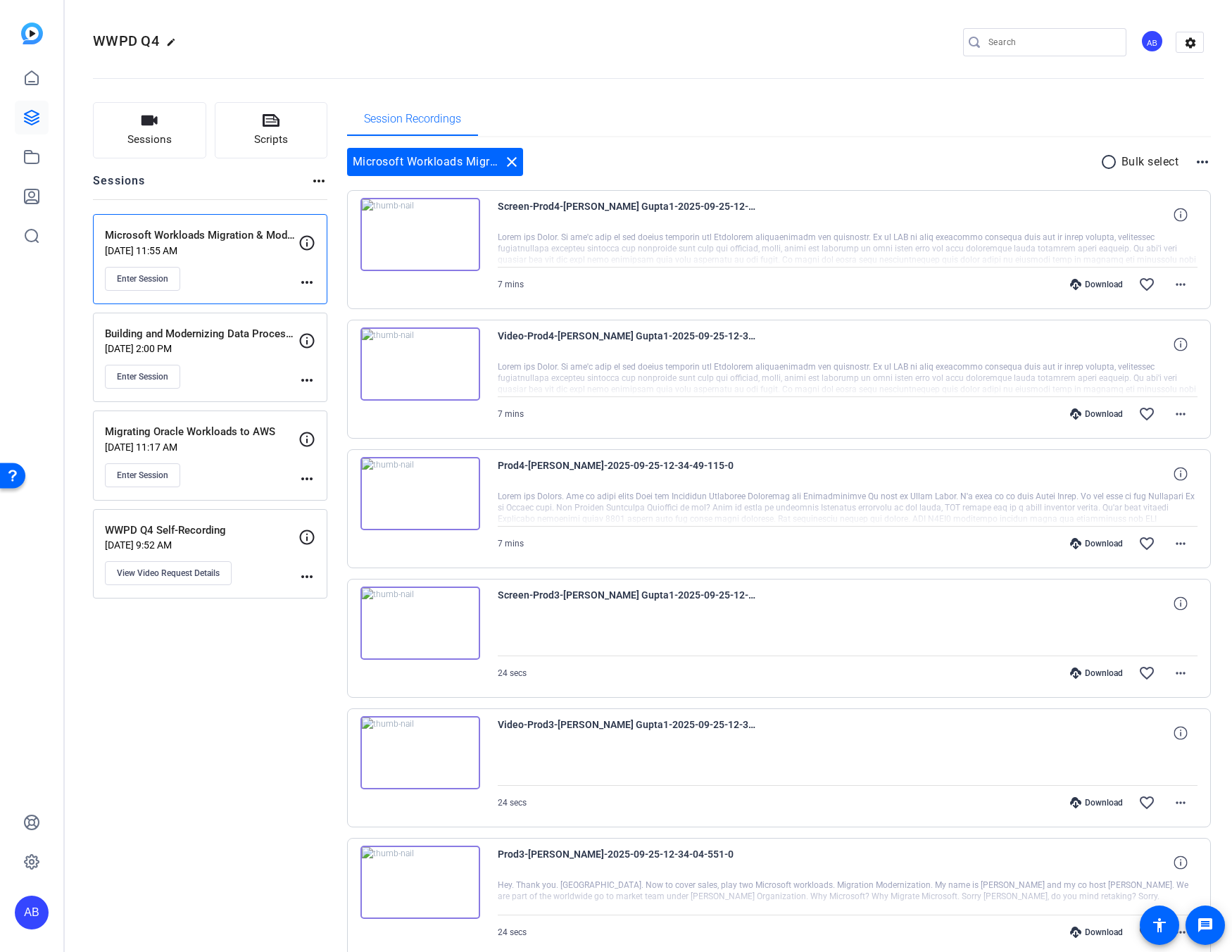
click at [209, 362] on div "Building and Modernizing Data Processing Workloads on Serverless Sep 24, 2025 @…" at bounding box center [201, 358] width 193 height 63
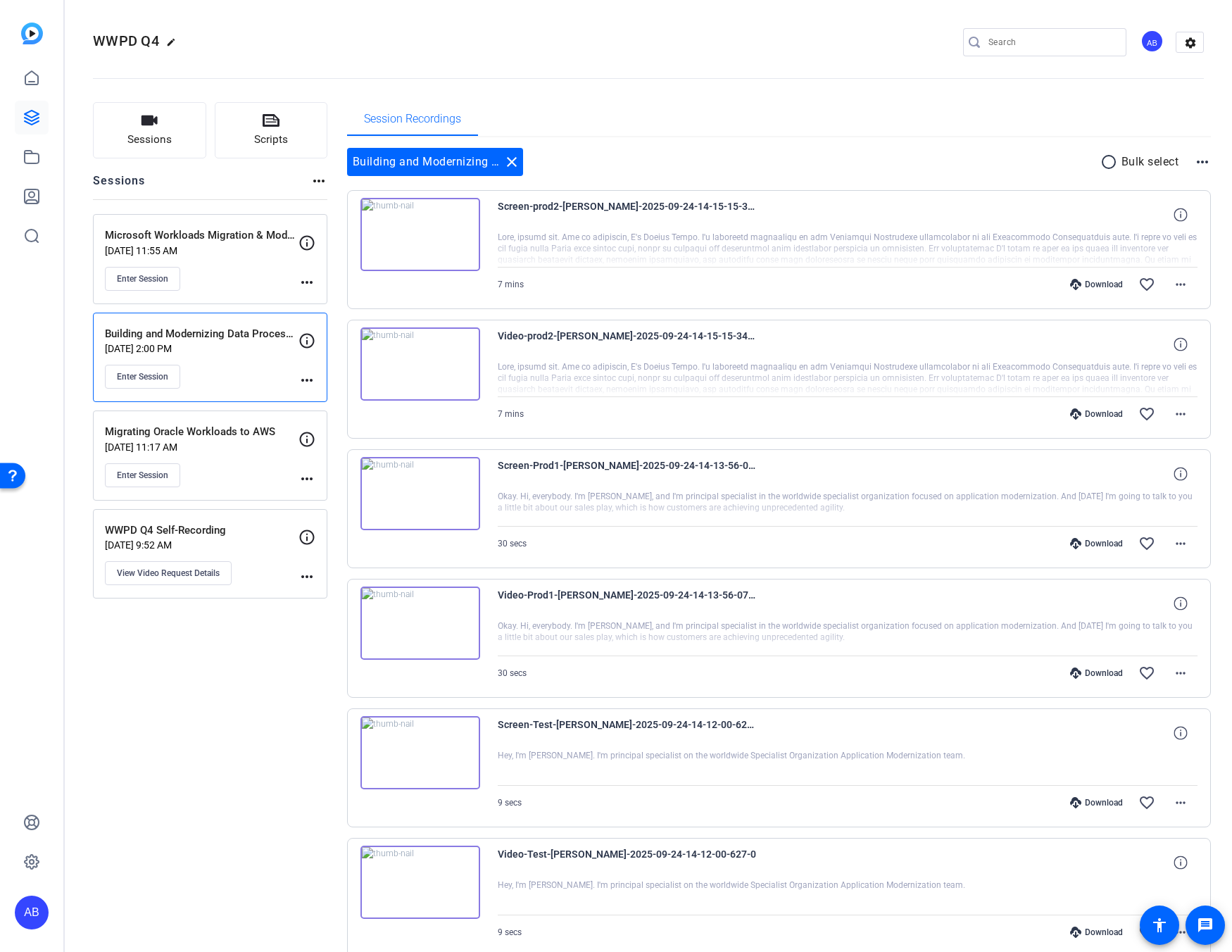
click at [224, 467] on div "Enter Session" at bounding box center [201, 476] width 193 height 24
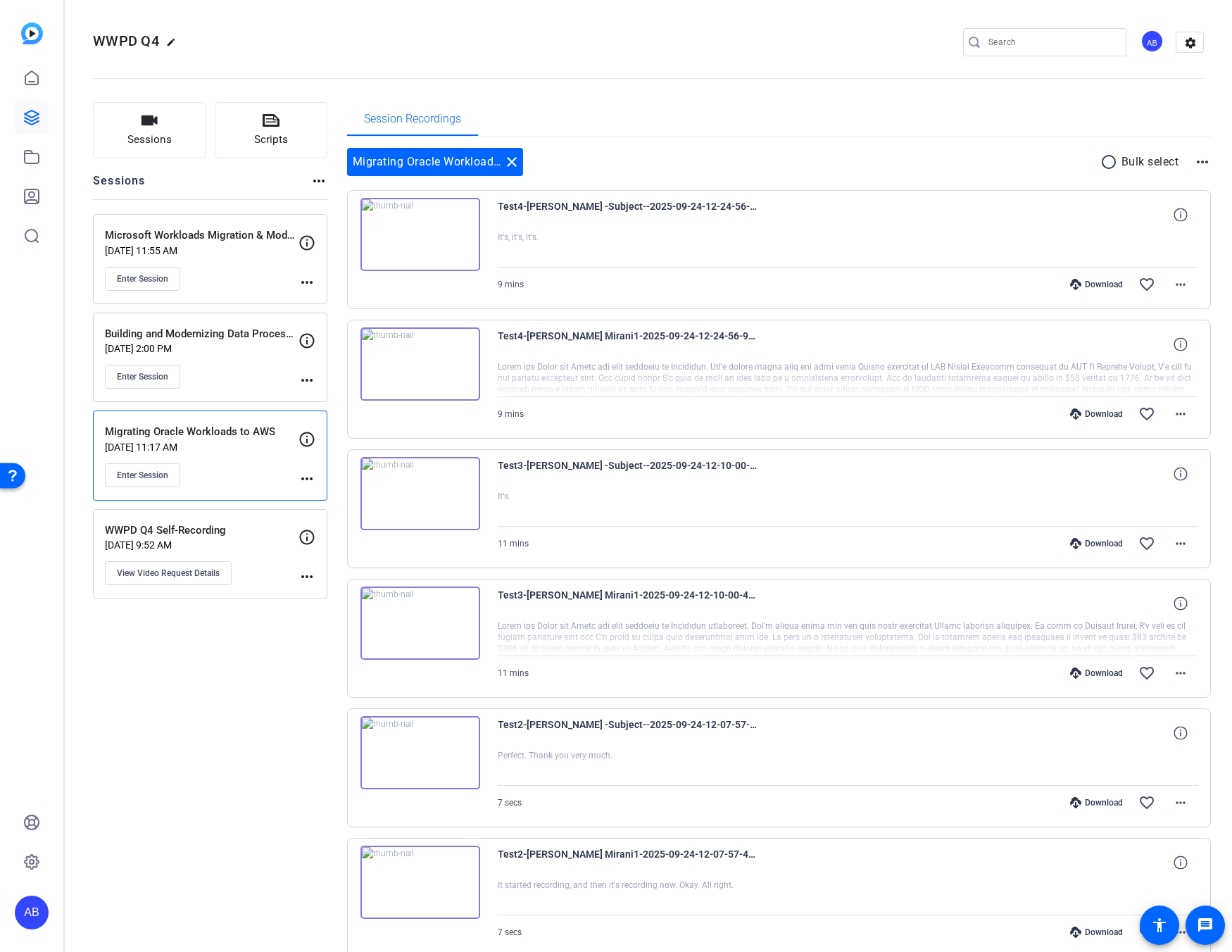
click at [250, 552] on div "WWPD Q4 Self-Recording Sep 09, 2025 @ 9:52 AM View Video Request Details" at bounding box center [201, 554] width 193 height 63
